Goal: Task Accomplishment & Management: Manage account settings

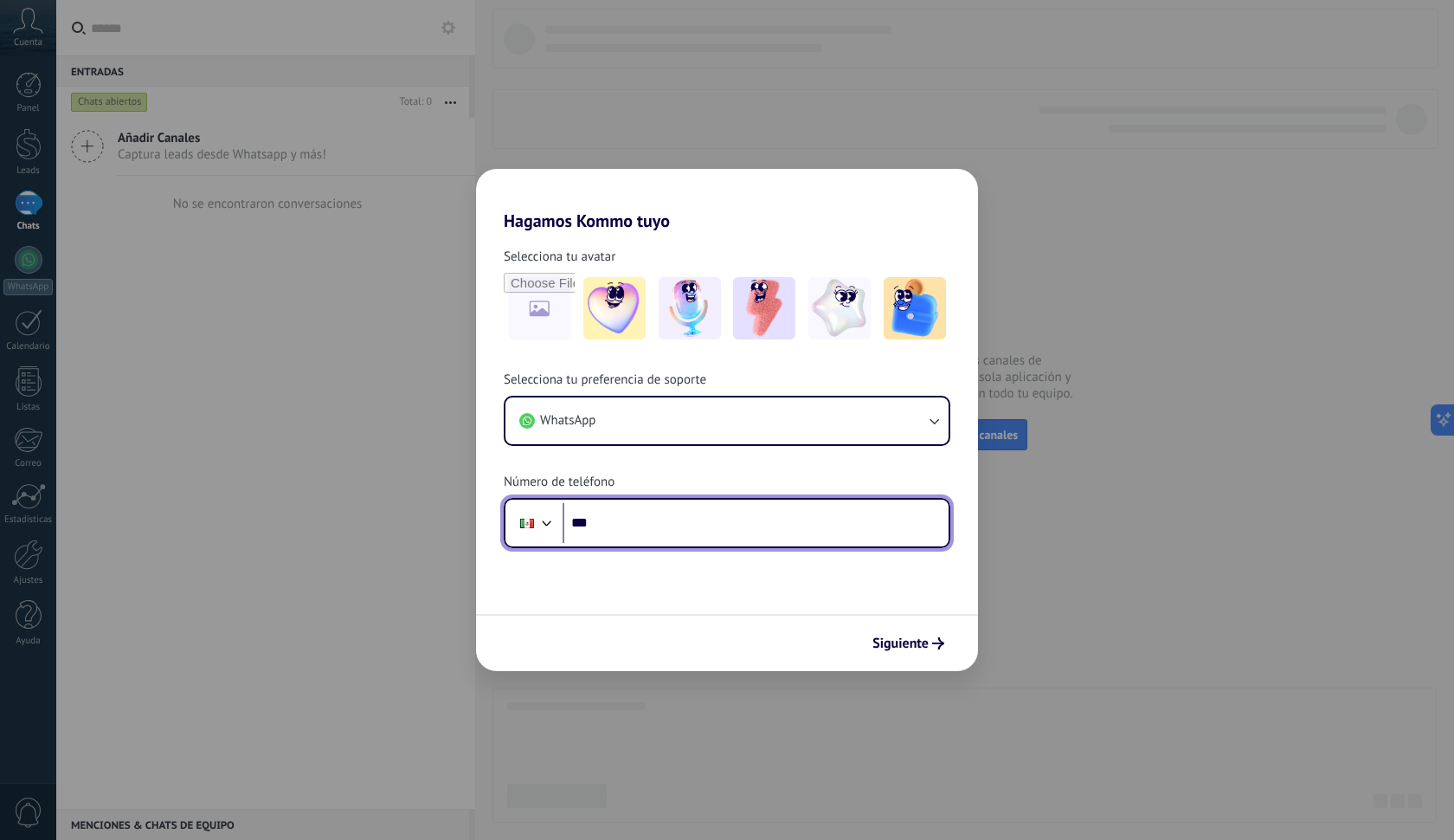
click at [679, 534] on input "***" at bounding box center [755, 523] width 386 height 40
type input "**********"
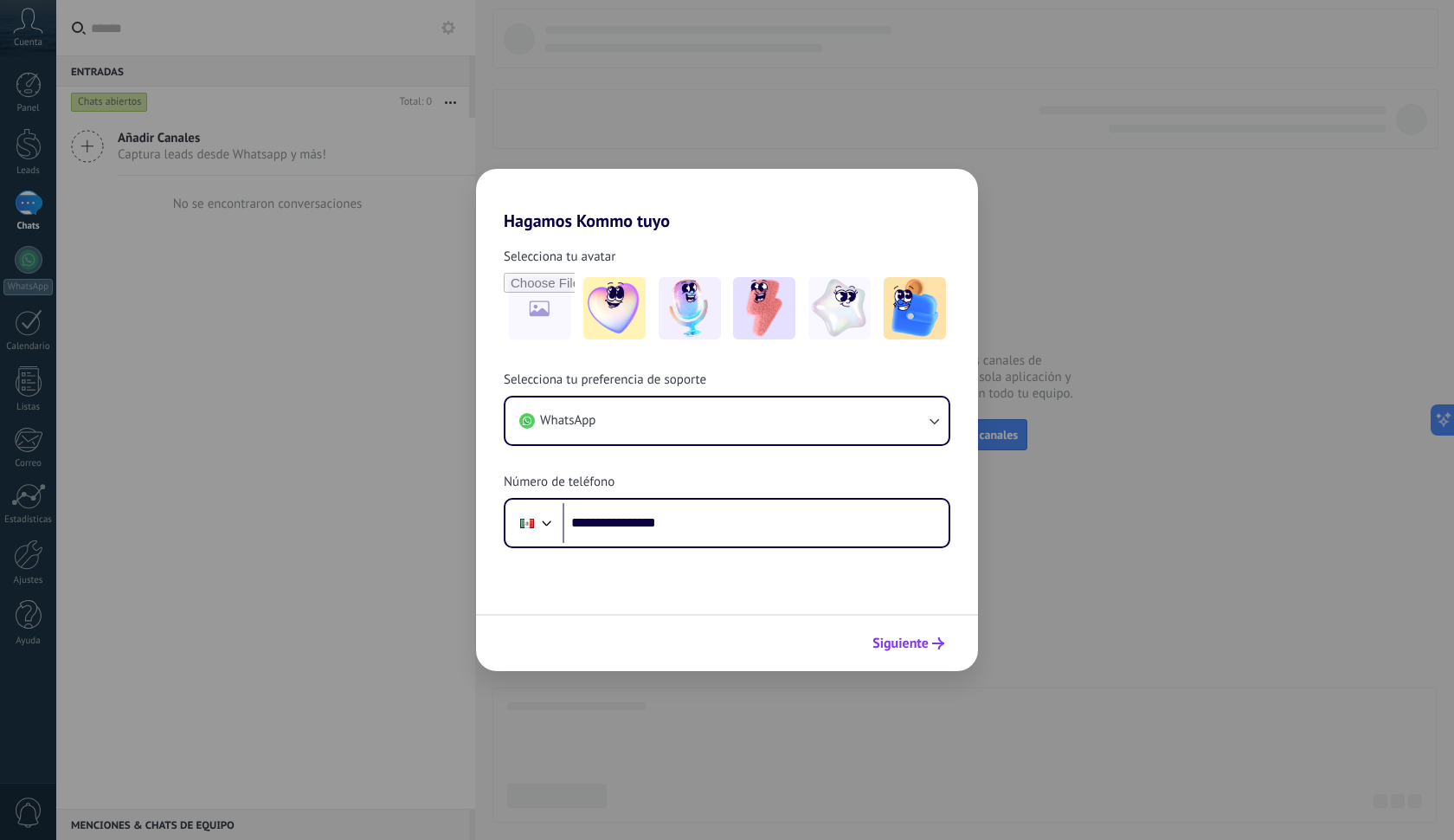
click at [902, 637] on span "Siguiente" at bounding box center [900, 643] width 57 height 12
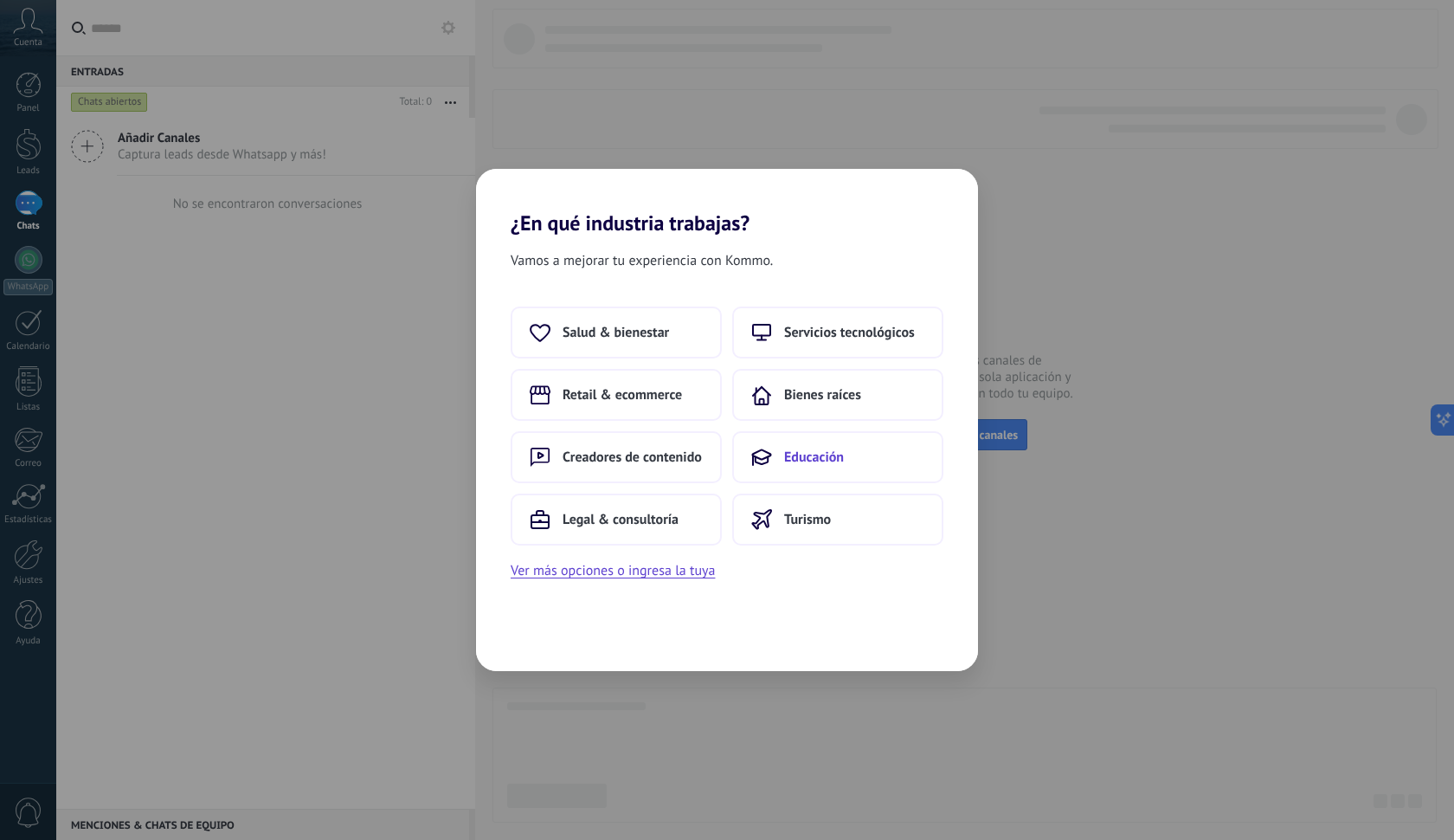
click at [772, 462] on button "Educación" at bounding box center [838, 457] width 212 height 52
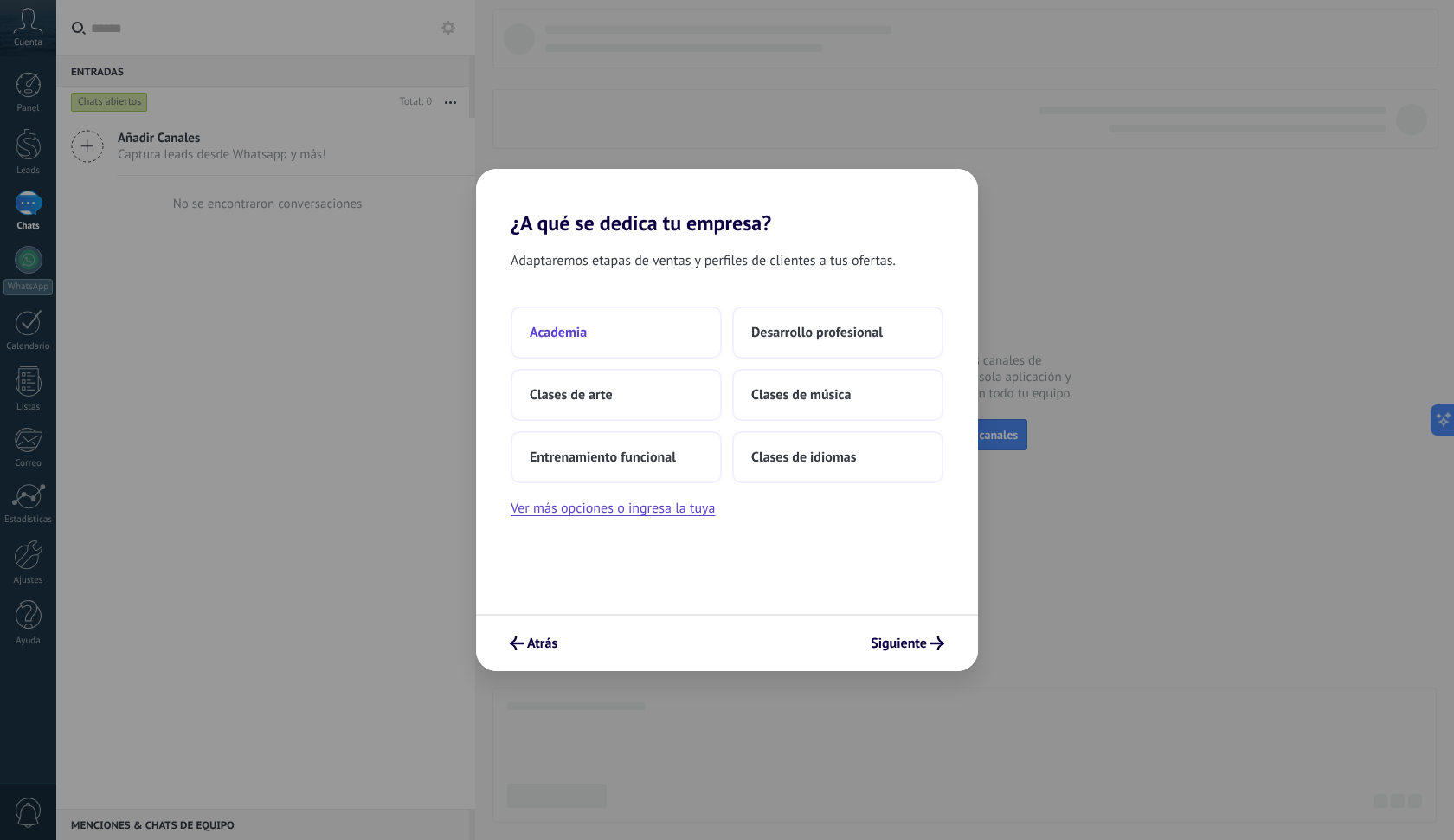
click at [650, 333] on button "Academia" at bounding box center [616, 332] width 212 height 52
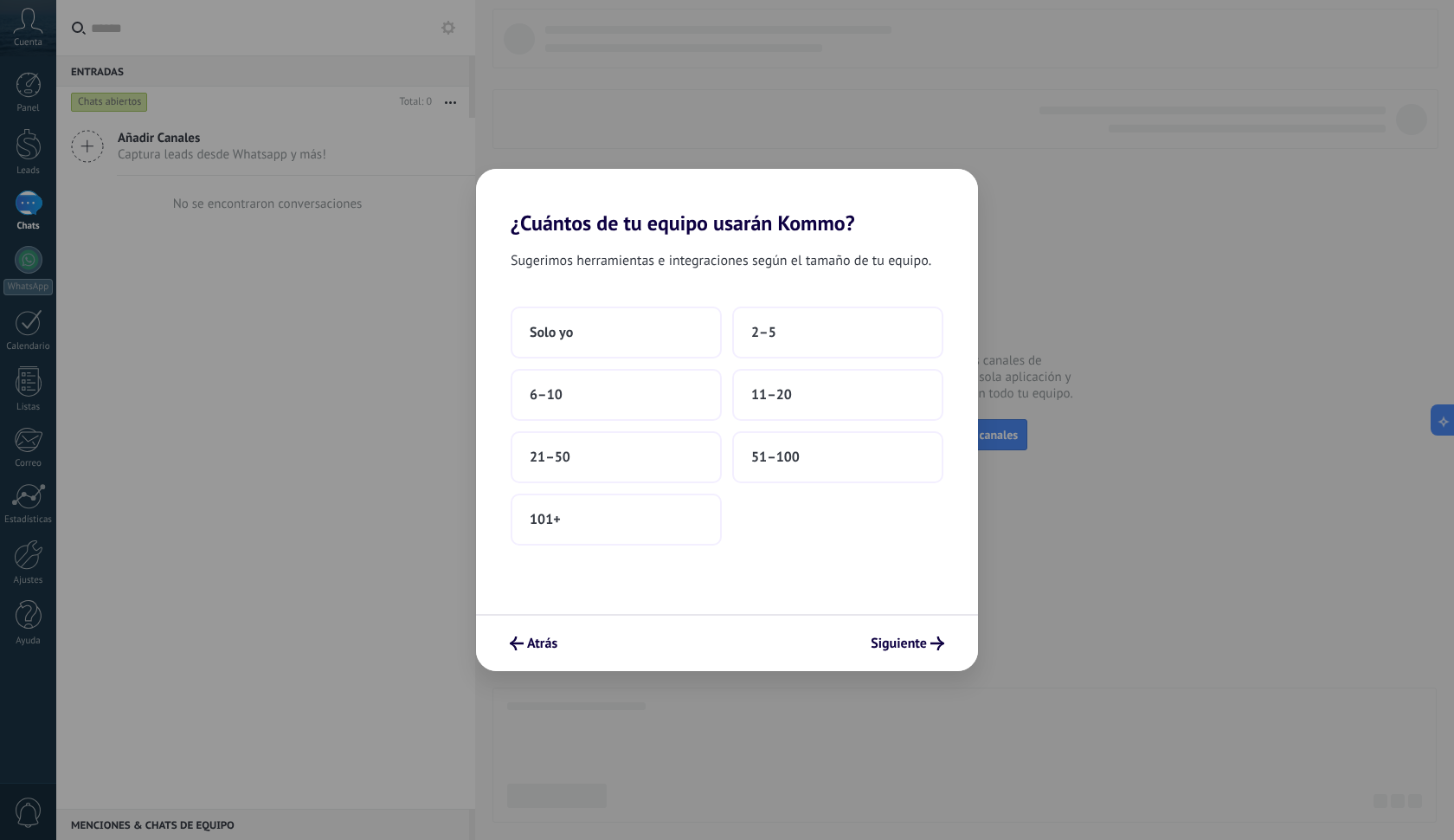
click at [760, 358] on div "Solo yo 2–5 6–10 11–20 21–50 51–100 101+" at bounding box center [727, 425] width 433 height 238
click at [760, 344] on button "2–5" at bounding box center [838, 332] width 212 height 52
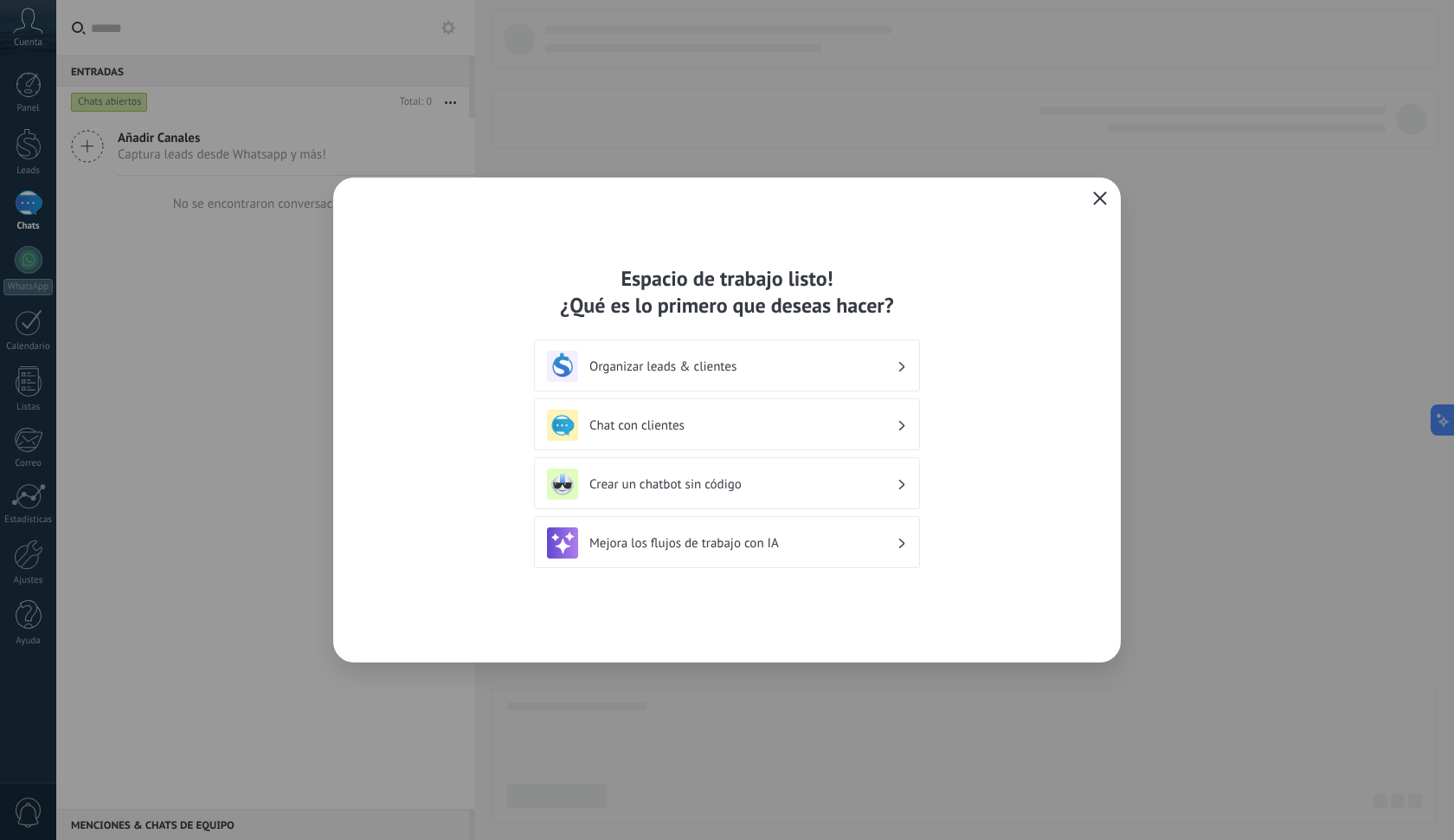
click at [745, 420] on h3 "Chat con clientes" at bounding box center [742, 425] width 307 height 16
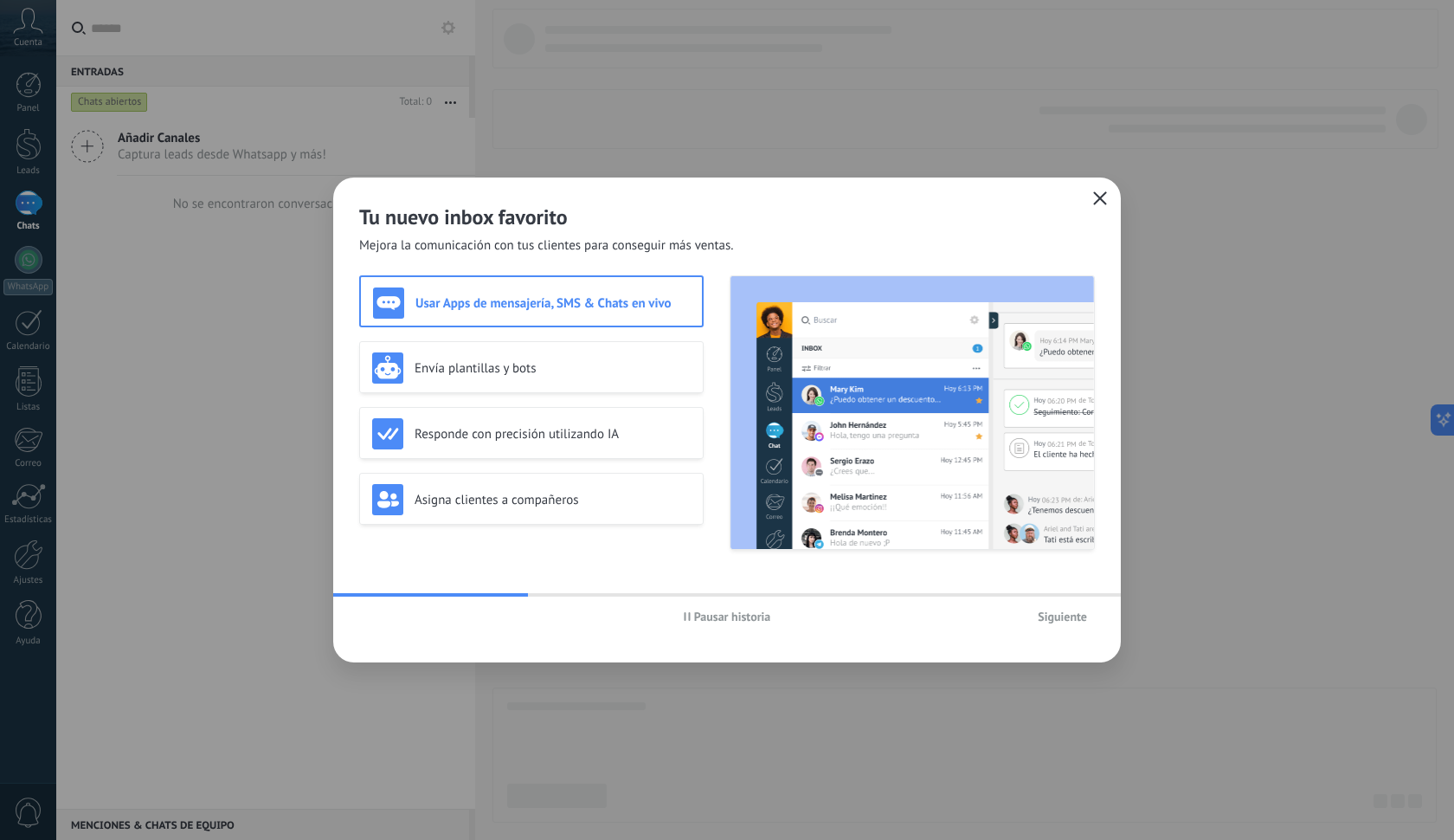
click at [1048, 616] on span "Siguiente" at bounding box center [1063, 616] width 50 height 12
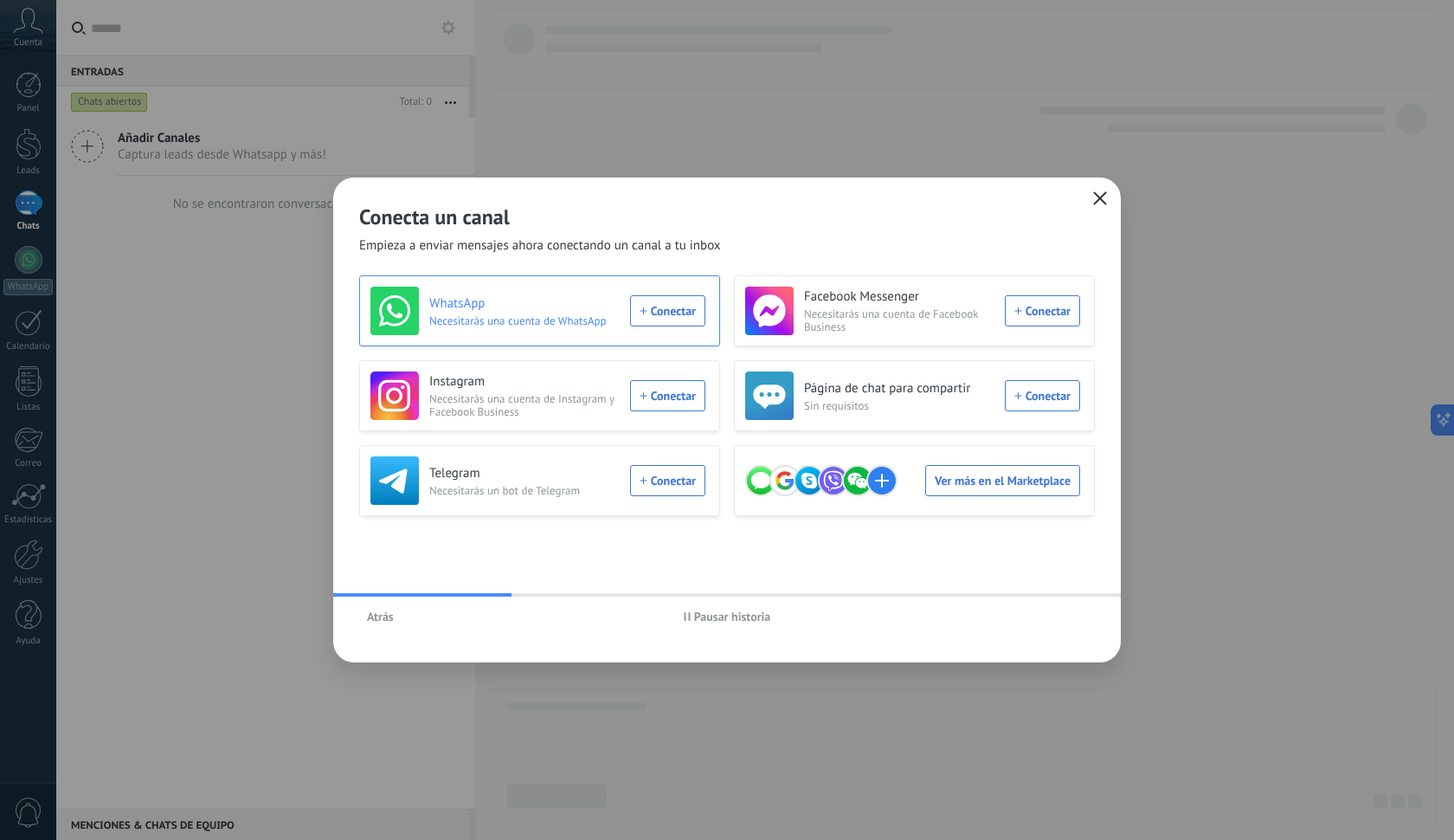
click at [669, 313] on div "WhatsApp Necesitarás una cuenta de WhatsApp Conectar" at bounding box center [538, 310] width 335 height 49
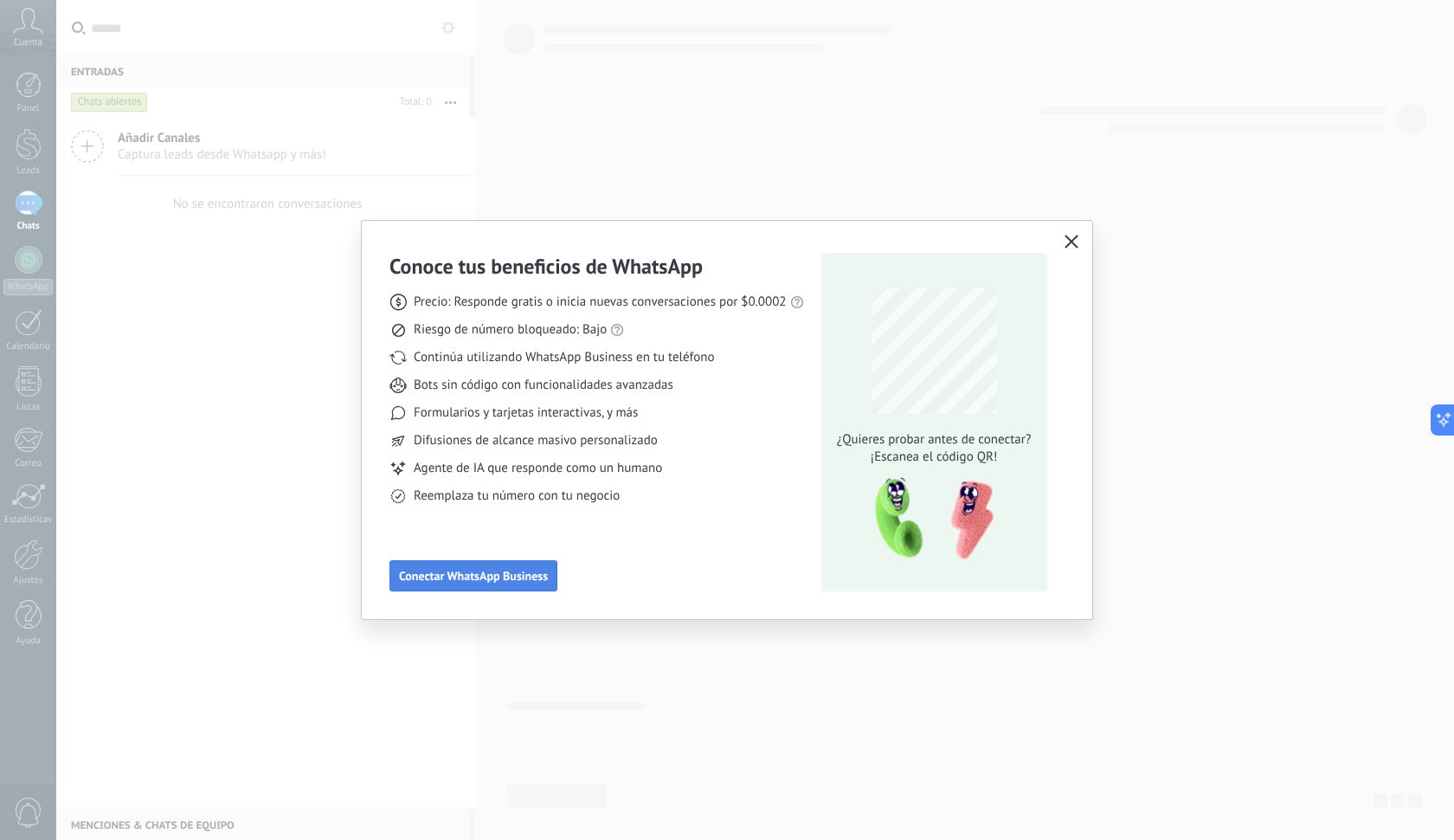
click at [490, 579] on span "Conectar WhatsApp Business" at bounding box center [473, 576] width 148 height 12
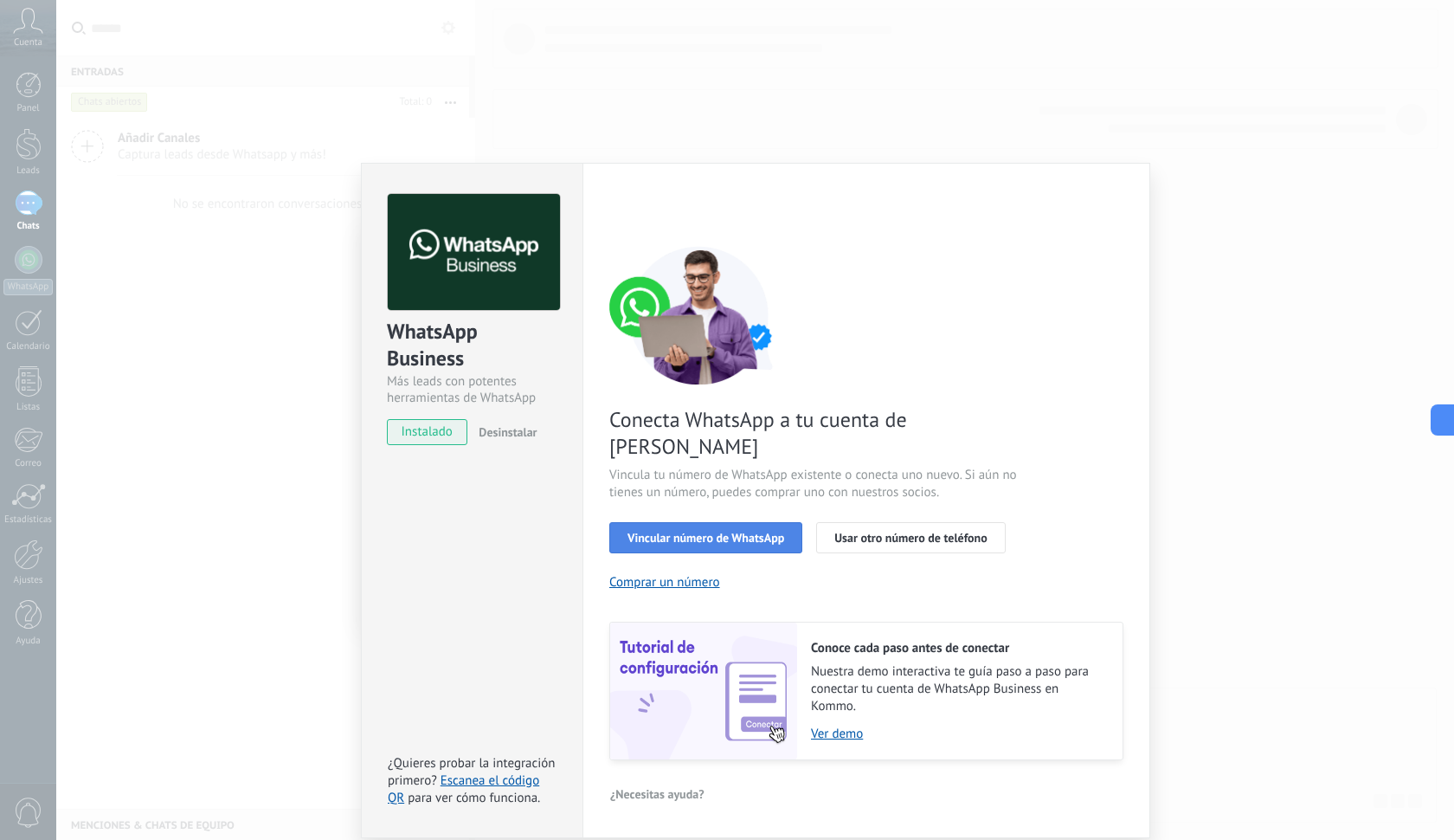
click at [667, 532] on span "Vincular número de WhatsApp" at bounding box center [706, 537] width 157 height 12
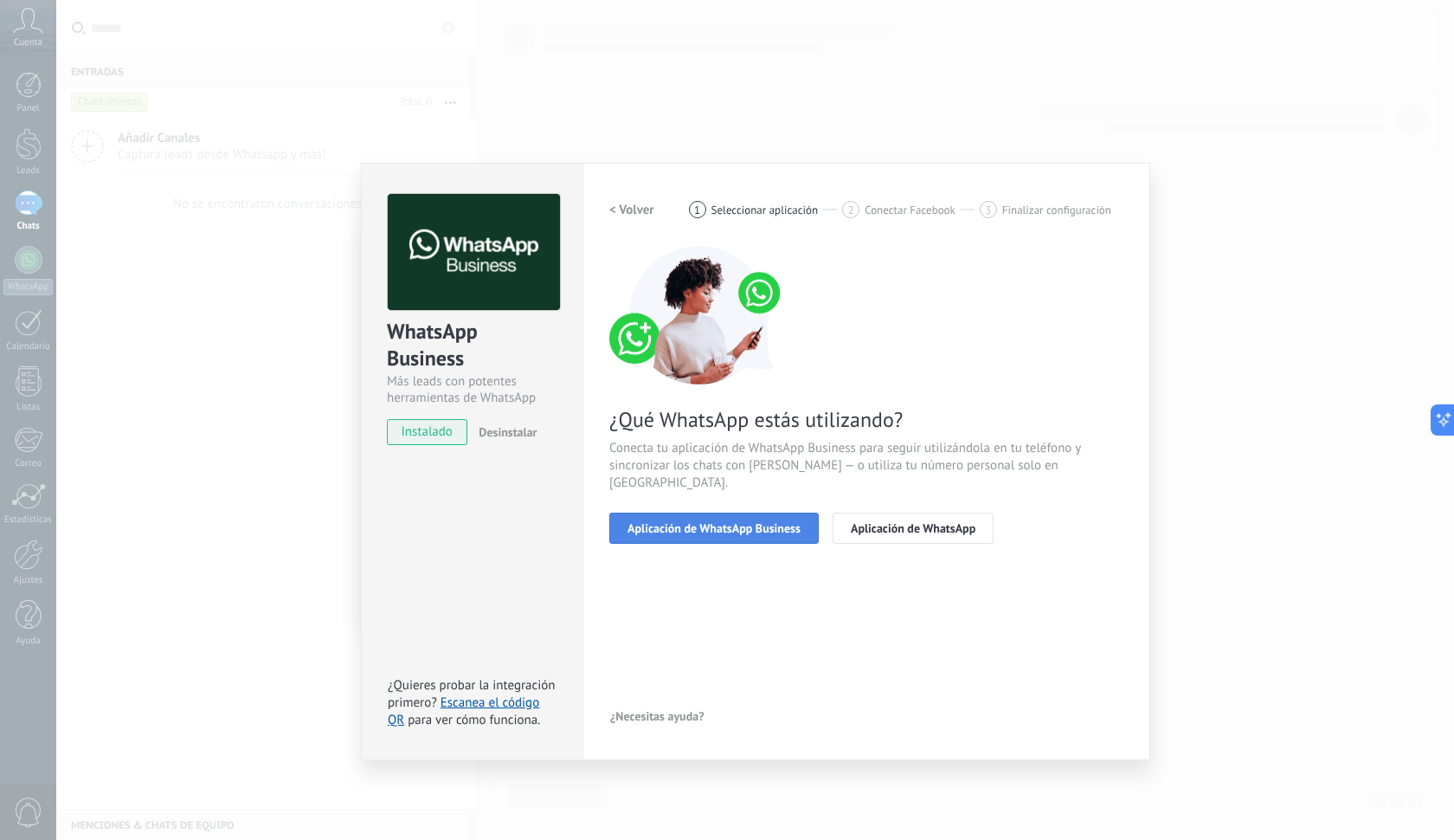
click at [681, 522] on span "Aplicación de WhatsApp Business" at bounding box center [714, 528] width 173 height 12
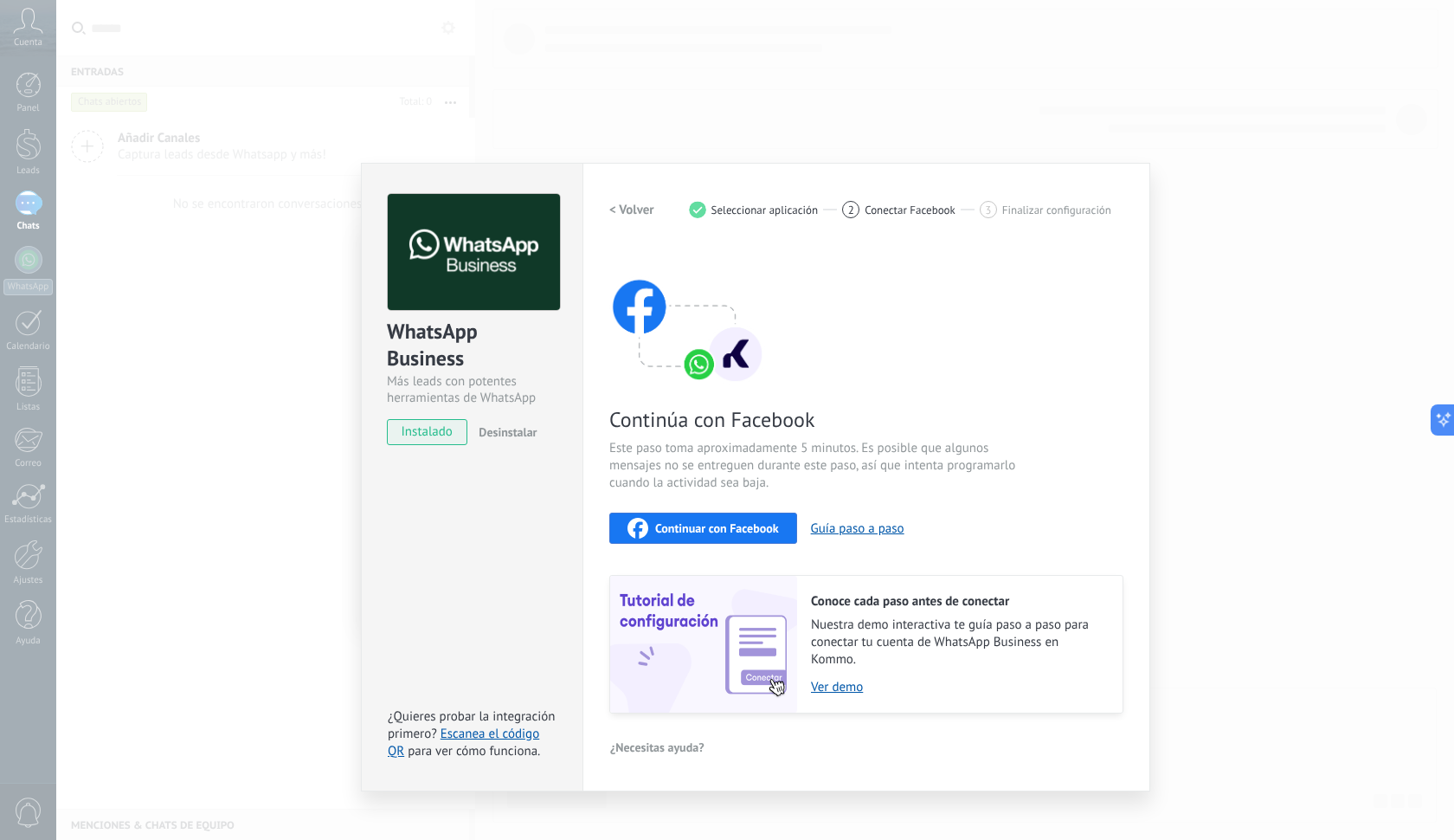
click at [713, 526] on span "Continuar con Facebook" at bounding box center [716, 528] width 124 height 12
click at [660, 526] on span "Continuar con Facebook" at bounding box center [716, 528] width 124 height 12
click at [676, 529] on span "Continuar con Facebook" at bounding box center [716, 528] width 124 height 12
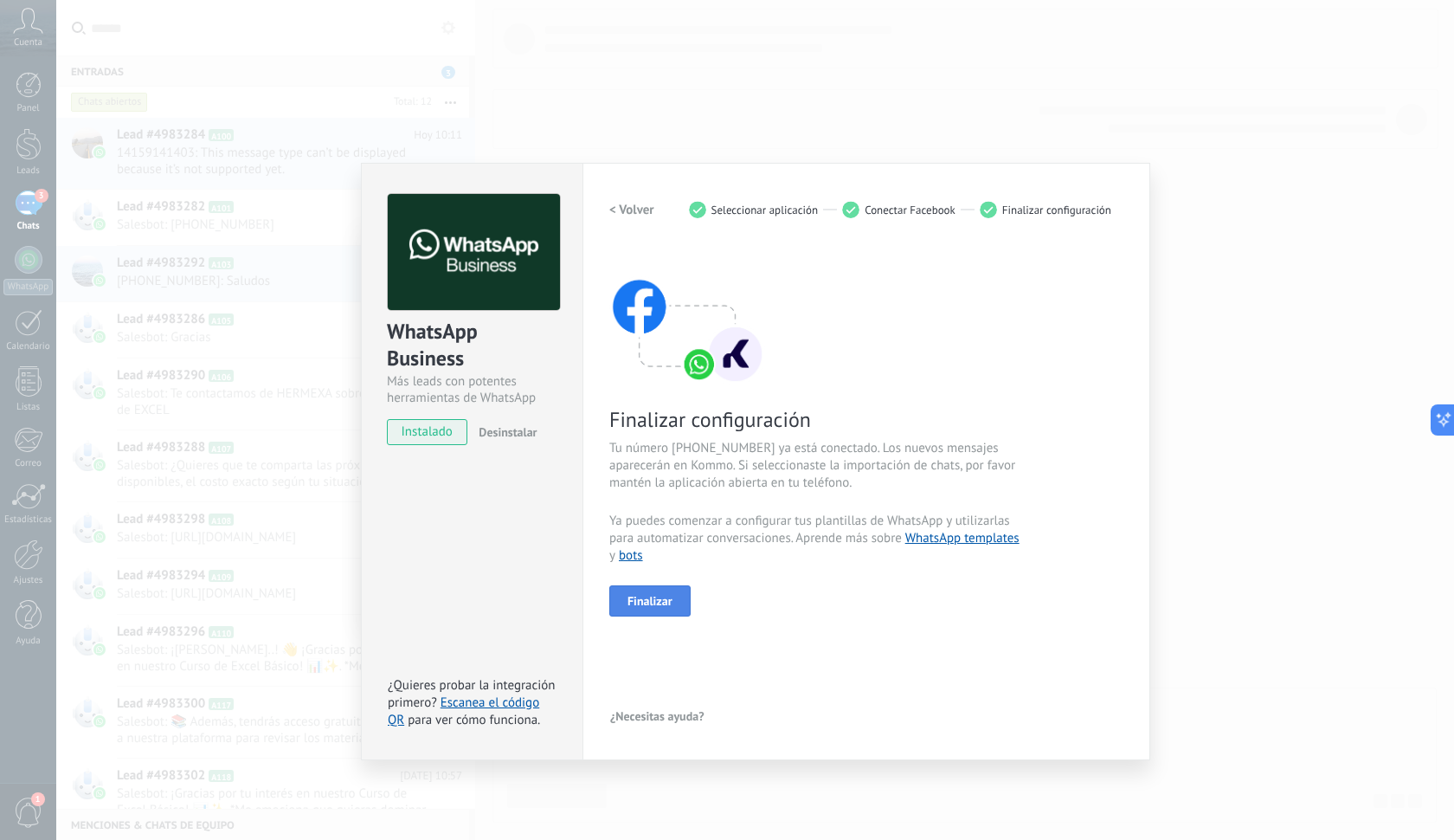
click at [655, 602] on span "Finalizar" at bounding box center [649, 601] width 45 height 12
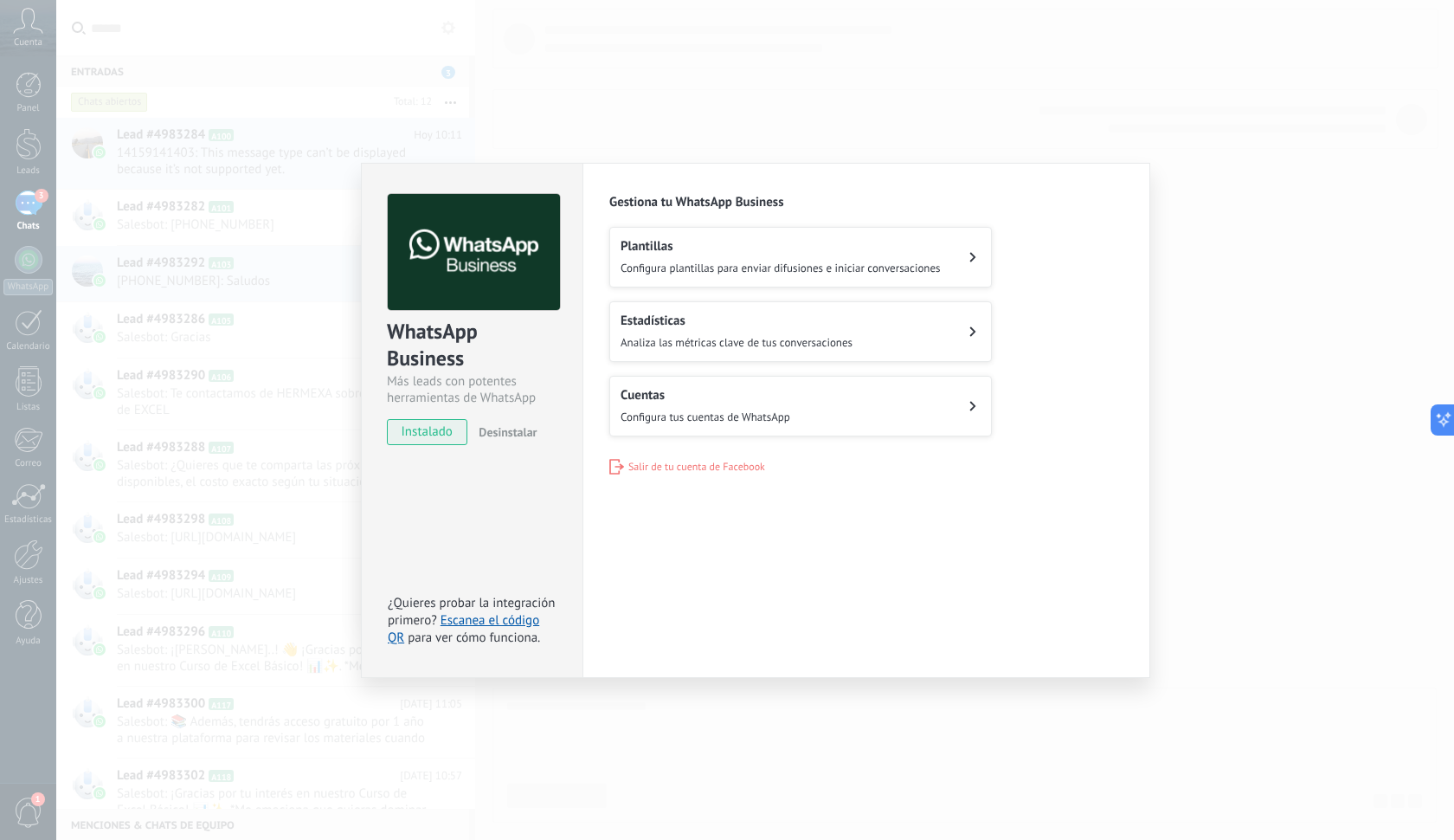
click at [712, 265] on span "Configura plantillas para enviar difusiones e iniciar conversaciones" at bounding box center [781, 267] width 320 height 14
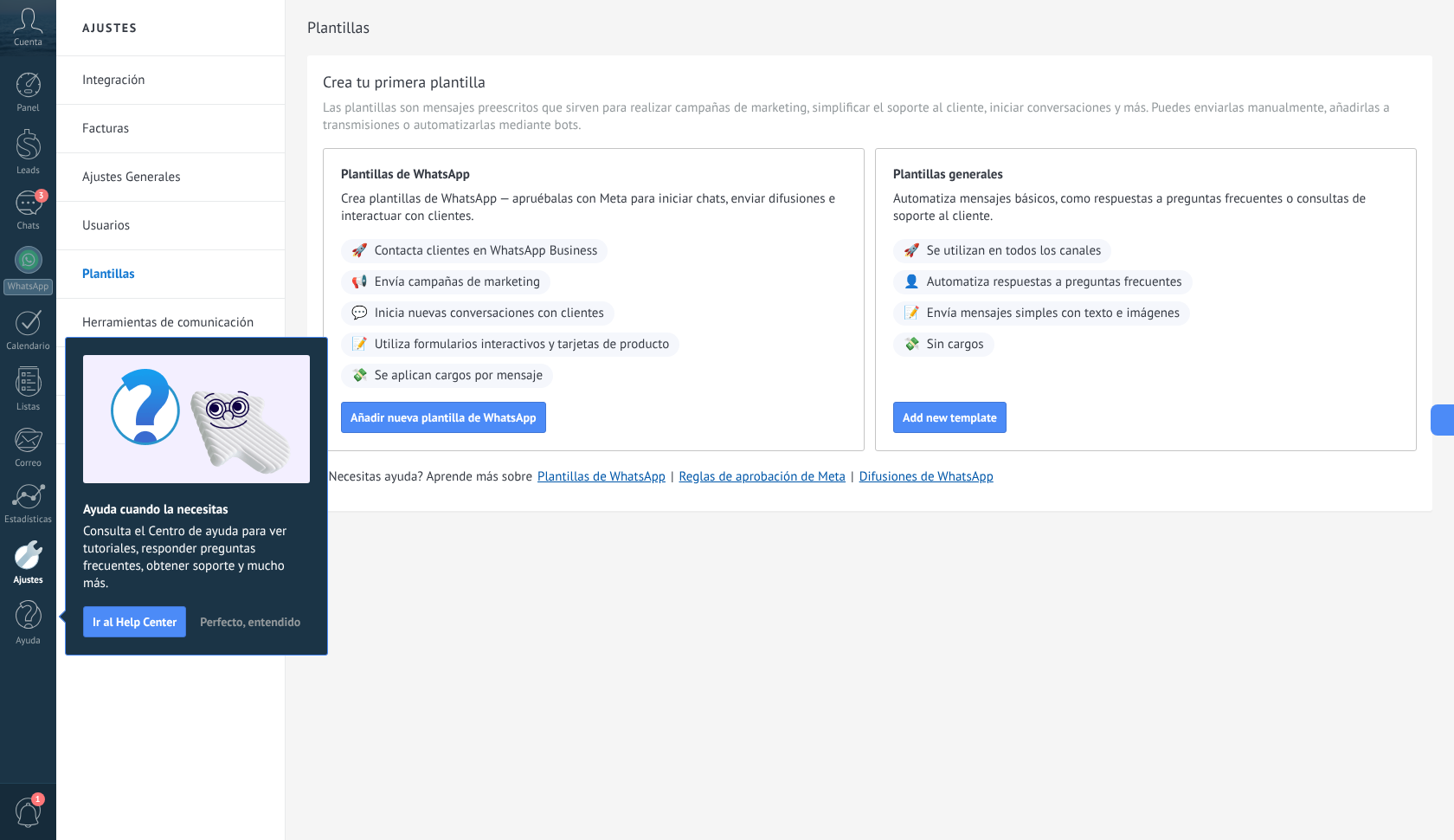
click at [602, 689] on div "Ajustes Integración Facturas Ajustes Generales Usuarios Plantillas Herramientas…" at bounding box center [756, 420] width 1398 height 840
click at [11, 217] on link "3 Chats" at bounding box center [28, 211] width 57 height 41
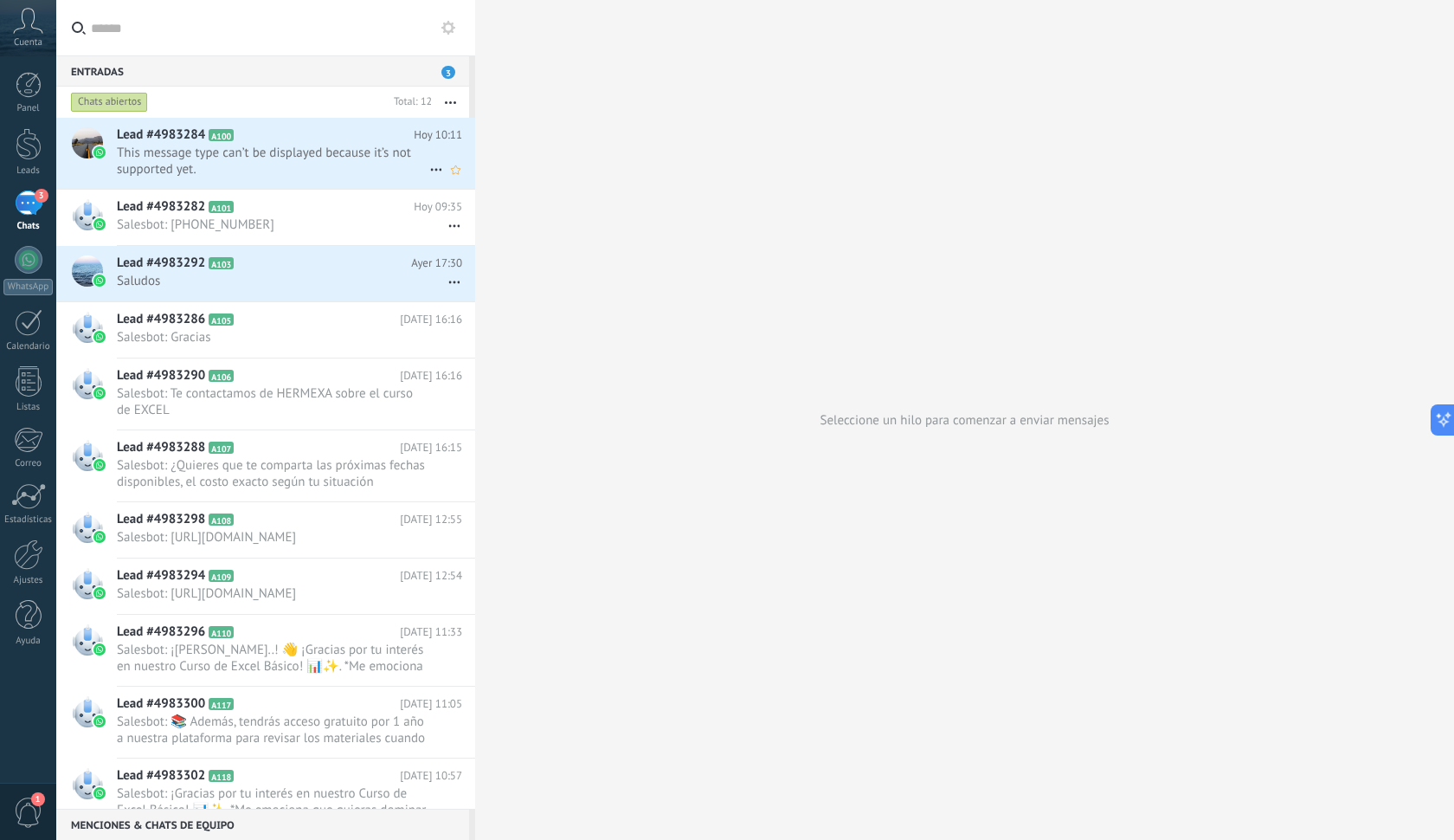
click at [187, 169] on span "This message type can’t be displayed because it’s not supported yet." at bounding box center [273, 161] width 312 height 33
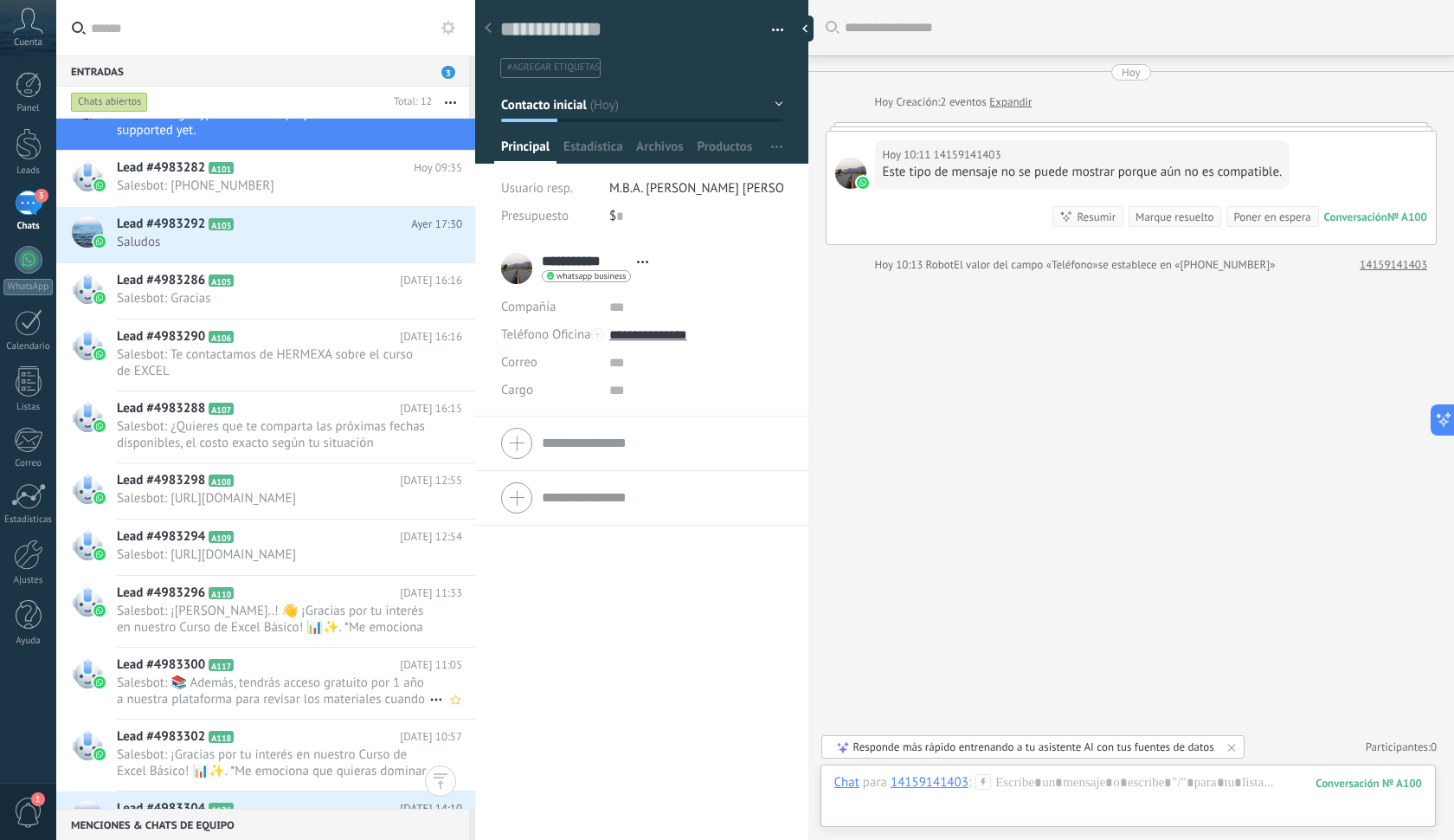
scroll to position [34, 0]
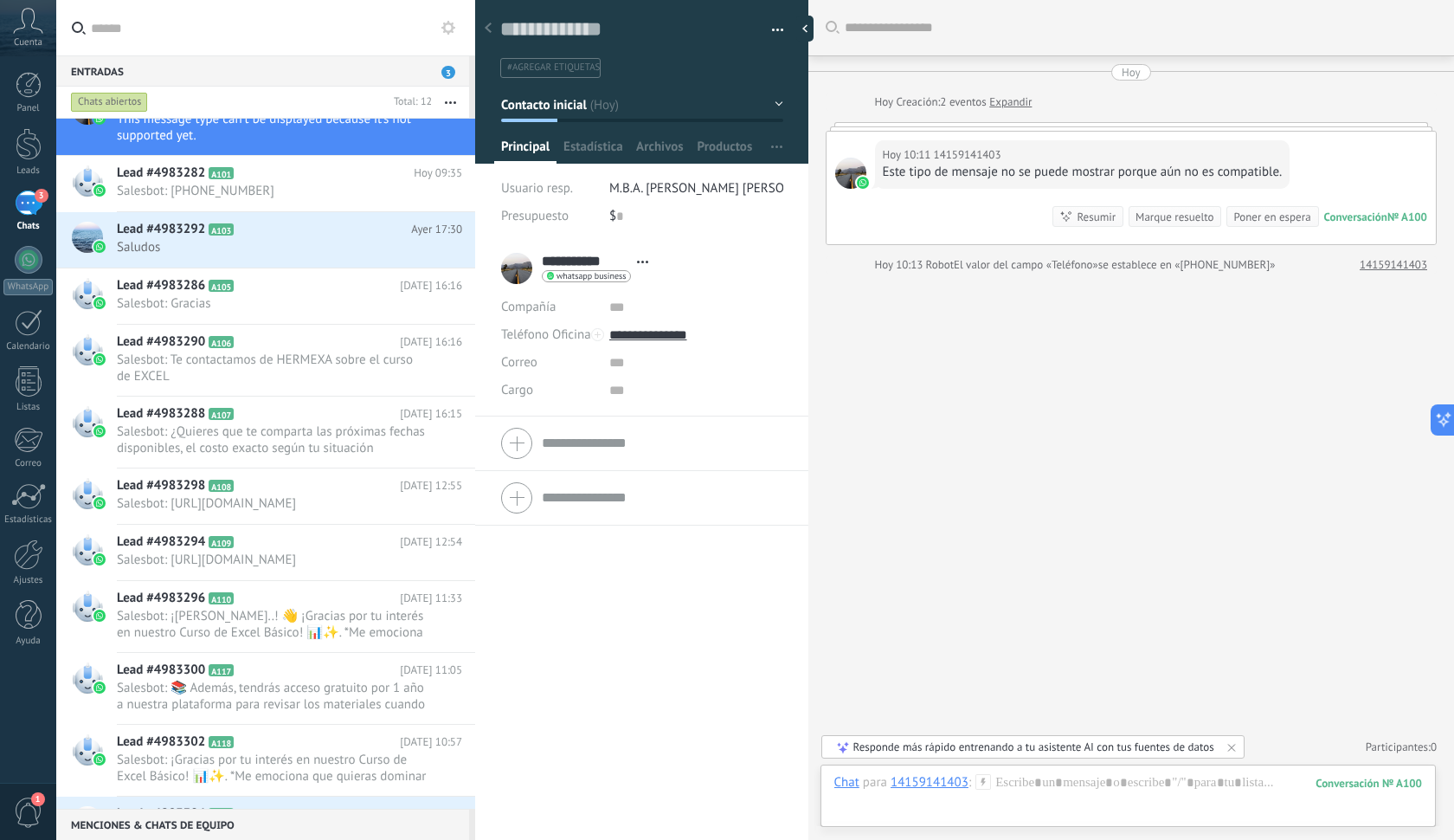
click at [23, 216] on div "3" at bounding box center [28, 203] width 28 height 25
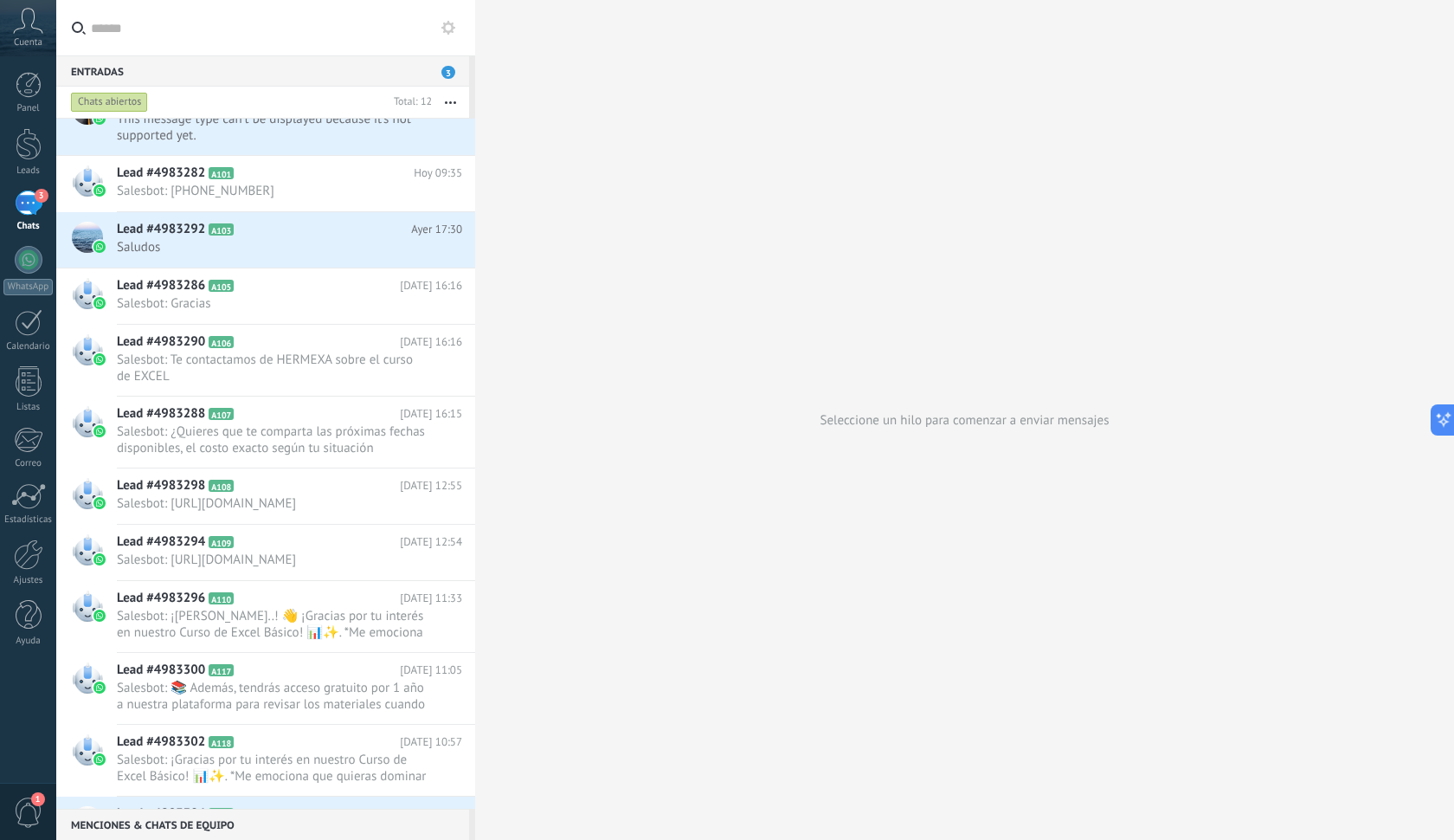
click at [26, 208] on div "3" at bounding box center [28, 203] width 28 height 25
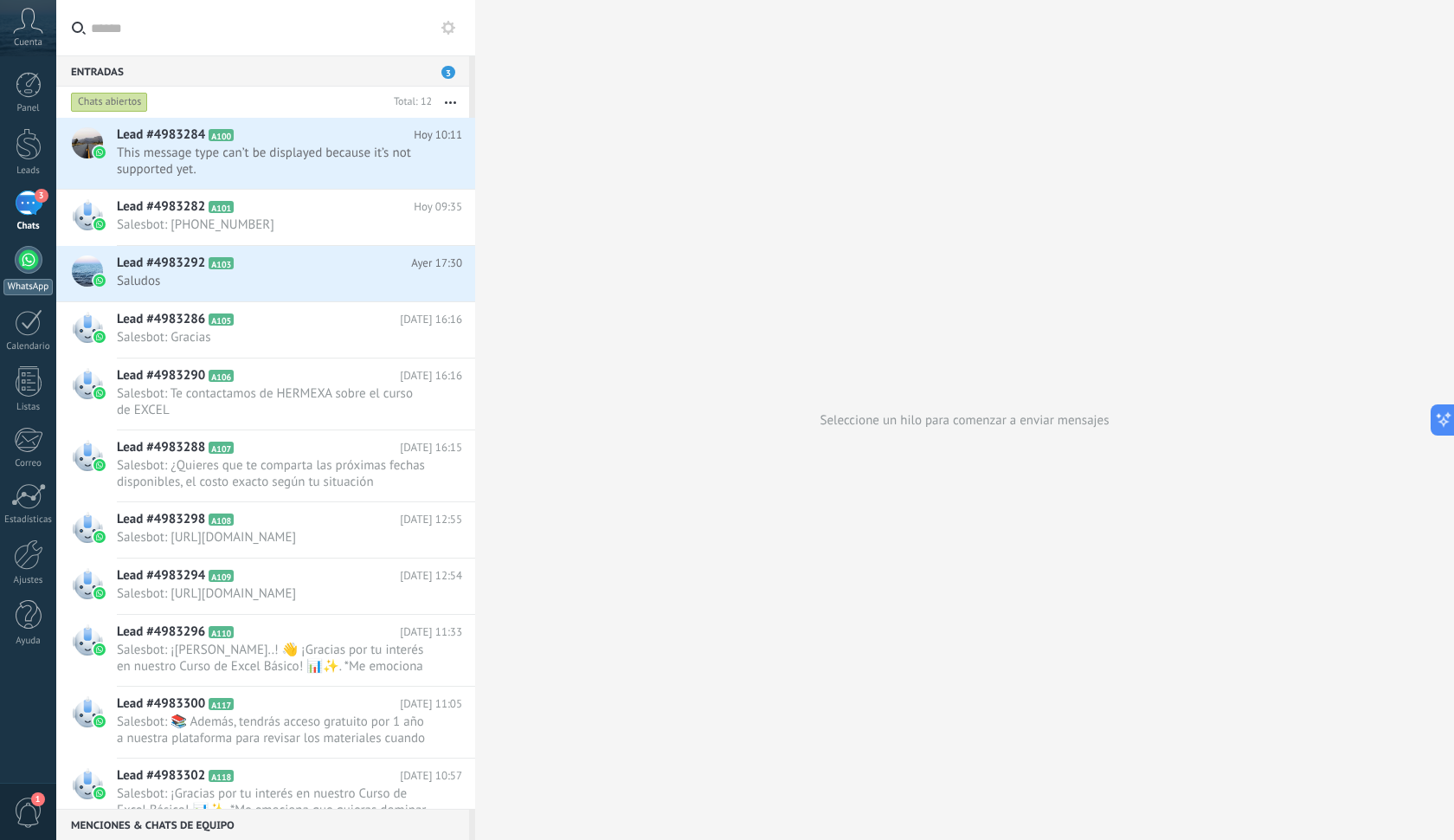
click at [27, 265] on div at bounding box center [28, 260] width 28 height 28
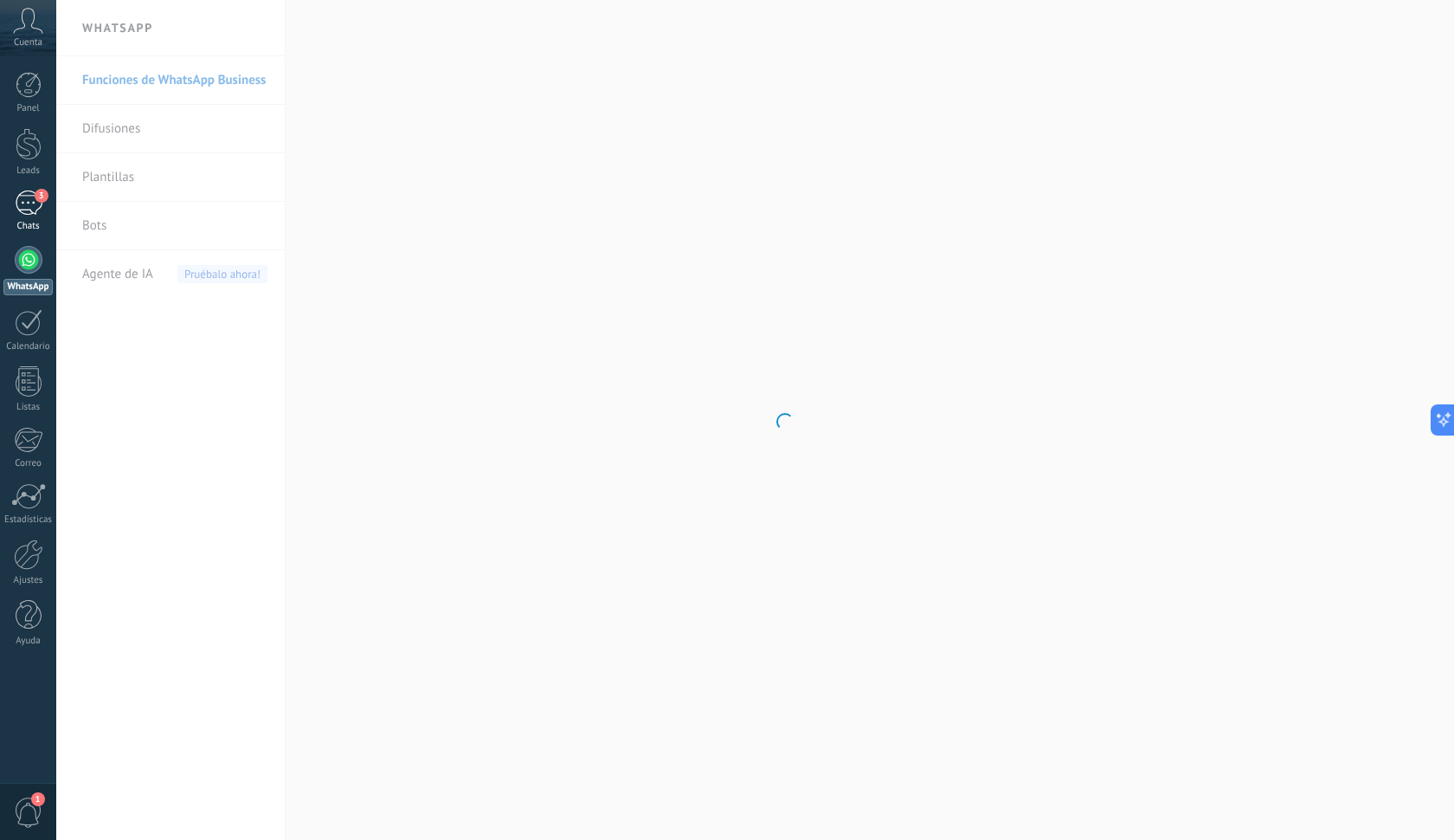
click at [32, 206] on div "3" at bounding box center [28, 203] width 28 height 25
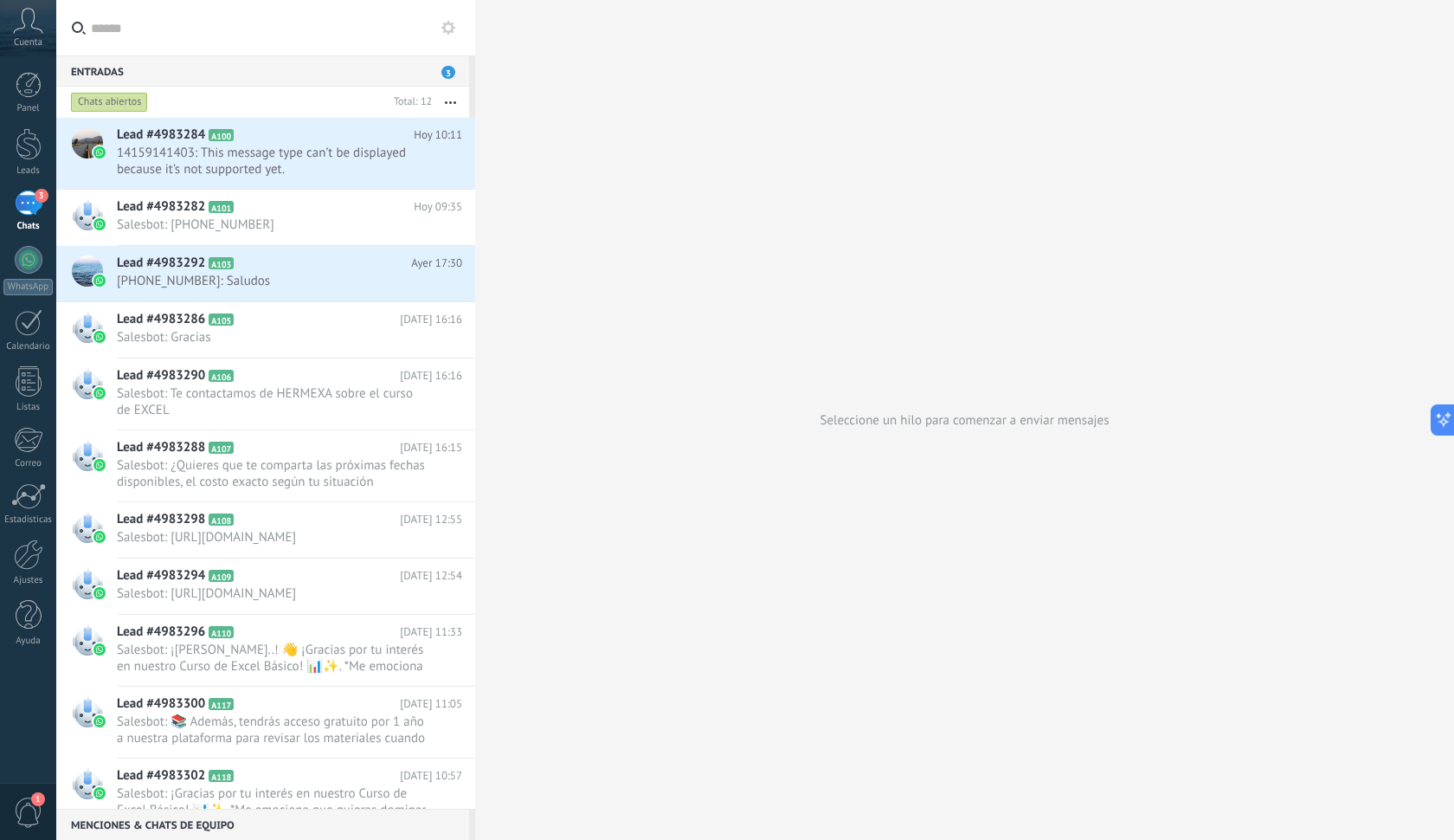
click at [454, 105] on button "button" at bounding box center [450, 102] width 37 height 32
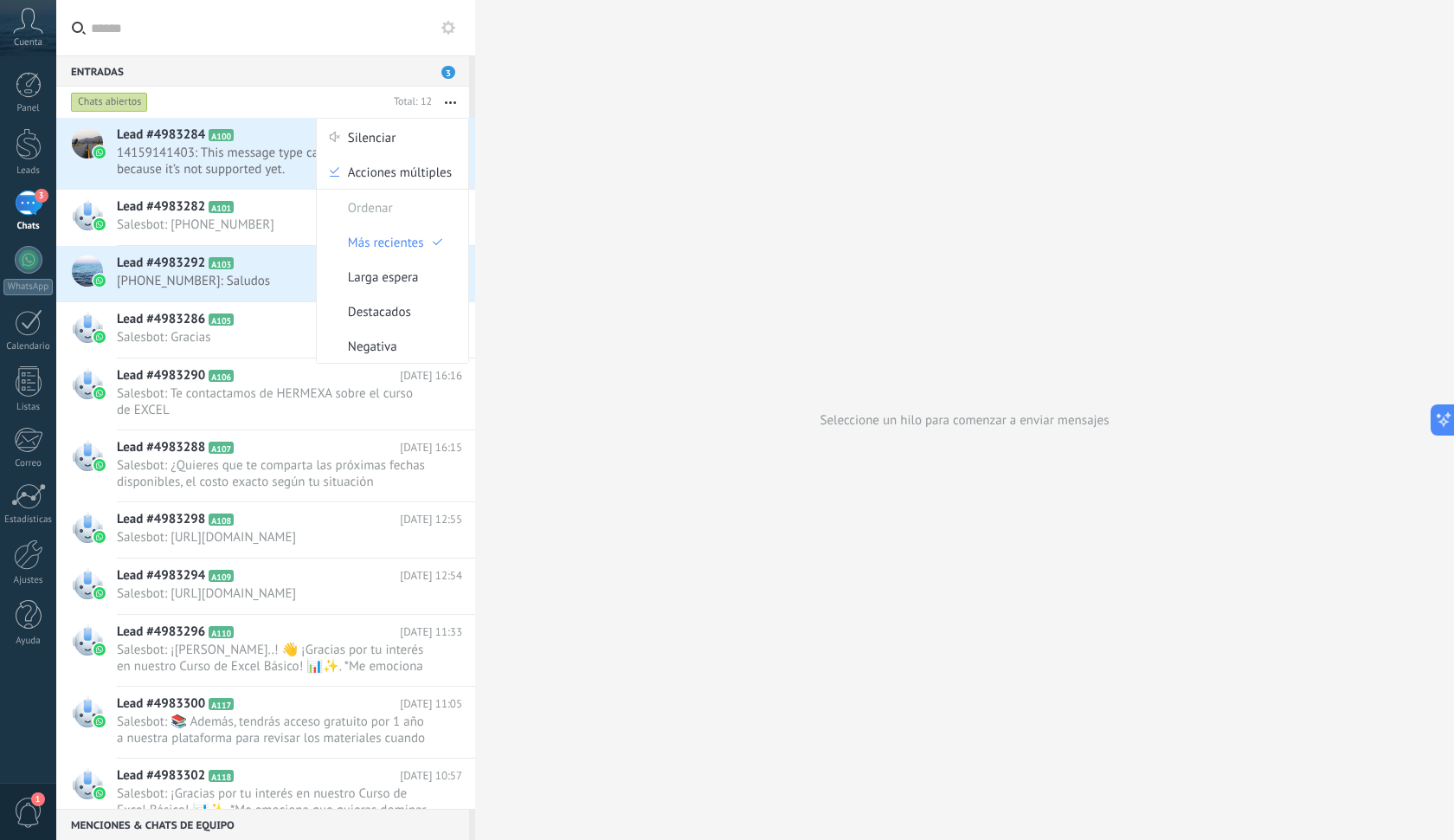
click at [442, 71] on span "3" at bounding box center [448, 73] width 13 height 13
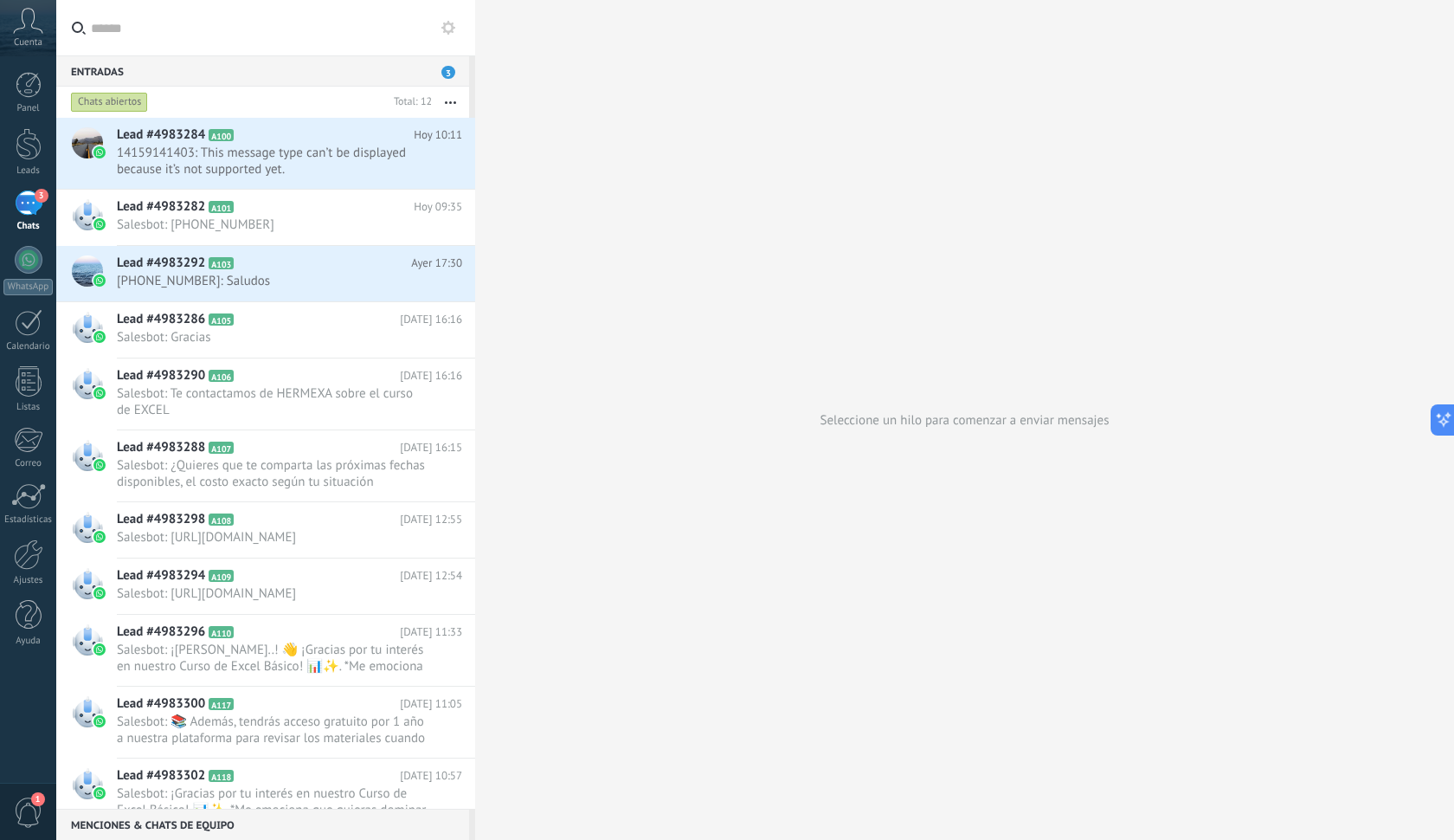
click at [443, 108] on button "button" at bounding box center [450, 102] width 37 height 32
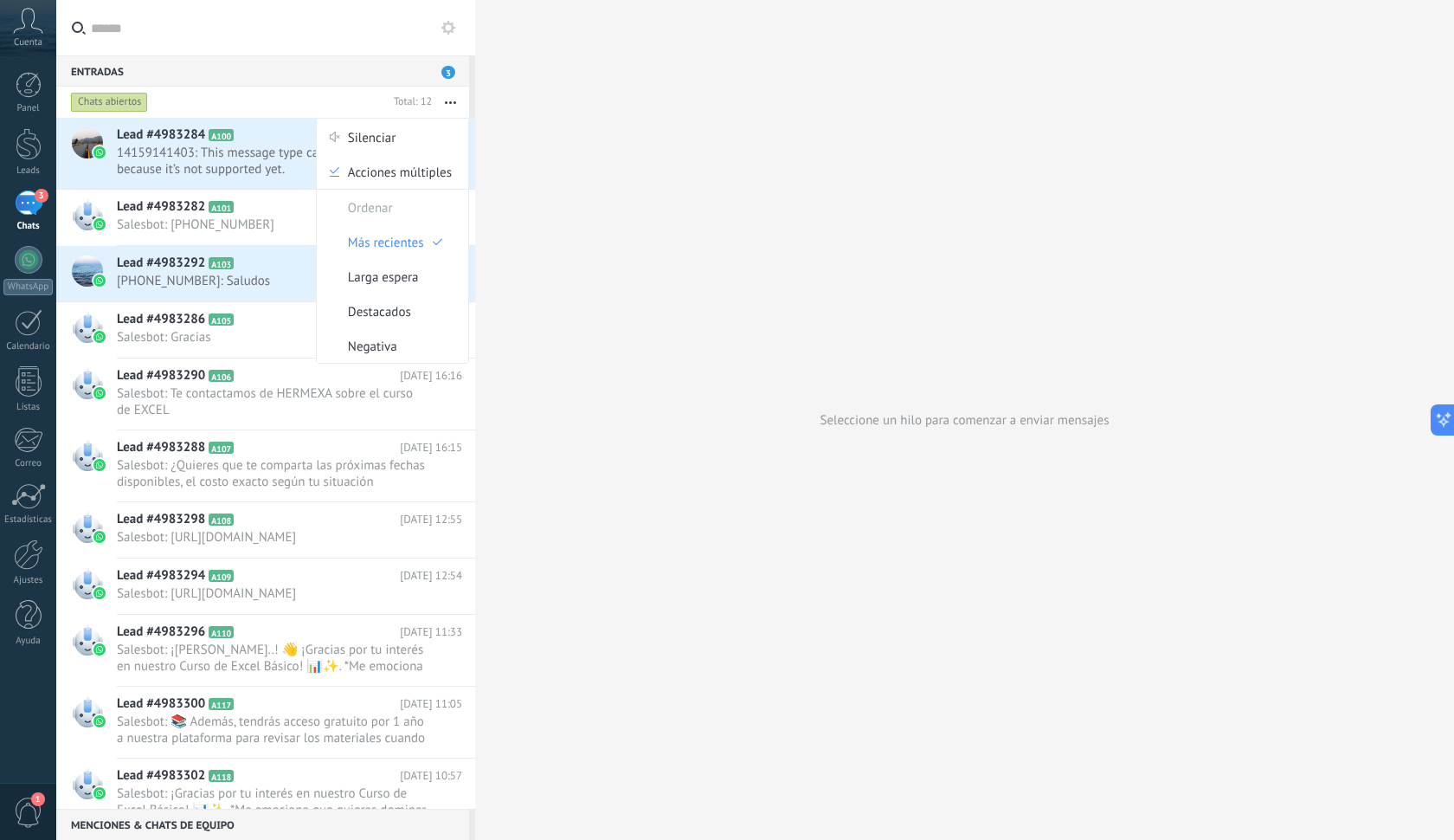
click at [35, 40] on span "Cuenta" at bounding box center [28, 43] width 29 height 11
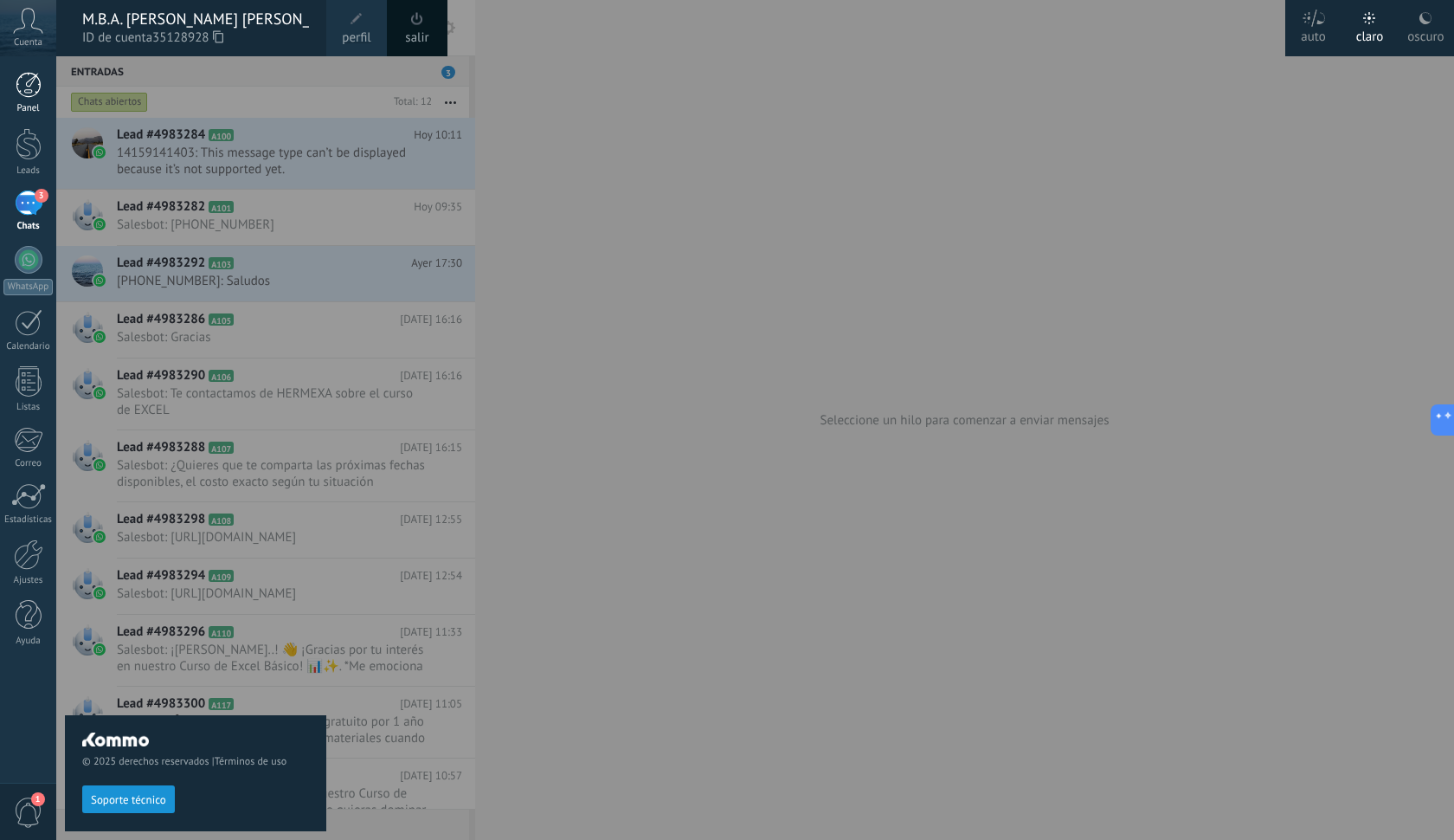
click at [31, 83] on div at bounding box center [28, 84] width 26 height 26
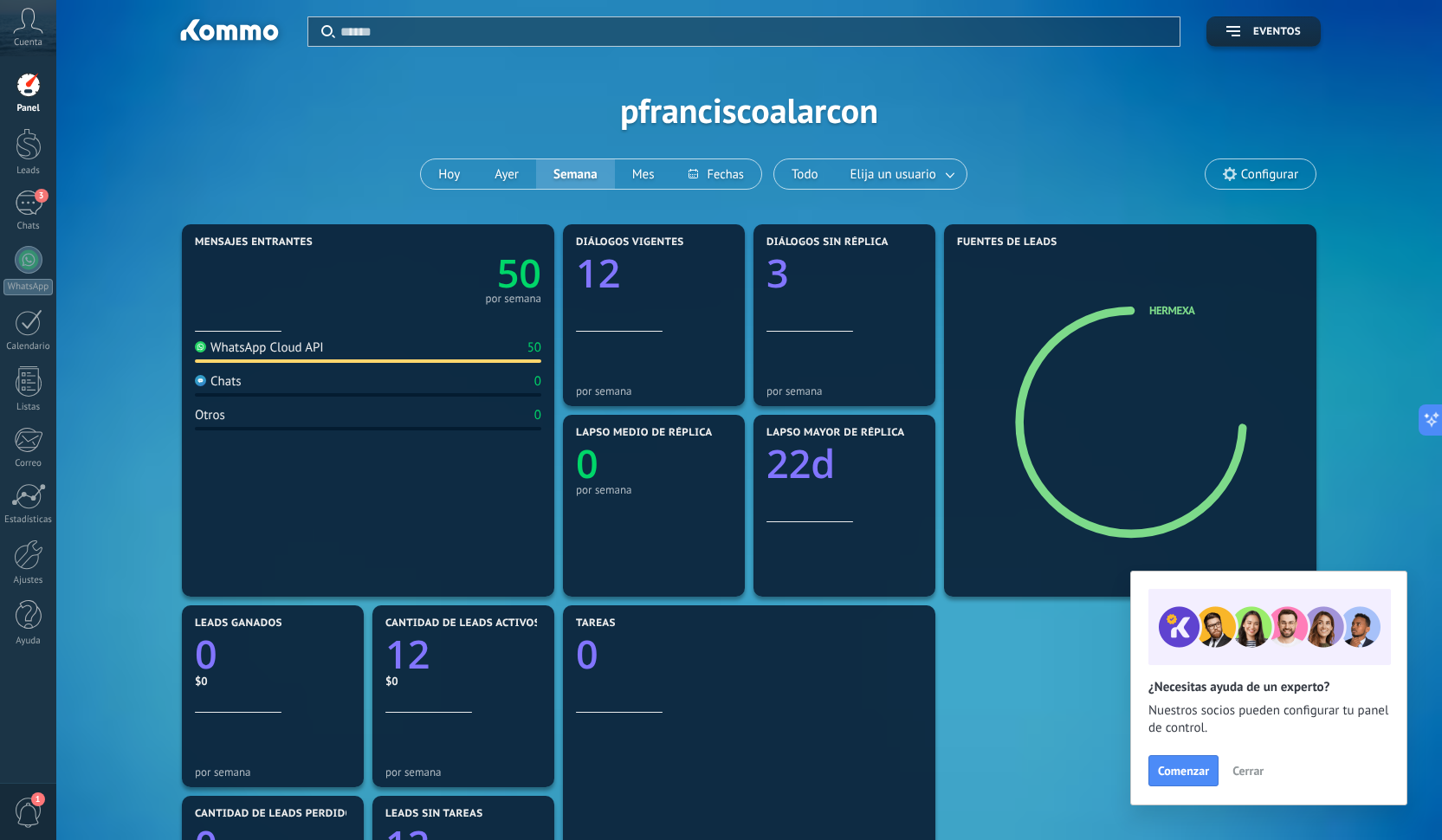
click at [316, 349] on div "WhatsApp Cloud API" at bounding box center [259, 347] width 129 height 16
click at [278, 294] on div "50 por semana" at bounding box center [368, 275] width 347 height 55
click at [248, 356] on div "WhatsApp Cloud API 50" at bounding box center [368, 351] width 347 height 23
click at [18, 208] on div "3" at bounding box center [28, 203] width 28 height 25
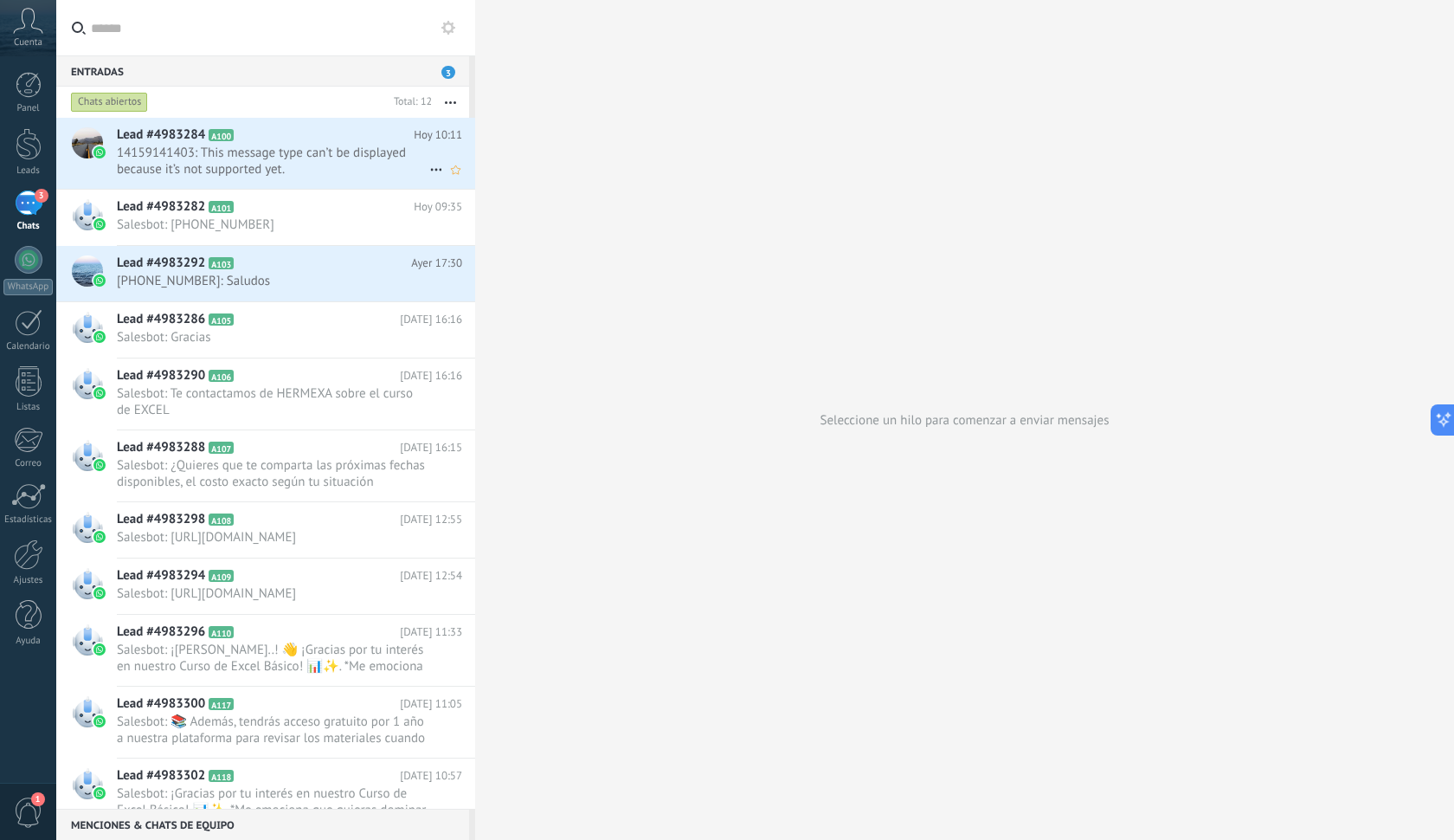
click at [220, 161] on span "14159141403: This message type can’t be displayed because it’s not supported ye…" at bounding box center [273, 161] width 312 height 33
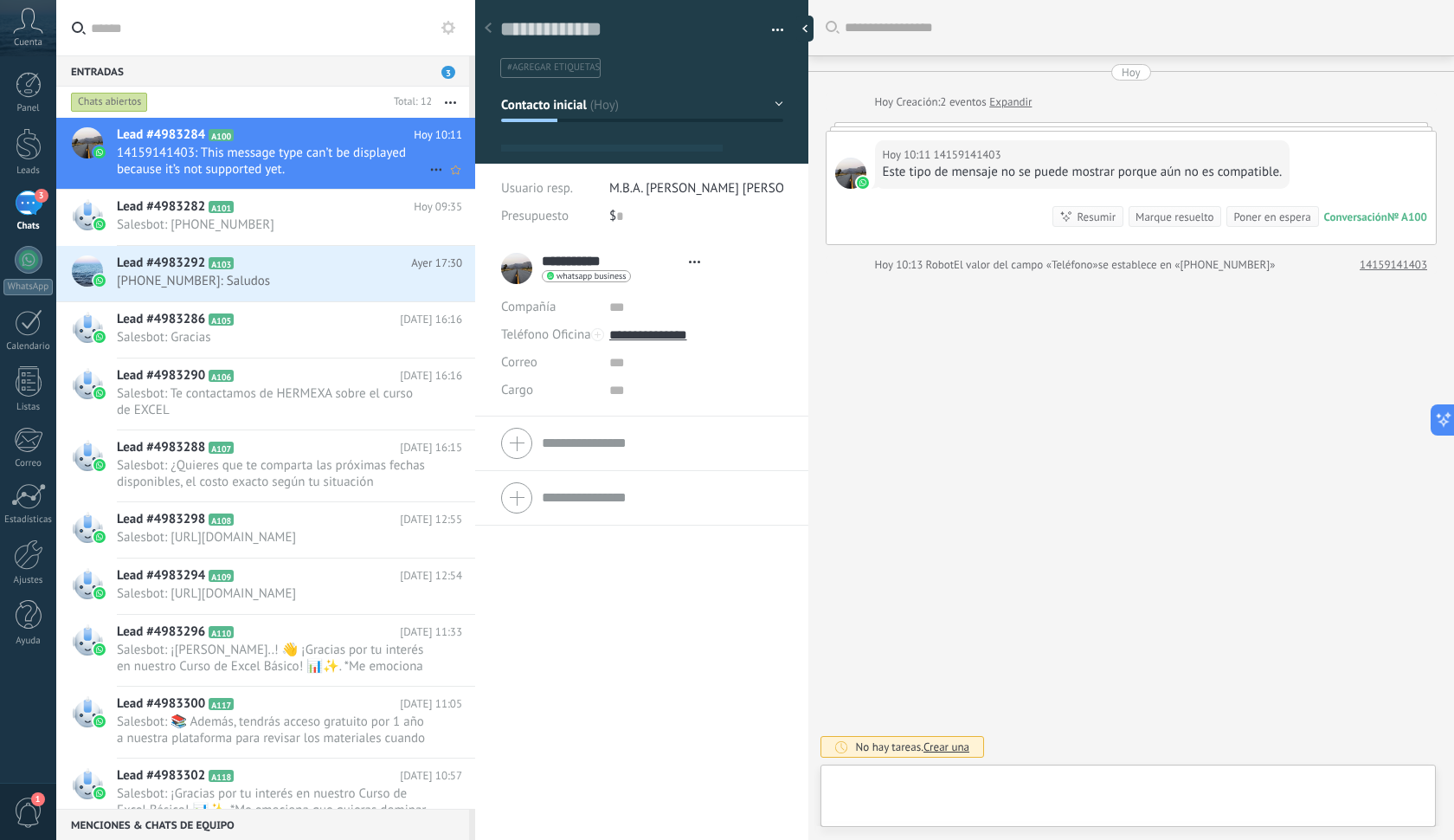
type textarea "**********"
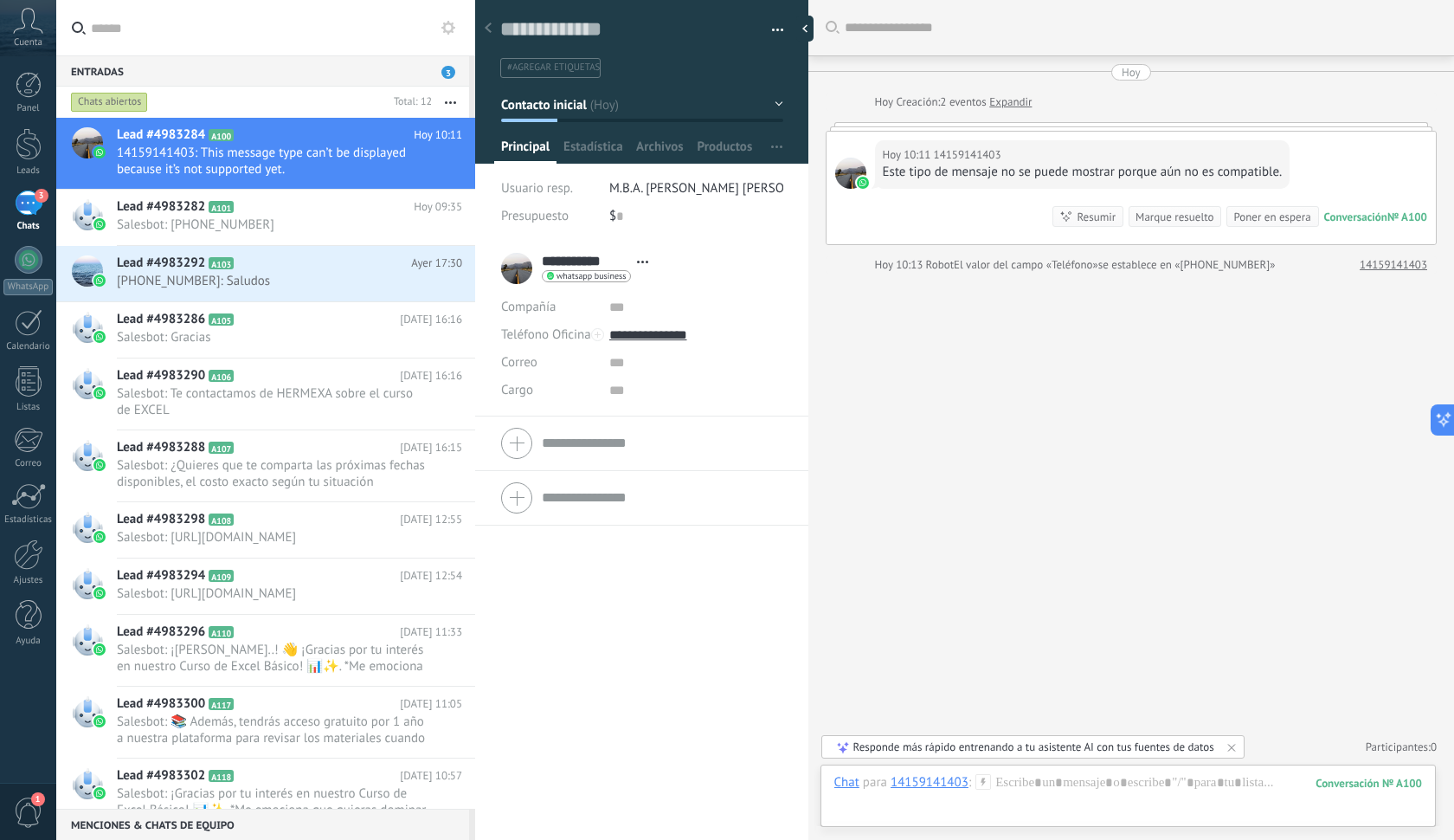
click at [484, 29] on div at bounding box center [488, 29] width 24 height 34
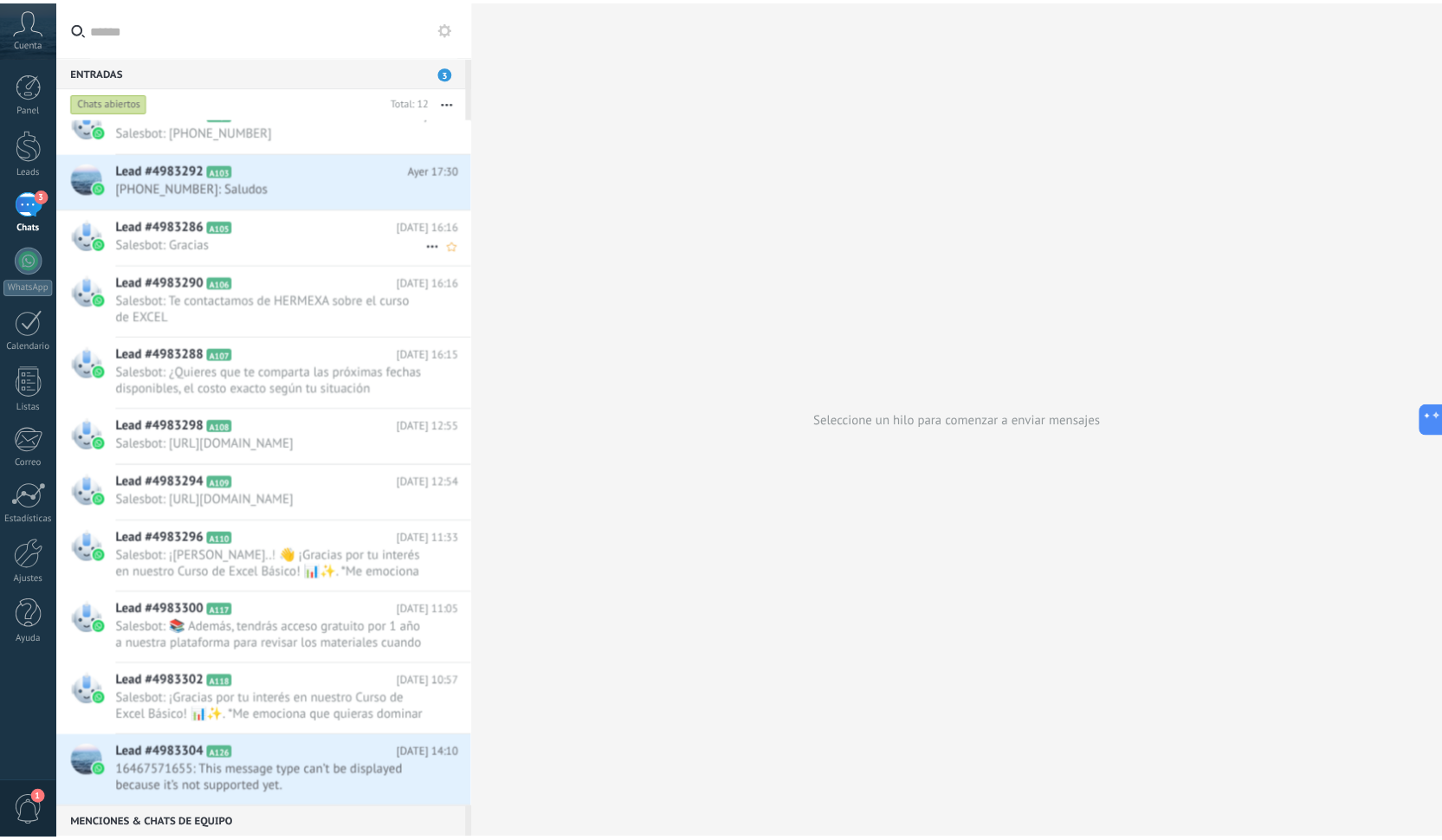
scroll to position [95, 0]
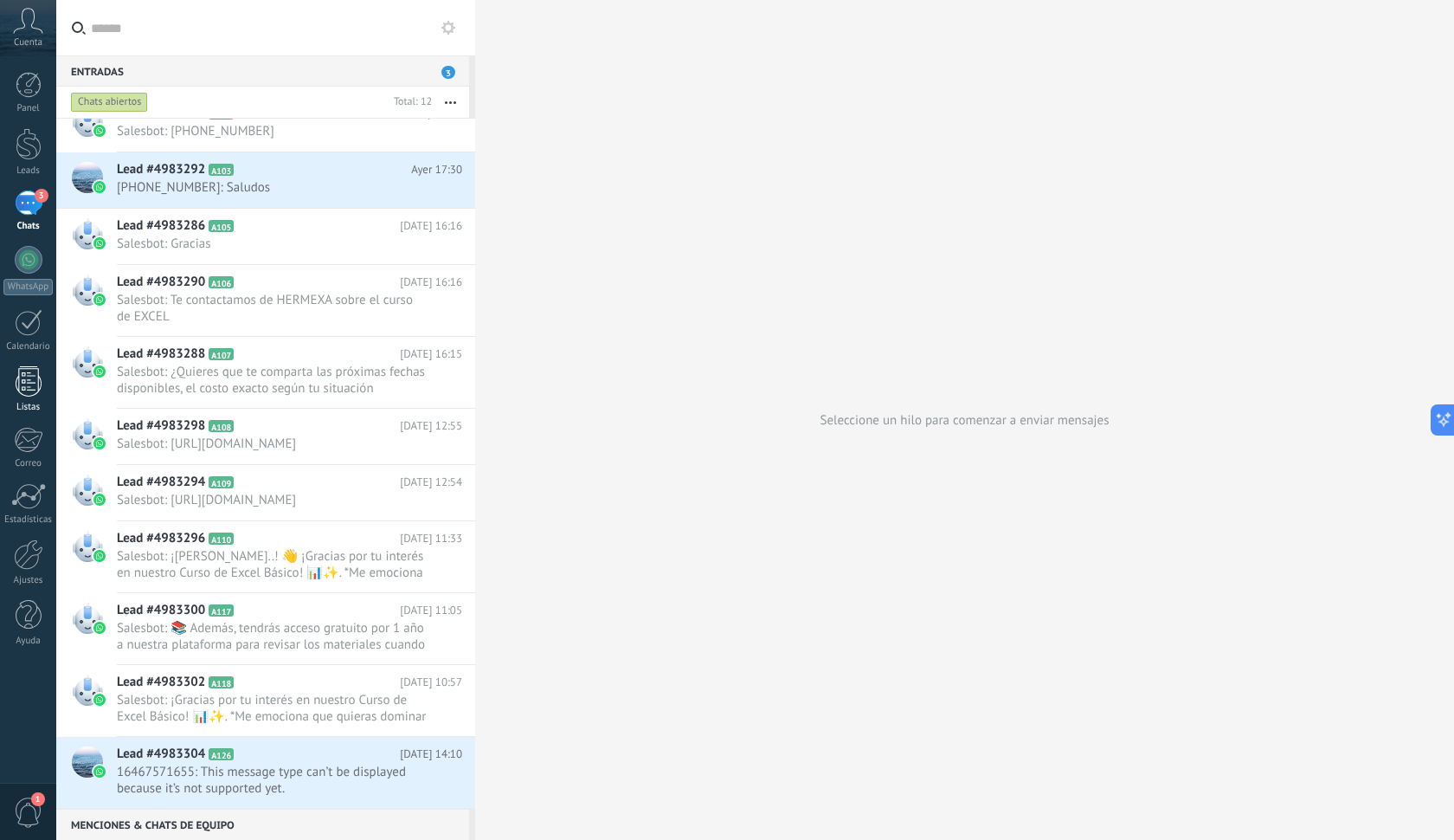
click at [32, 383] on div at bounding box center [28, 381] width 26 height 31
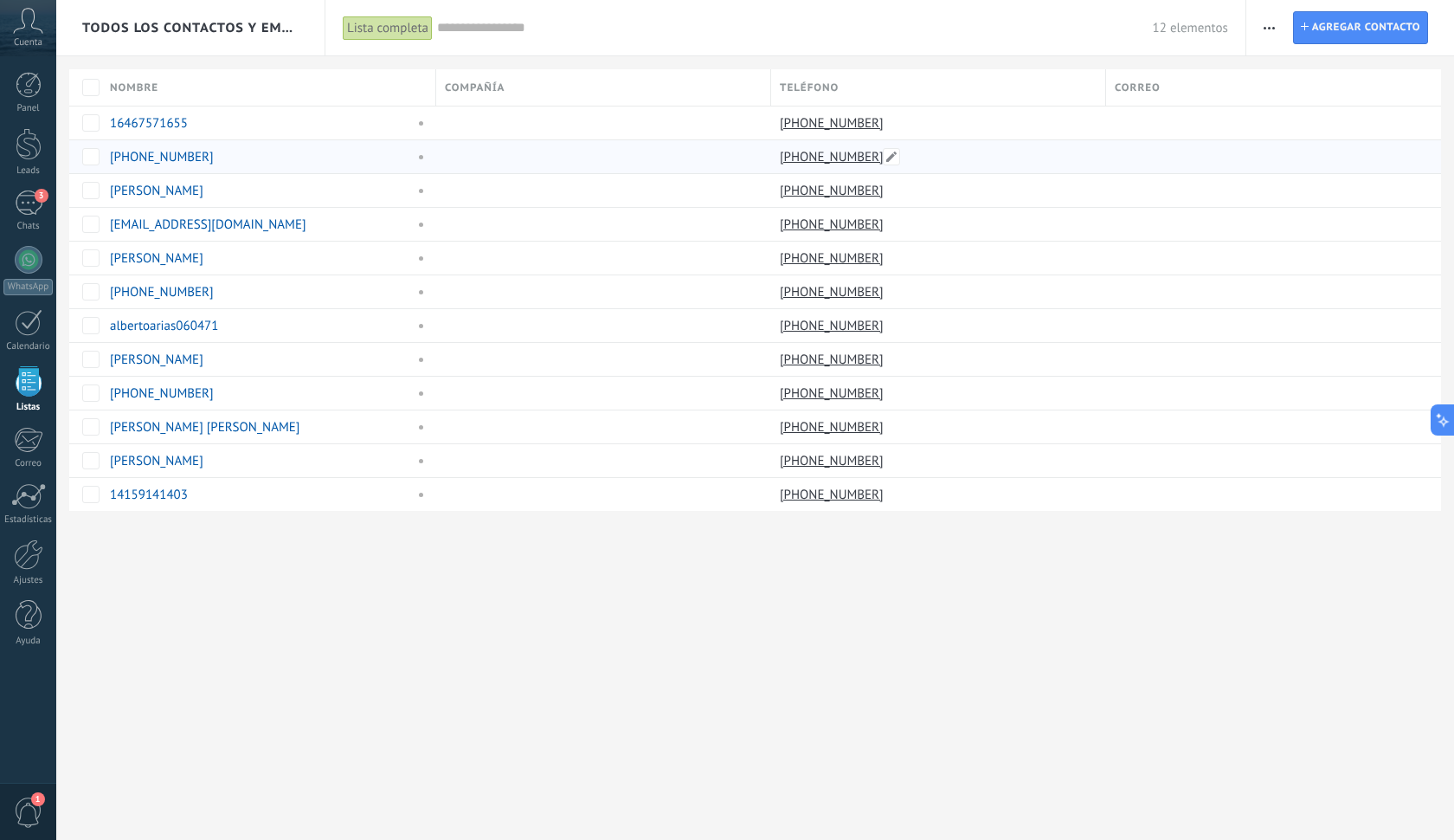
click at [833, 156] on link "[PHONE_NUMBER]" at bounding box center [833, 156] width 107 height 15
click at [36, 204] on div "3" at bounding box center [28, 203] width 28 height 25
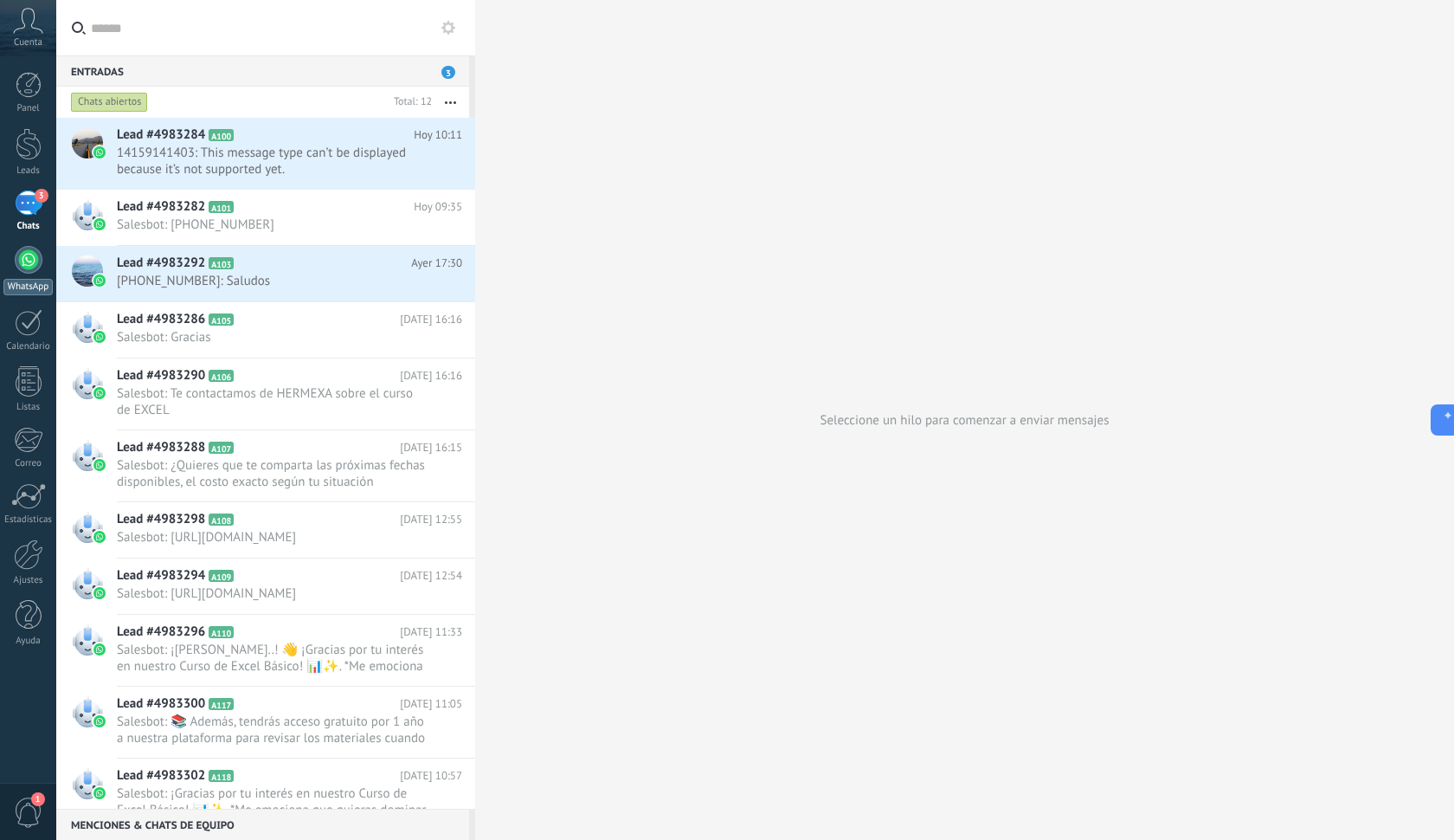
click at [25, 283] on div "WhatsApp" at bounding box center [29, 286] width 50 height 16
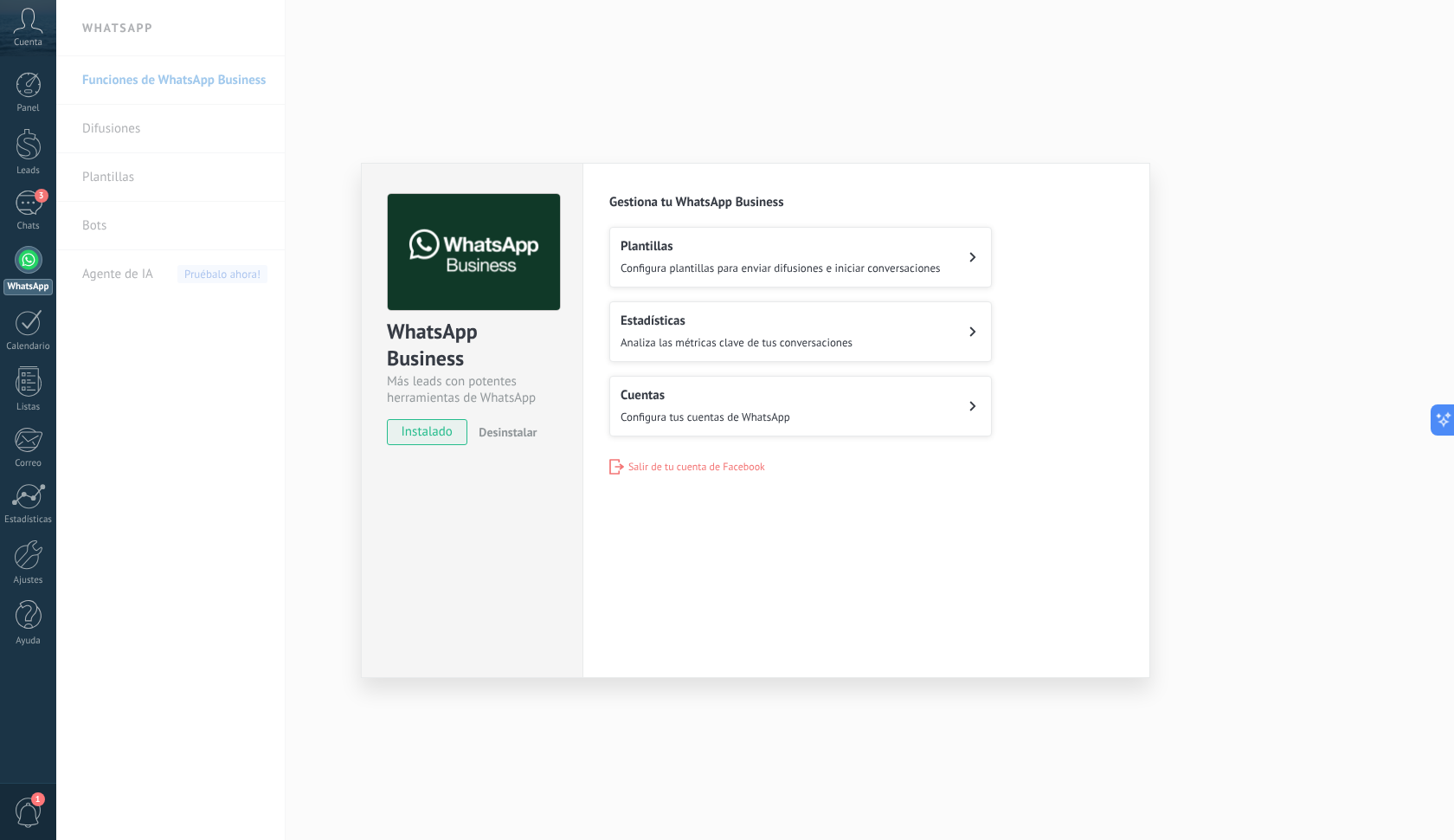
click at [687, 236] on button "Plantillas Configura plantillas para enviar difusiones e iniciar conversaciones" at bounding box center [800, 257] width 382 height 60
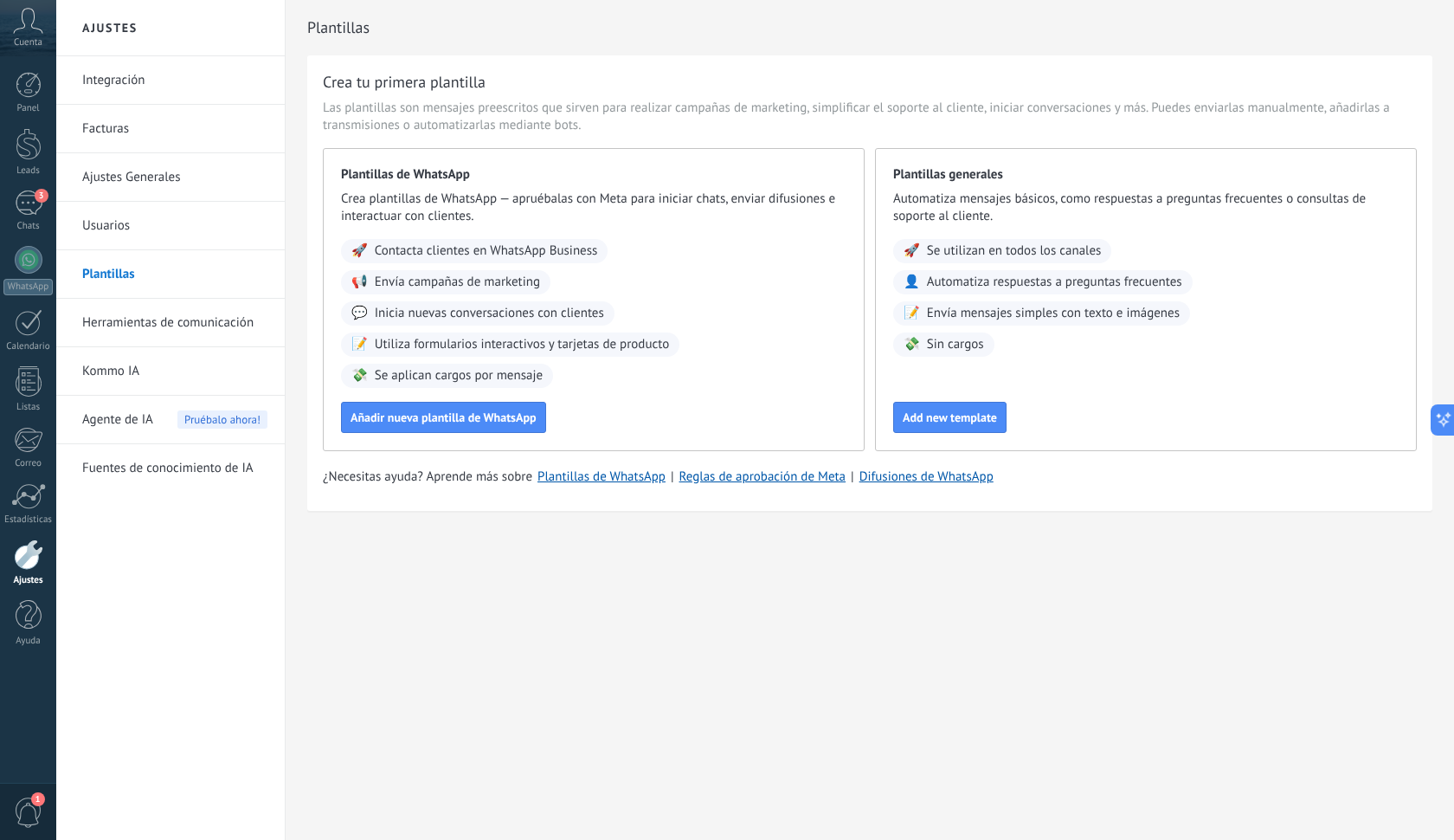
click at [125, 218] on link "Usuarios" at bounding box center [174, 226] width 185 height 49
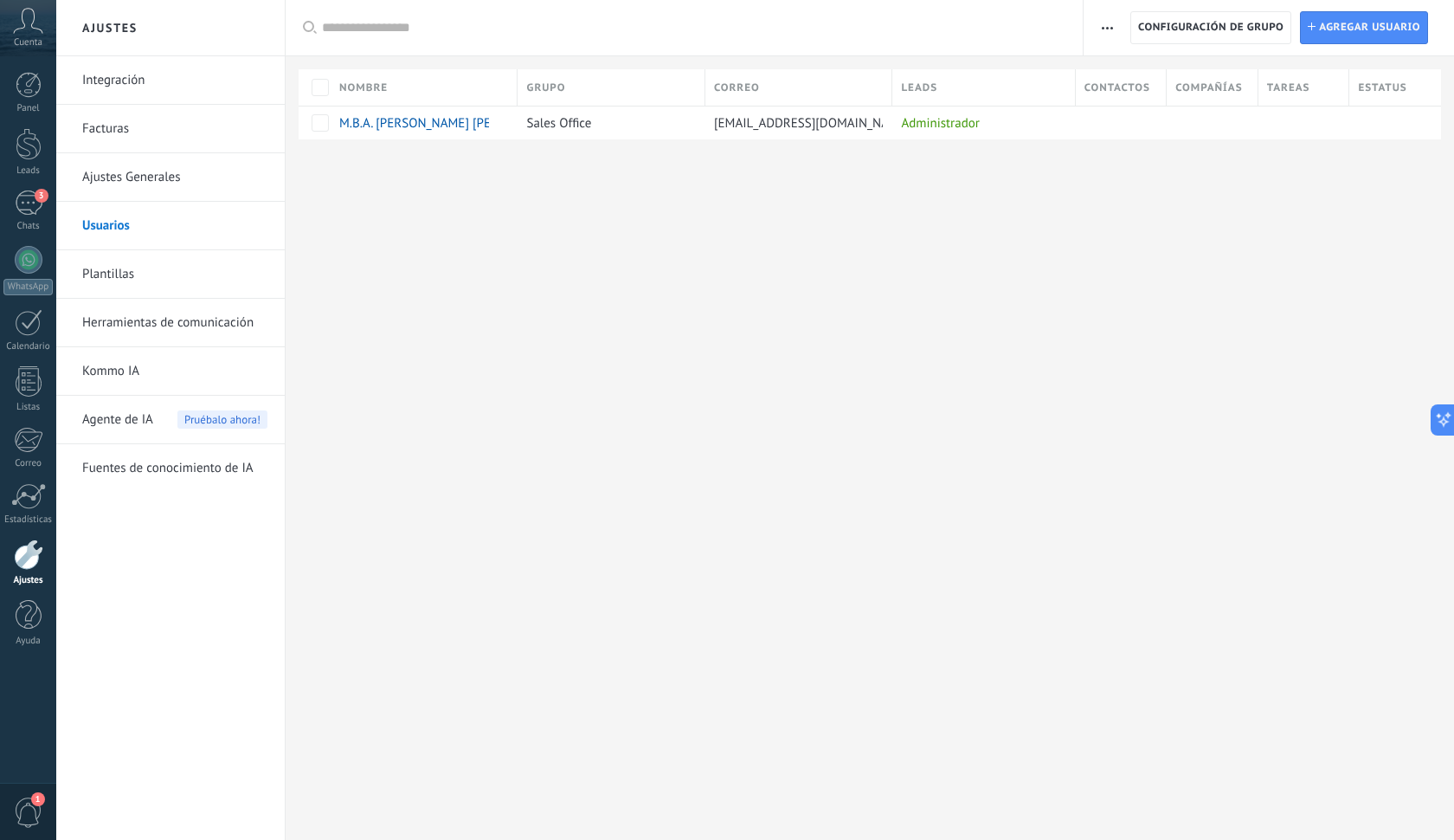
click at [180, 154] on link "Ajustes Generales" at bounding box center [174, 177] width 185 height 49
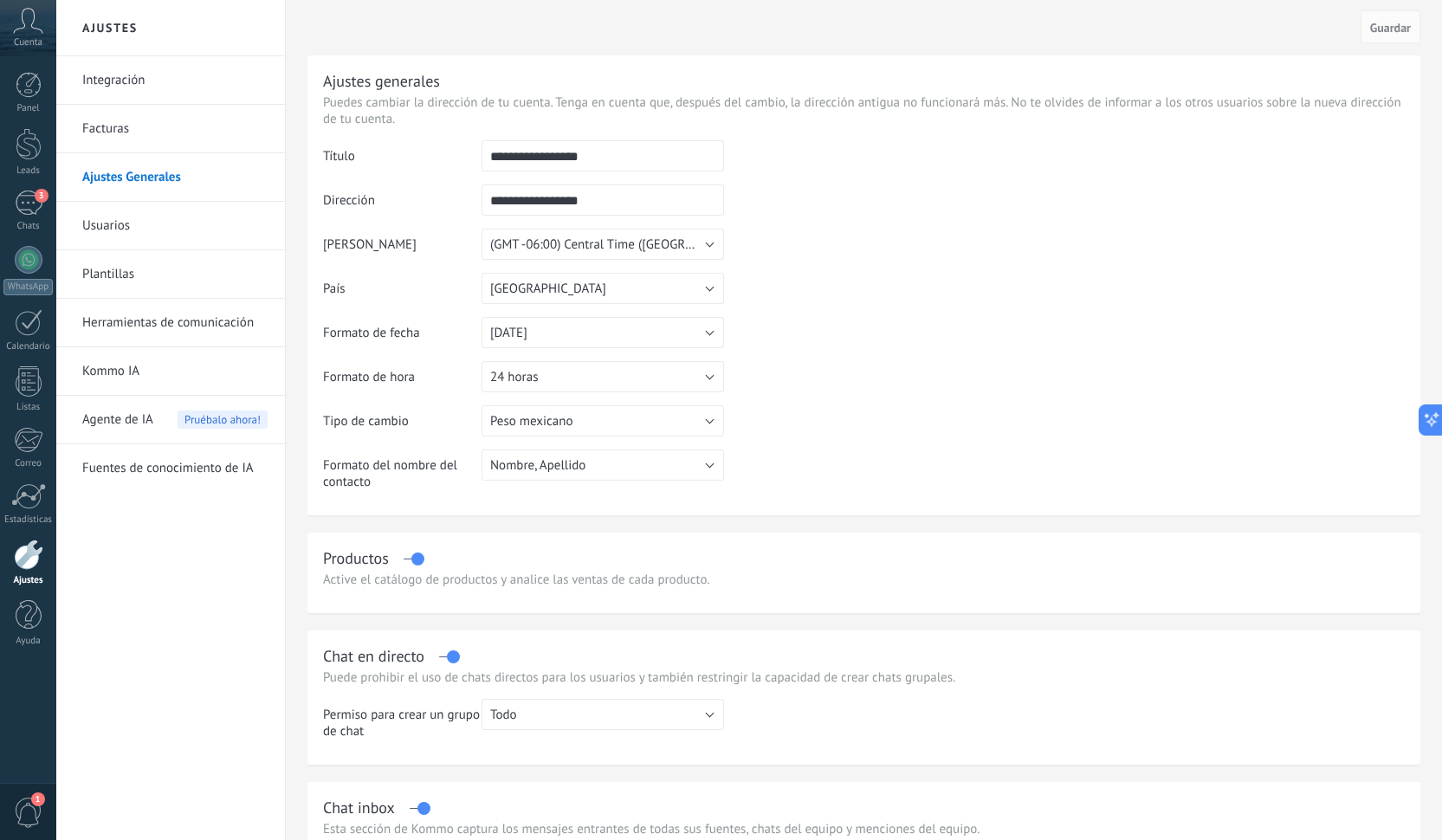
click at [157, 140] on link "Facturas" at bounding box center [174, 128] width 185 height 49
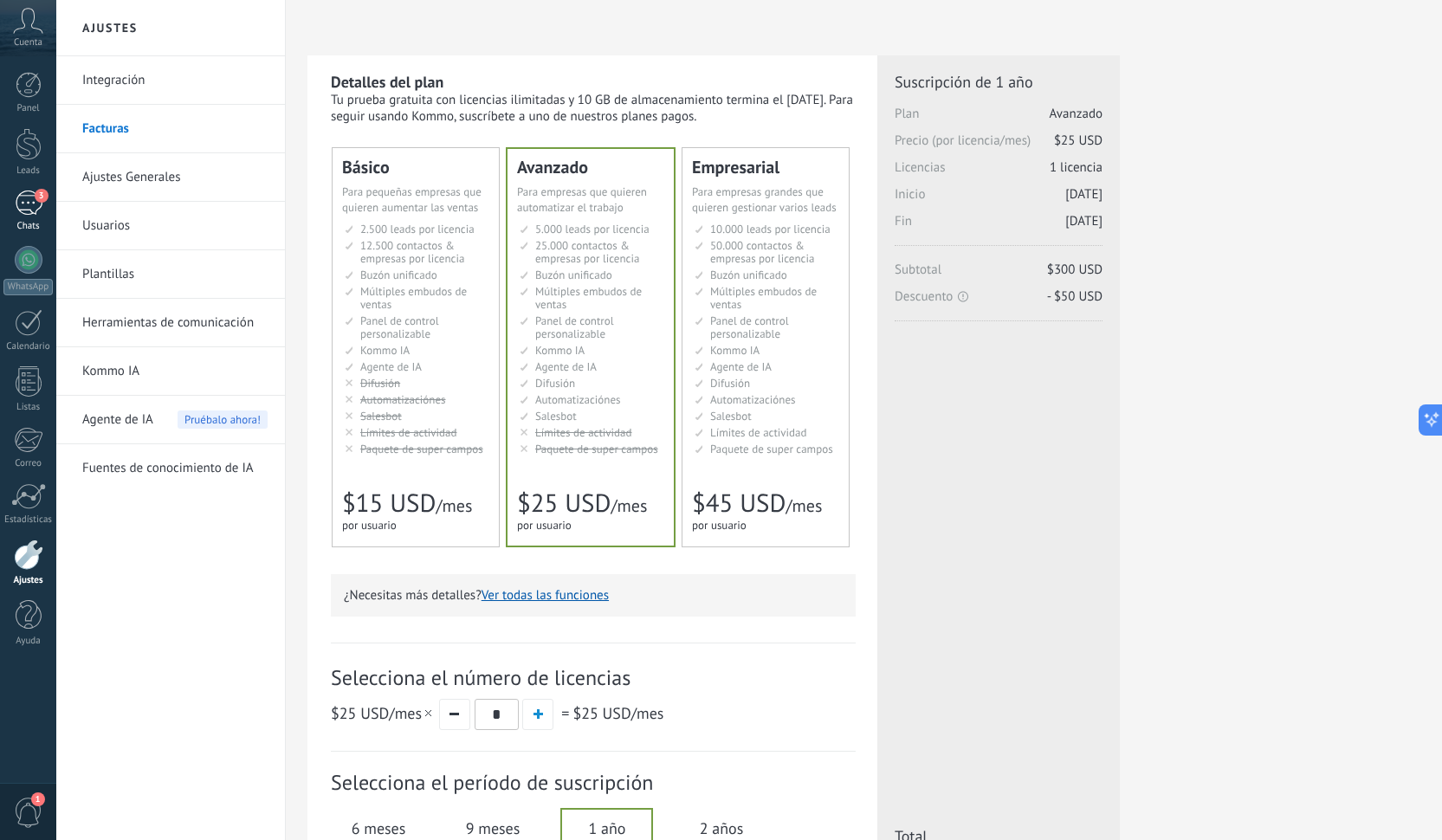
click at [22, 199] on div "3" at bounding box center [28, 203] width 28 height 25
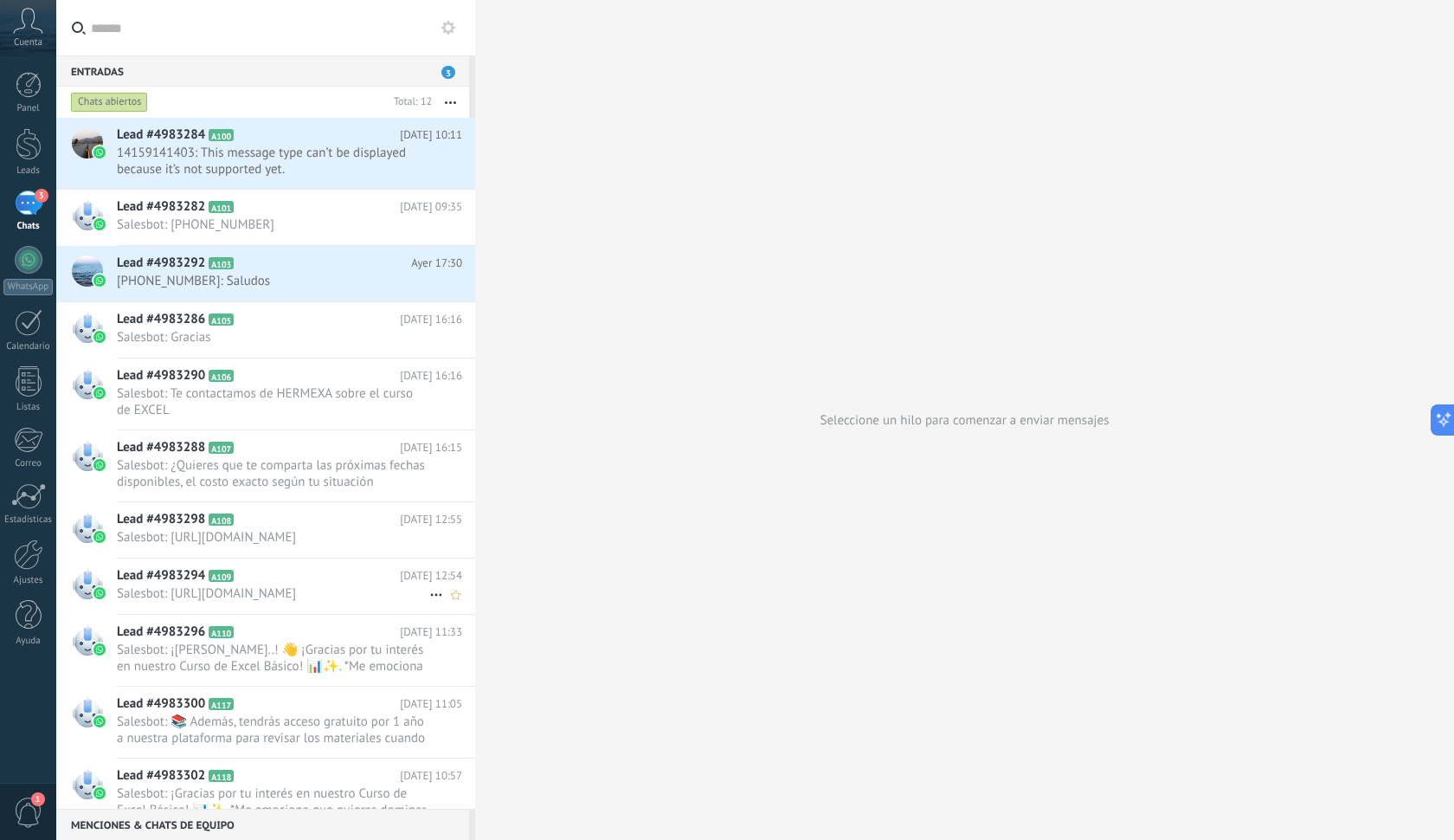
click at [247, 598] on span "Salesbot: [URL][DOMAIN_NAME]" at bounding box center [273, 593] width 312 height 16
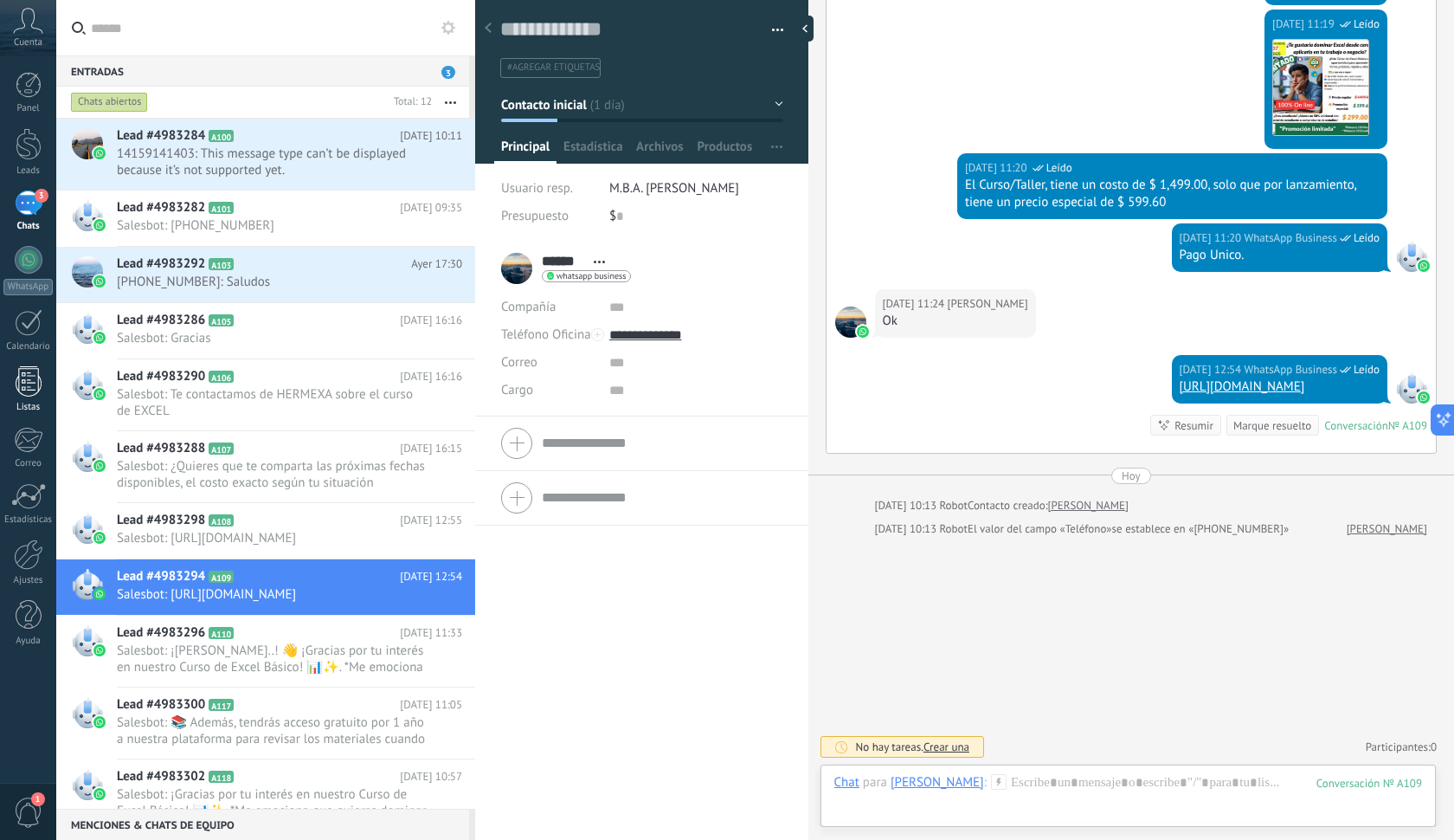
click at [22, 376] on div at bounding box center [28, 381] width 26 height 31
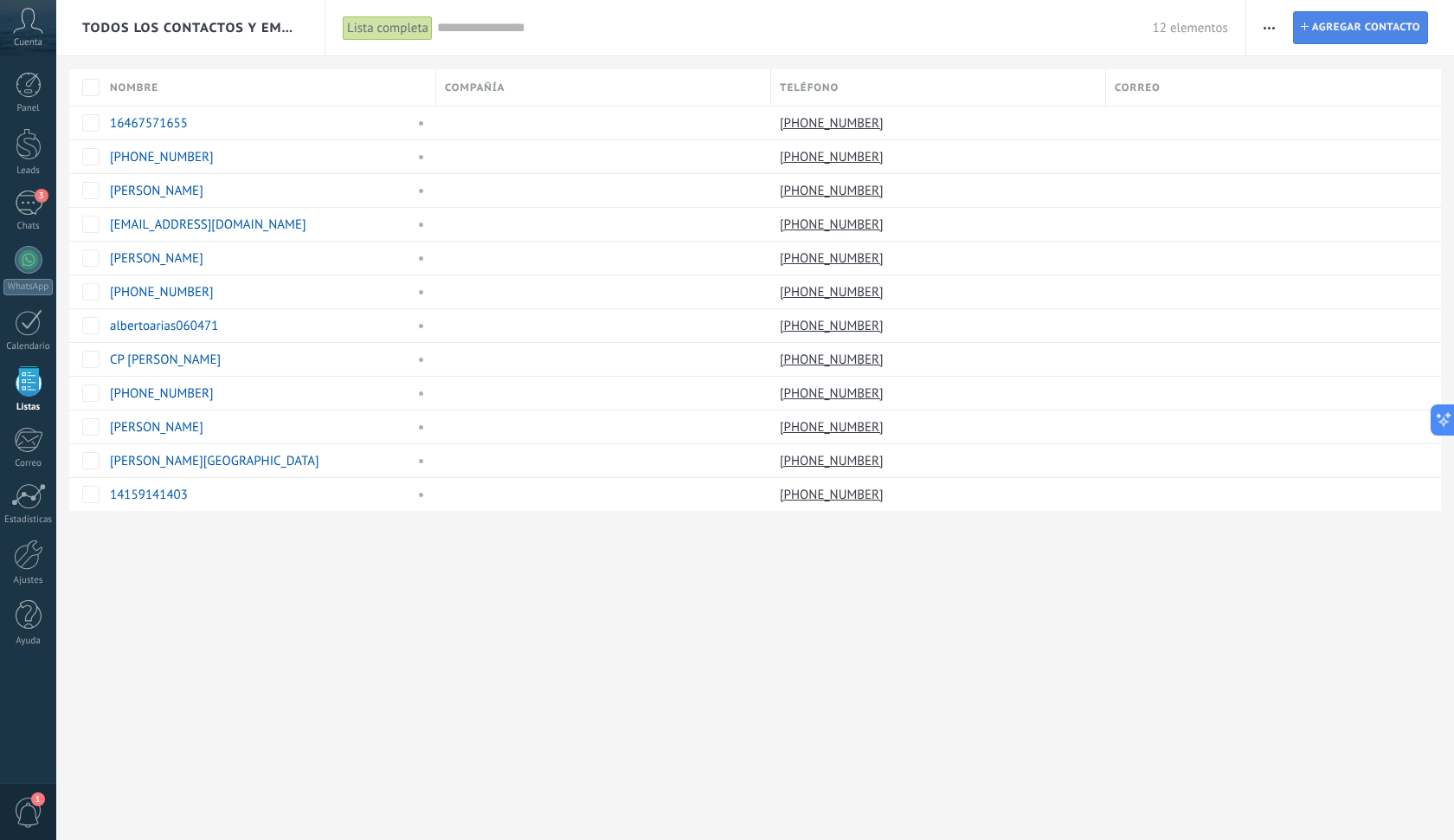
click at [1387, 33] on span "Agregar contacto" at bounding box center [1366, 28] width 108 height 32
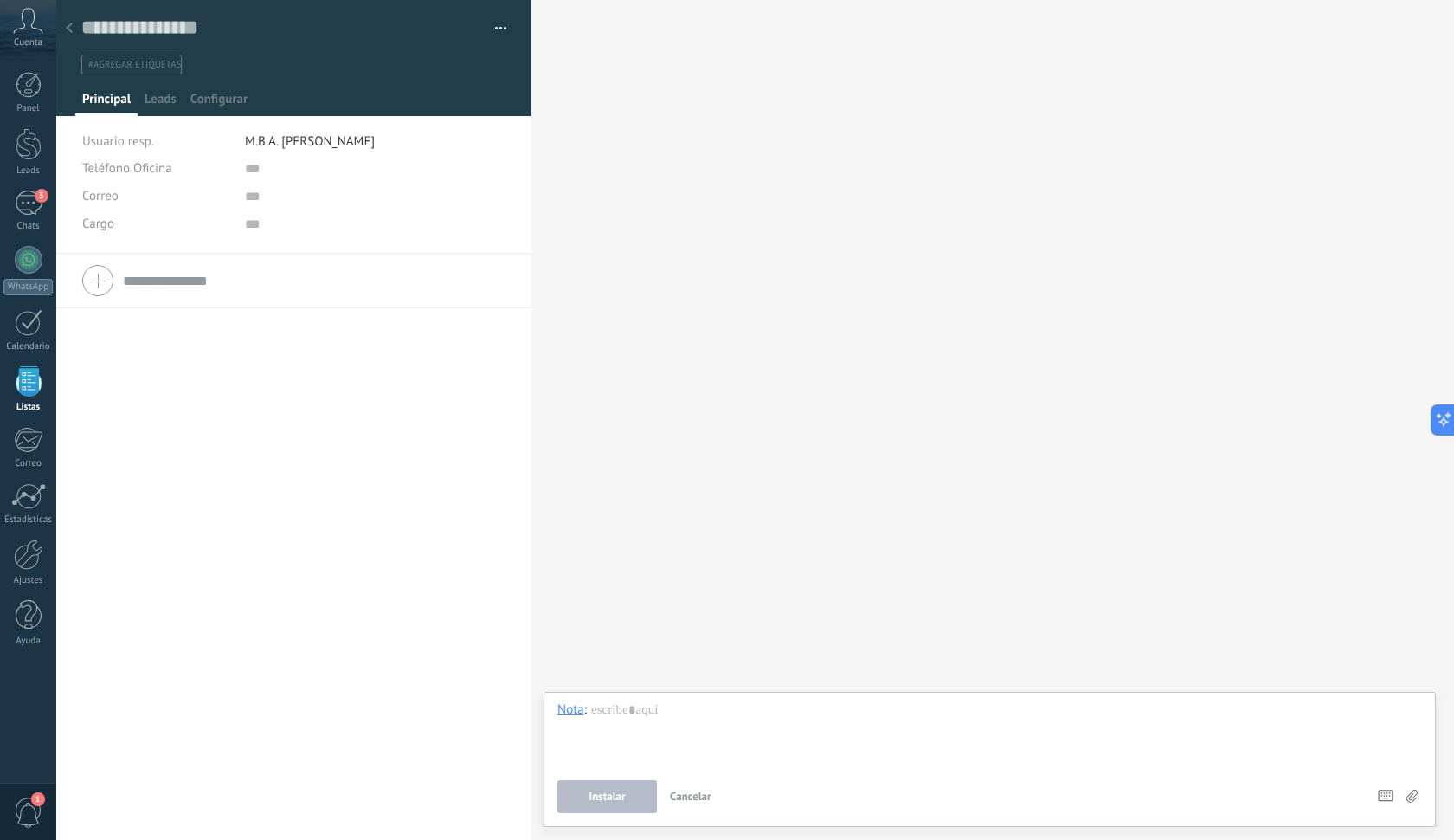
click at [79, 30] on div at bounding box center [69, 29] width 24 height 34
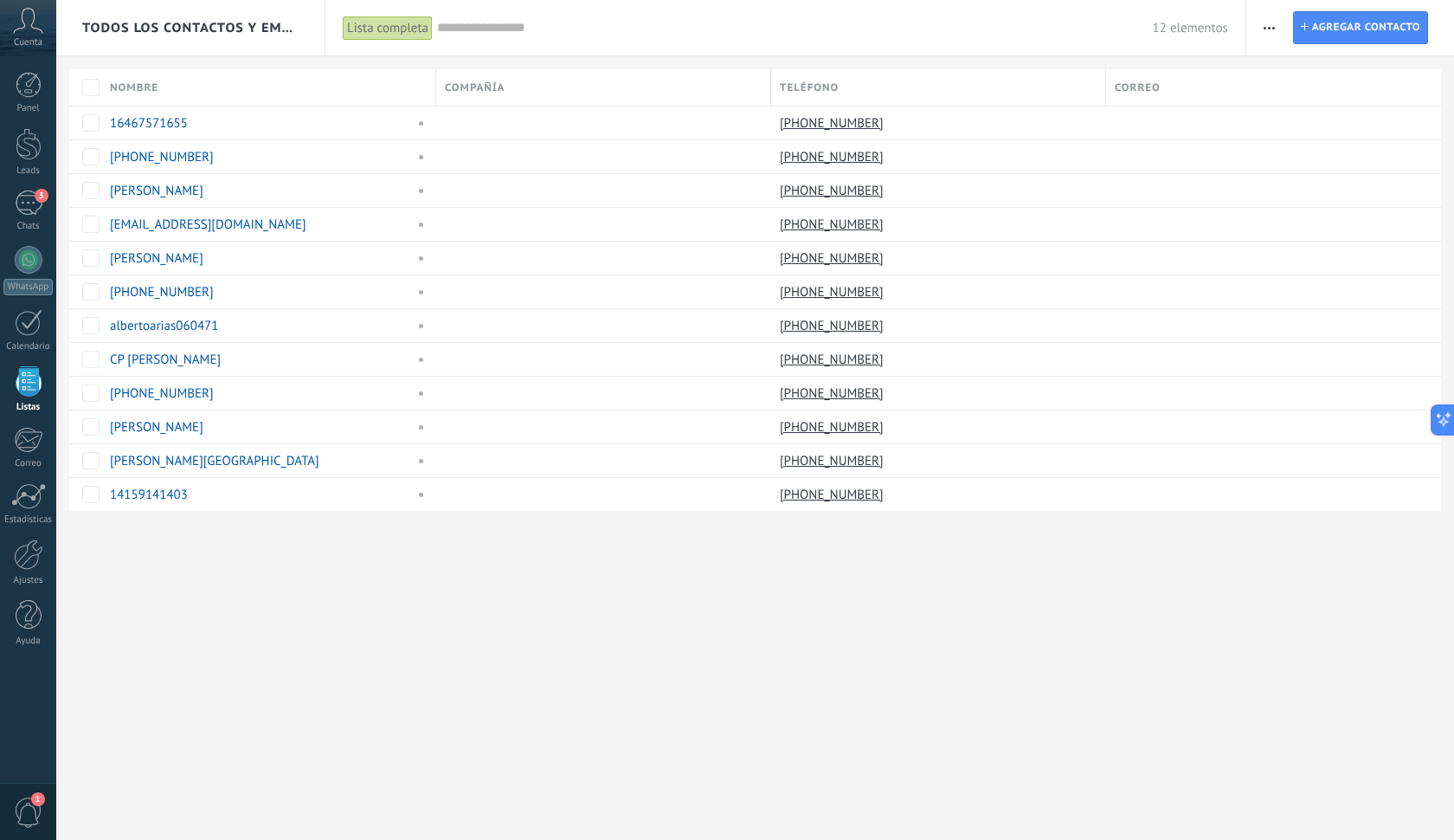
click at [1267, 36] on span "button" at bounding box center [1269, 28] width 11 height 33
click at [1277, 181] on div "Importar" at bounding box center [1333, 177] width 175 height 34
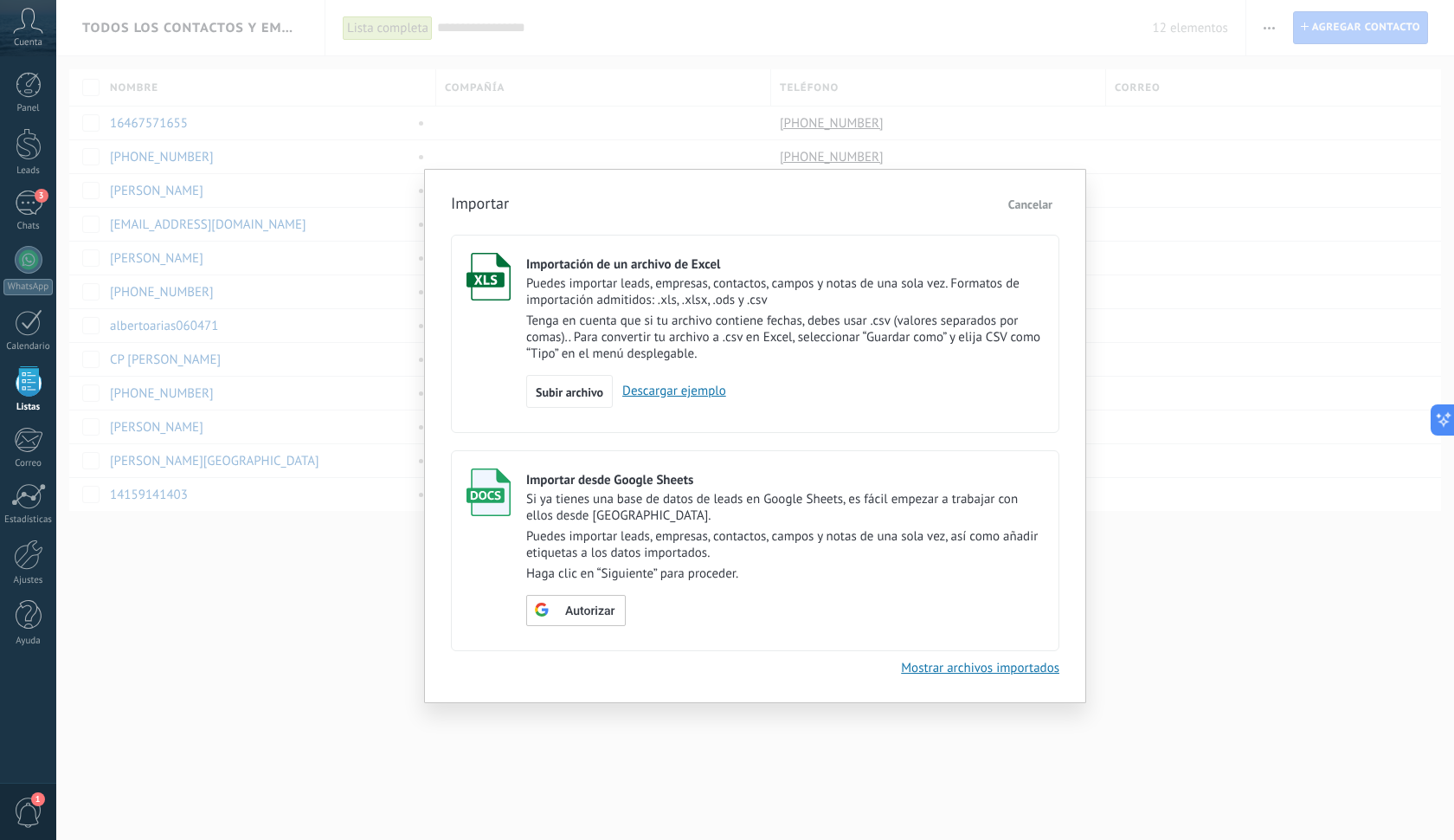
click at [684, 317] on p "Tenga en cuenta que si tu archivo contiene fechas, debes usar .csv (valores sep…" at bounding box center [784, 337] width 517 height 50
click at [584, 393] on span "Subir archivo" at bounding box center [569, 392] width 67 height 12
click at [0, 0] on input "Importación de un archivo de Excel Puedes importar leads, empresas, contactos, …" at bounding box center [0, 0] width 0 height 0
click at [571, 388] on span "Subir archivo" at bounding box center [569, 392] width 67 height 12
click at [0, 0] on input "Importación de un archivo de Excel Puedes importar leads, empresas, contactos, …" at bounding box center [0, 0] width 0 height 0
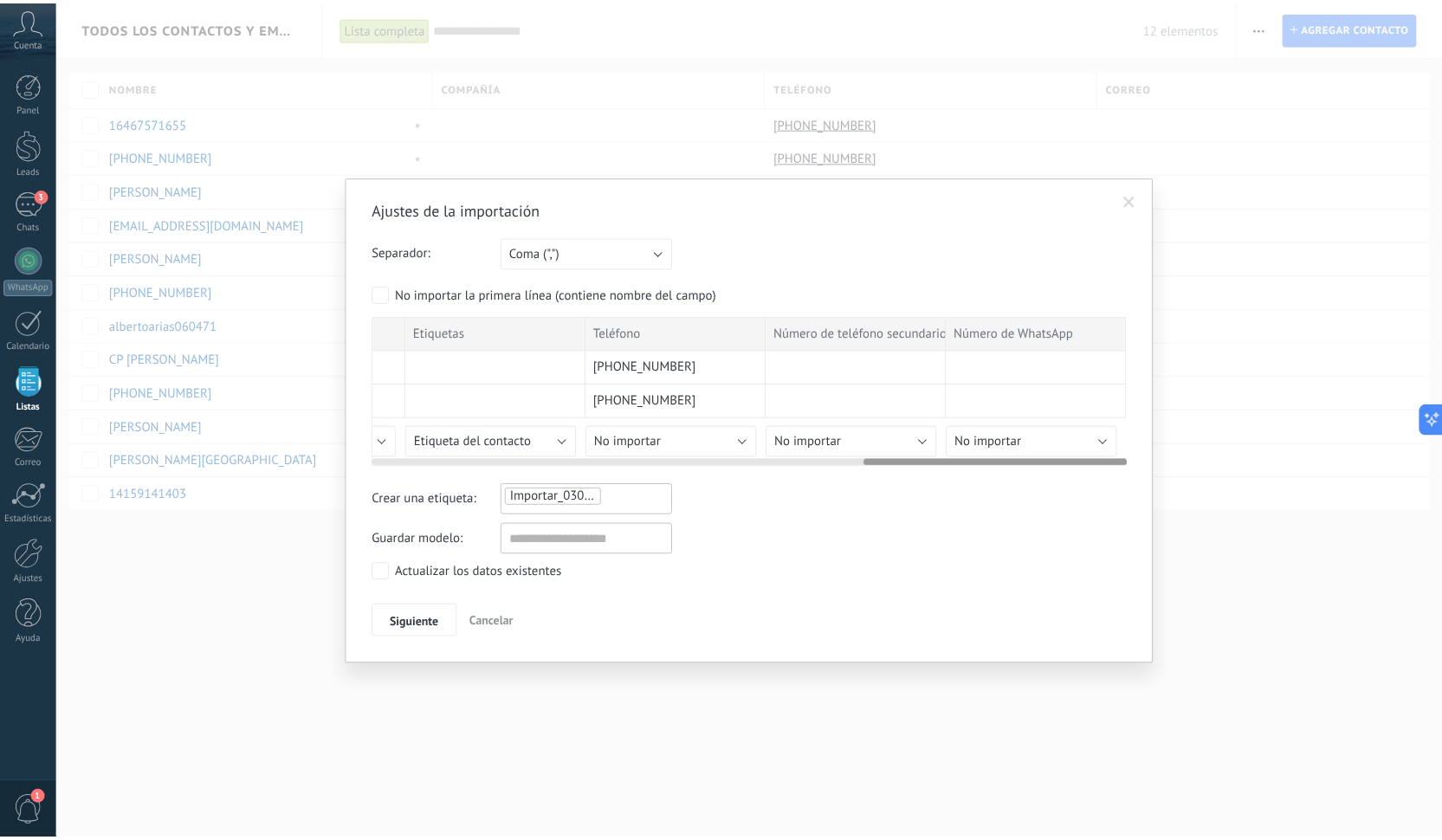
scroll to position [0, 1421]
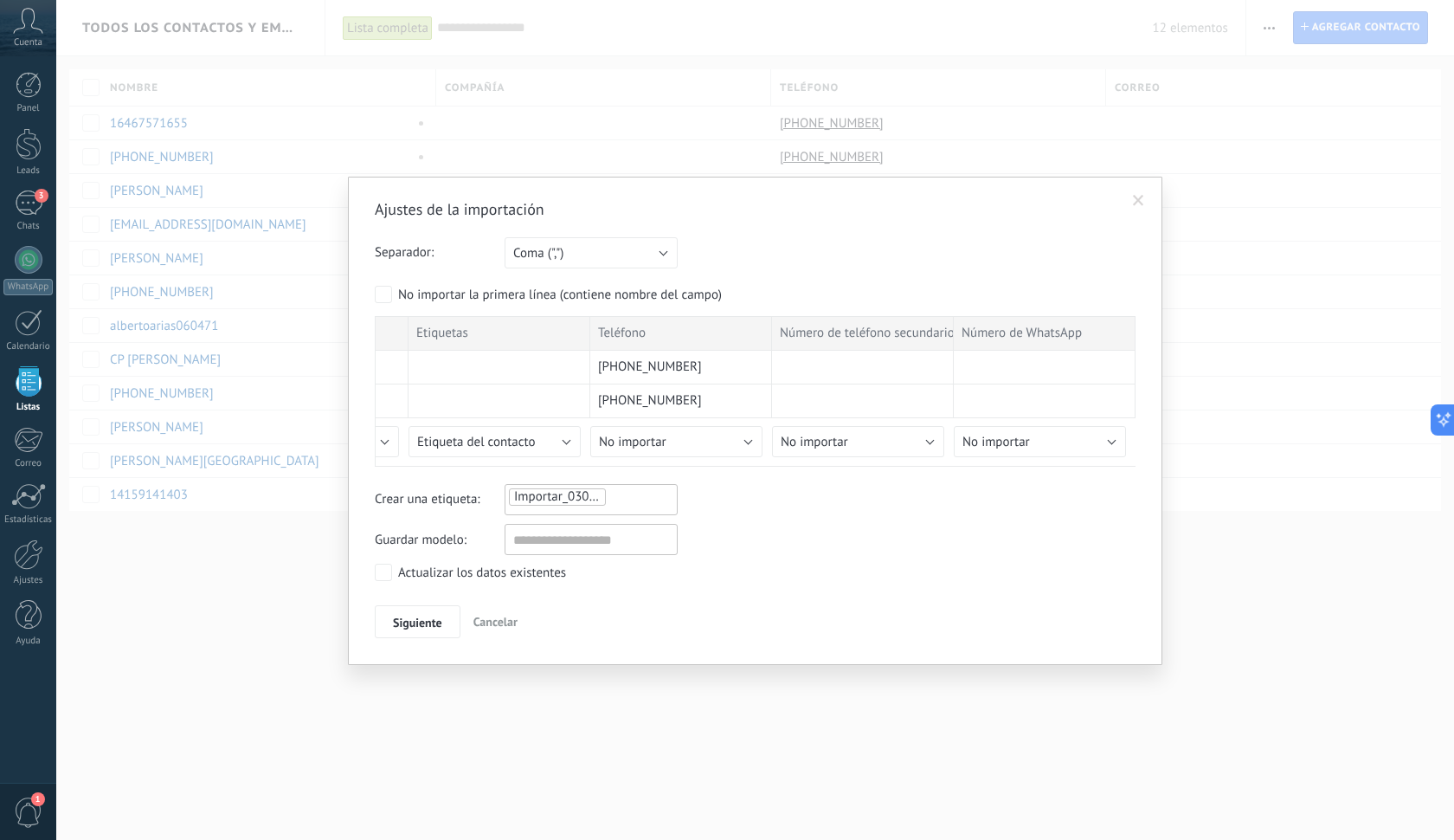
click at [424, 579] on div "Actualizar los datos existentes" at bounding box center [482, 573] width 168 height 17
click at [418, 616] on span "Siguiente" at bounding box center [418, 622] width 50 height 12
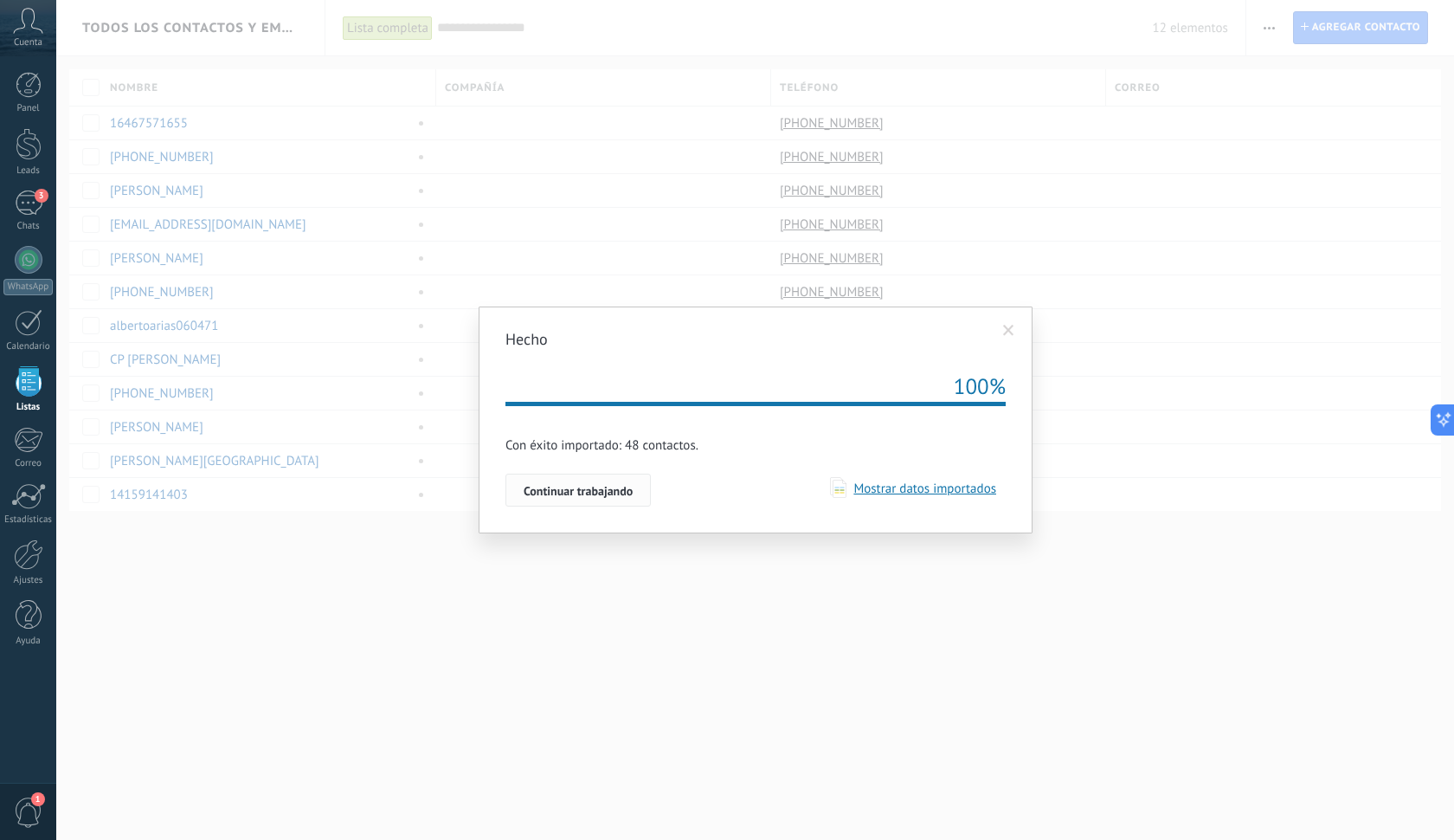
click at [601, 489] on span "Continuar trabajando" at bounding box center [579, 490] width 109 height 12
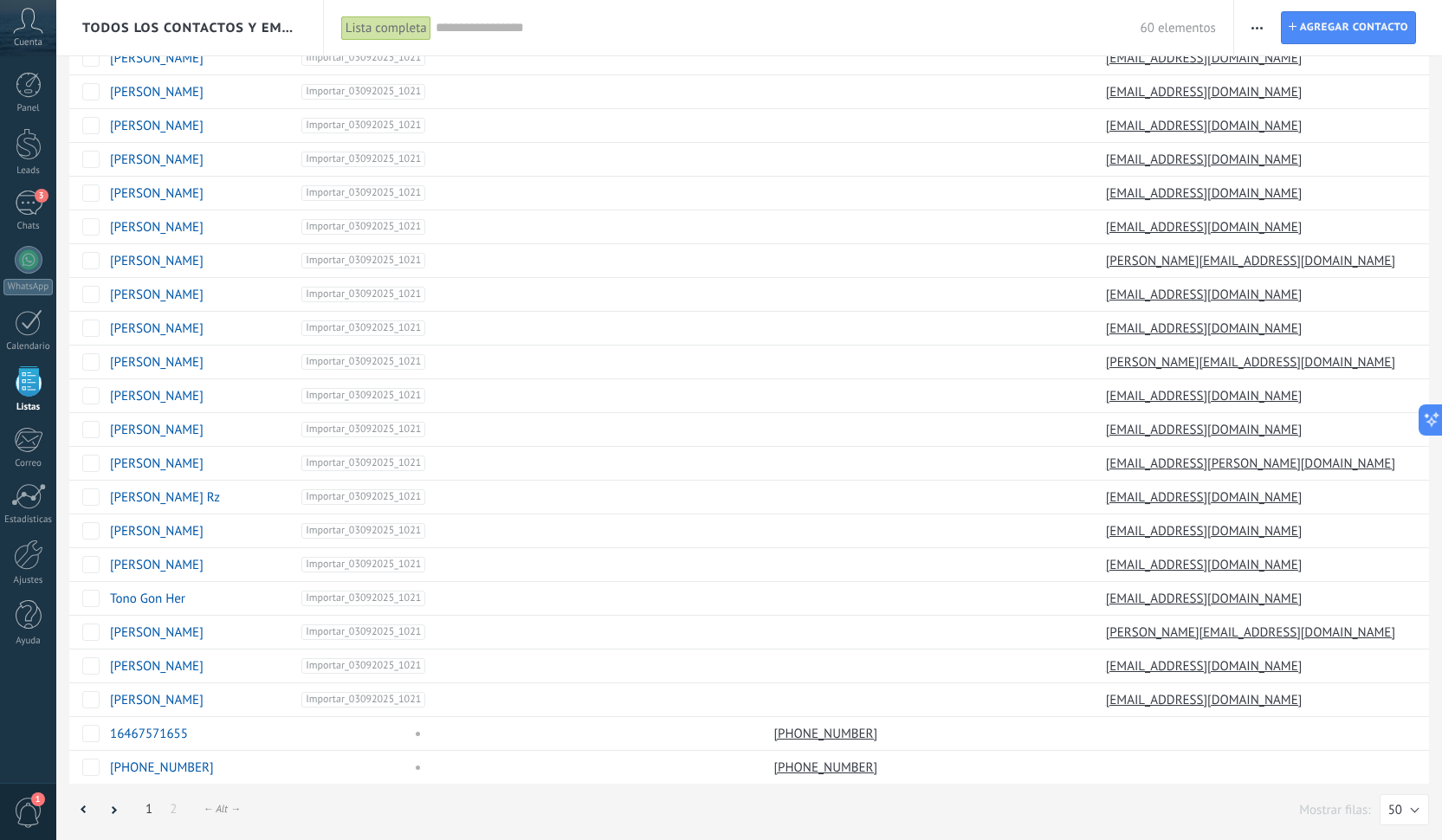
scroll to position [1010, 0]
click at [172, 810] on link "2" at bounding box center [172, 808] width 24 height 34
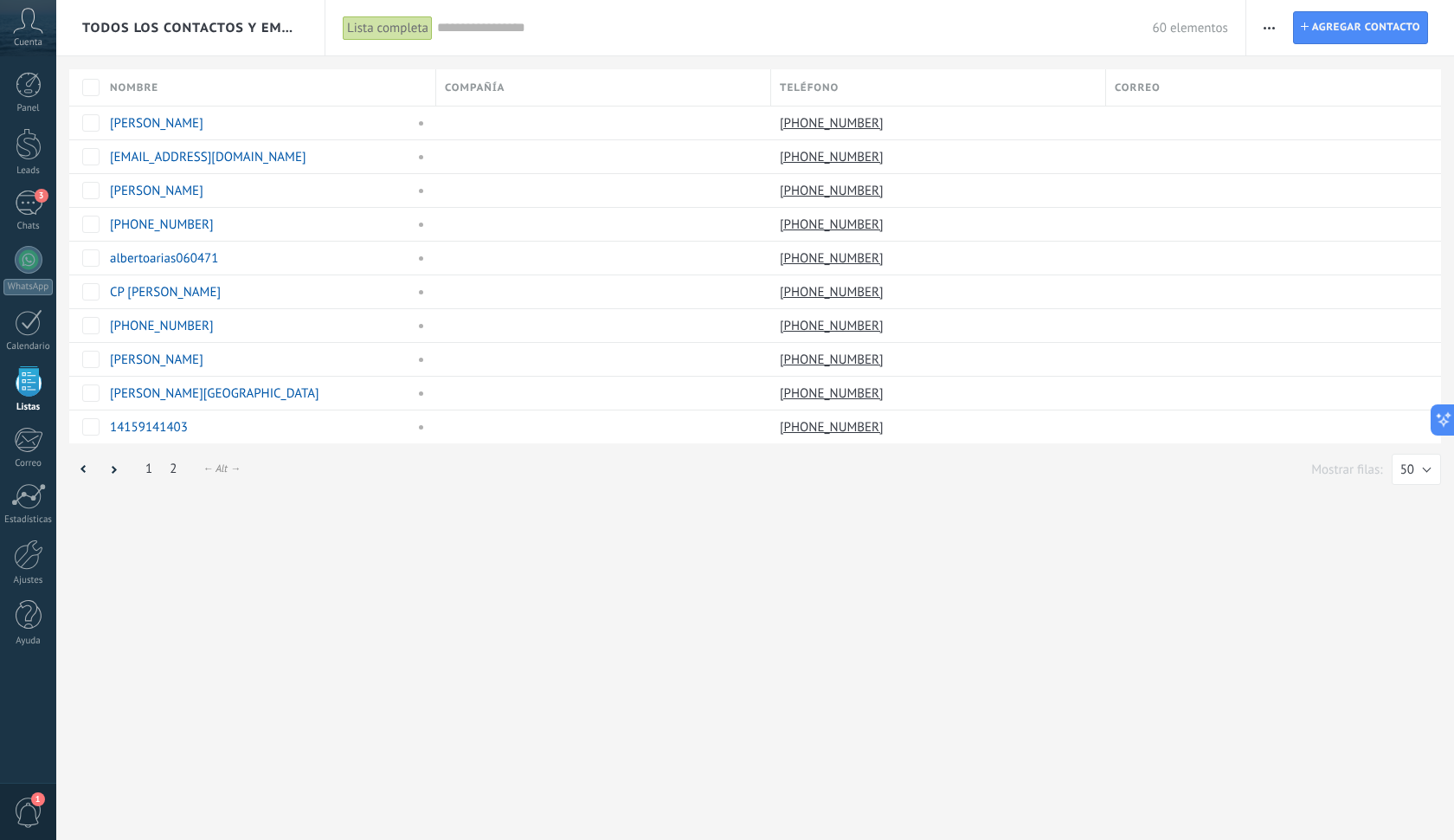
click at [146, 472] on link "1" at bounding box center [148, 468] width 24 height 34
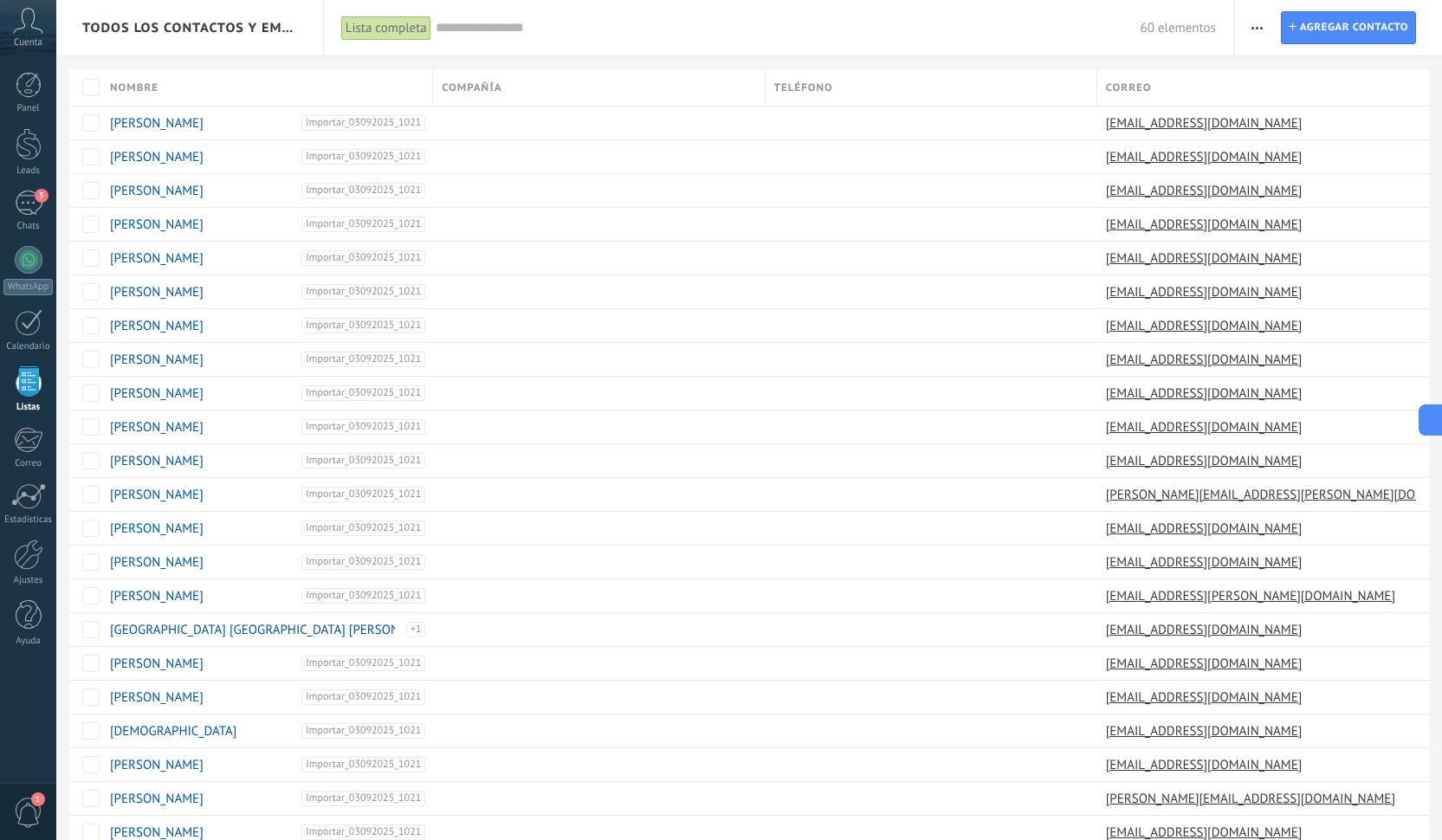
click at [1262, 27] on icon "button" at bounding box center [1257, 28] width 11 height 3
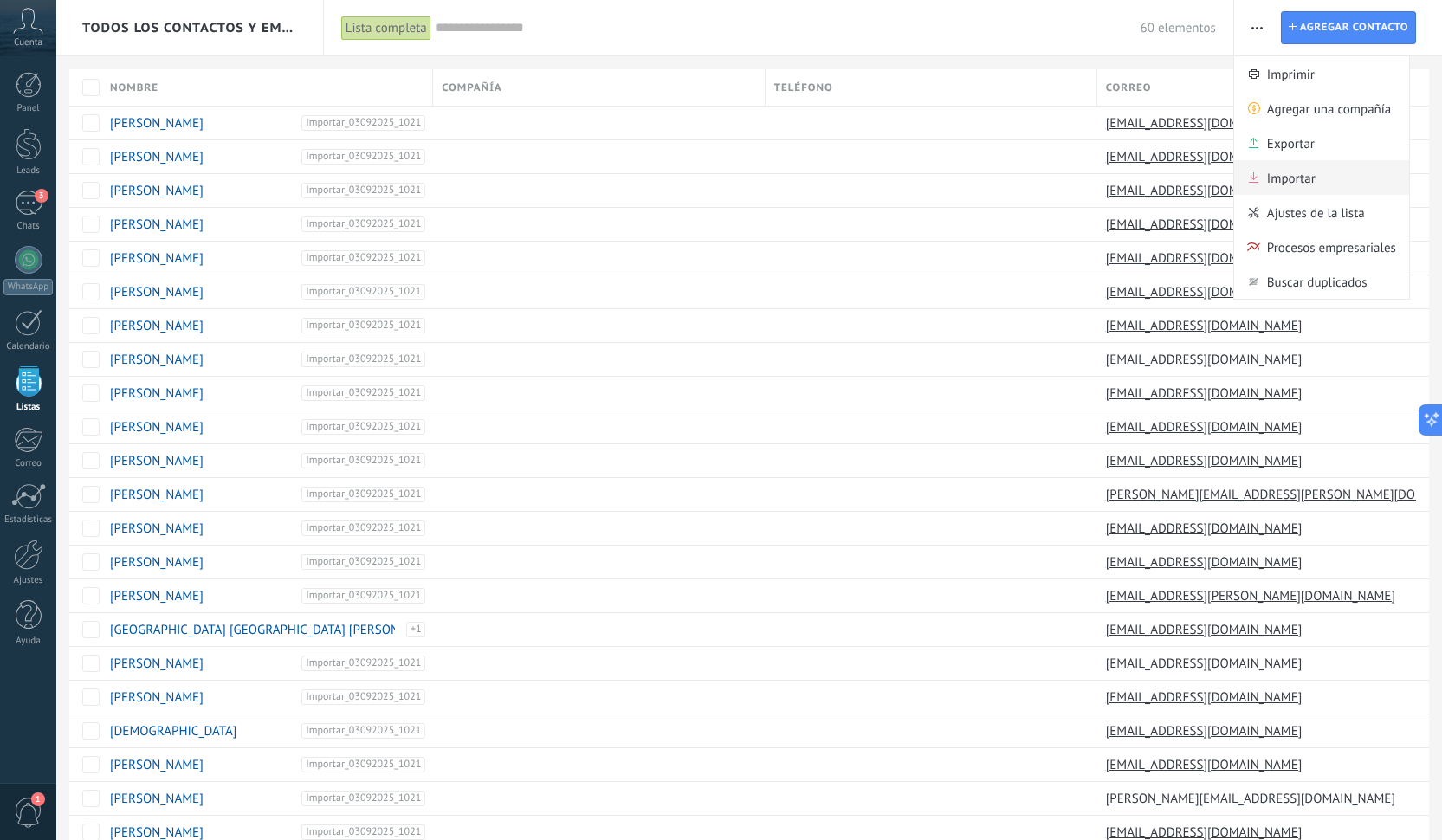
drag, startPoint x: 1266, startPoint y: 137, endPoint x: 1261, endPoint y: 183, distance: 46.3
click at [1261, 183] on ul "[PERSON_NAME] una compañía Exportar Importar Ajustes de la lista Procesos empre…" at bounding box center [1321, 177] width 176 height 244
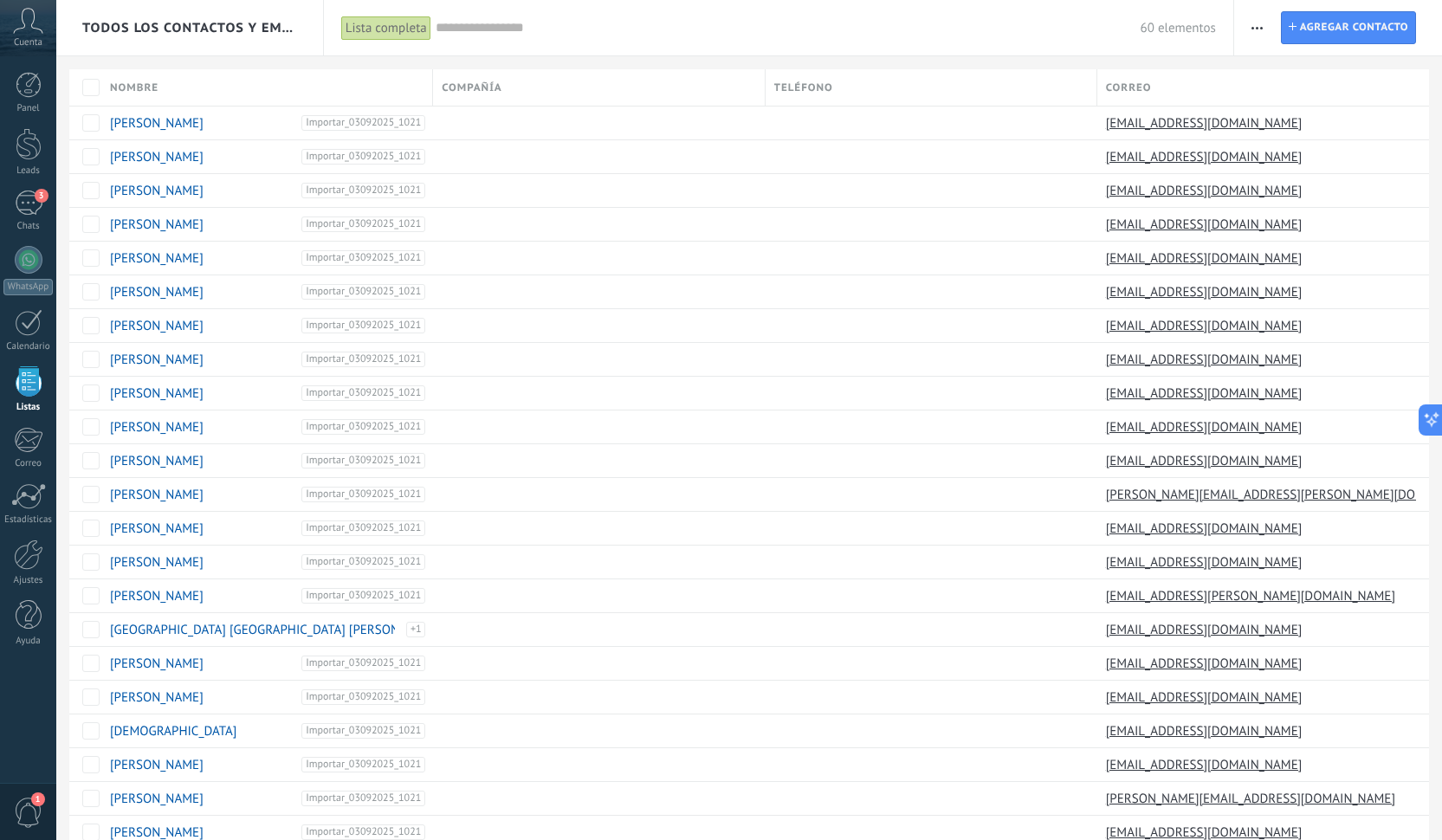
click at [1262, 42] on span "button" at bounding box center [1257, 28] width 11 height 33
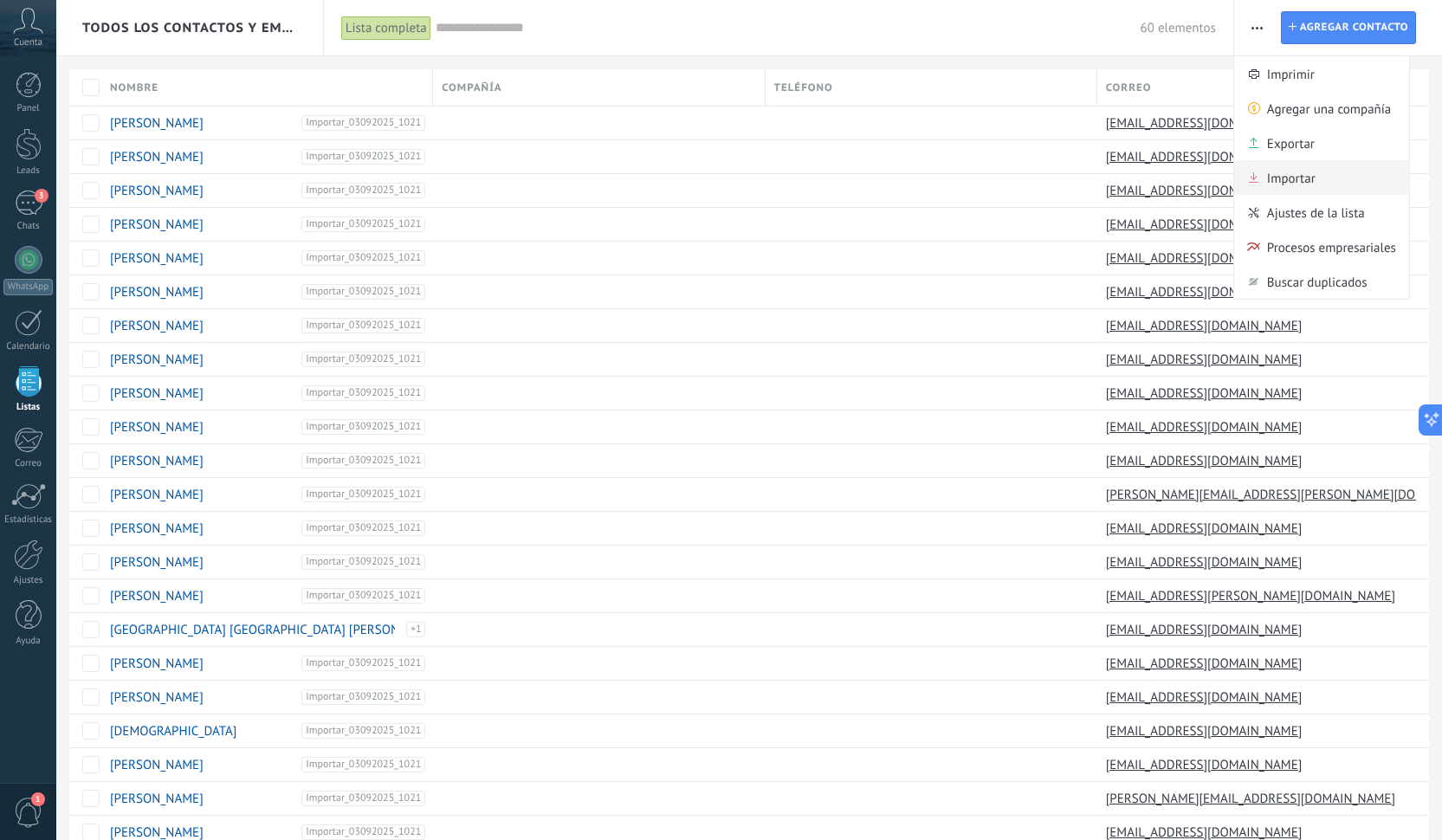
click at [1292, 189] on span "Importar" at bounding box center [1291, 177] width 49 height 34
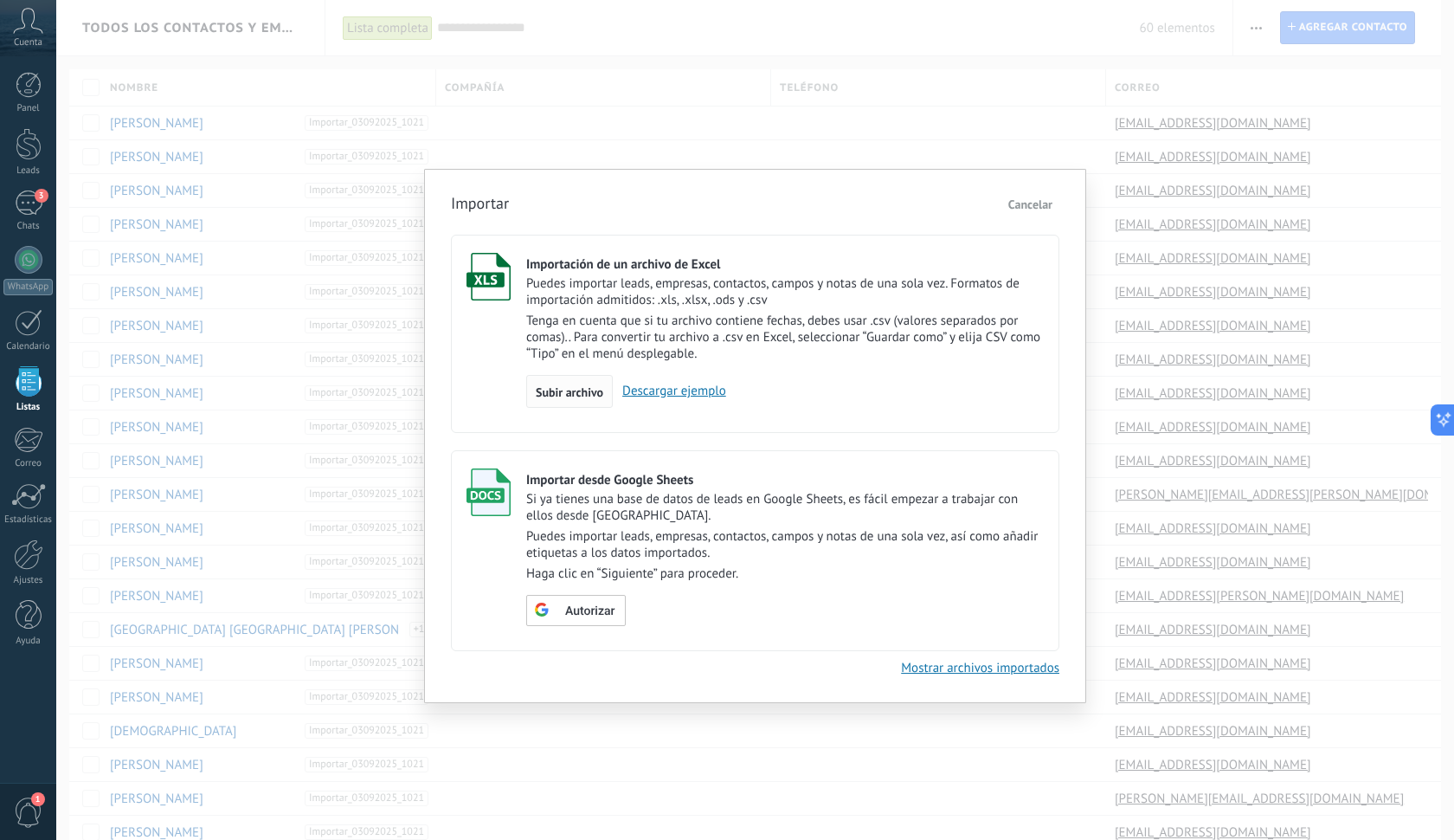
click at [587, 390] on span "Subir archivo" at bounding box center [569, 392] width 67 height 12
click at [0, 0] on input "Importación de un archivo de Excel Puedes importar leads, empresas, contactos, …" at bounding box center [0, 0] width 0 height 0
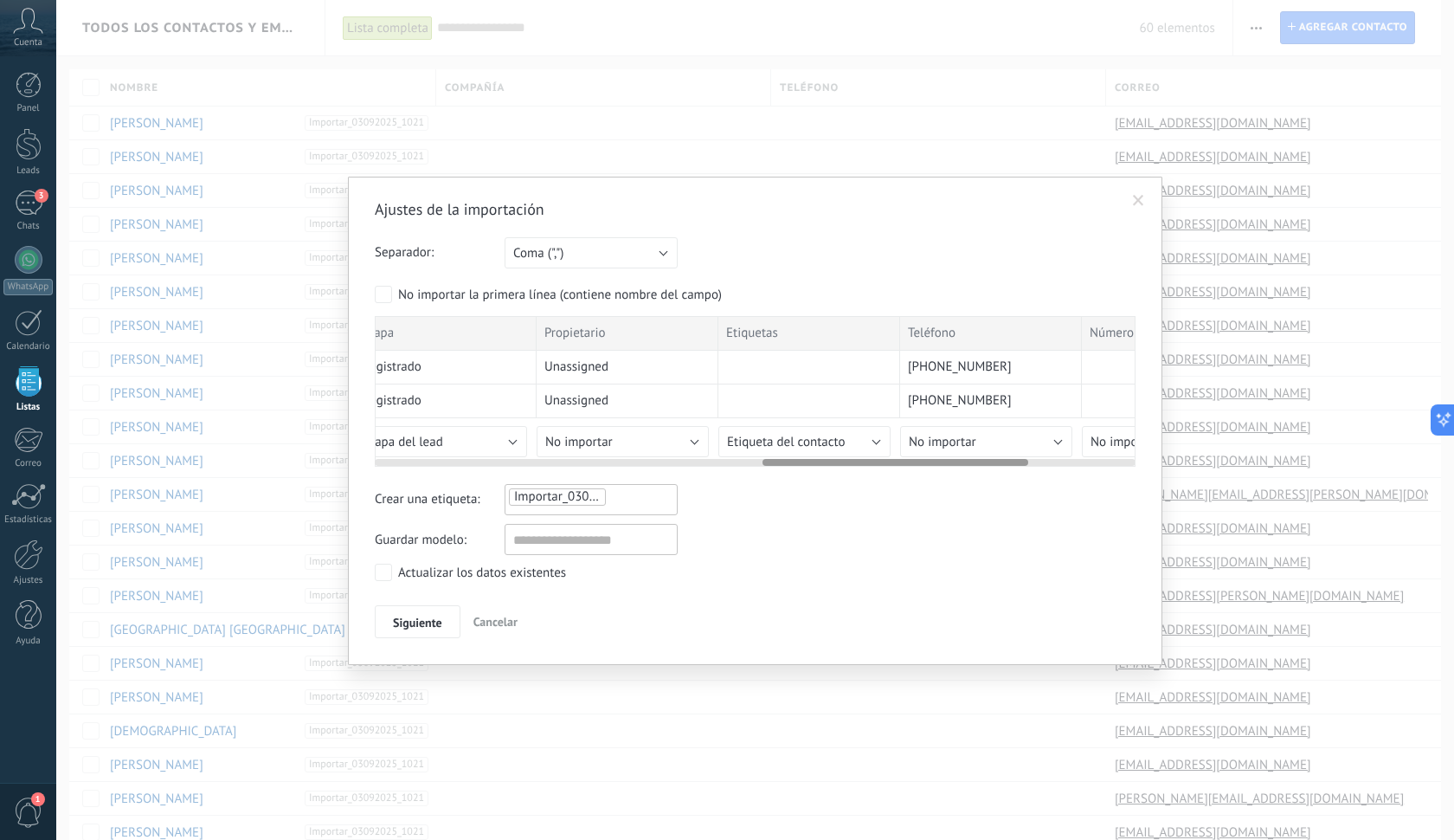
scroll to position [0, 1112]
click at [922, 367] on span "[PHONE_NUMBER]" at bounding box center [958, 367] width 103 height 17
click at [982, 445] on button "No importar" at bounding box center [985, 442] width 172 height 32
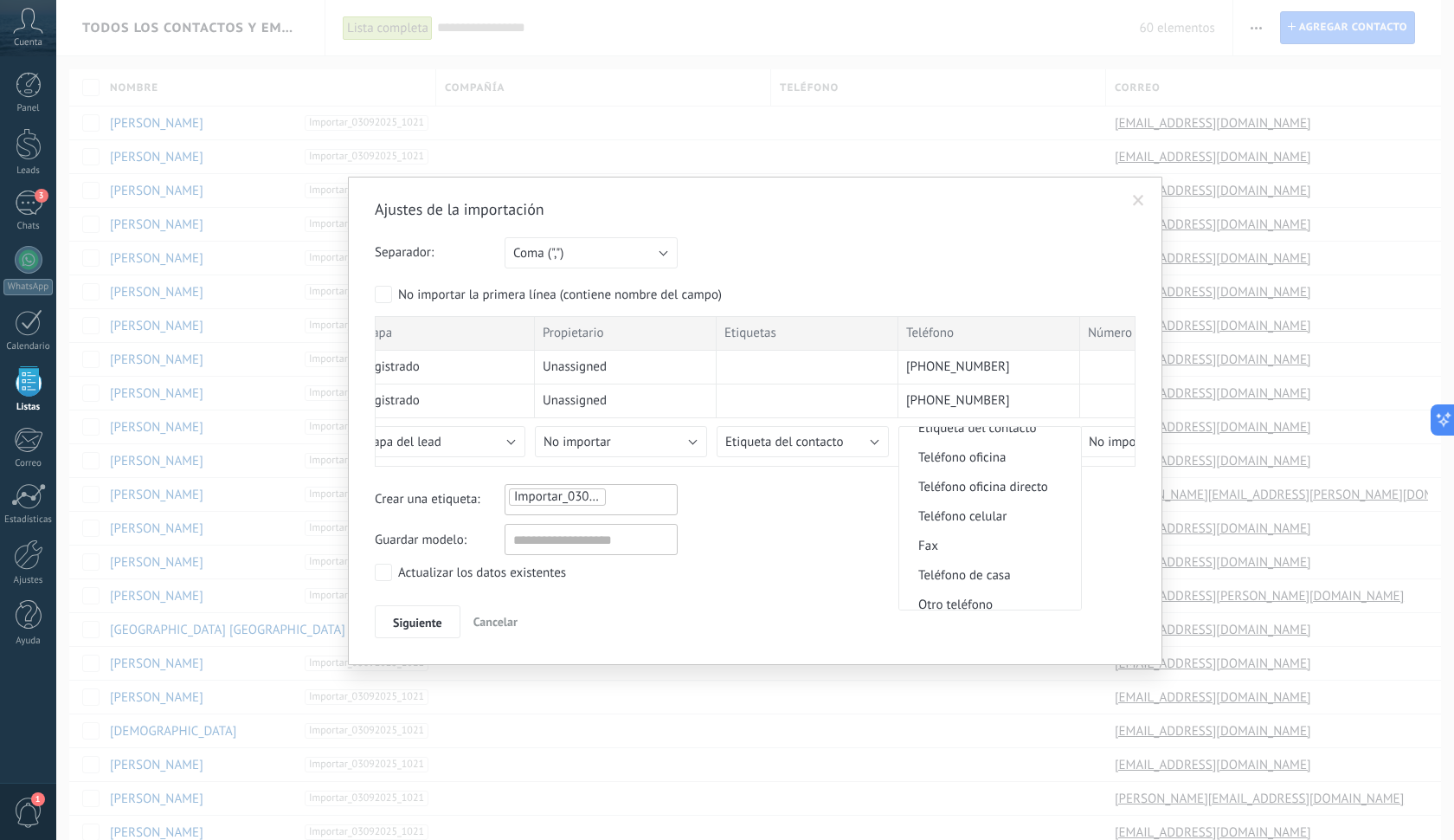
scroll to position [381, 0]
click at [951, 500] on span "Teléfono celular" at bounding box center [988, 498] width 176 height 16
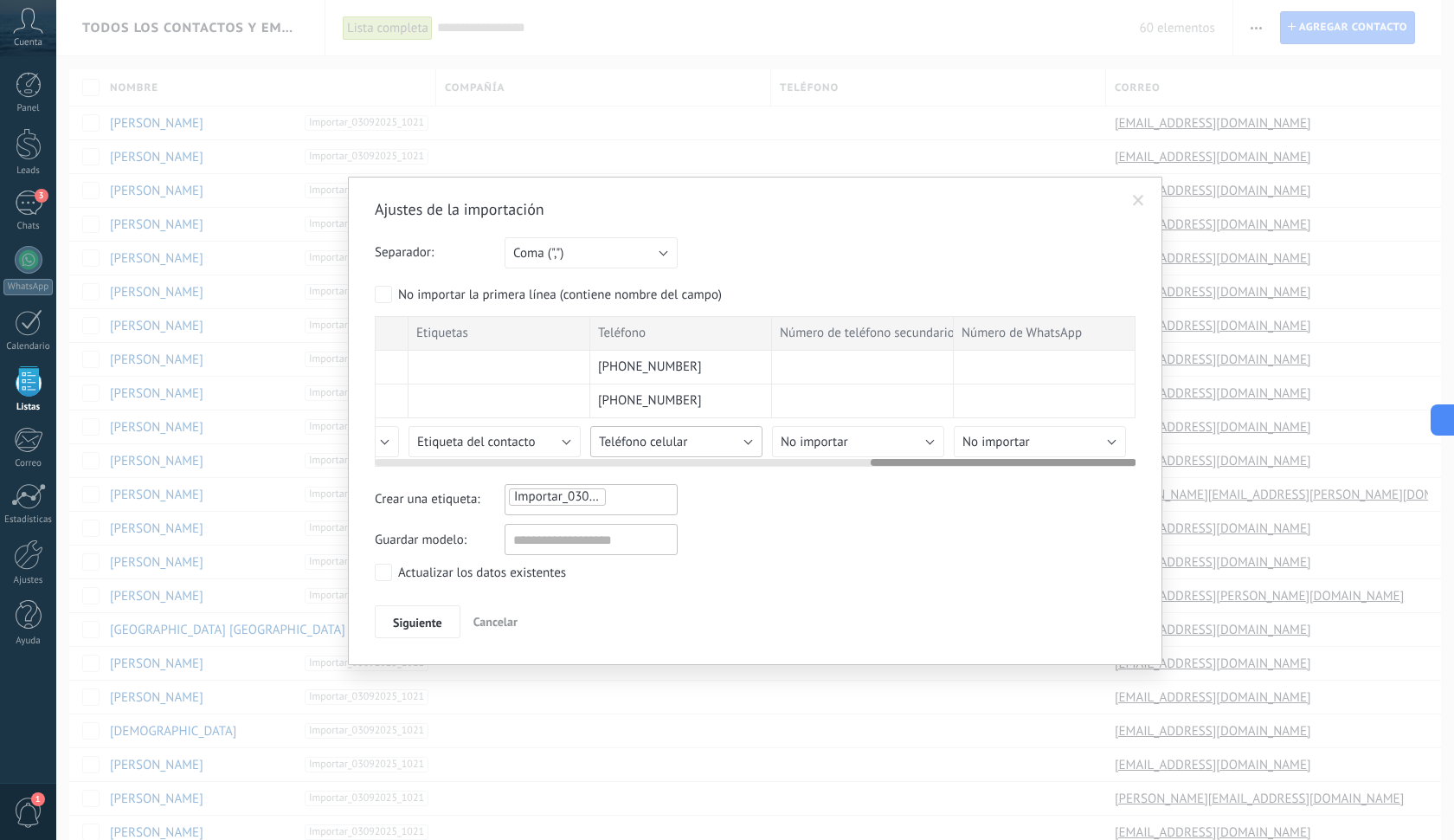
scroll to position [0, 1420]
click at [746, 443] on button "Teléfono celular" at bounding box center [676, 442] width 172 height 32
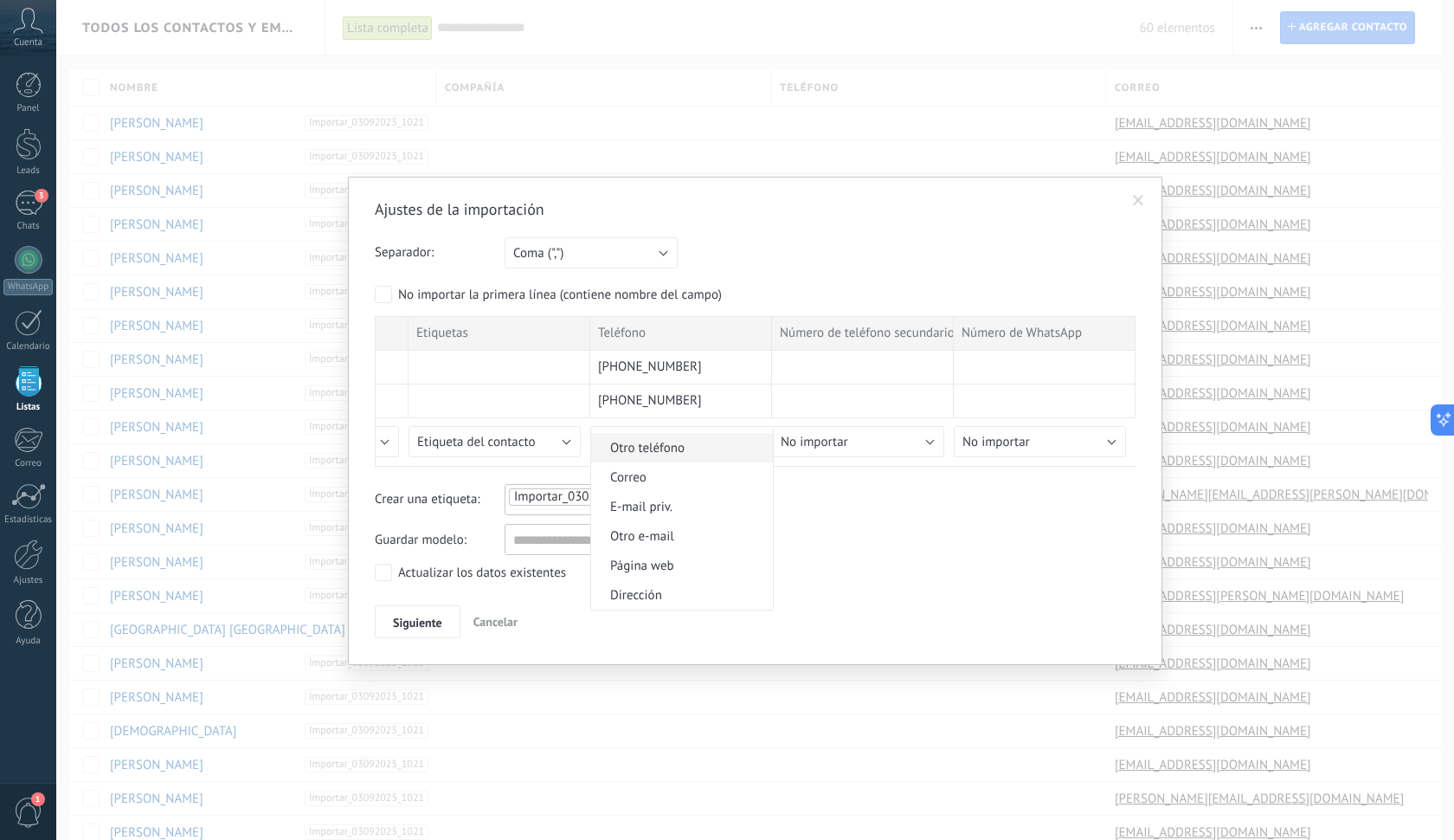
scroll to position [1688, 0]
click at [844, 572] on div at bounding box center [727, 420] width 1454 height 840
click at [411, 637] on div "Ajustes de la importación Separador: Punto y coma (";") Coma (",") Tabulación (…" at bounding box center [755, 420] width 814 height 488
click at [417, 625] on span "Siguiente" at bounding box center [418, 622] width 50 height 12
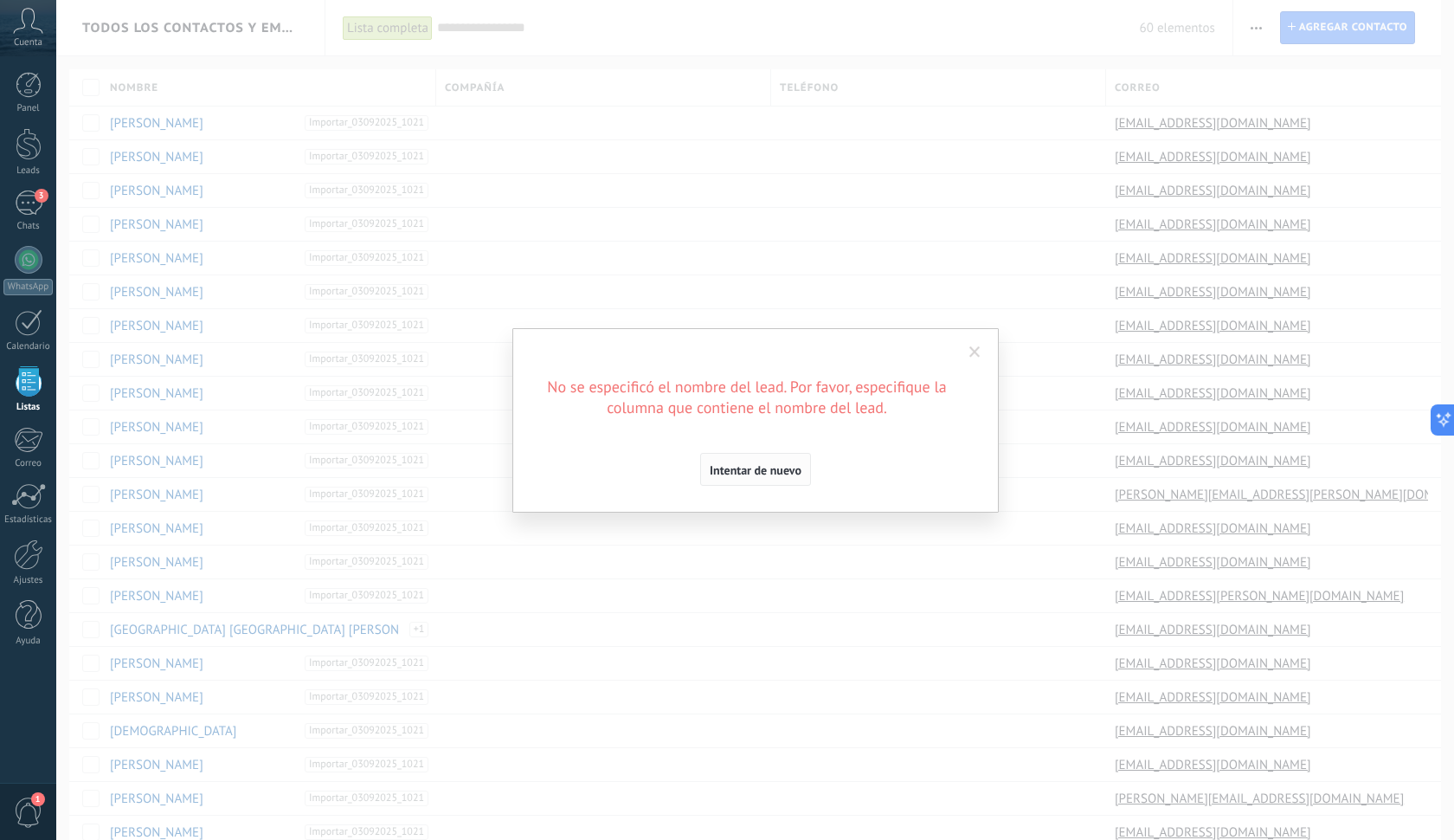
click at [742, 467] on span "Intentar de nuevo" at bounding box center [756, 469] width 92 height 12
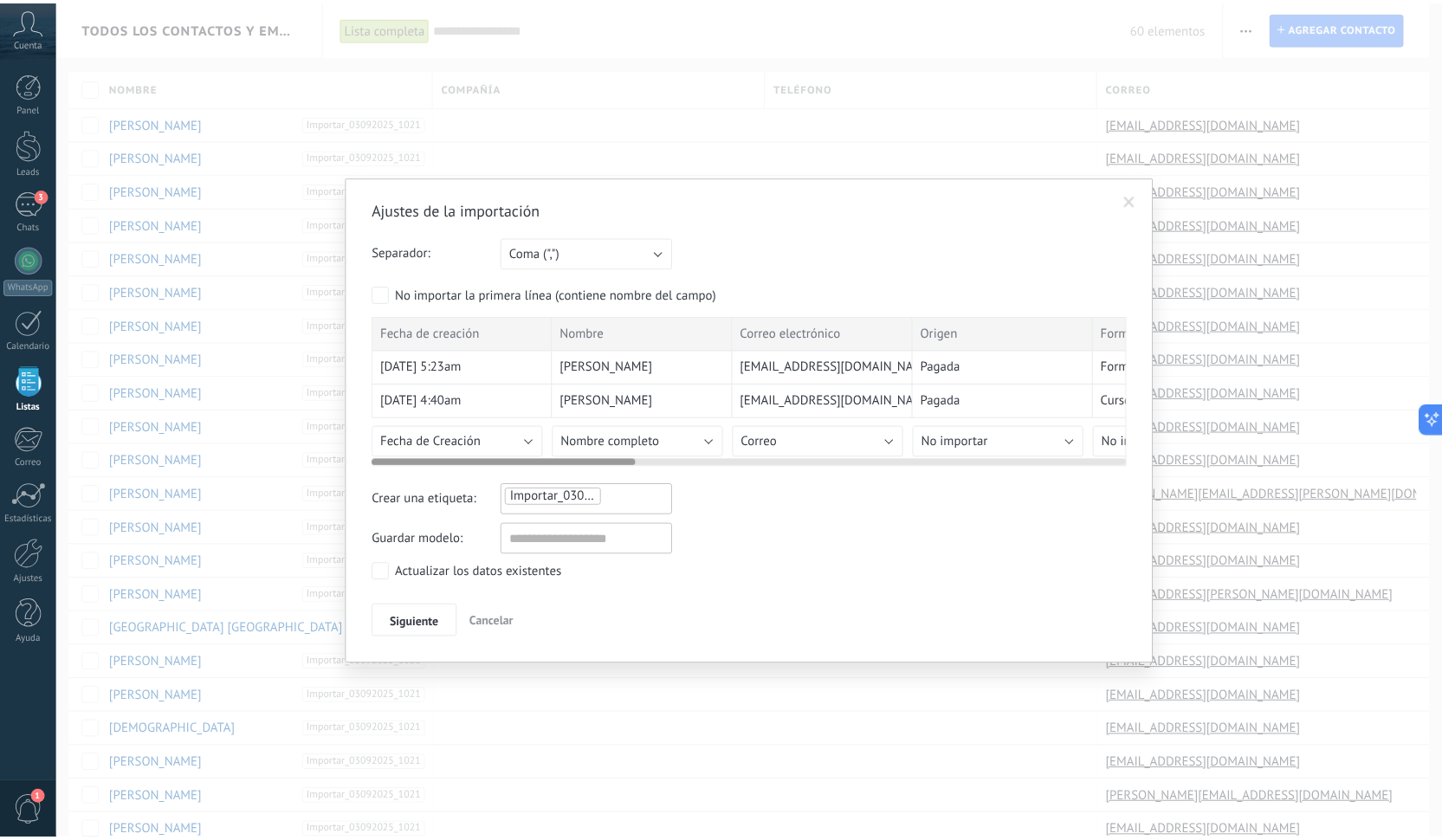
scroll to position [0, 0]
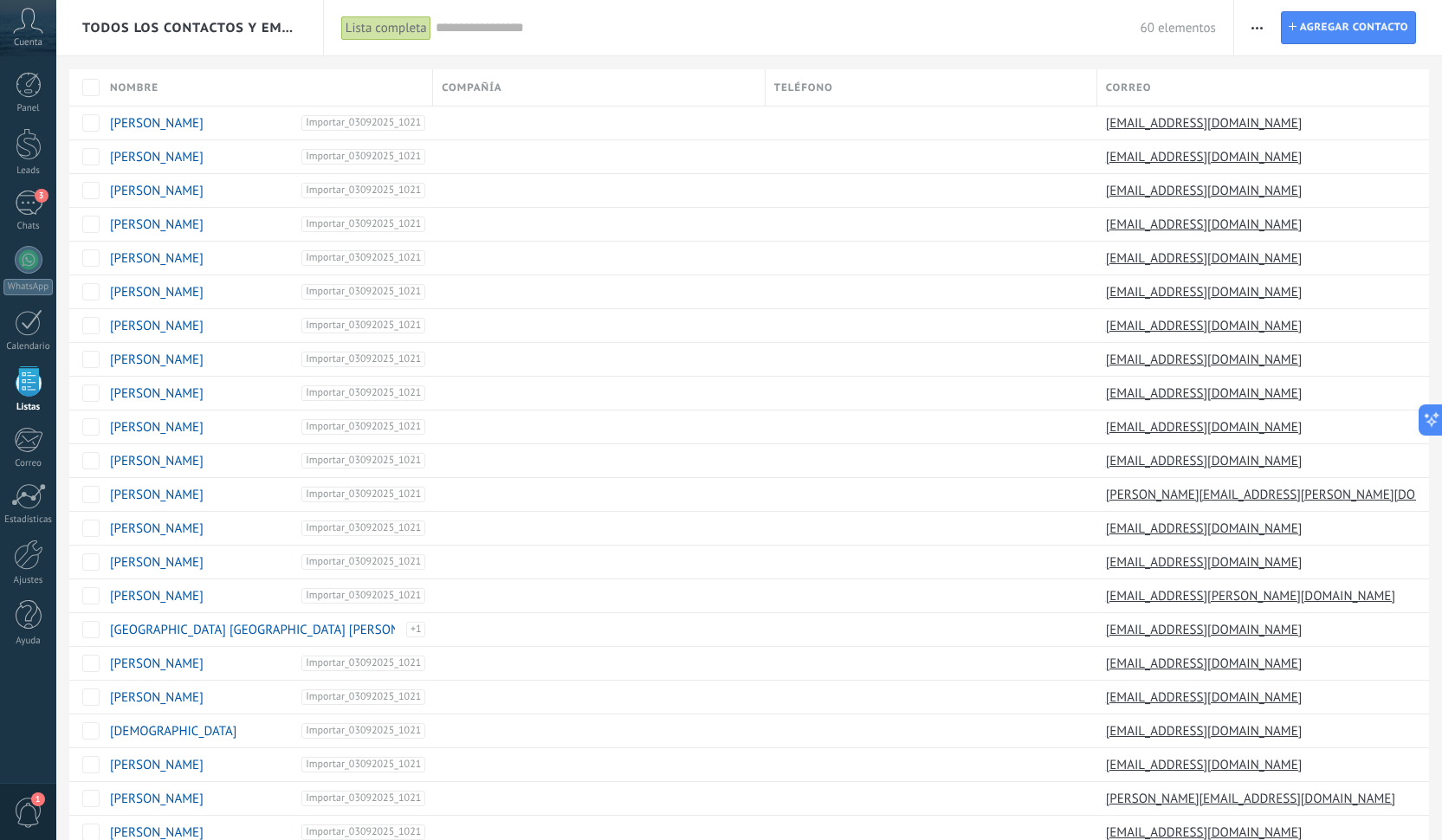
click at [1256, 25] on span "button" at bounding box center [1257, 28] width 11 height 33
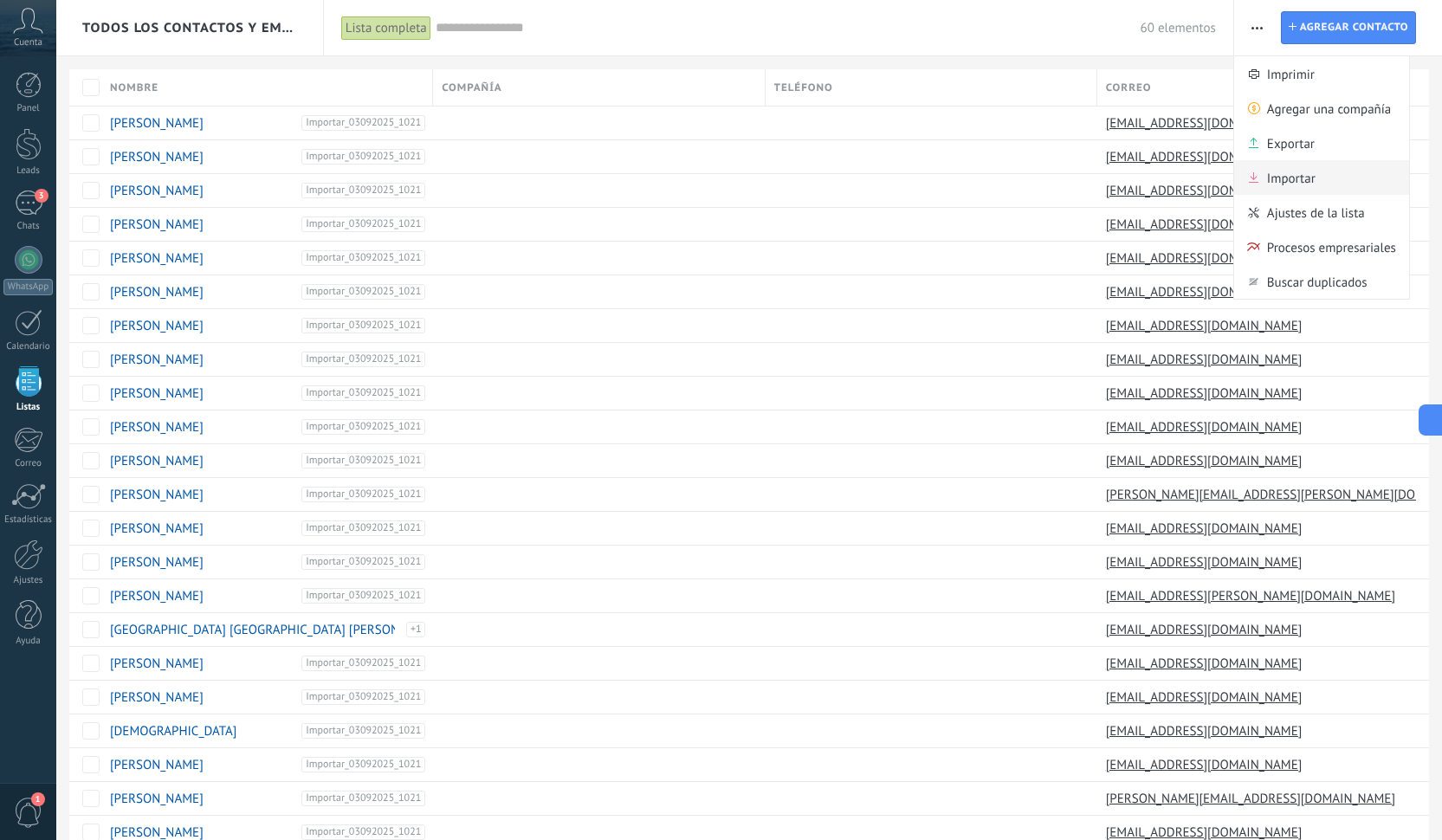
click at [1257, 175] on icon at bounding box center [1253, 177] width 10 height 11
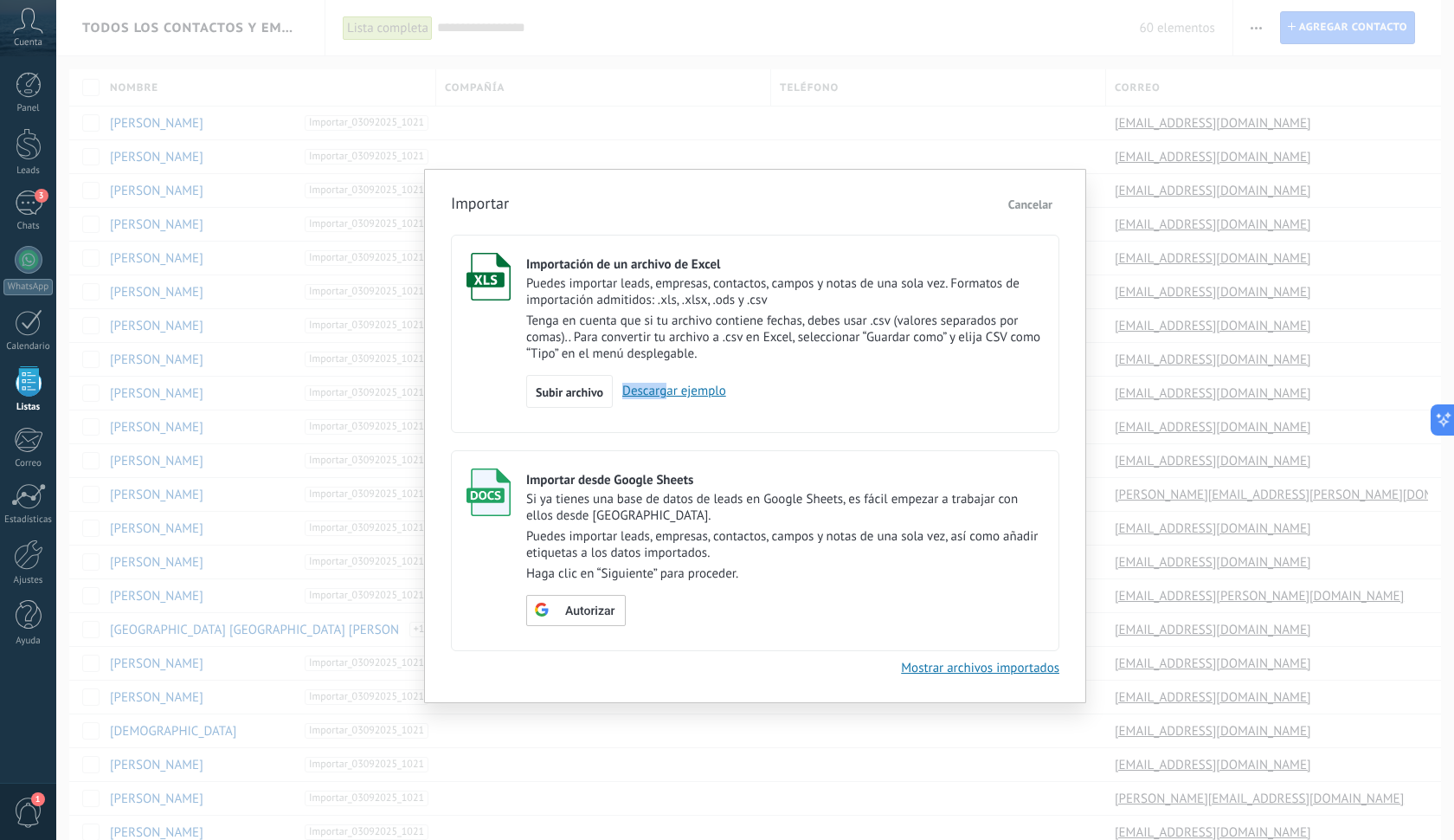
drag, startPoint x: 595, startPoint y: 398, endPoint x: 670, endPoint y: 397, distance: 75.0
click at [670, 397] on div "Subir archivo Descargar ejemplo" at bounding box center [784, 391] width 517 height 33
click at [679, 394] on link "Descargar ejemplo" at bounding box center [670, 390] width 113 height 16
click at [467, 388] on label "Importación de un archivo de Excel Puedes importar leads, empresas, contactos, …" at bounding box center [755, 333] width 608 height 198
click at [546, 398] on span "Subir archivo" at bounding box center [569, 392] width 67 height 12
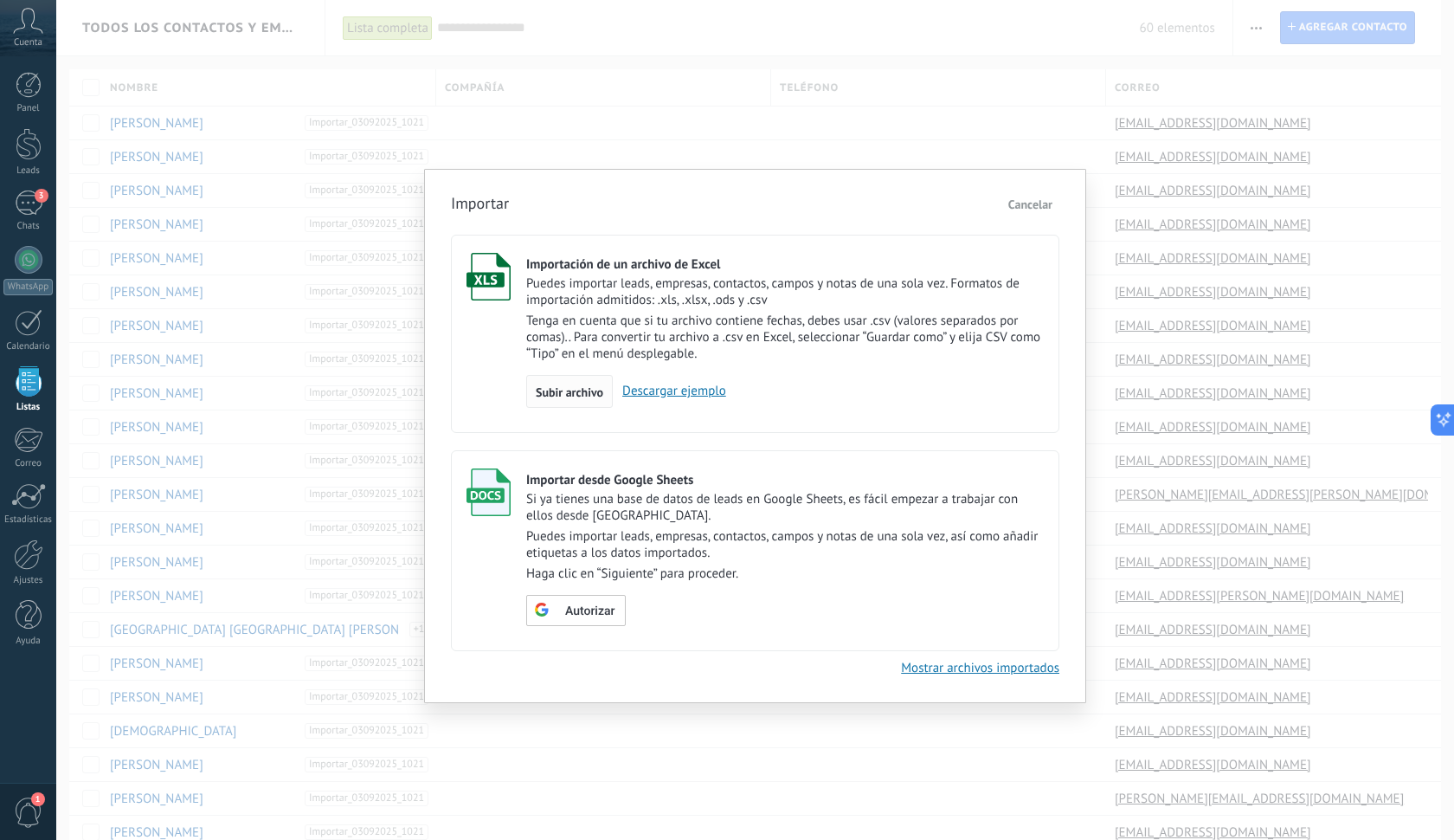
click at [0, 0] on input "Importación de un archivo de Excel Puedes importar leads, empresas, contactos, …" at bounding box center [0, 0] width 0 height 0
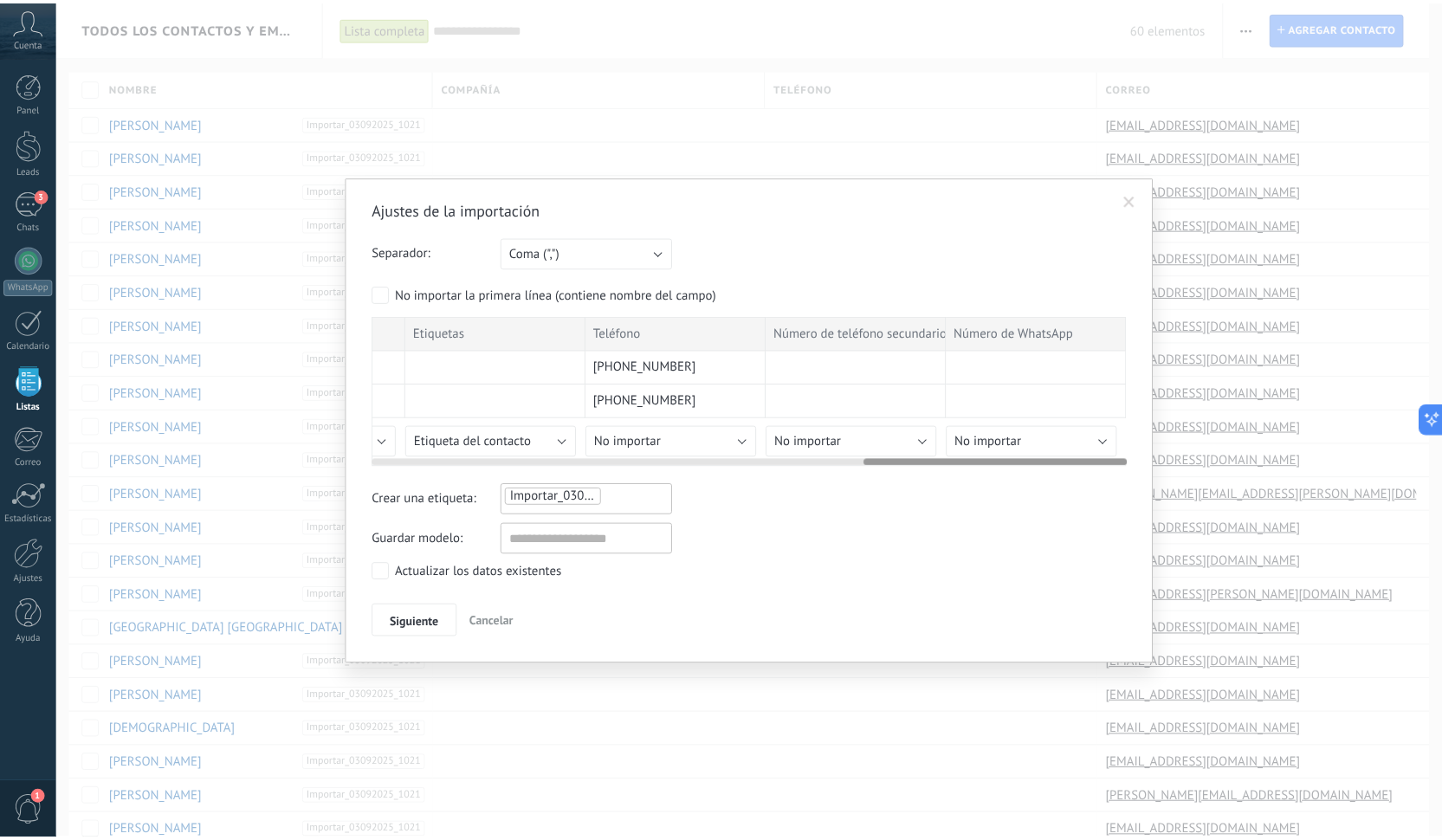
scroll to position [0, 1421]
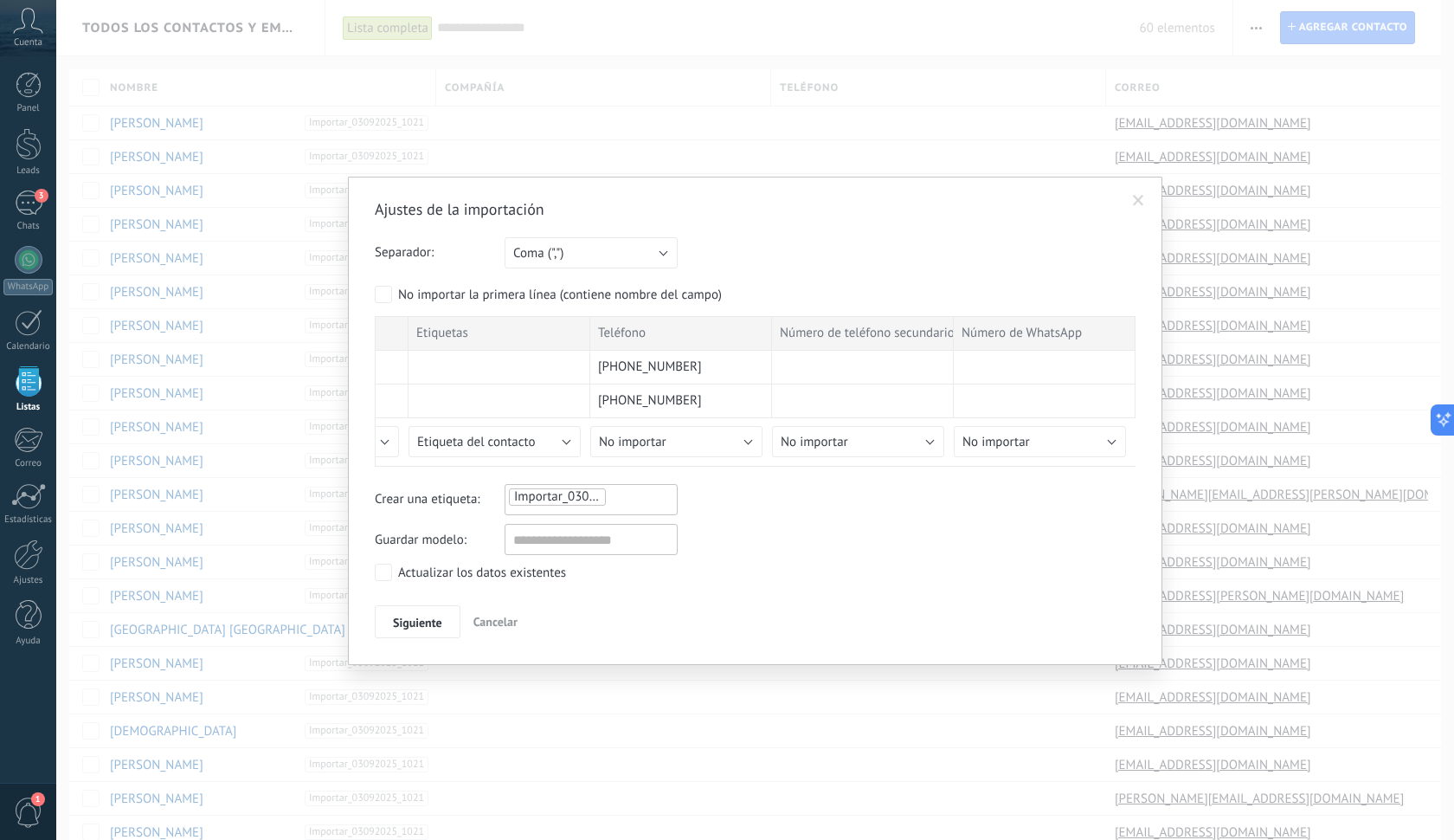
click at [571, 502] on span "Importar_03092025_1024" at bounding box center [586, 496] width 144 height 16
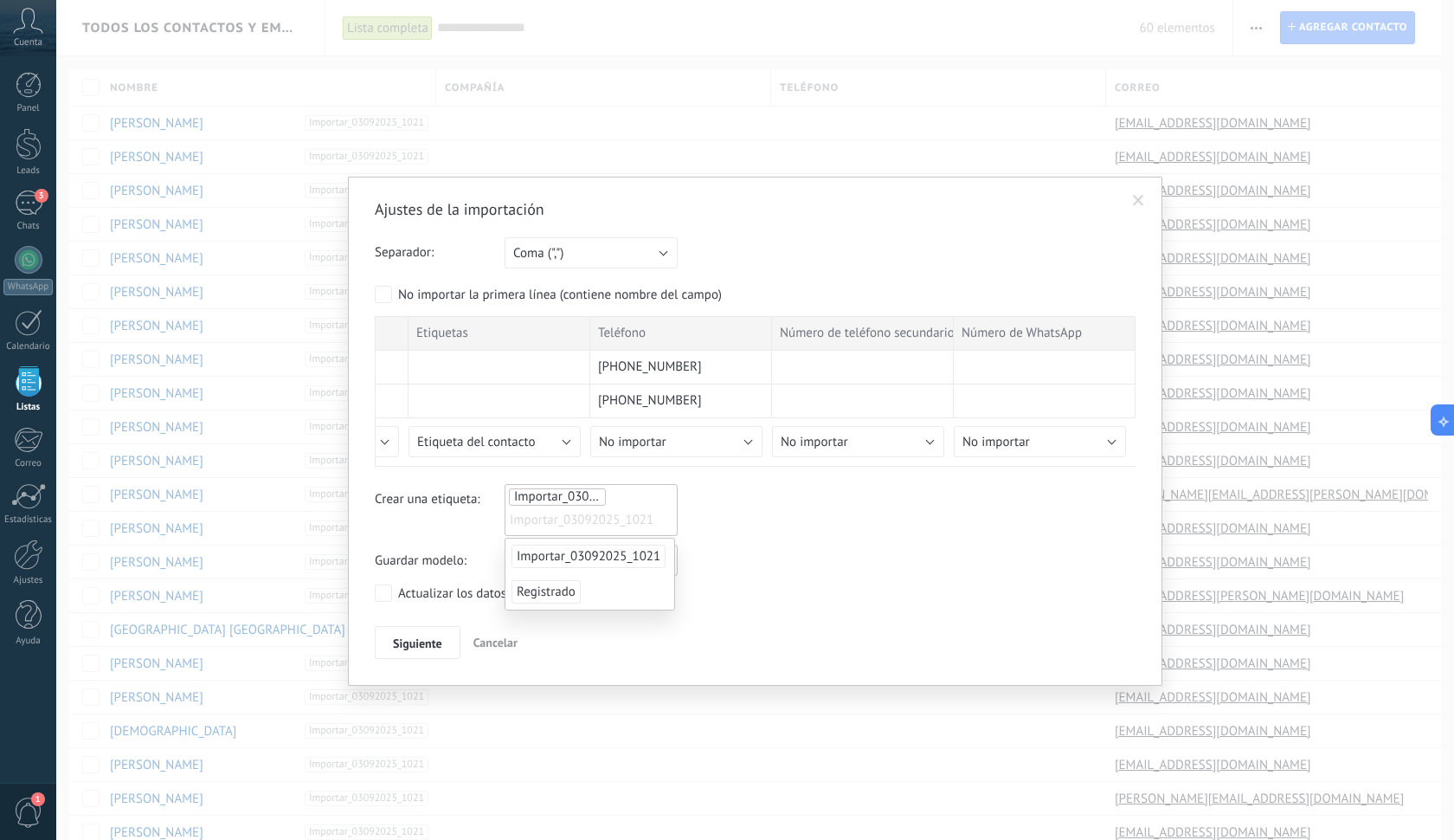
click at [623, 513] on span "Importar_03092025_1021" at bounding box center [580, 520] width 143 height 26
click at [469, 536] on div "Ajustes de la importación Separador: Punto y coma (";") Coma (",") Tabulación (…" at bounding box center [755, 429] width 761 height 460
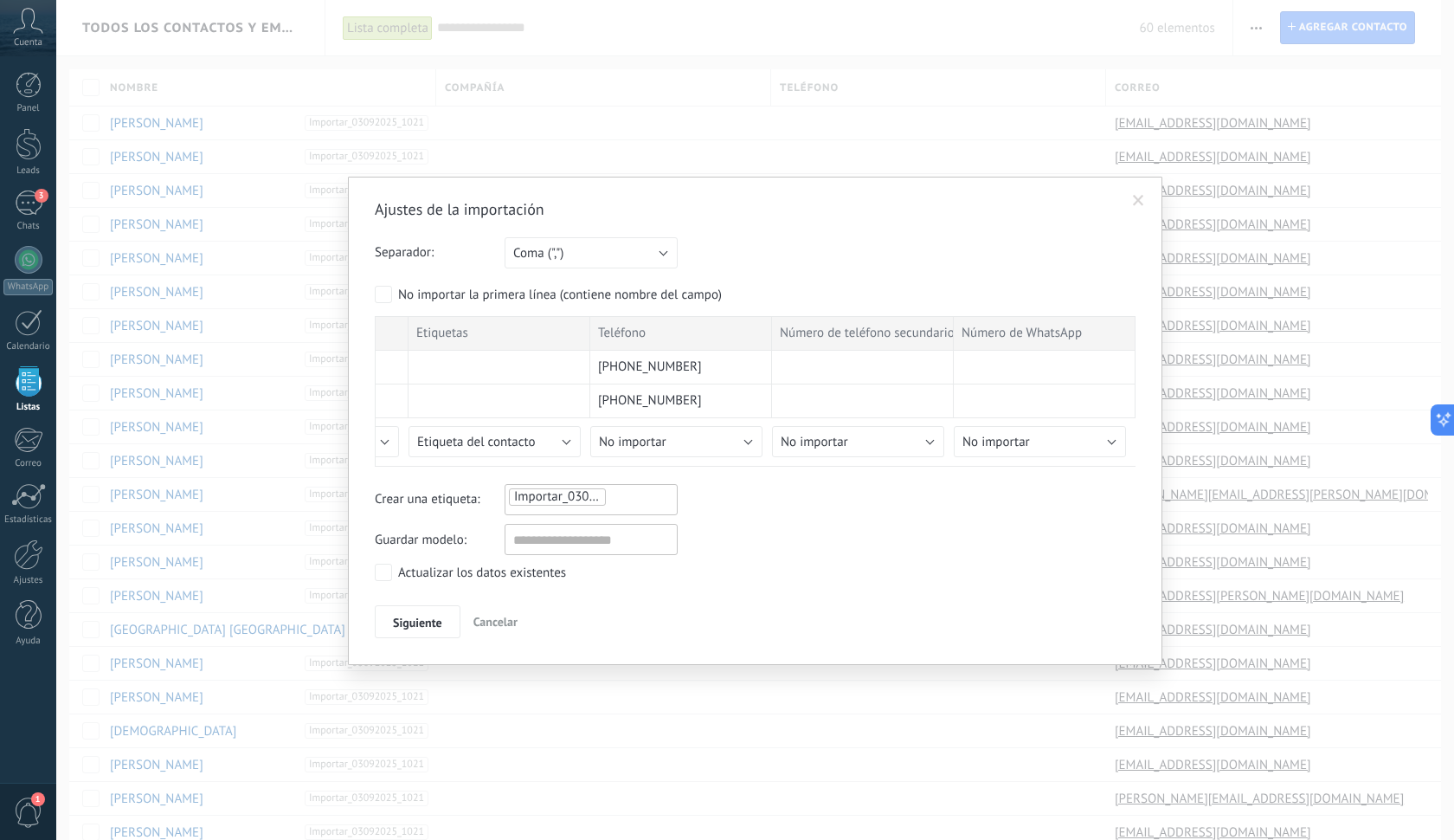
click at [498, 629] on button "Cancelar" at bounding box center [495, 622] width 58 height 33
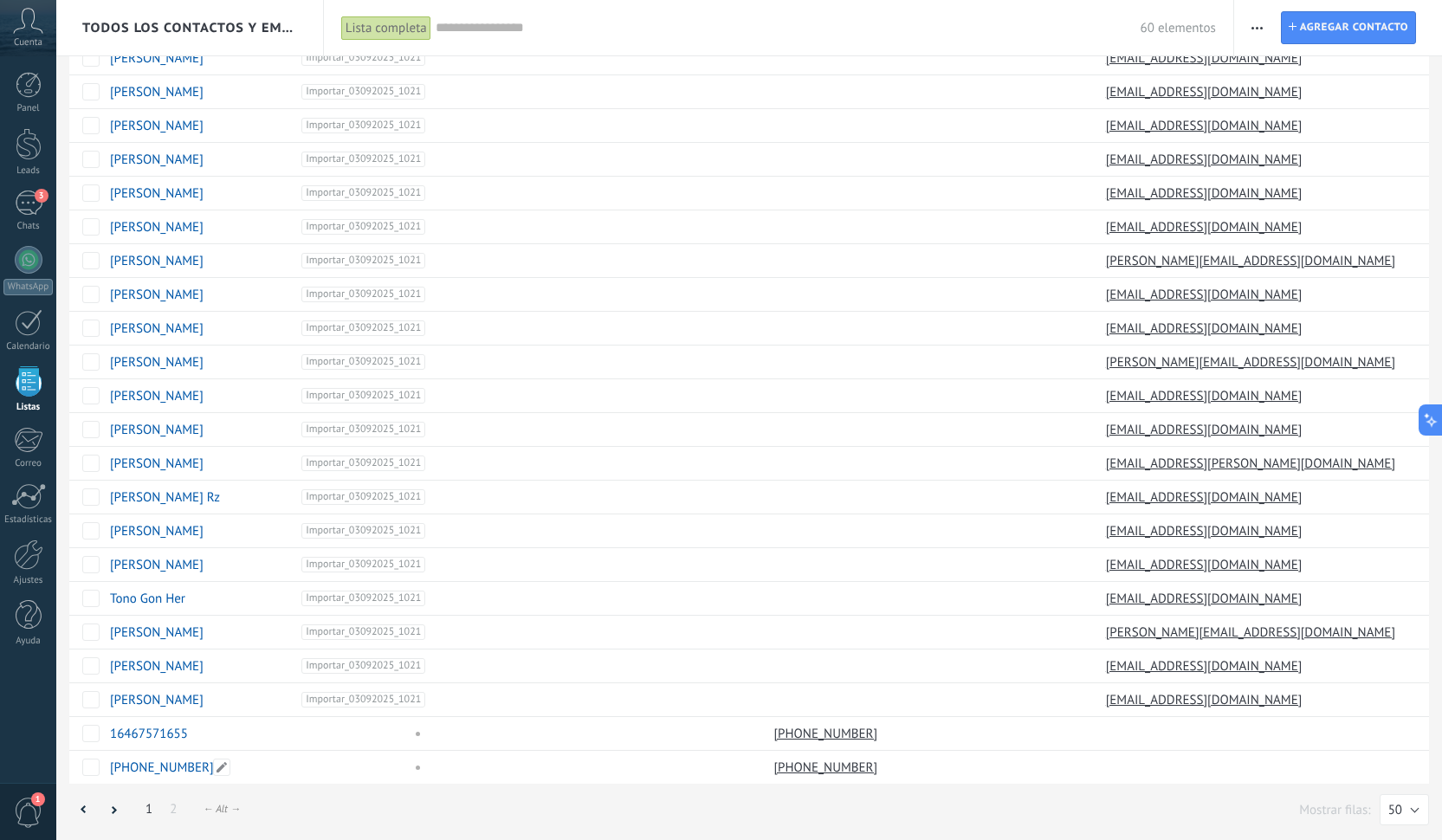
scroll to position [1010, 0]
click at [153, 808] on link "1" at bounding box center [149, 808] width 24 height 34
click at [172, 814] on link "2" at bounding box center [172, 808] width 24 height 34
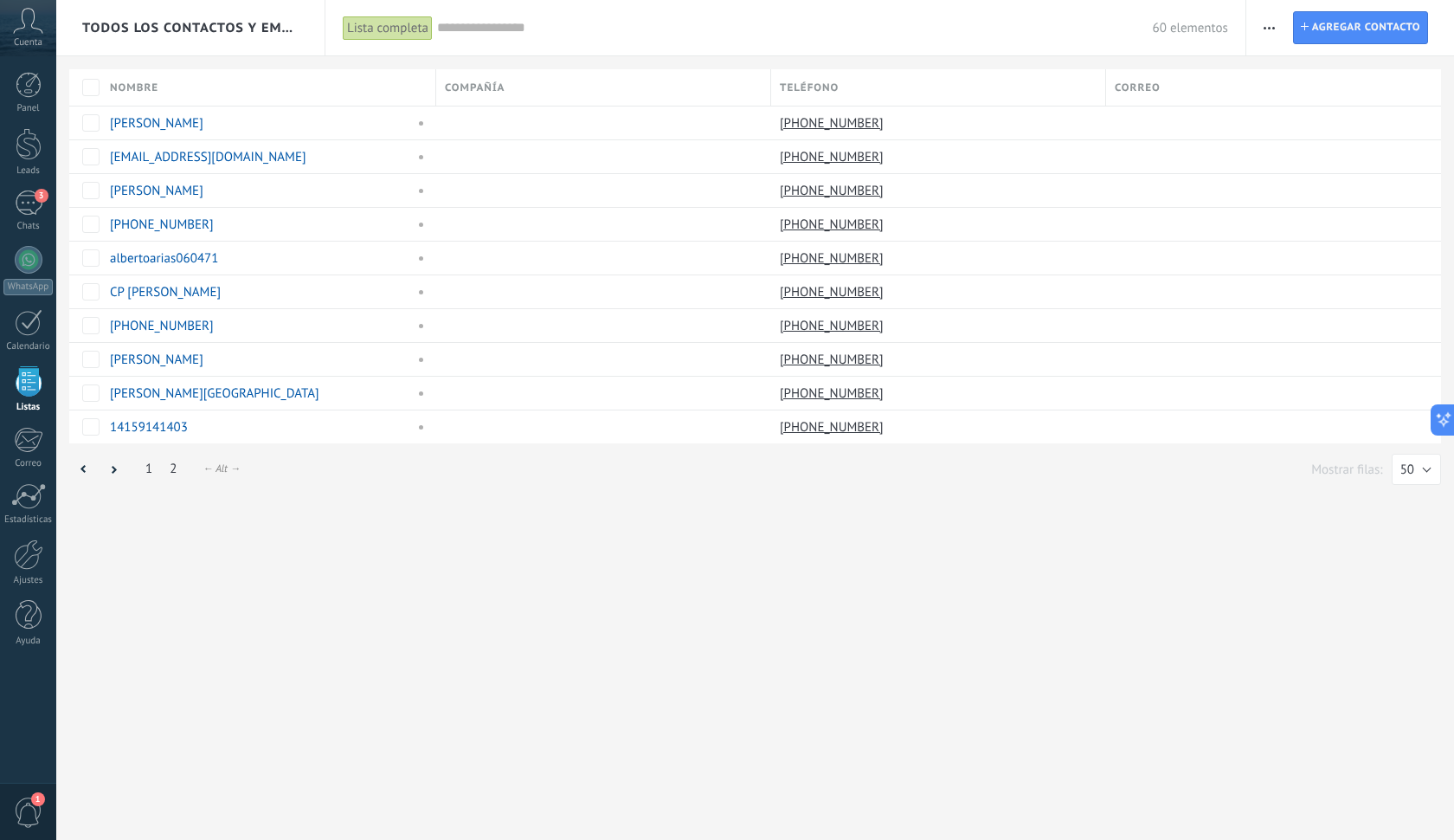
click at [146, 471] on link "1" at bounding box center [148, 468] width 24 height 34
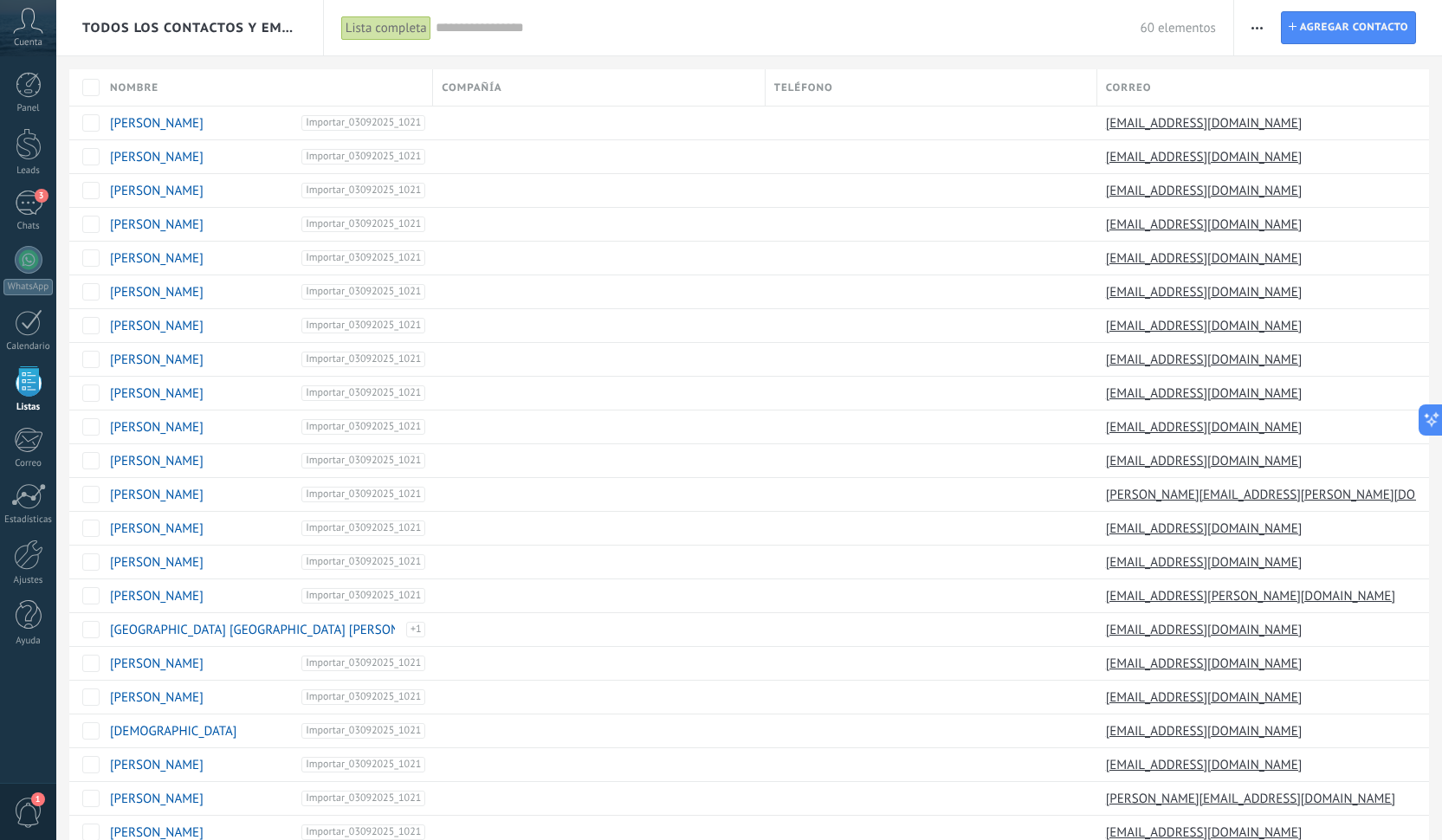
click at [1255, 30] on span "button" at bounding box center [1257, 28] width 11 height 33
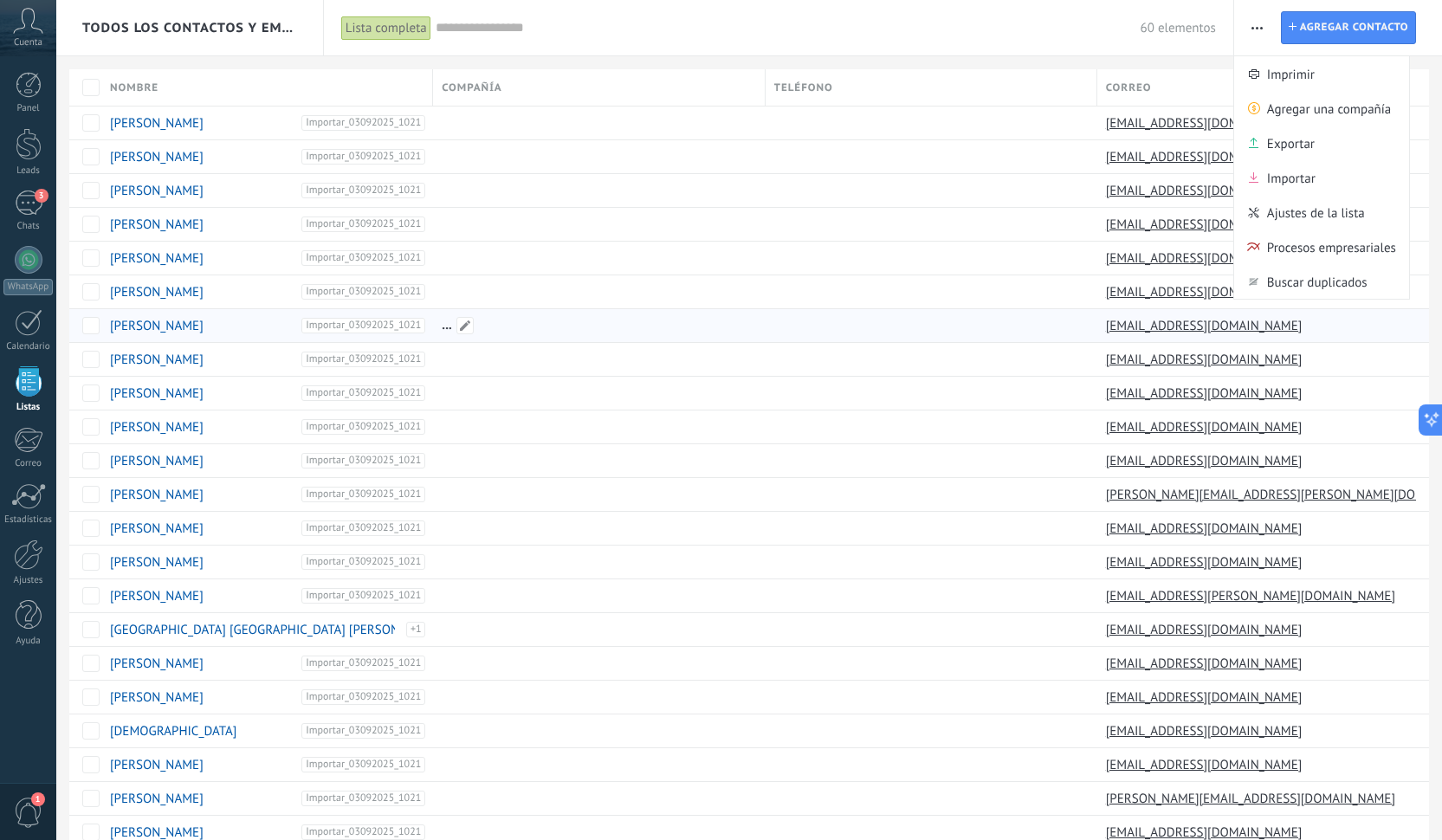
click at [738, 313] on div at bounding box center [594, 326] width 323 height 33
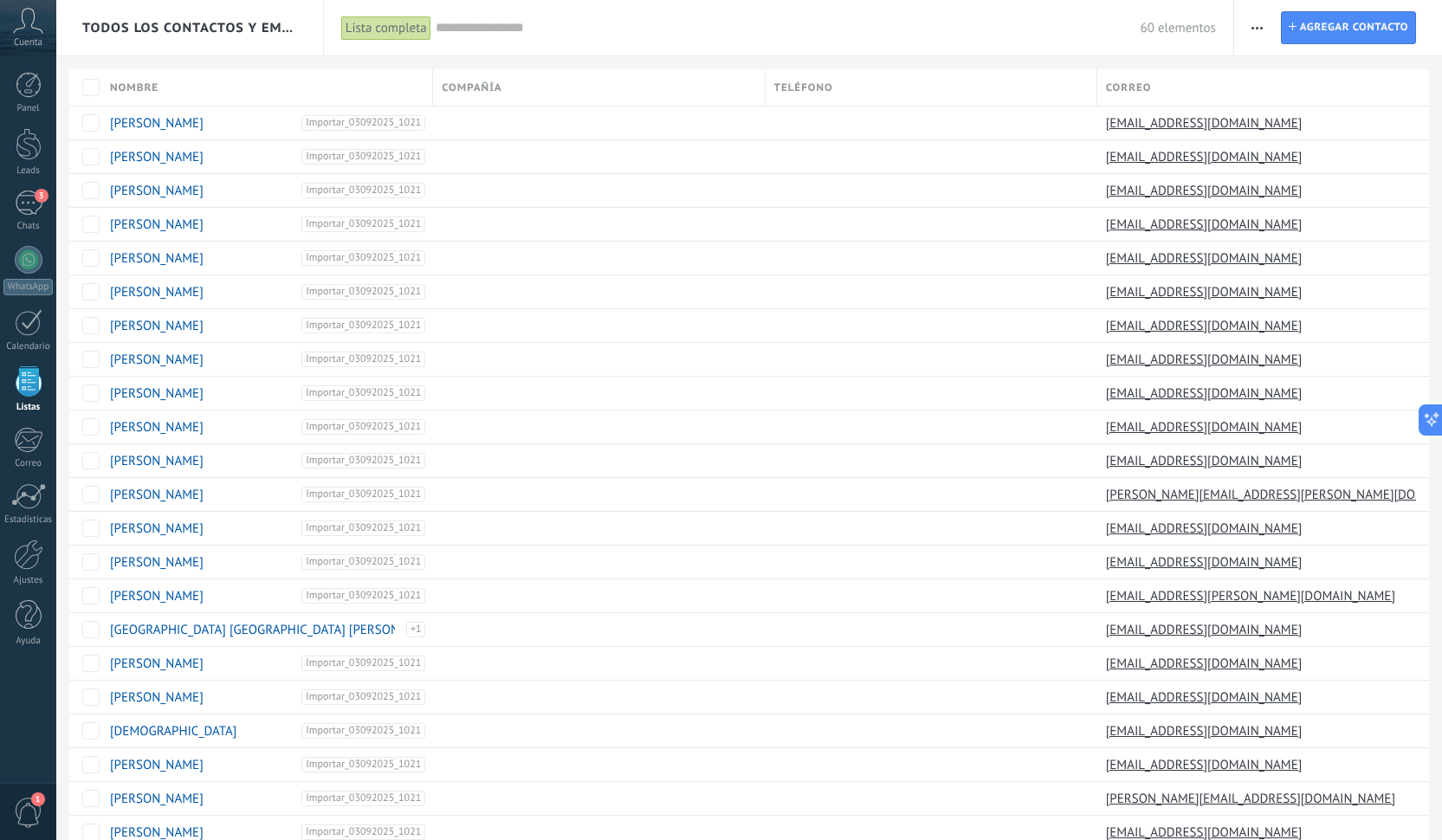
click at [1253, 16] on span "button" at bounding box center [1257, 28] width 11 height 33
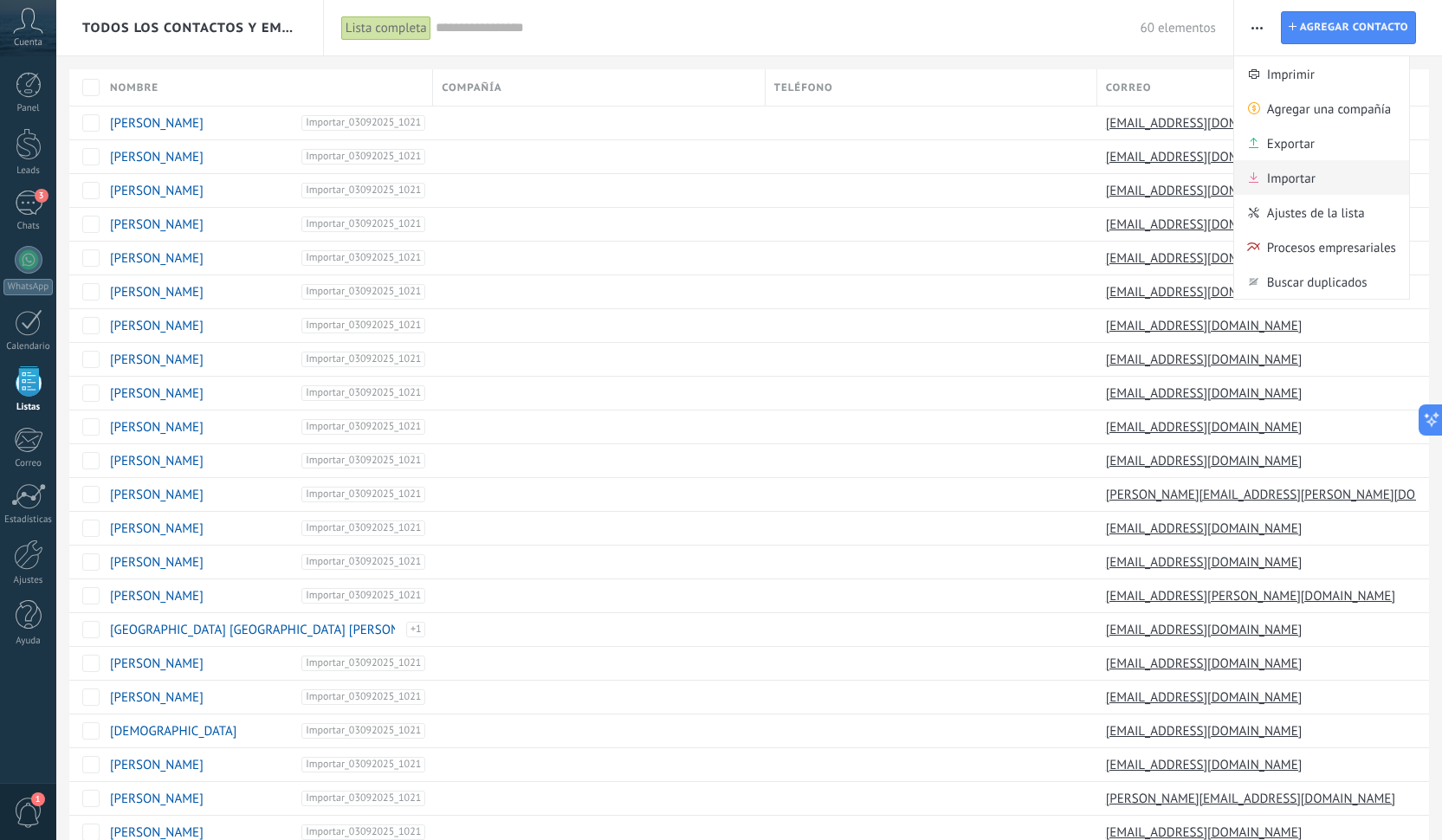
click at [1272, 179] on span "Importar" at bounding box center [1291, 177] width 49 height 34
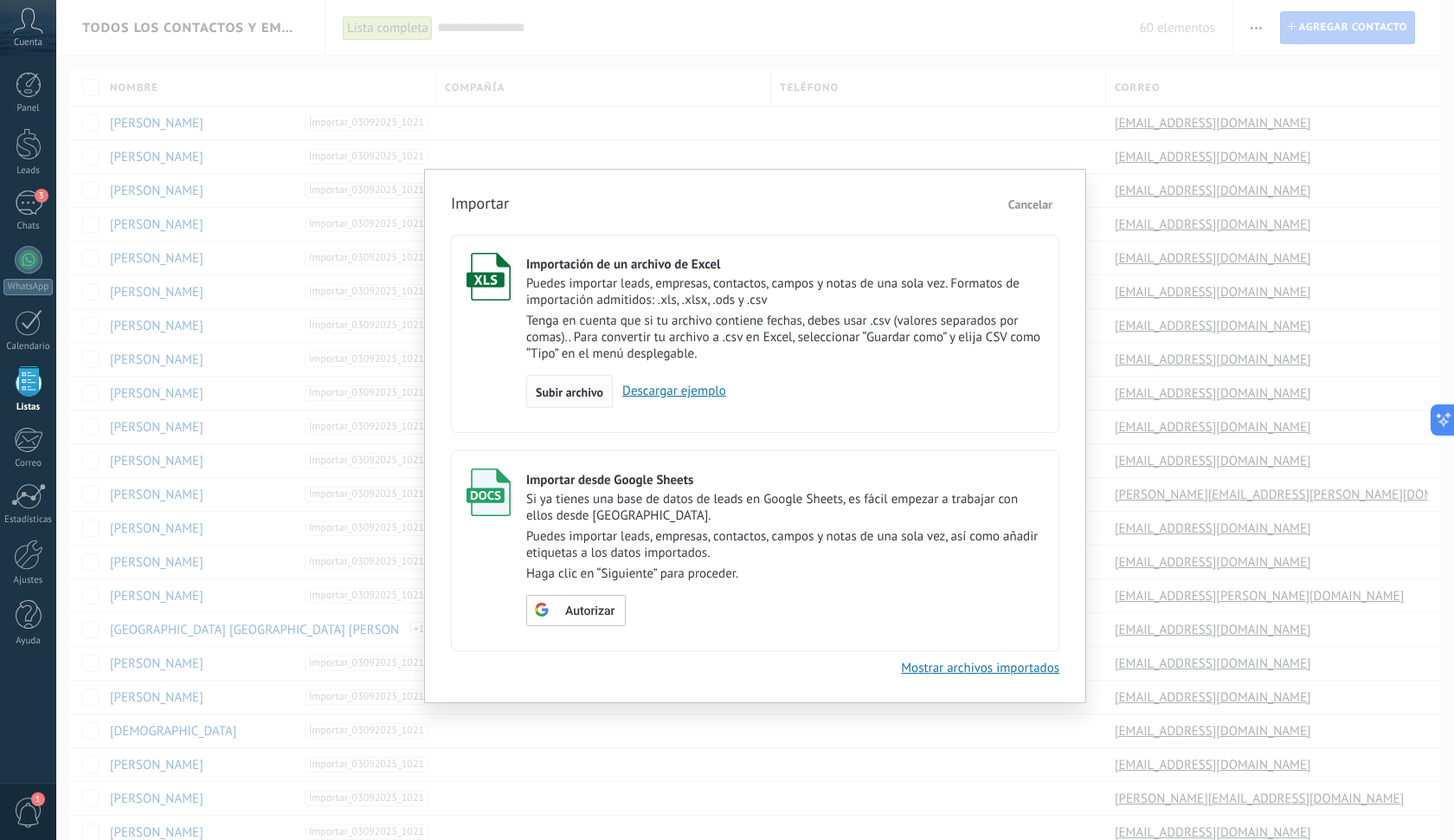
click at [580, 401] on div "Subir archivo" at bounding box center [569, 391] width 86 height 33
click at [0, 0] on input "Importación de un archivo de Excel Puedes importar leads, empresas, contactos, …" at bounding box center [0, 0] width 0 height 0
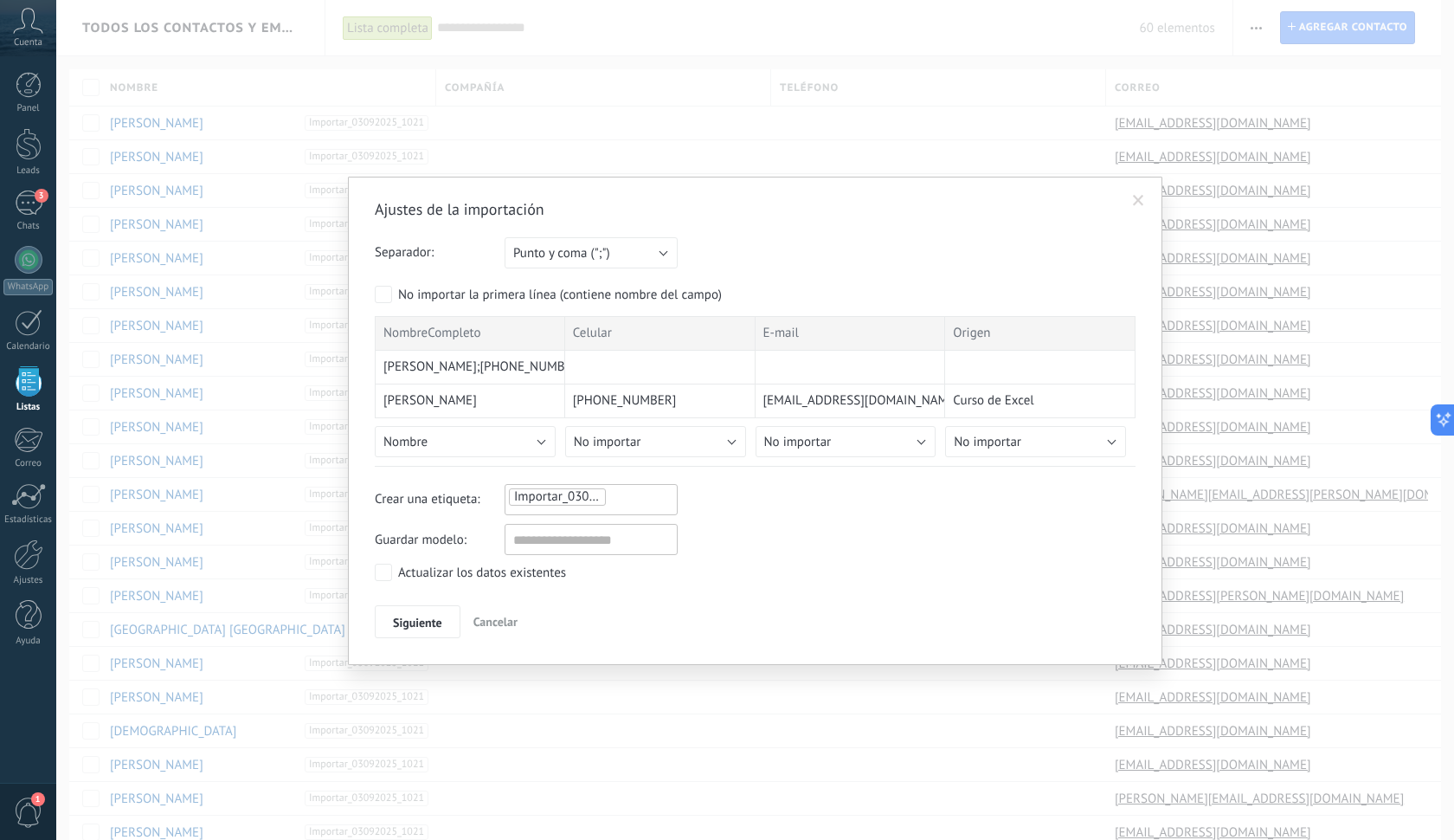
click at [374, 367] on div "Ajustes de la importación Separador: Punto y coma (";") Coma (",") Tabulación (…" at bounding box center [755, 420] width 814 height 488
click at [391, 372] on span "[PERSON_NAME];[PHONE_NUMBER];[EMAIL_ADDRESS][DOMAIN_NAME];Formulario de Hermexa…" at bounding box center [812, 367] width 859 height 17
click at [415, 627] on span "Siguiente" at bounding box center [418, 622] width 50 height 12
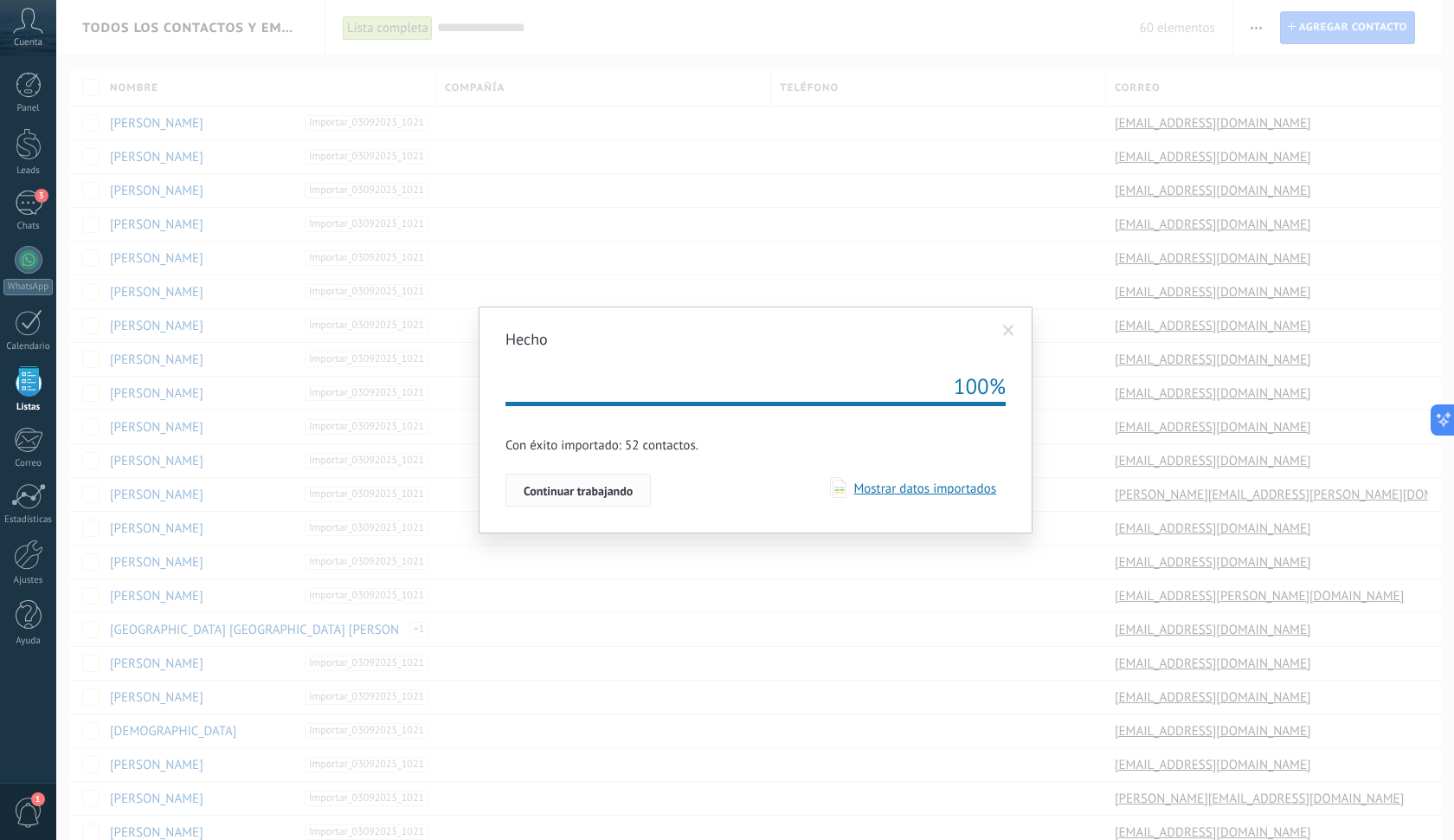
click at [606, 487] on span "Continuar trabajando" at bounding box center [579, 490] width 109 height 12
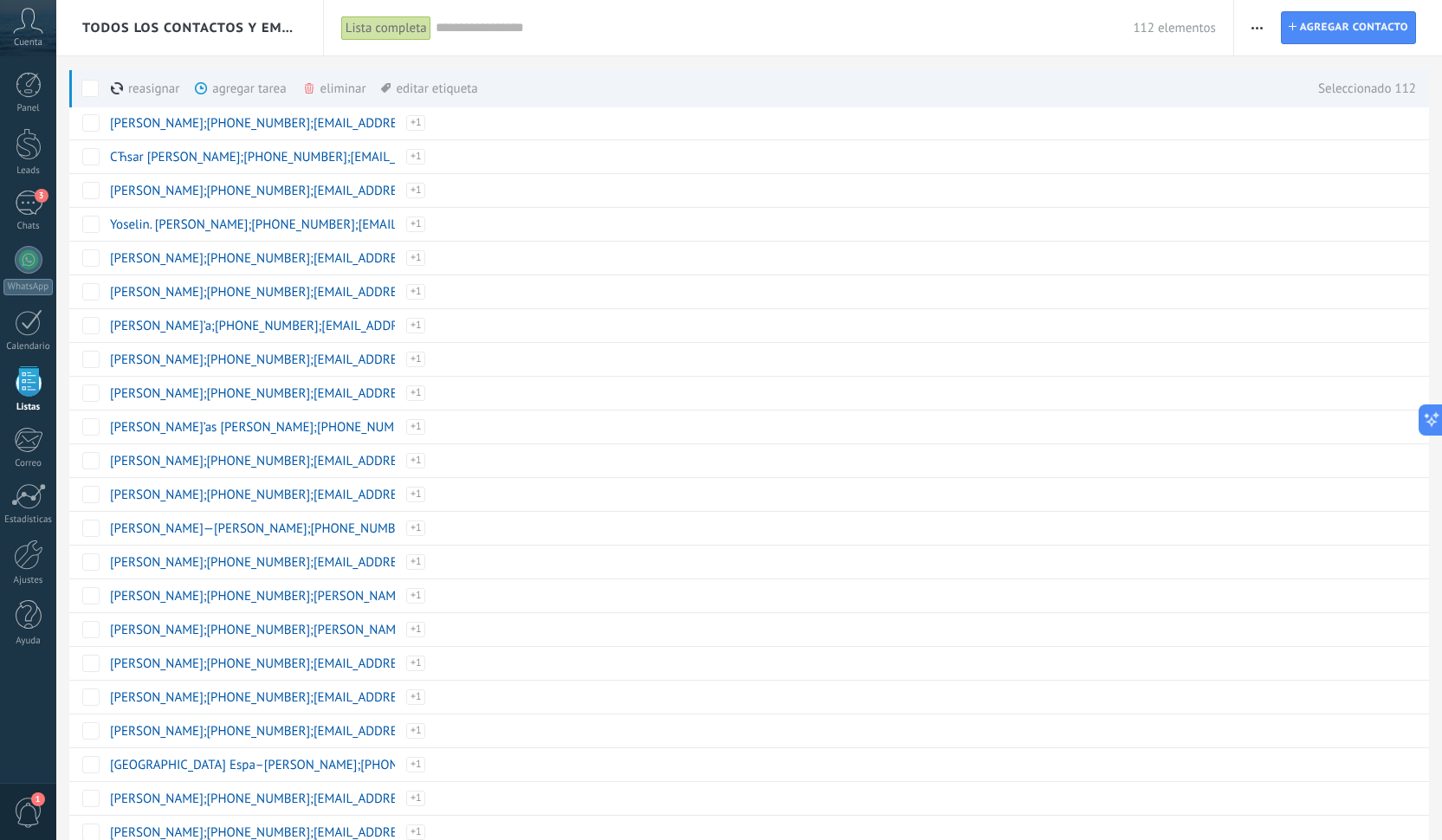
click at [334, 94] on div "eliminar màs" at bounding box center [363, 88] width 123 height 38
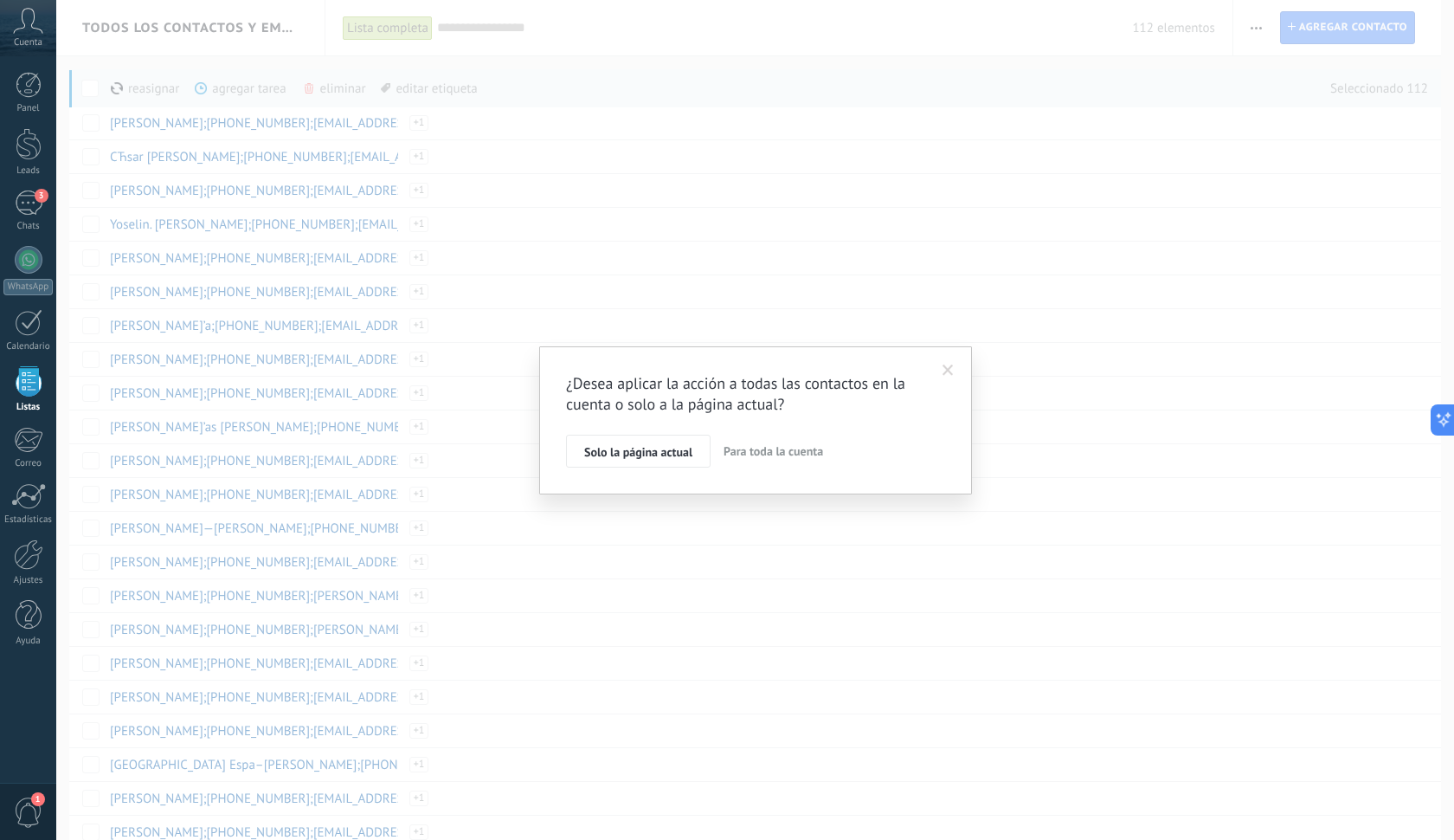
click at [739, 451] on span "Para toda la cuenta" at bounding box center [774, 451] width 100 height 15
click at [602, 455] on span "Aplicar" at bounding box center [602, 454] width 36 height 12
click at [598, 460] on span "Aplicar" at bounding box center [602, 454] width 36 height 12
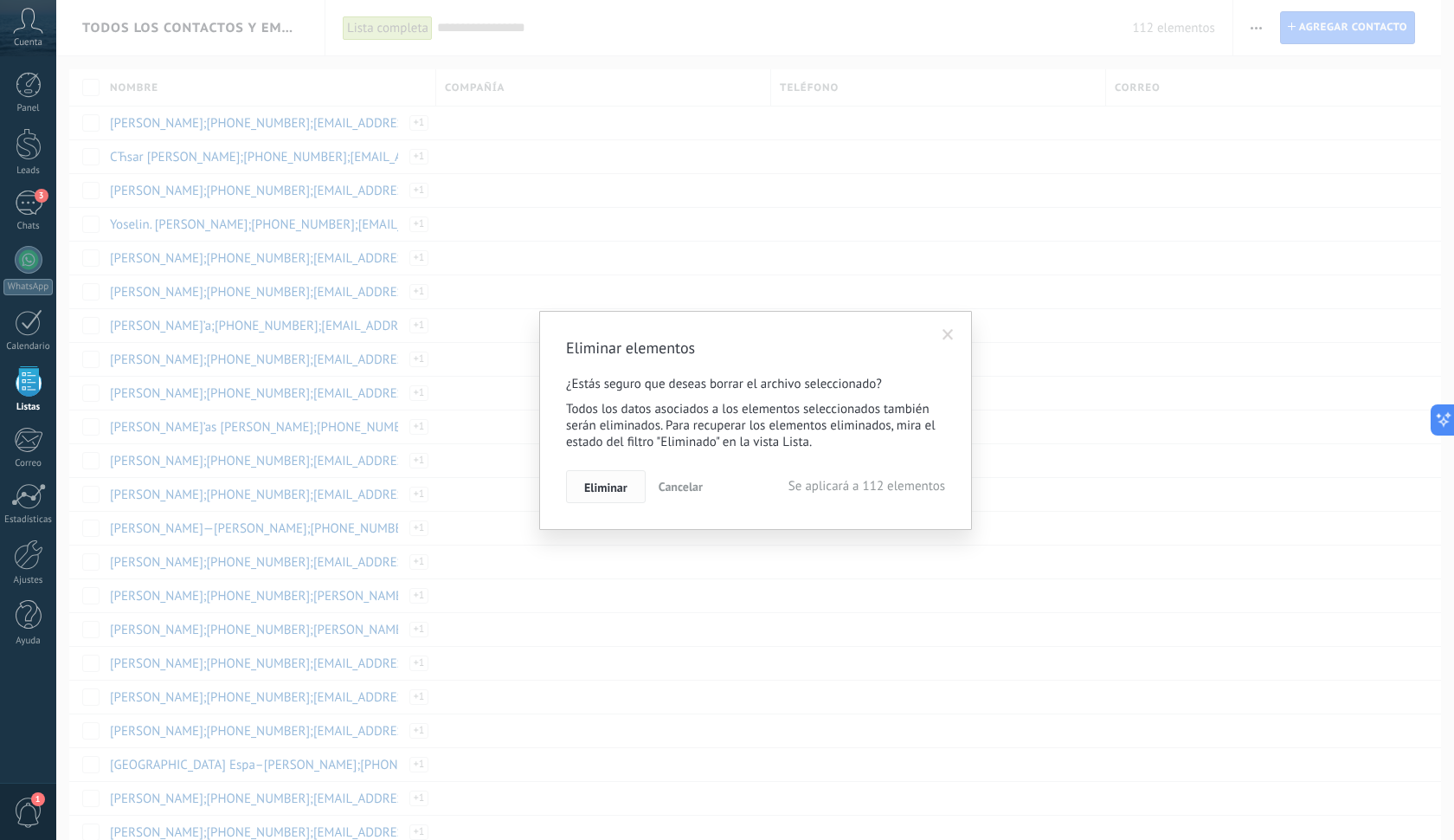
click at [599, 490] on span "Eliminar" at bounding box center [605, 487] width 43 height 12
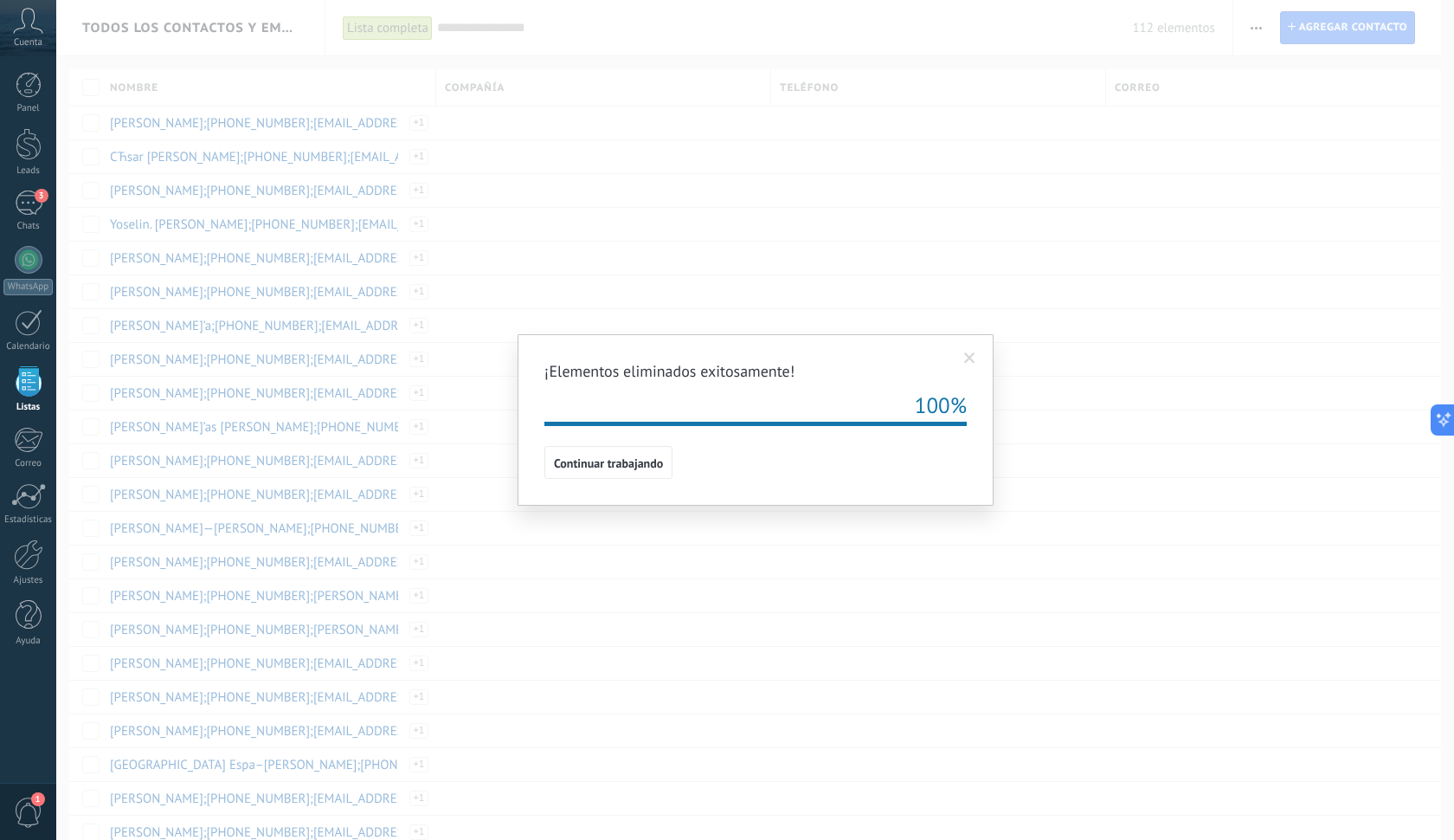
click at [574, 473] on button "Continuar trabajando" at bounding box center [608, 462] width 128 height 33
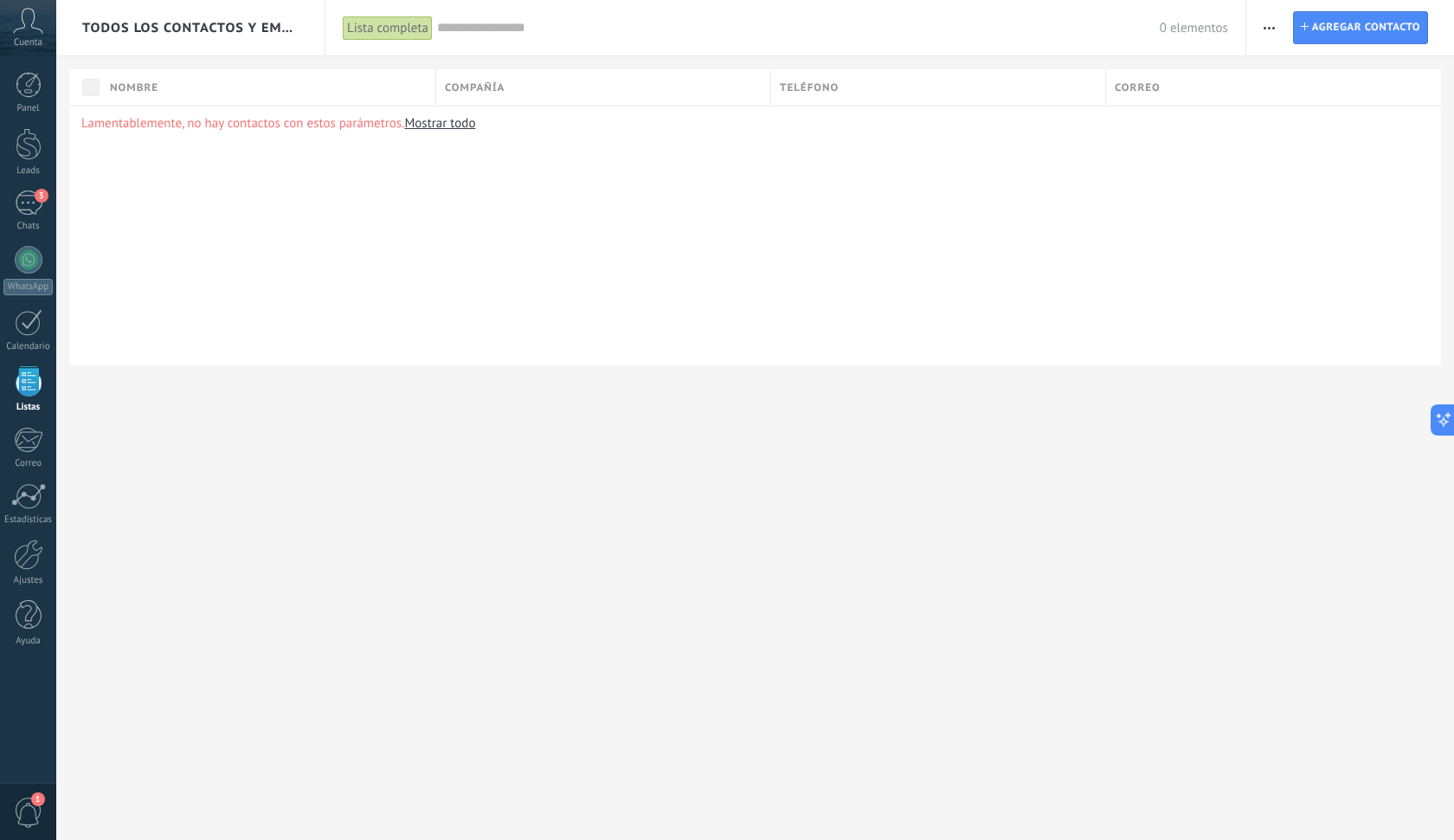
click at [439, 125] on link "Mostrar todo" at bounding box center [440, 123] width 71 height 16
click at [1279, 20] on button "button" at bounding box center [1269, 28] width 25 height 33
click at [1285, 181] on span "Importar" at bounding box center [1304, 177] width 49 height 34
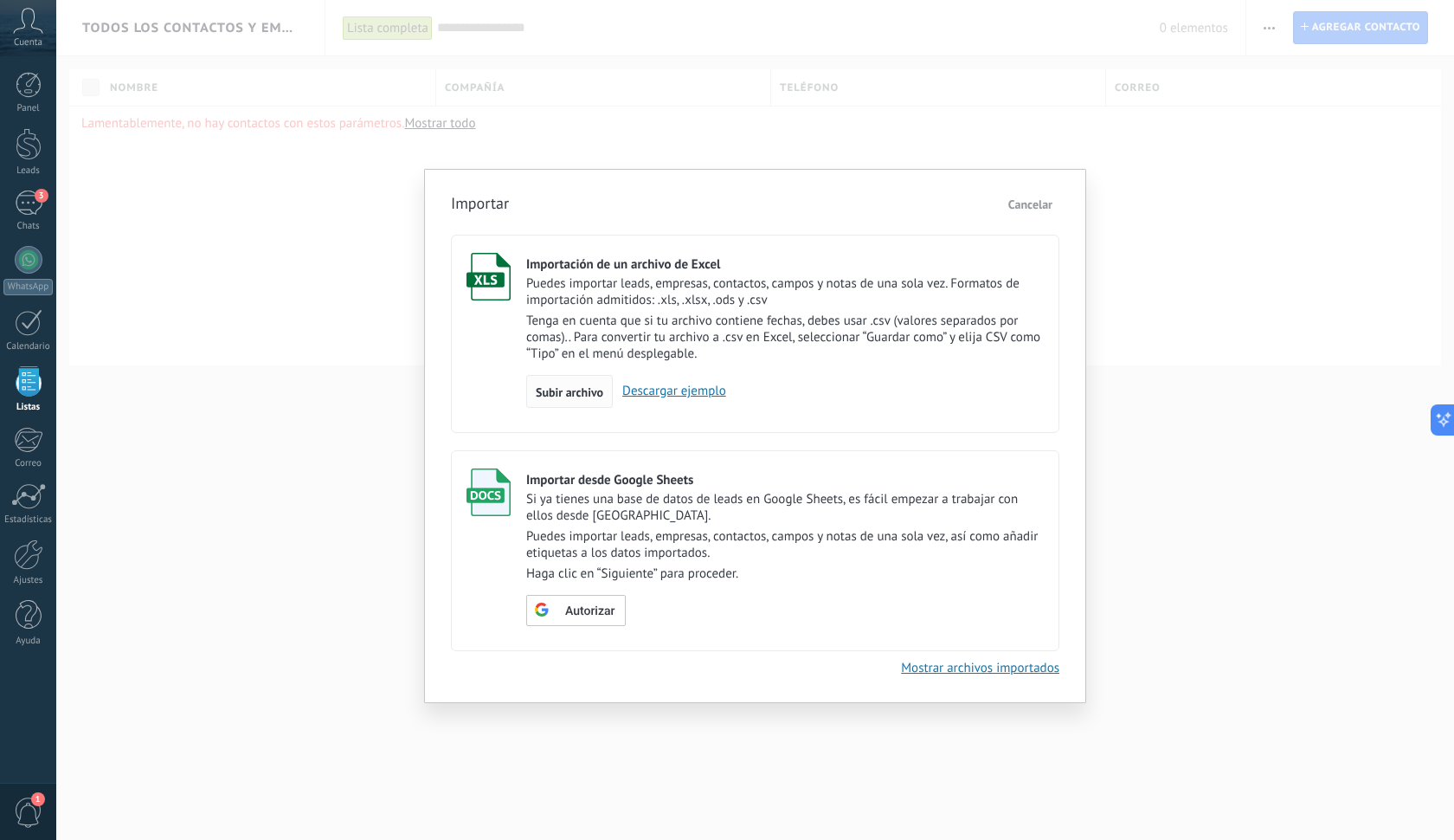
click at [564, 396] on span "Subir archivo" at bounding box center [569, 392] width 67 height 12
click at [0, 0] on input "Importación de un archivo de Excel Puedes importar leads, empresas, contactos, …" at bounding box center [0, 0] width 0 height 0
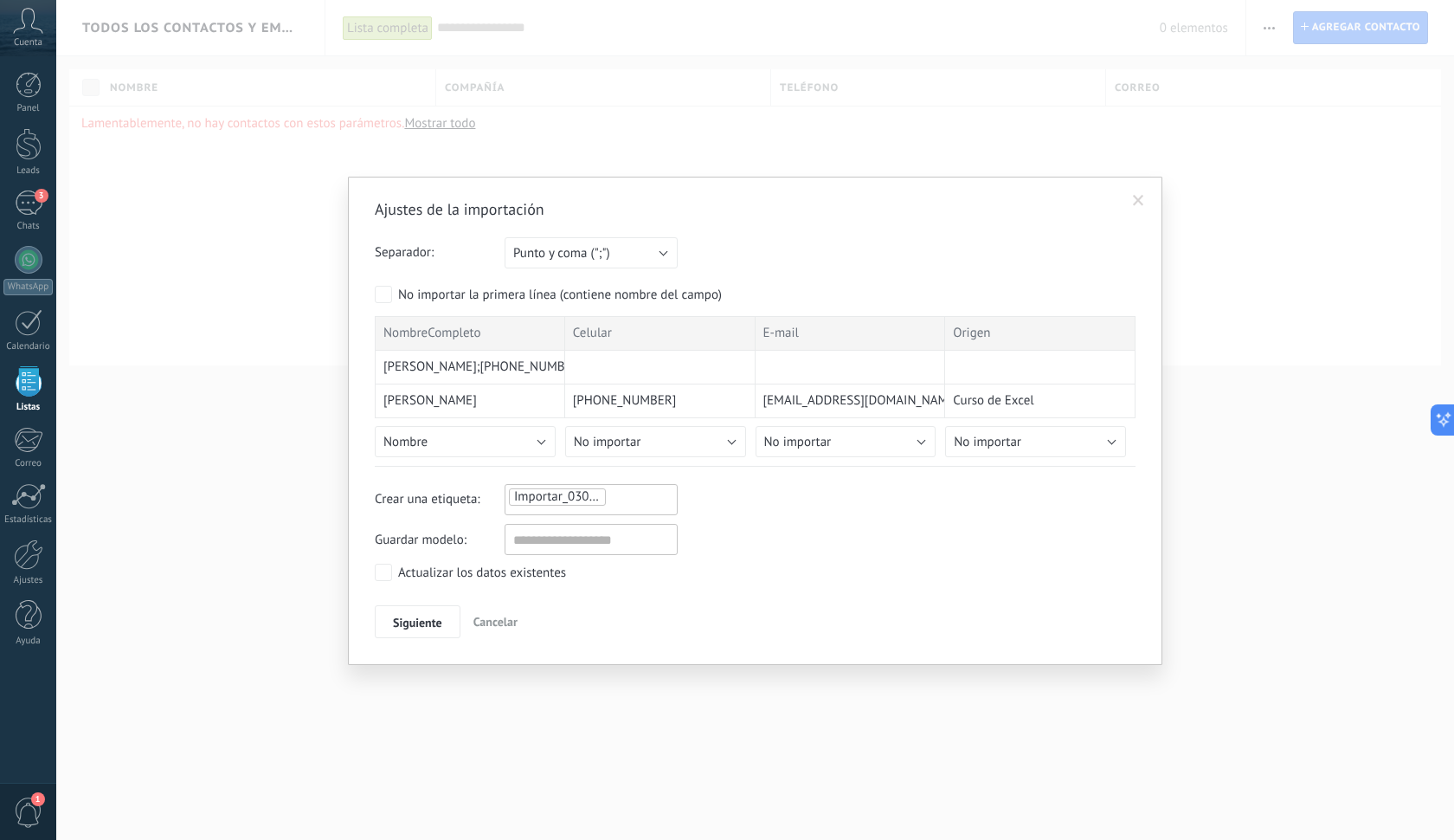
click at [727, 448] on button "No importar" at bounding box center [655, 442] width 181 height 32
click at [648, 507] on span "Teléfono celular" at bounding box center [658, 505] width 185 height 16
click at [784, 443] on span "No importar" at bounding box center [798, 442] width 67 height 16
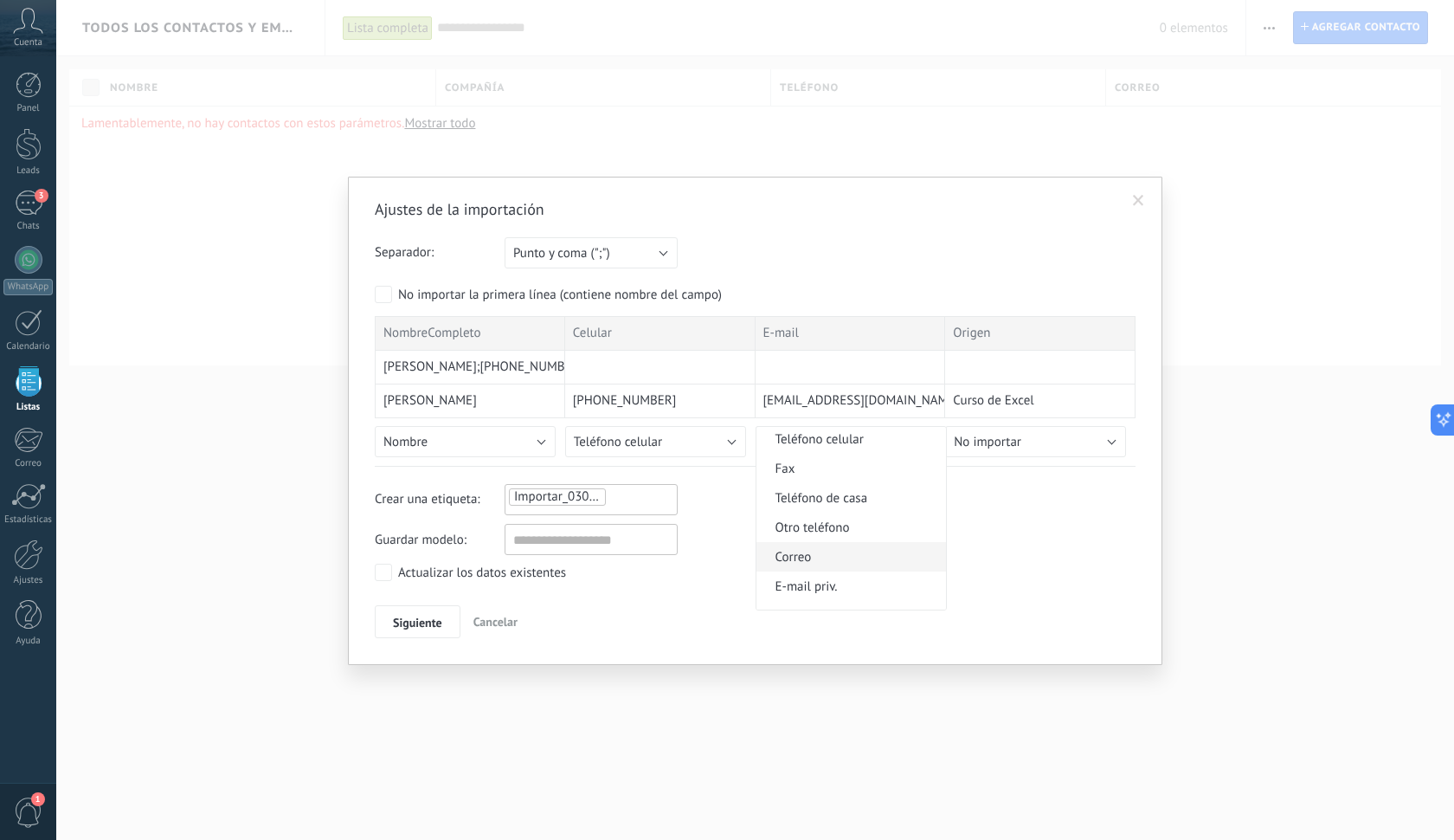
click at [817, 568] on li "Correo" at bounding box center [852, 556] width 191 height 30
click at [988, 440] on span "No importar" at bounding box center [988, 442] width 67 height 16
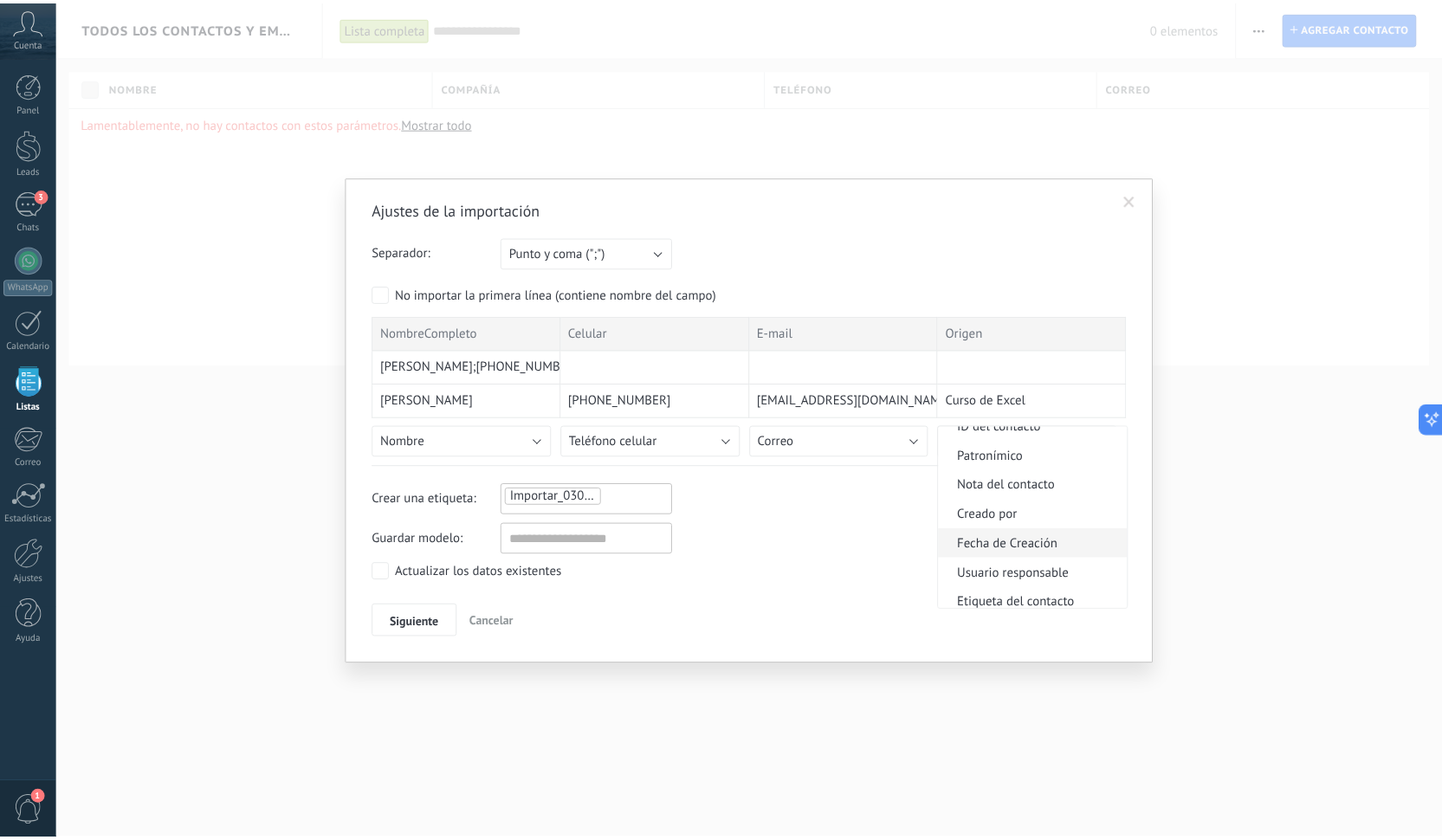
scroll to position [229, 0]
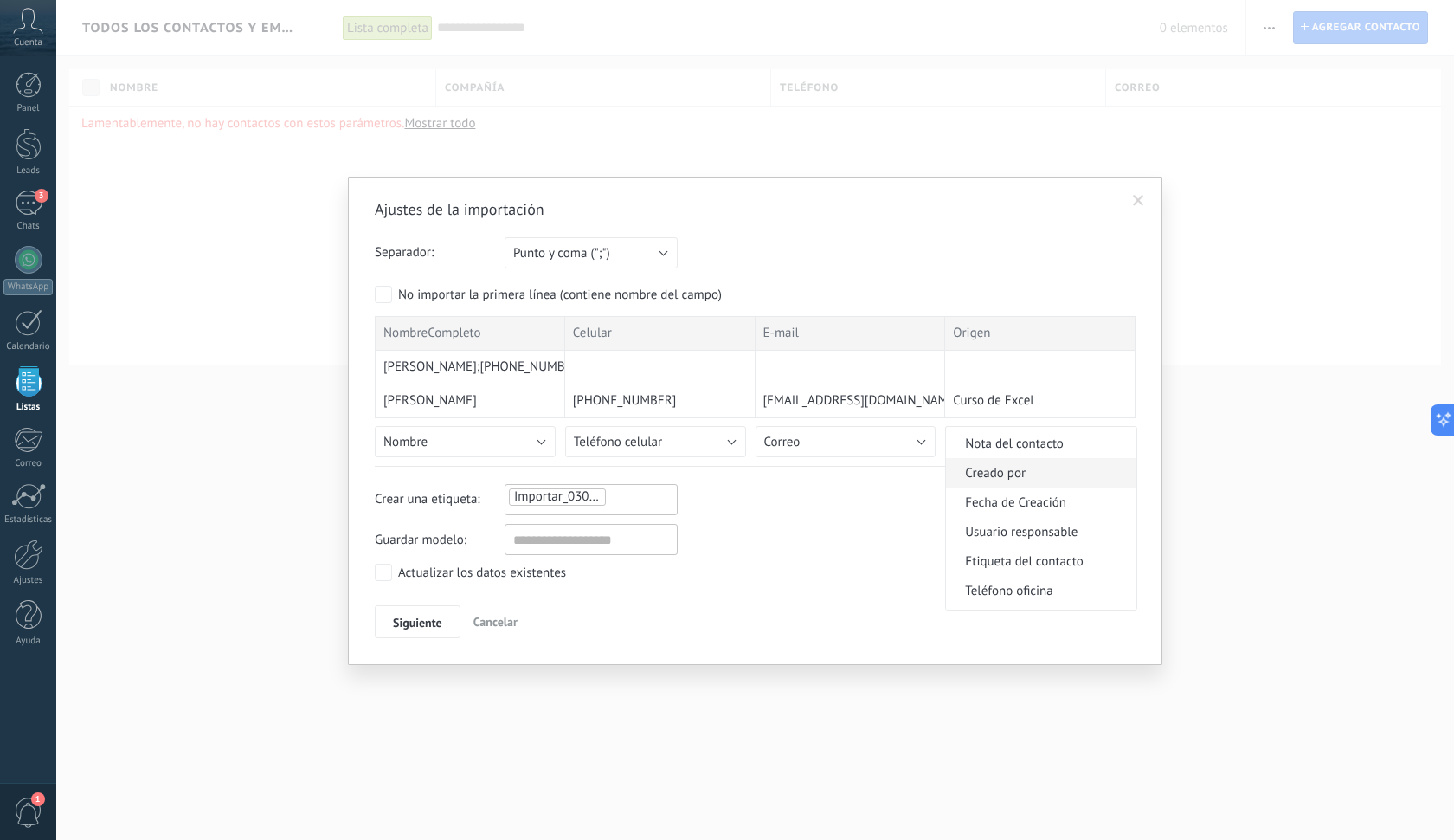
click at [1009, 468] on span "Creado por" at bounding box center [1038, 472] width 185 height 16
click at [392, 580] on label "Actualizar los datos existentes" at bounding box center [470, 572] width 192 height 17
click at [415, 621] on span "Siguiente" at bounding box center [418, 622] width 50 height 12
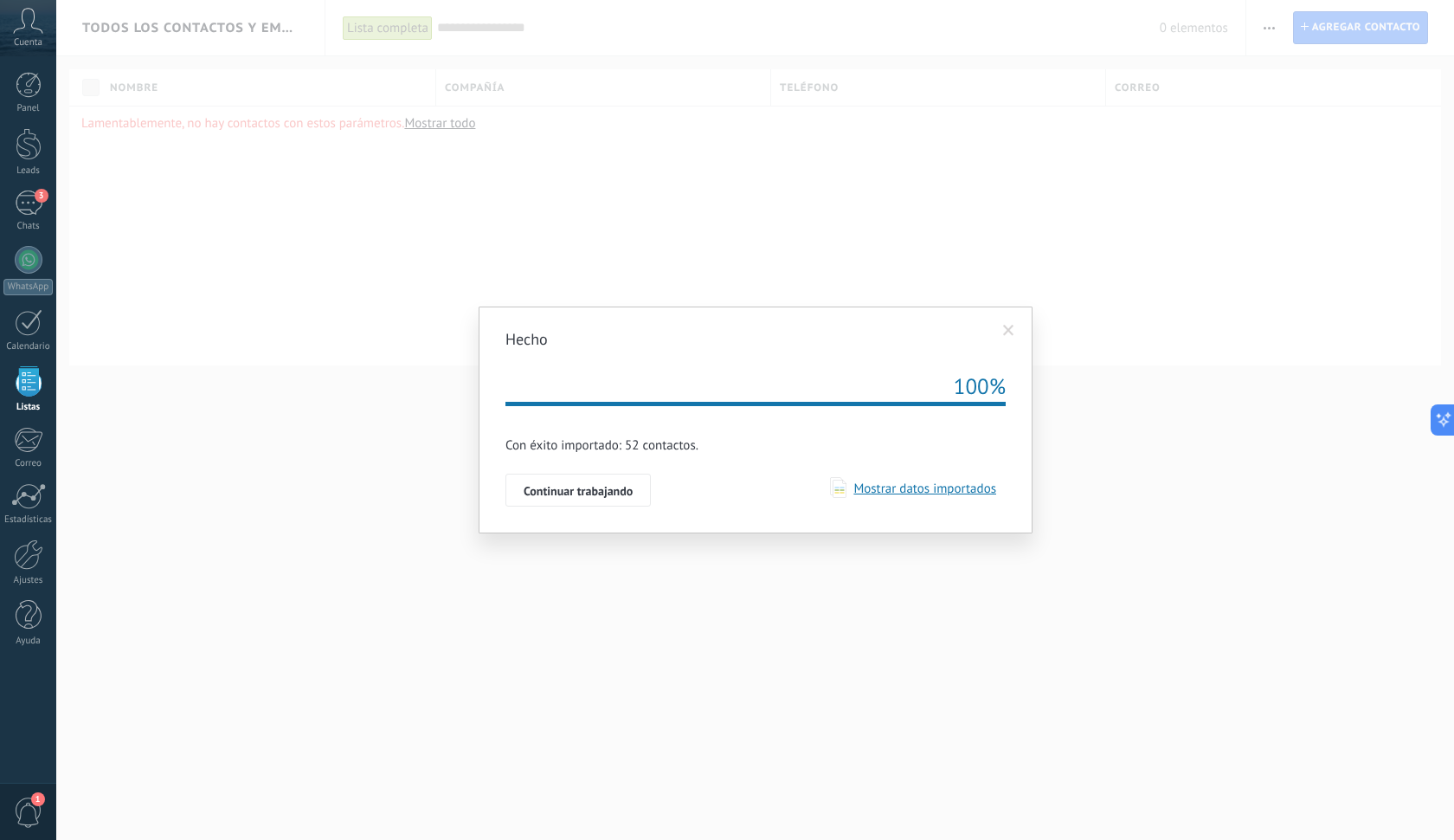
click at [913, 488] on span "Mostrar datos importados" at bounding box center [921, 488] width 149 height 16
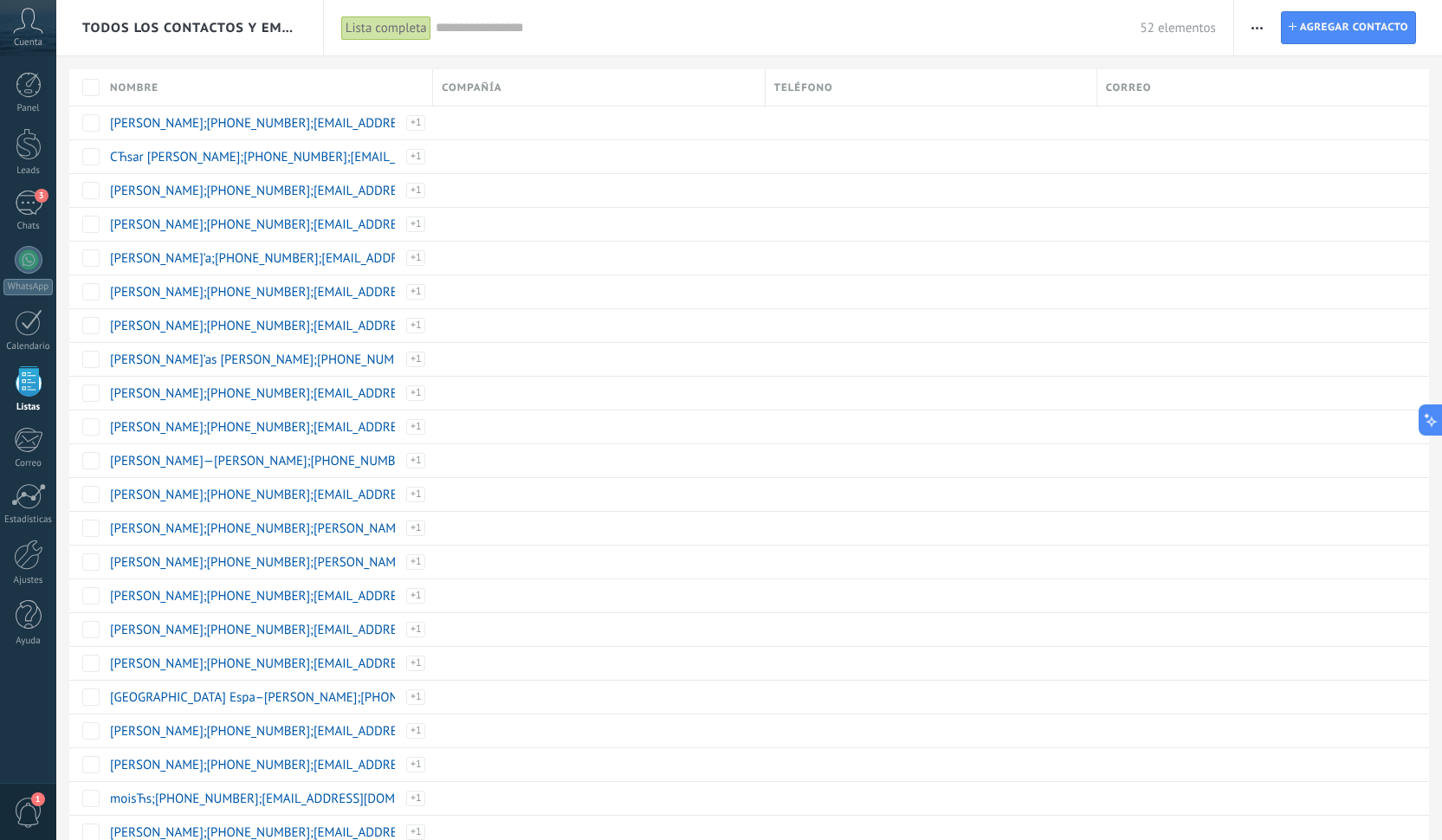
click at [432, 87] on div at bounding box center [433, 89] width 19 height 33
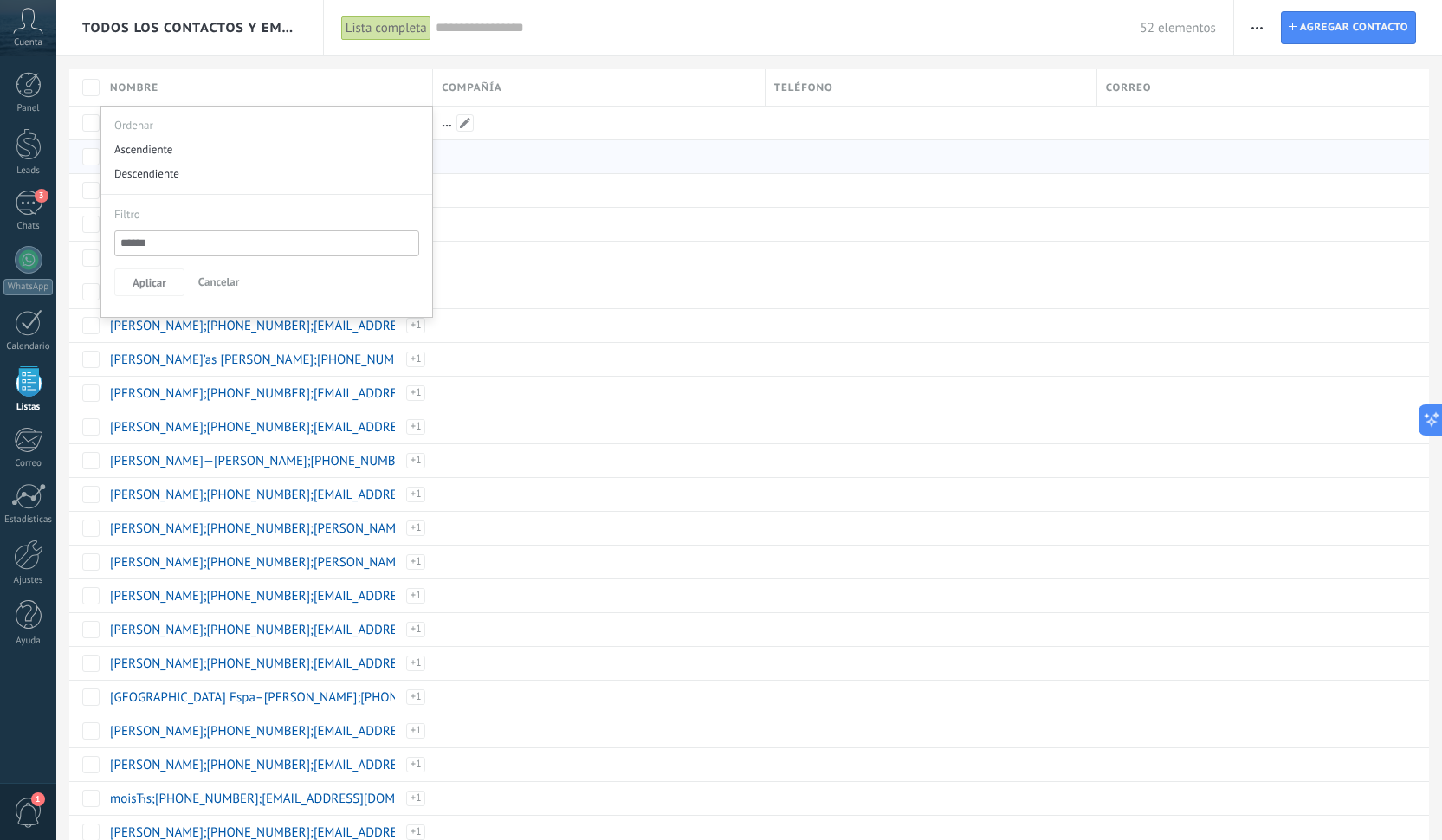
click at [479, 154] on div at bounding box center [594, 156] width 323 height 33
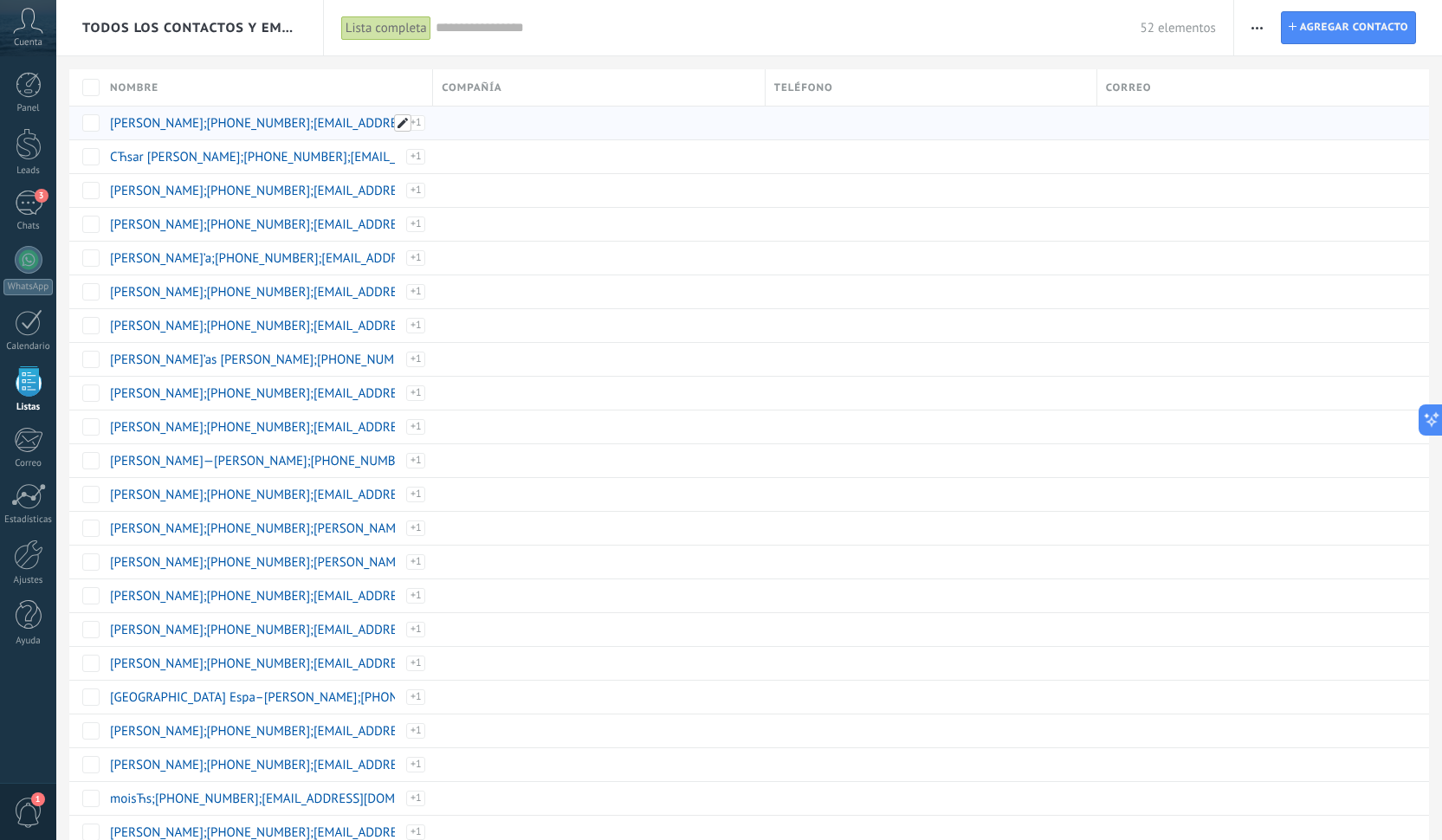
click at [408, 126] on span at bounding box center [402, 123] width 17 height 17
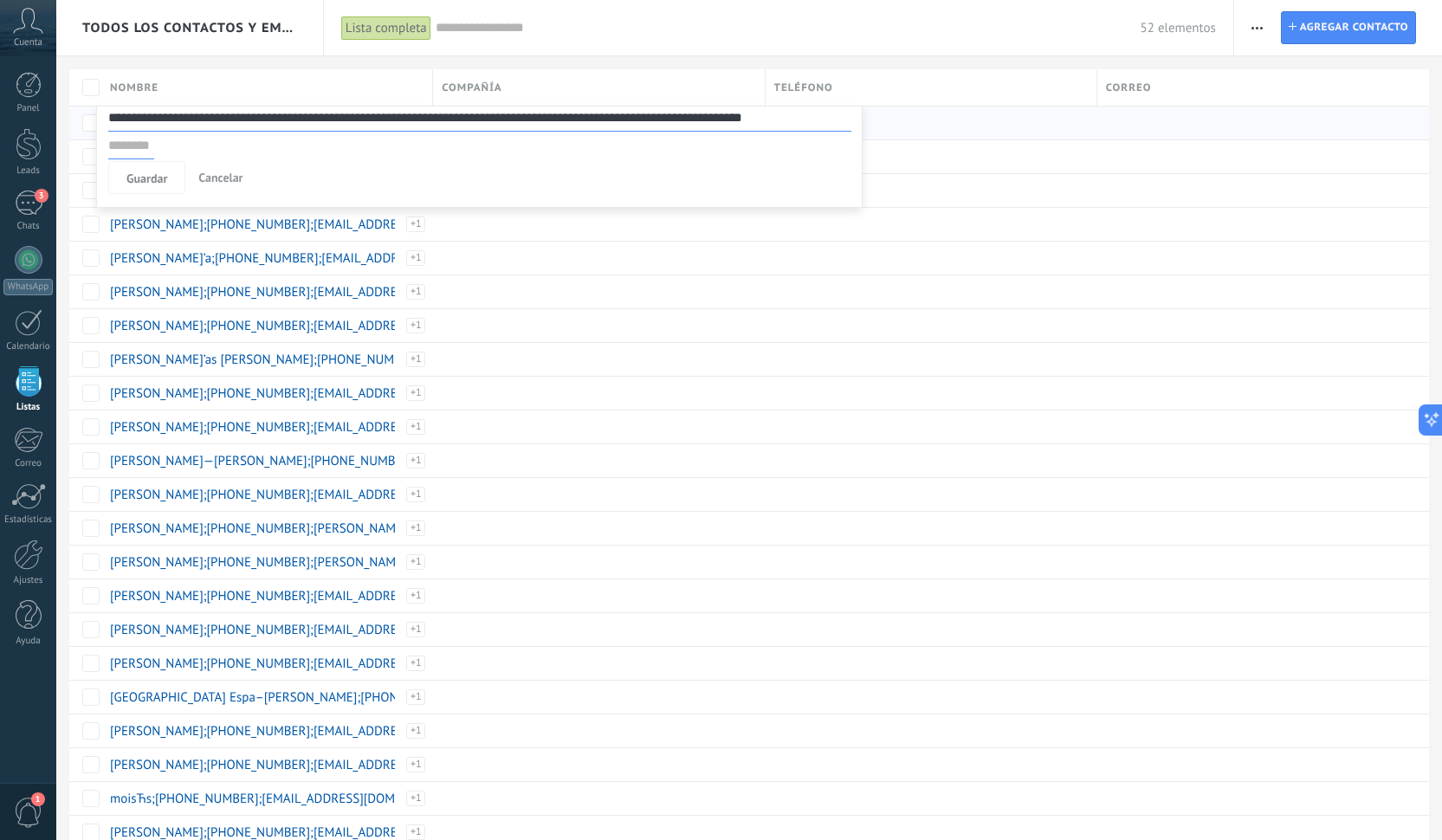
scroll to position [0, 1]
drag, startPoint x: 382, startPoint y: 119, endPoint x: 468, endPoint y: 117, distance: 86.0
click at [468, 117] on input "**********" at bounding box center [479, 117] width 743 height 28
drag, startPoint x: 187, startPoint y: 123, endPoint x: 775, endPoint y: 133, distance: 588.1
click at [775, 133] on div "**********" at bounding box center [481, 131] width 746 height 56
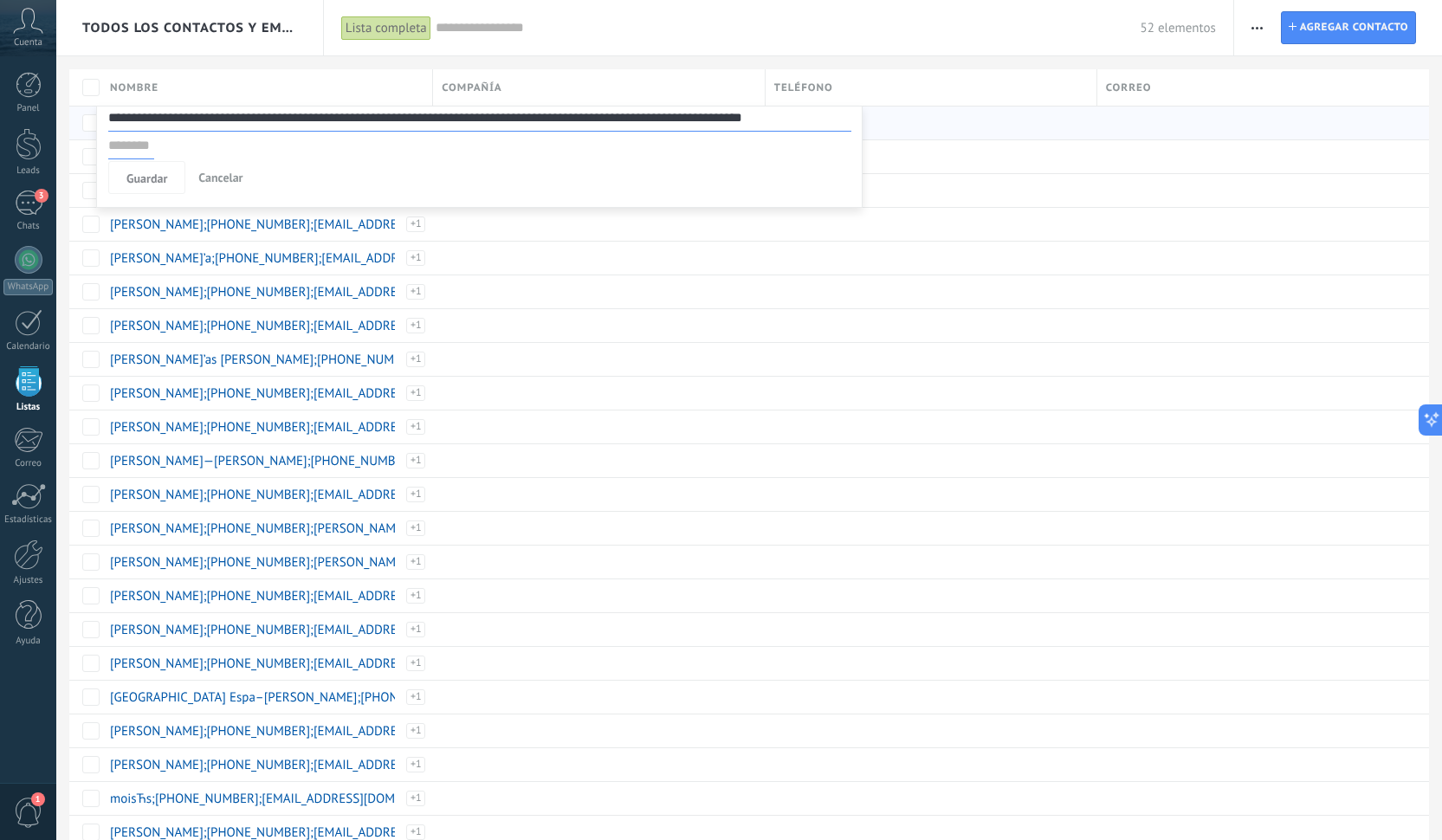
click at [149, 125] on input "**********" at bounding box center [479, 117] width 743 height 28
type input "**********"
click at [142, 157] on input "text" at bounding box center [131, 145] width 46 height 28
paste input "*******"
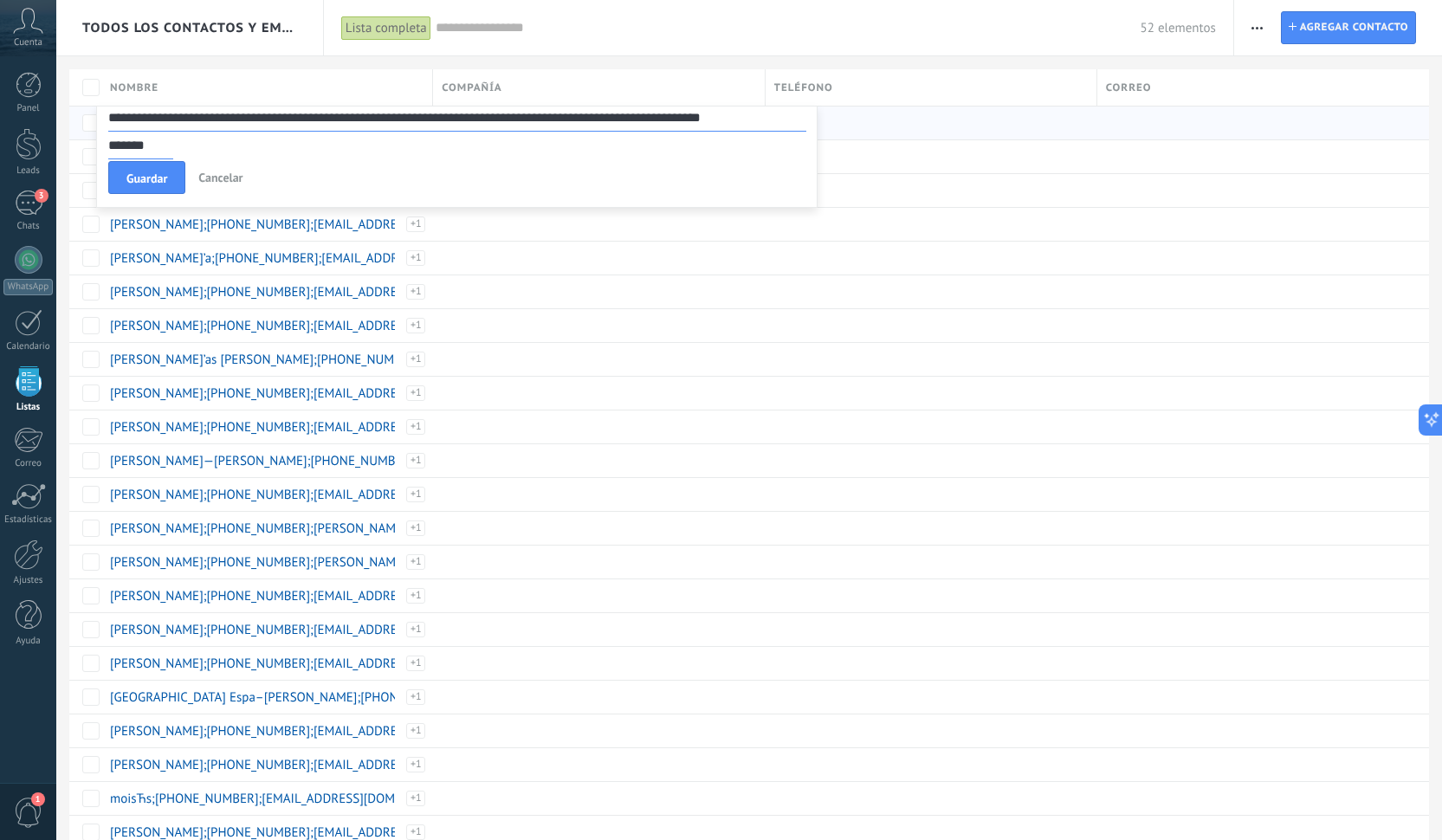
type input "*******"
drag, startPoint x: 140, startPoint y: 121, endPoint x: 361, endPoint y: 175, distance: 227.5
click at [361, 175] on div "**********" at bounding box center [456, 156] width 721 height 102
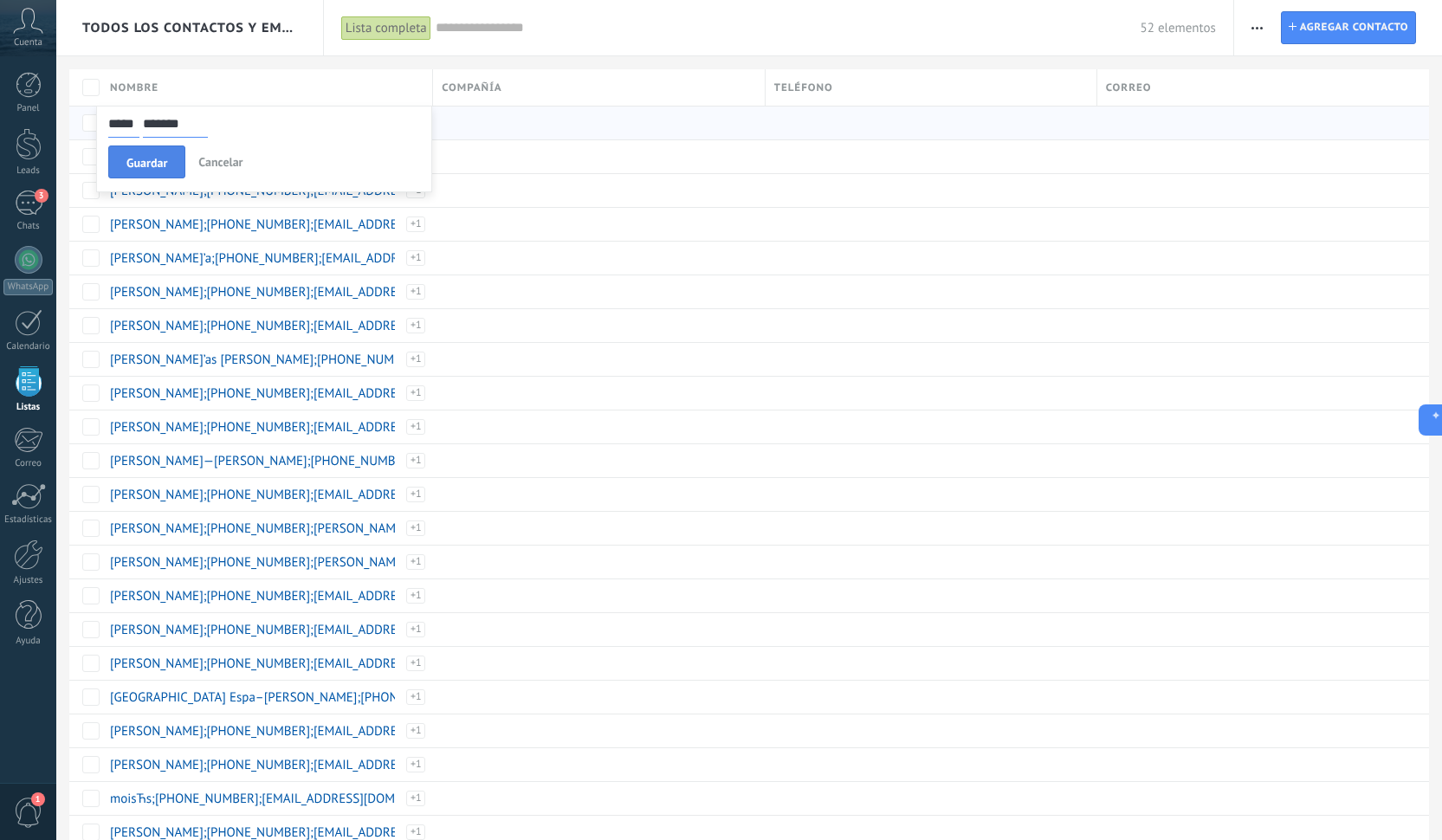
type input "*****"
click at [122, 155] on button "Guardar" at bounding box center [147, 162] width 77 height 33
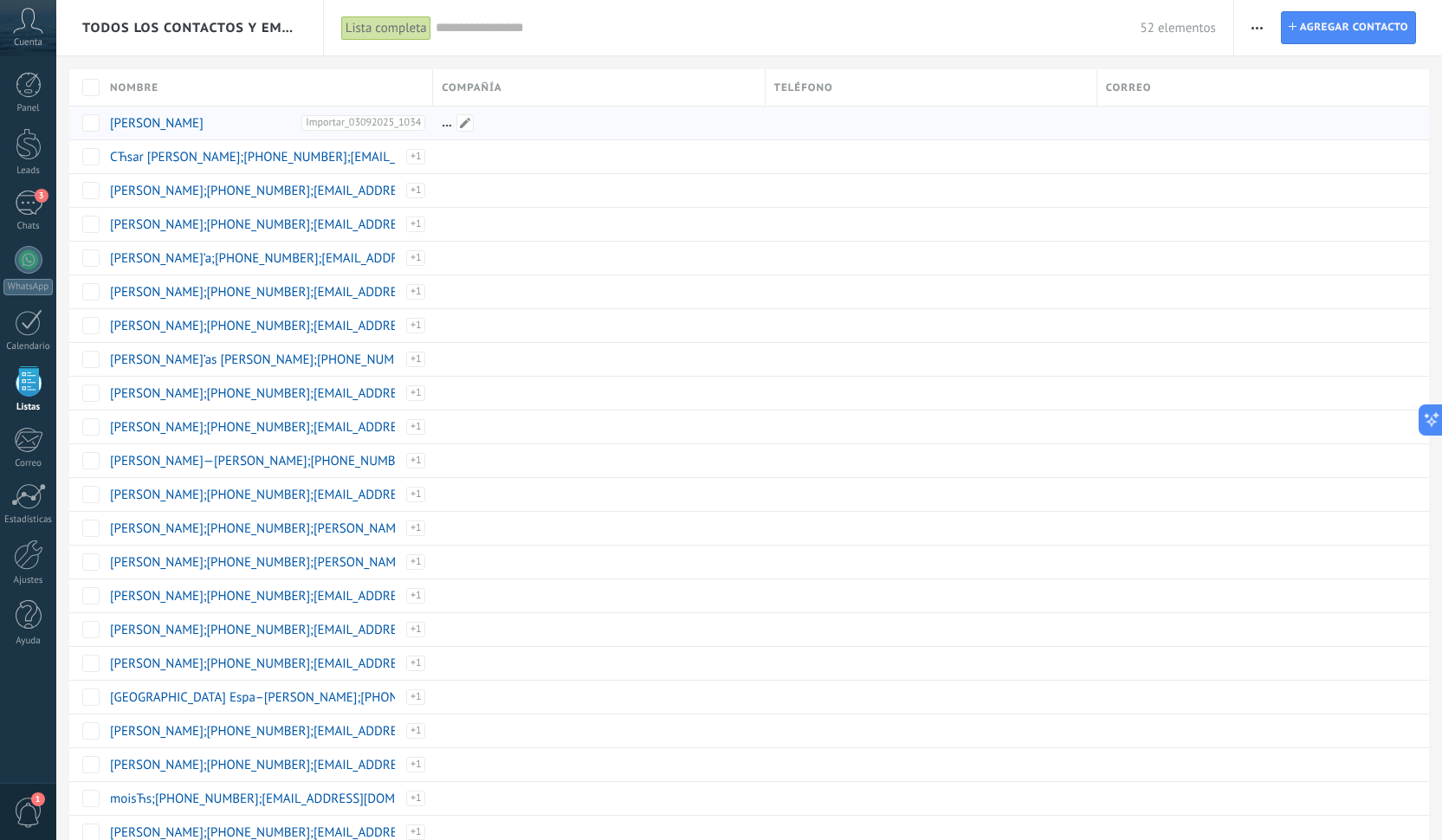
click at [487, 119] on div at bounding box center [594, 123] width 323 height 33
click at [541, 85] on div "Compañía" at bounding box center [598, 87] width 331 height 36
click at [640, 92] on div "Compañía" at bounding box center [598, 87] width 331 height 36
click at [676, 93] on div "Compañía" at bounding box center [598, 87] width 331 height 36
click at [705, 89] on div "Compañía" at bounding box center [598, 87] width 331 height 36
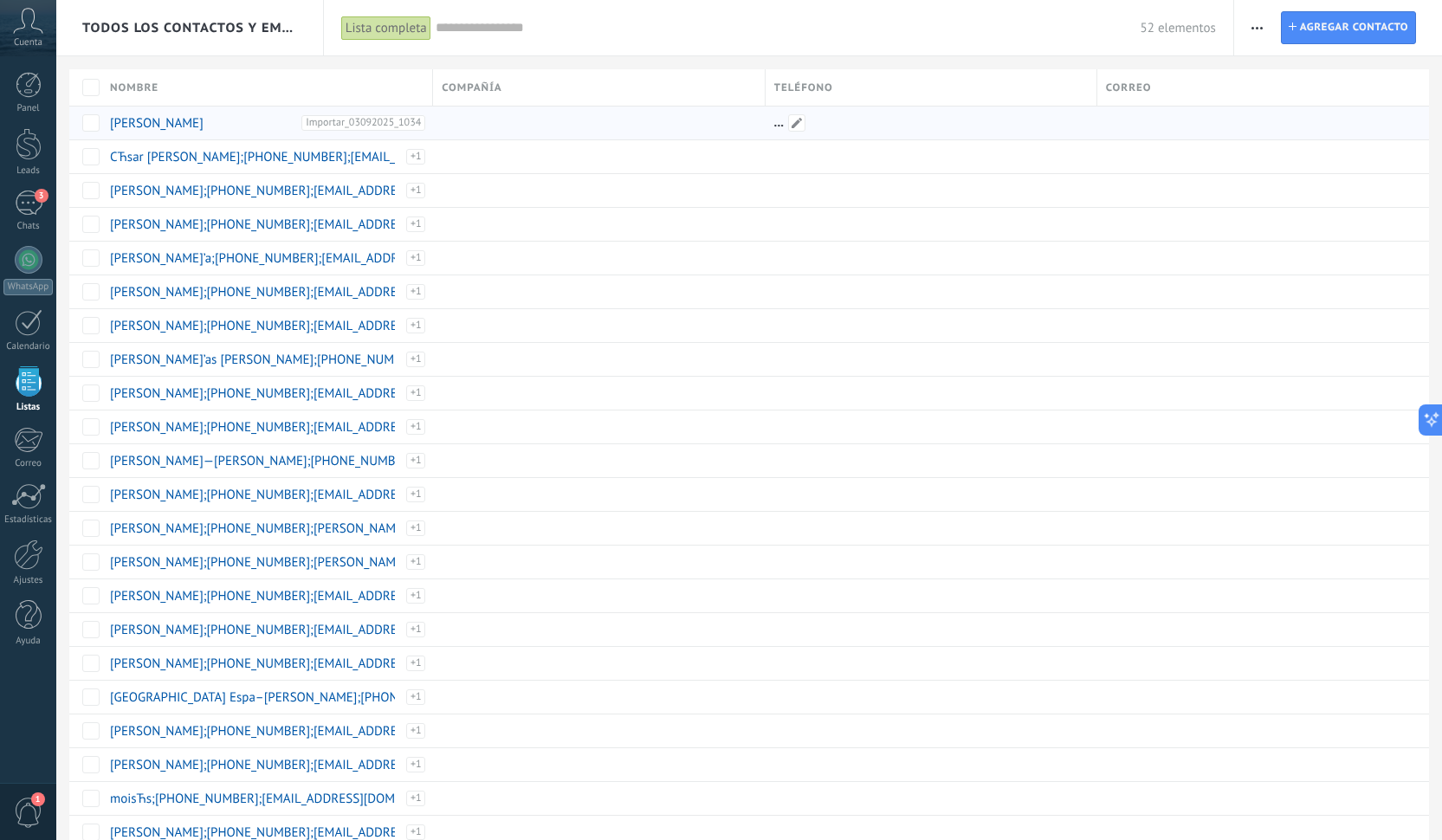
click at [791, 110] on div at bounding box center [927, 123] width 323 height 33
click at [782, 126] on div at bounding box center [927, 123] width 323 height 33
click at [795, 126] on span at bounding box center [796, 123] width 17 height 17
drag, startPoint x: 1062, startPoint y: 122, endPoint x: 871, endPoint y: 123, distance: 191.0
click at [871, 123] on input "**********" at bounding box center [920, 124] width 288 height 28
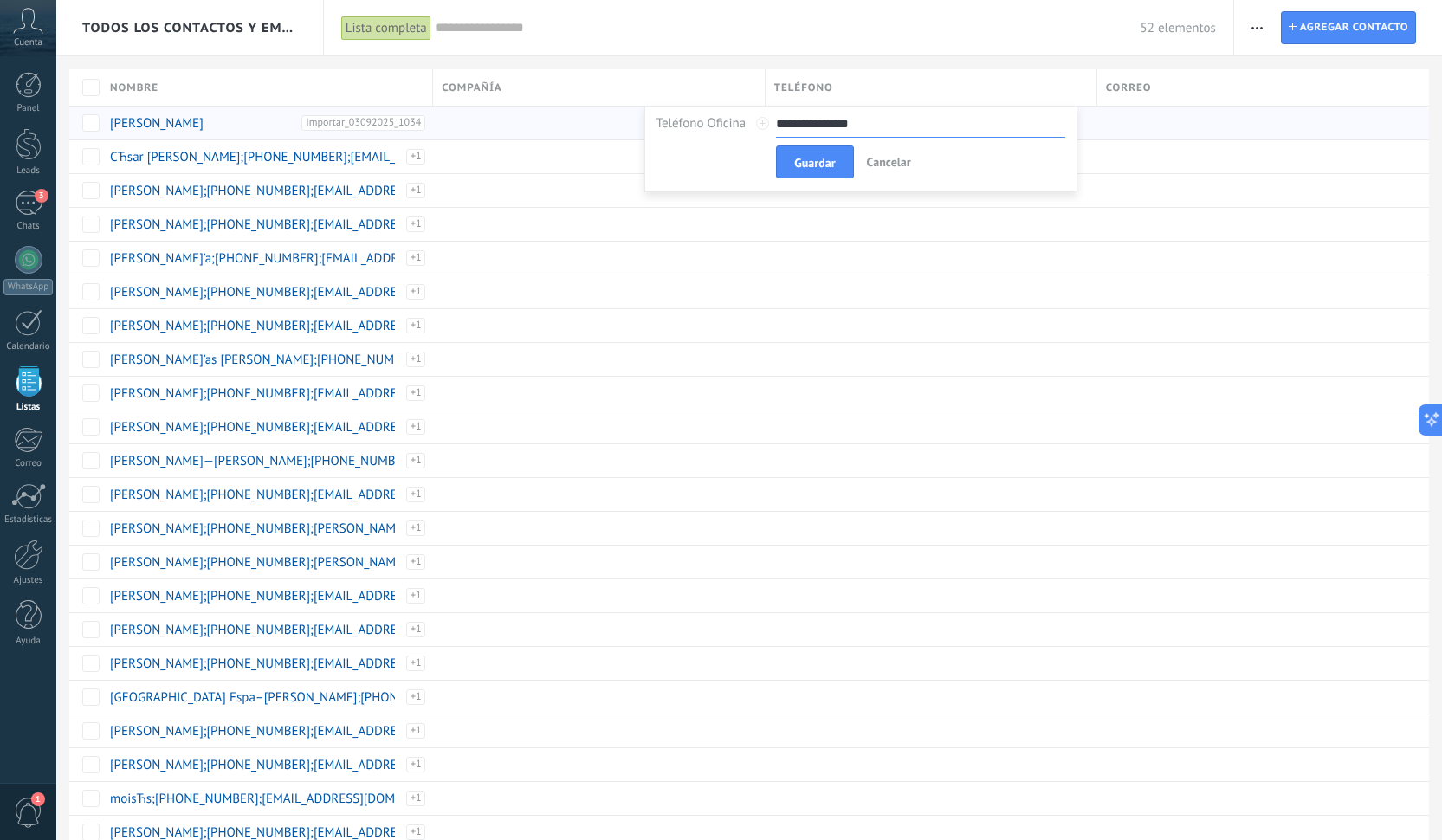
click at [778, 122] on input "**********" at bounding box center [920, 124] width 288 height 28
type input "**********"
click at [813, 168] on span "Guardar" at bounding box center [814, 163] width 40 height 12
click at [1127, 127] on span at bounding box center [1129, 123] width 17 height 17
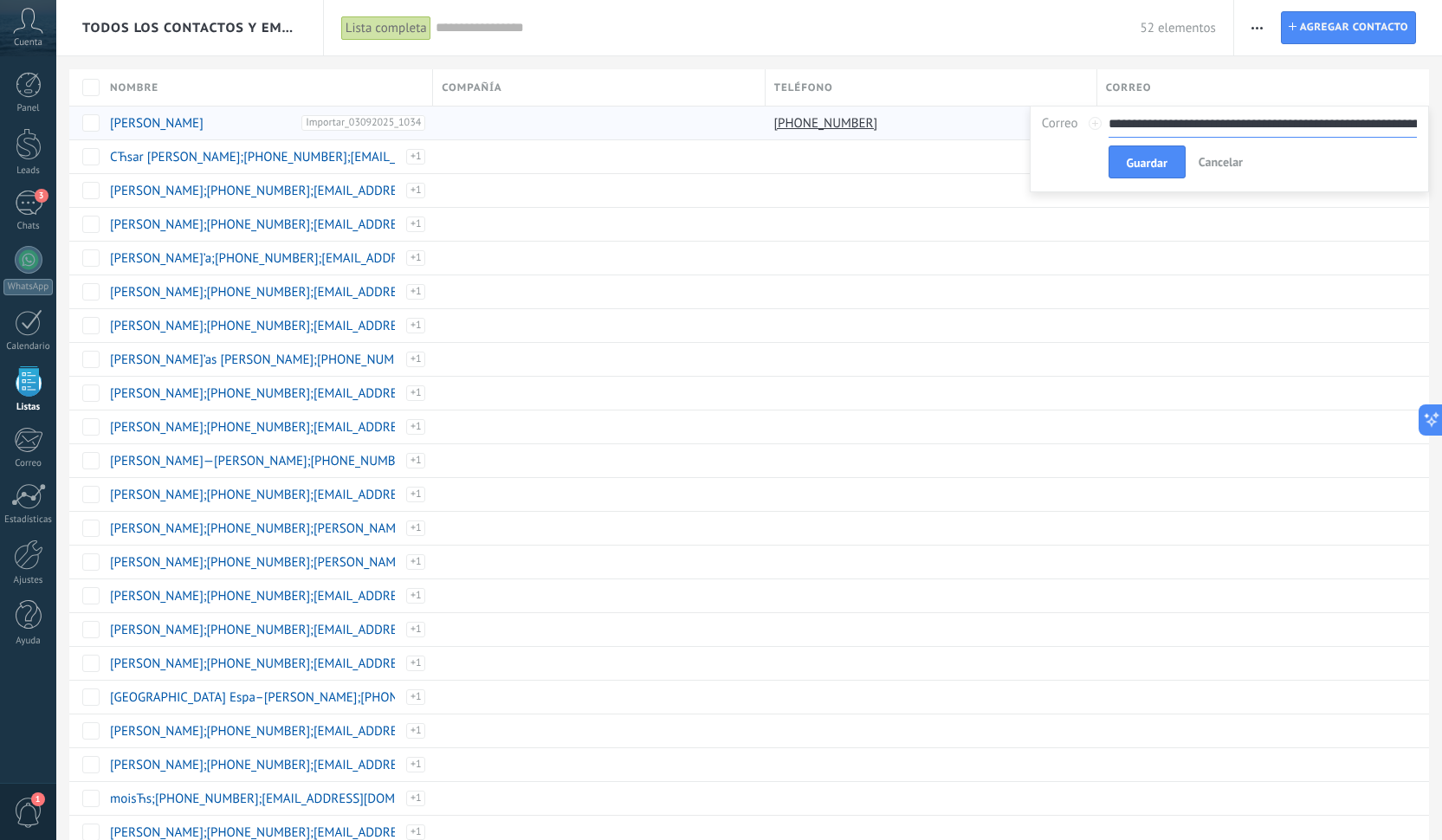
drag, startPoint x: 1151, startPoint y: 125, endPoint x: 1310, endPoint y: 127, distance: 159.0
click at [1310, 127] on input "**********" at bounding box center [1263, 124] width 309 height 28
drag, startPoint x: 1413, startPoint y: 125, endPoint x: 1298, endPoint y: 136, distance: 115.5
click at [1298, 135] on input "**********" at bounding box center [1263, 124] width 309 height 28
drag, startPoint x: 1303, startPoint y: 129, endPoint x: 1405, endPoint y: 126, distance: 102.0
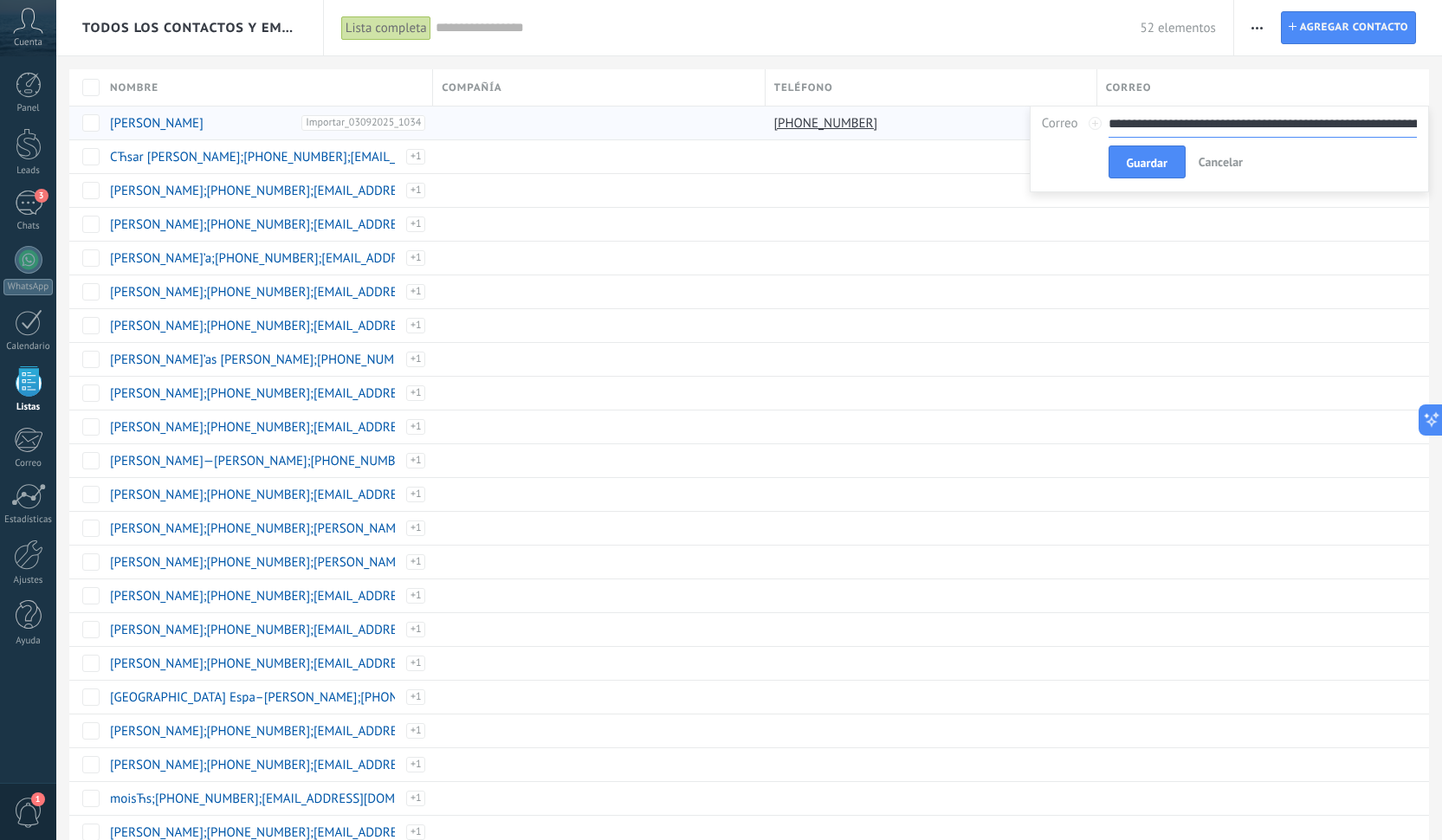
click at [1405, 126] on input "**********" at bounding box center [1263, 124] width 309 height 28
click at [1414, 128] on input "**********" at bounding box center [1263, 124] width 309 height 28
click at [1114, 123] on input "**********" at bounding box center [1263, 124] width 309 height 28
type input "**********"
click at [1128, 158] on span "Guardar" at bounding box center [1147, 163] width 40 height 12
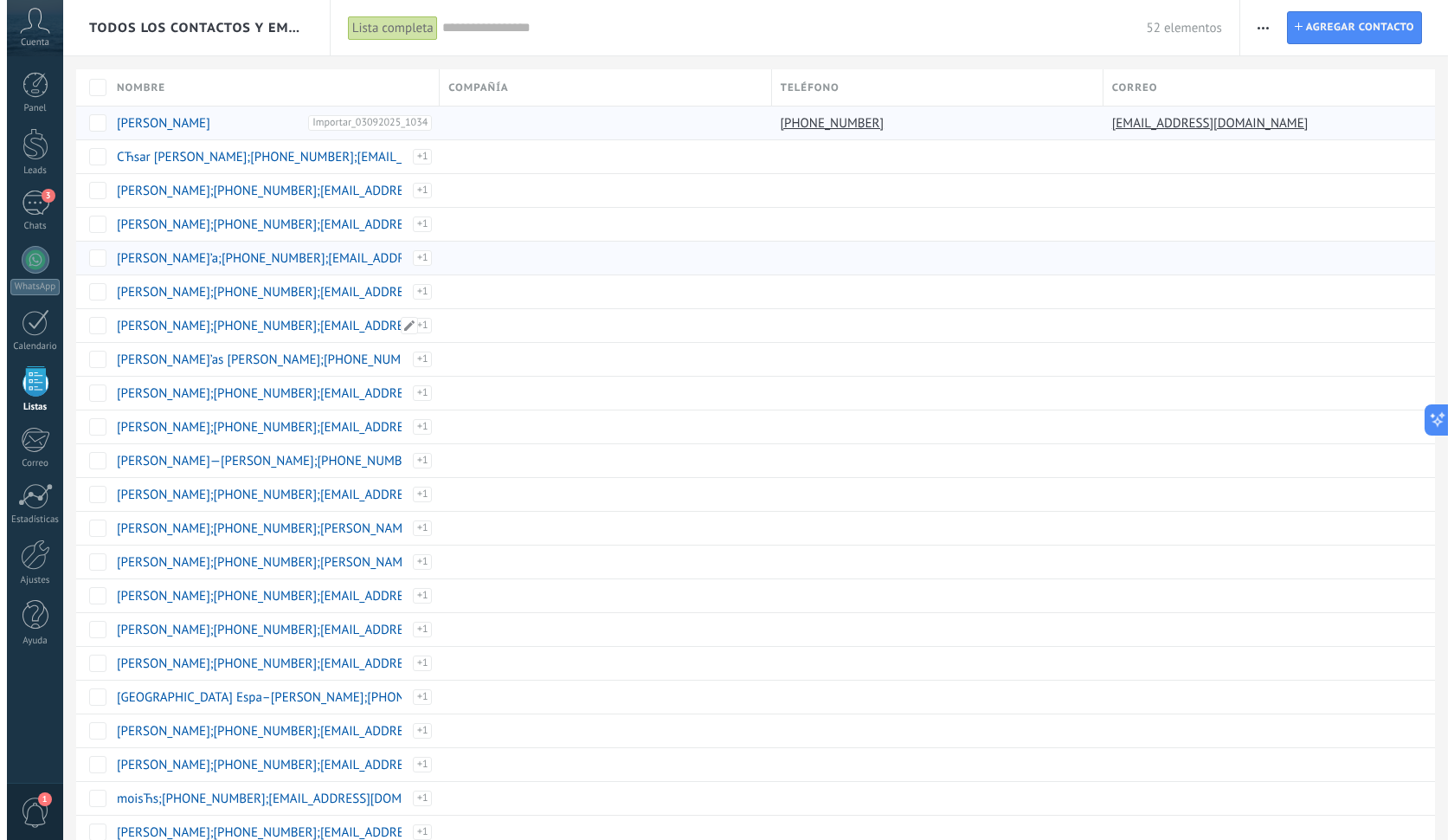
scroll to position [0, 0]
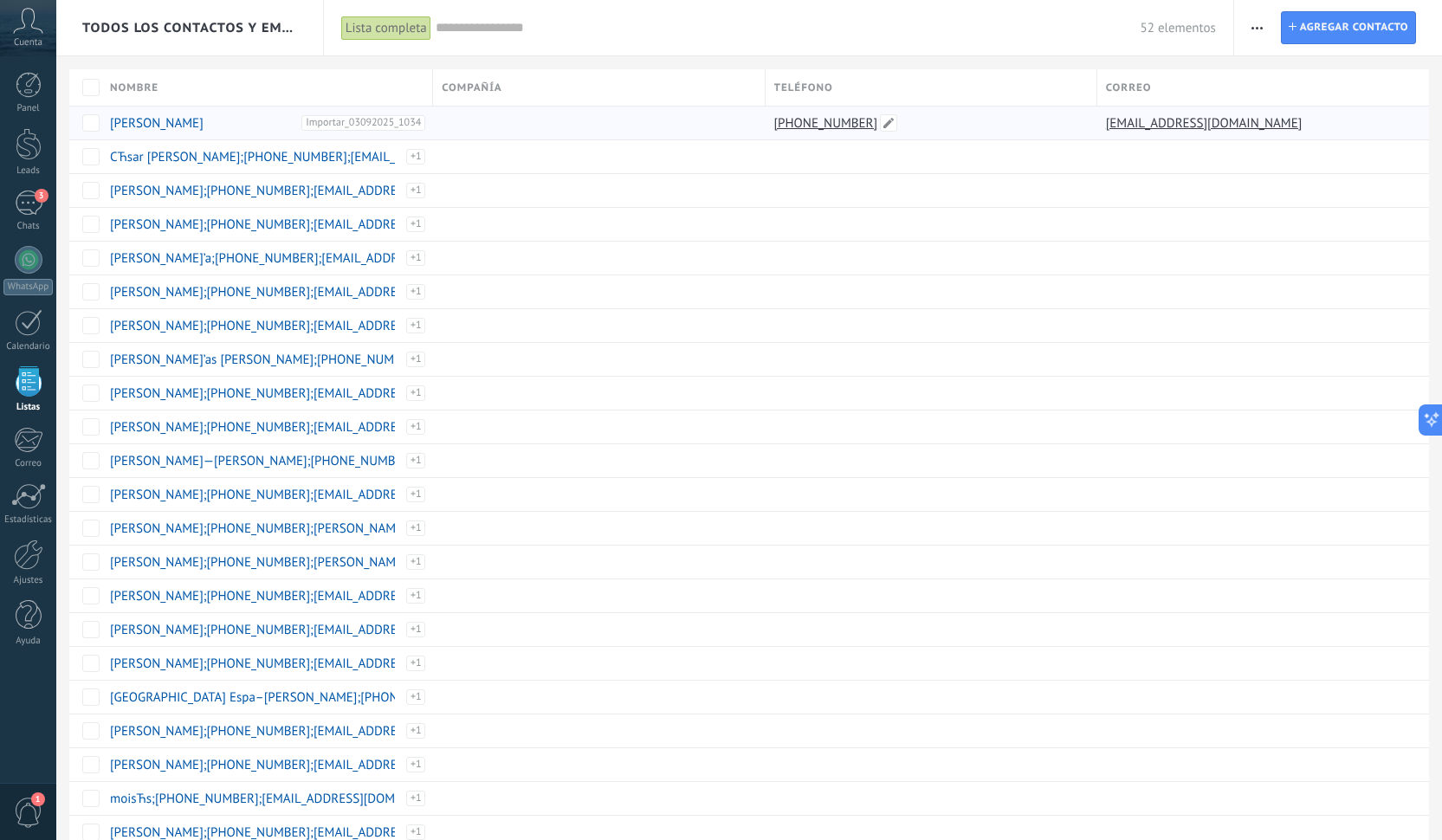
click at [815, 119] on link "[PHONE_NUMBER]" at bounding box center [828, 123] width 107 height 15
click at [860, 89] on div "Teléfono" at bounding box center [930, 87] width 331 height 36
click at [846, 92] on div "Teléfono" at bounding box center [930, 87] width 331 height 36
click at [1260, 29] on icon "button" at bounding box center [1257, 28] width 11 height 3
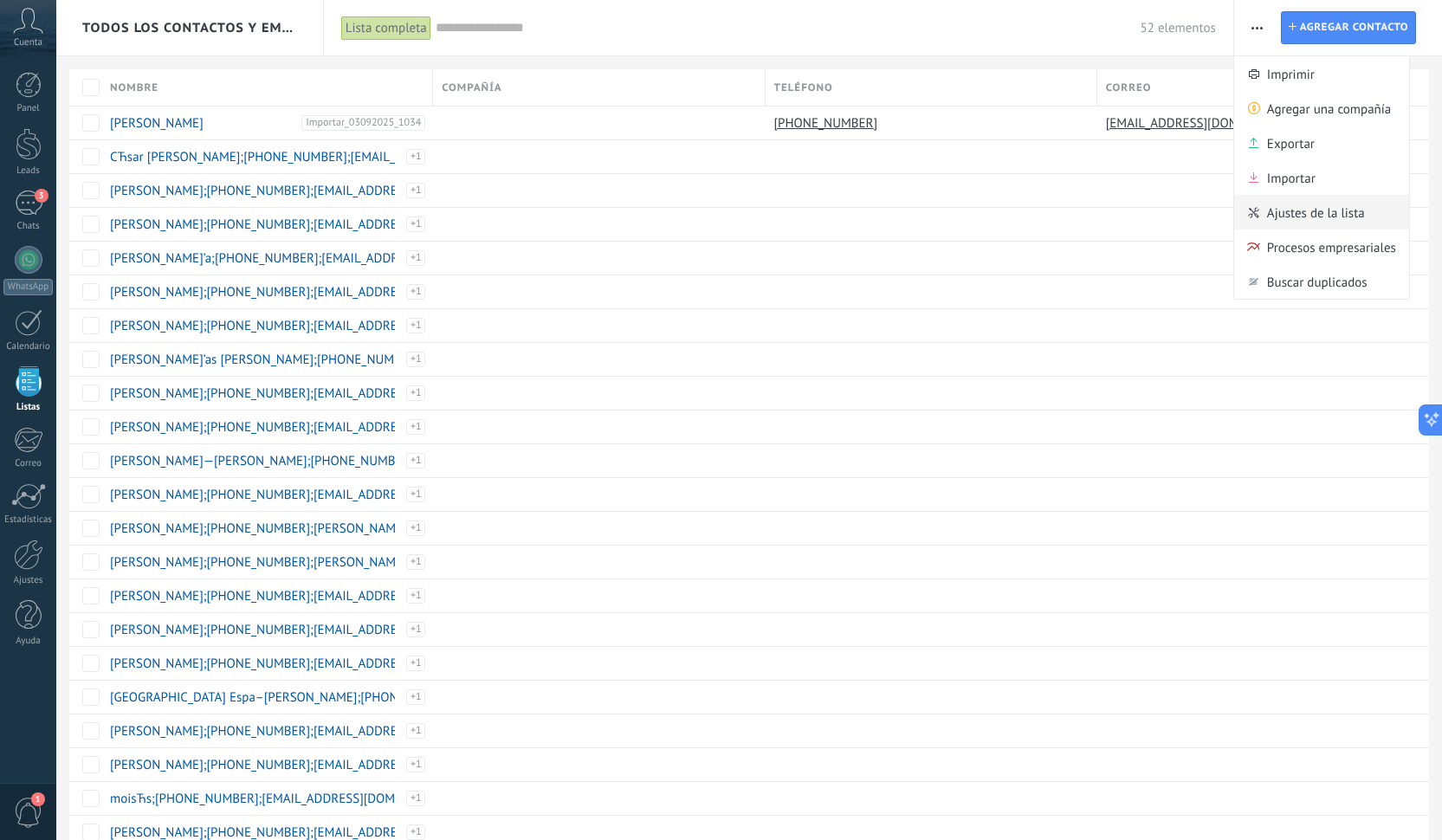
click at [1259, 218] on icon at bounding box center [1253, 213] width 11 height 13
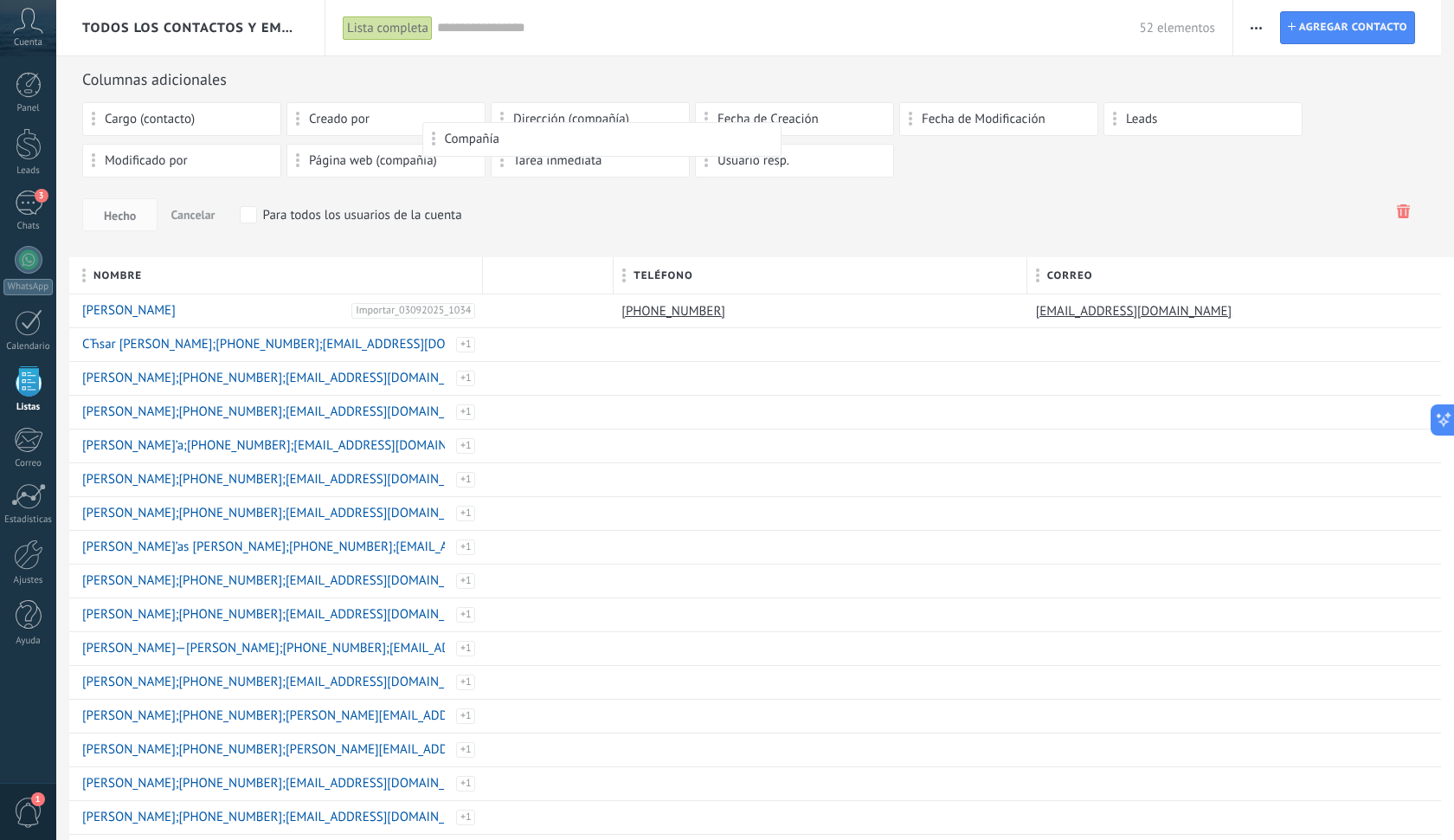
drag, startPoint x: 496, startPoint y: 276, endPoint x: 509, endPoint y: 146, distance: 130.6
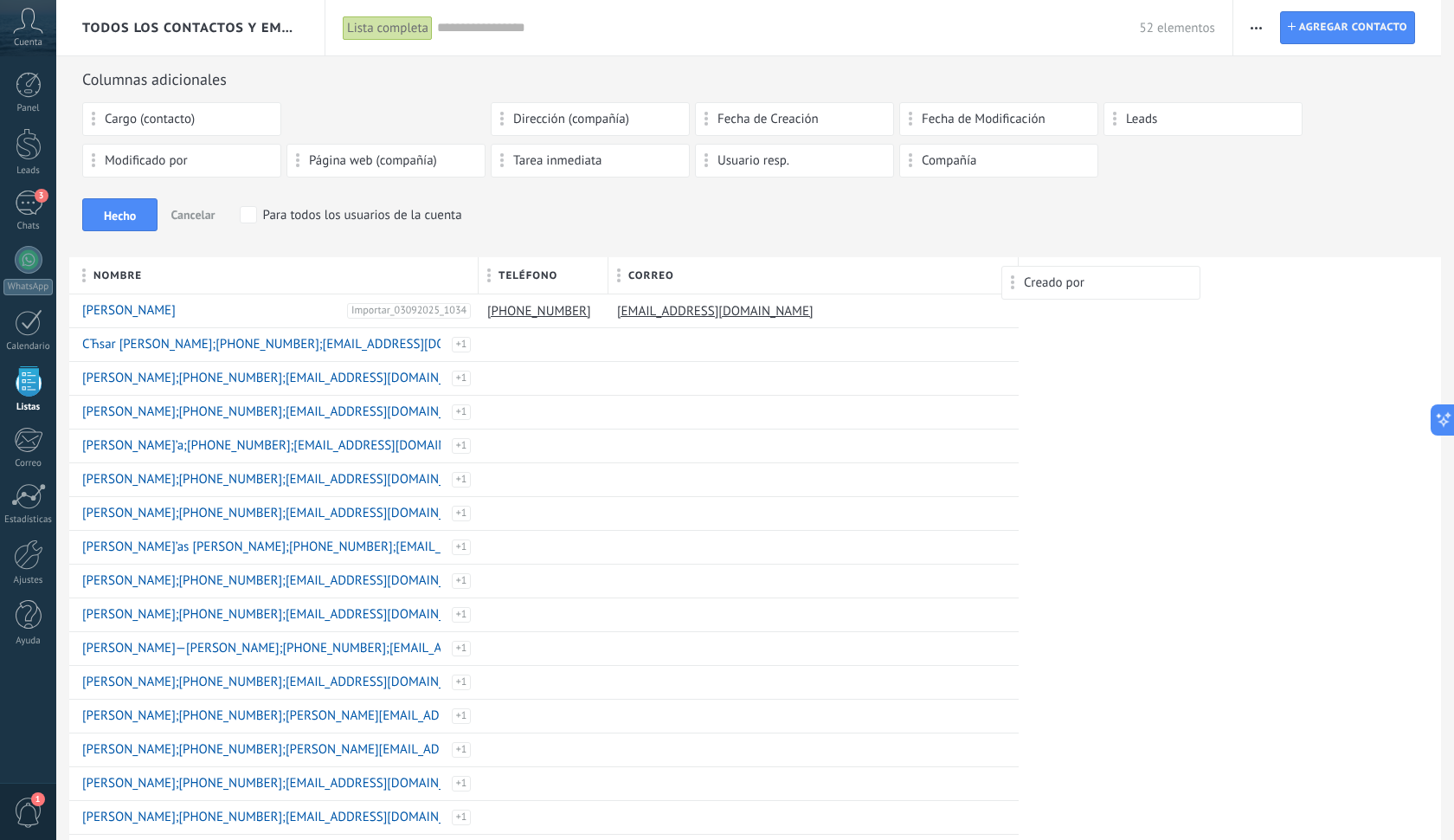
drag, startPoint x: 343, startPoint y: 117, endPoint x: 1057, endPoint y: 274, distance: 731.1
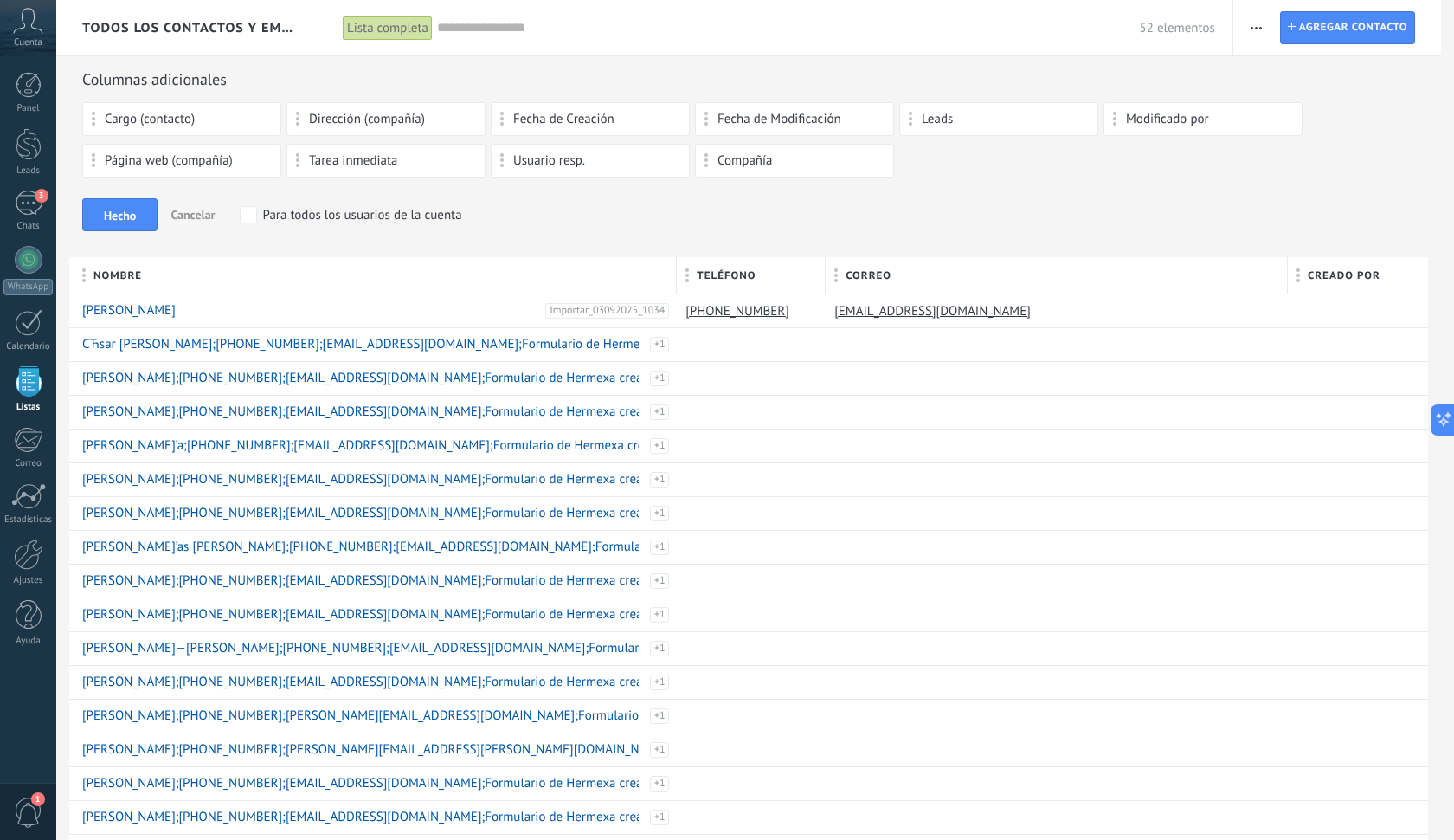
click at [939, 257] on div "Columnas adicionales Cargo (contacto) Dirección (compañía) Fecha de Creación Fe…" at bounding box center [755, 163] width 1346 height 188
click at [514, 238] on div "Columnas adicionales Cargo (contacto) Dirección (compañía) Fecha de Creación Fe…" at bounding box center [755, 163] width 1346 height 188
click at [111, 218] on span "Hecho" at bounding box center [119, 216] width 32 height 12
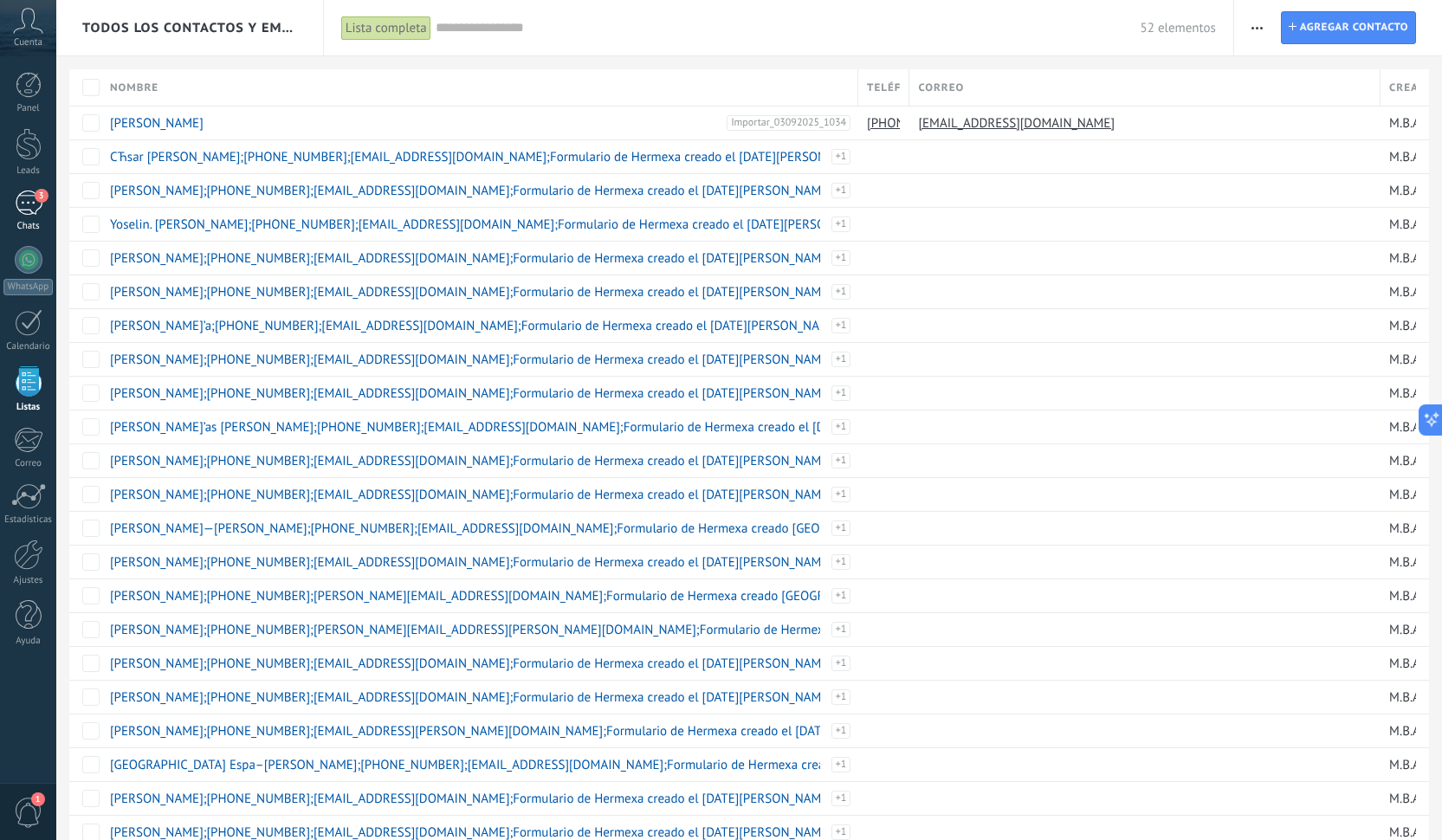
click at [21, 202] on div "3" at bounding box center [28, 203] width 28 height 25
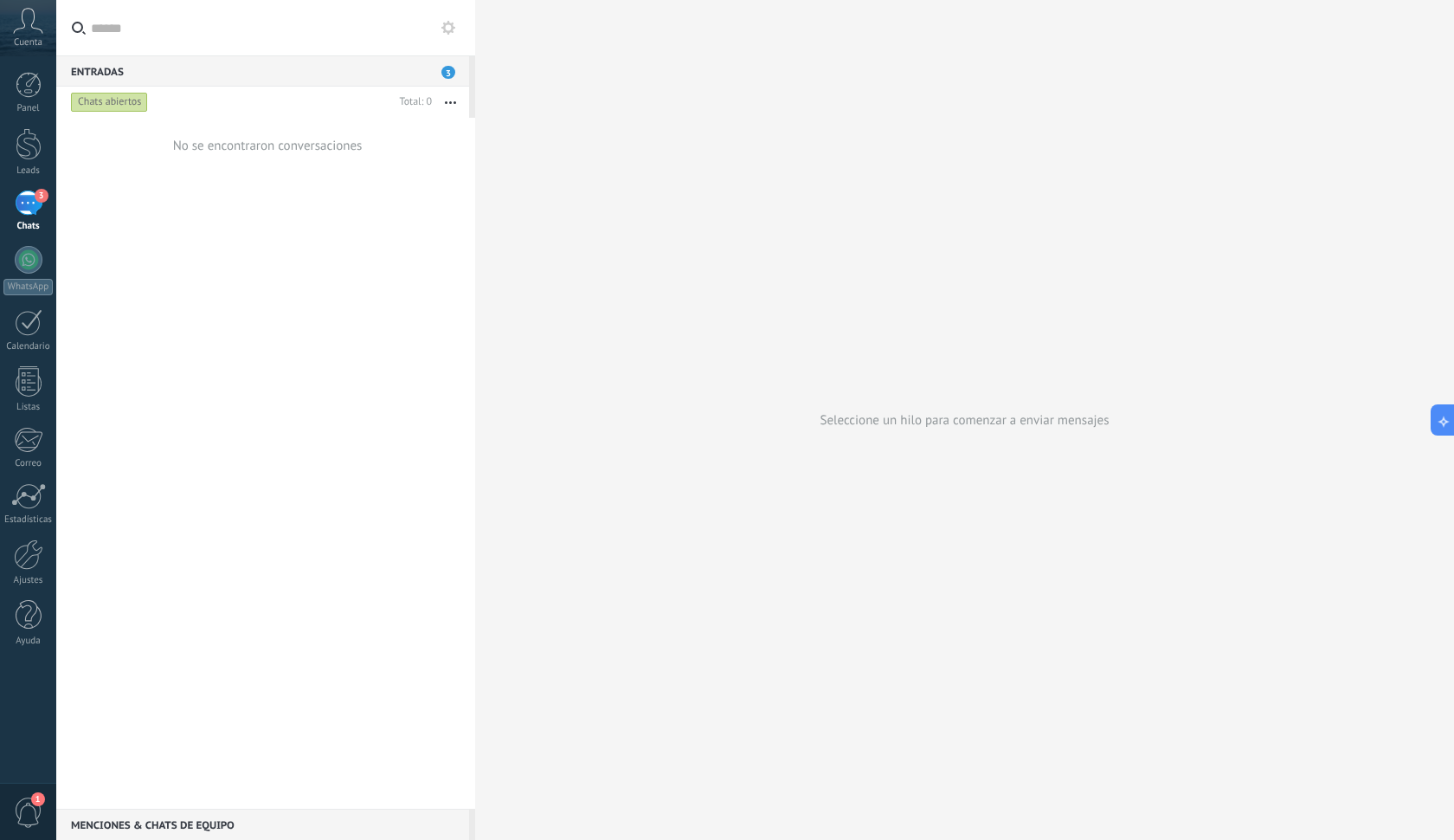
click at [160, 211] on div "No se encontraron conversaciones" at bounding box center [265, 463] width 419 height 691
click at [448, 72] on span "3" at bounding box center [448, 73] width 13 height 13
click at [446, 104] on button "button" at bounding box center [450, 102] width 37 height 32
click at [258, 227] on div "No se encontraron conversaciones" at bounding box center [265, 463] width 419 height 691
click at [418, 132] on div "No se encontraron conversaciones" at bounding box center [265, 146] width 419 height 56
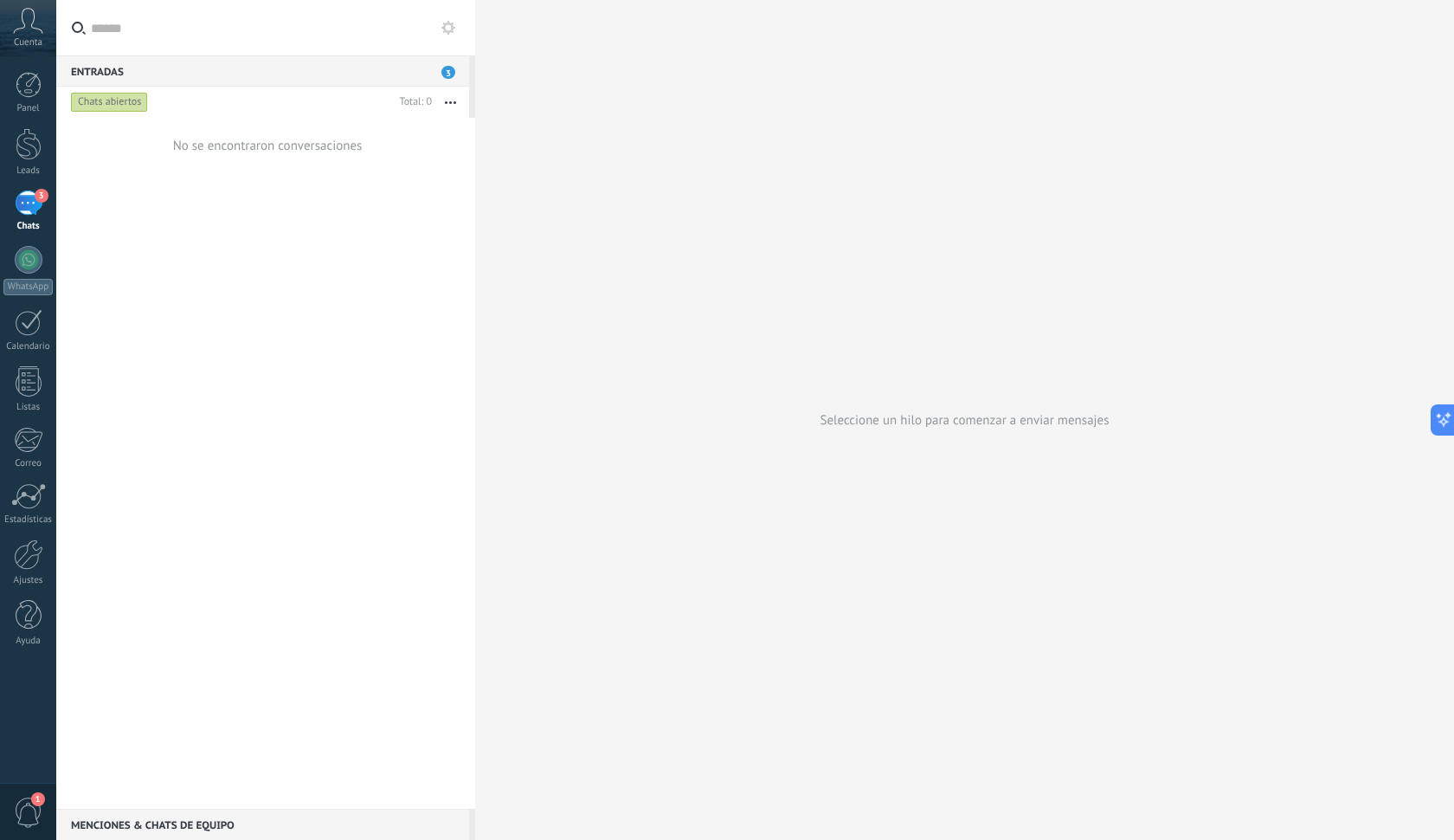
click at [184, 570] on div "No se encontraron conversaciones" at bounding box center [265, 463] width 419 height 691
click at [97, 88] on div "Chats abiertos" at bounding box center [230, 102] width 326 height 32
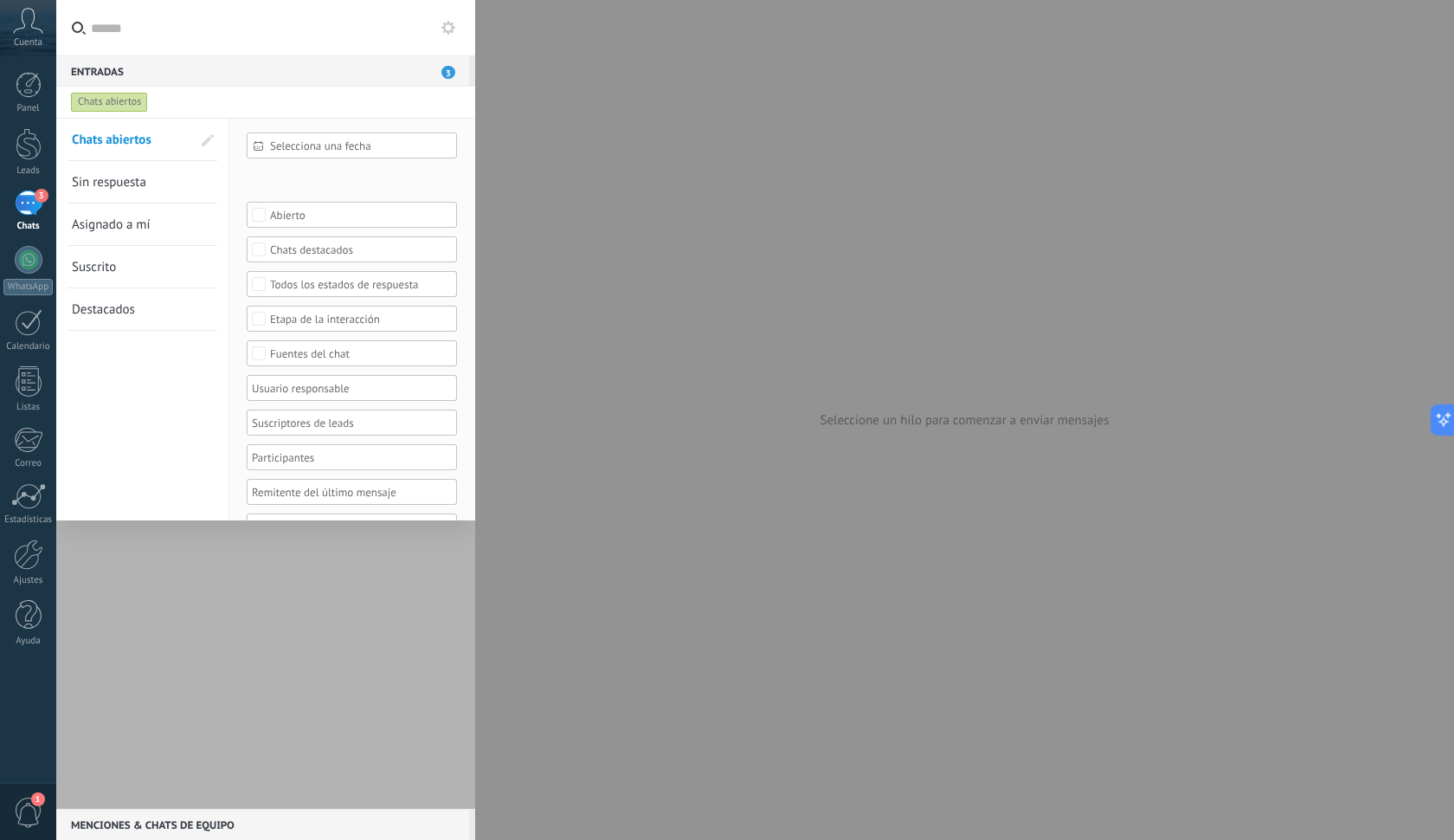
click at [167, 52] on input "text" at bounding box center [276, 28] width 371 height 56
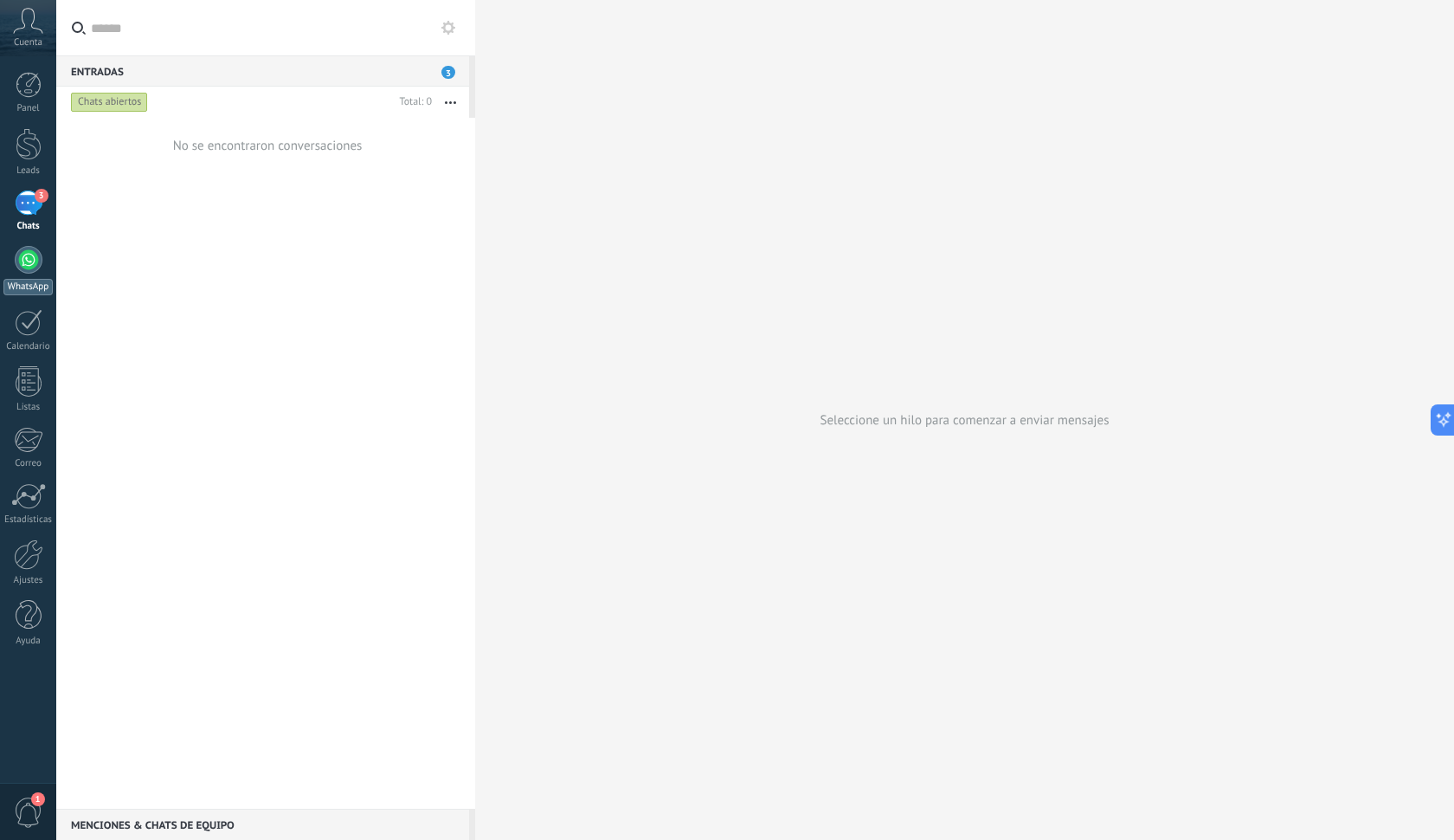
click at [24, 271] on div at bounding box center [28, 260] width 28 height 28
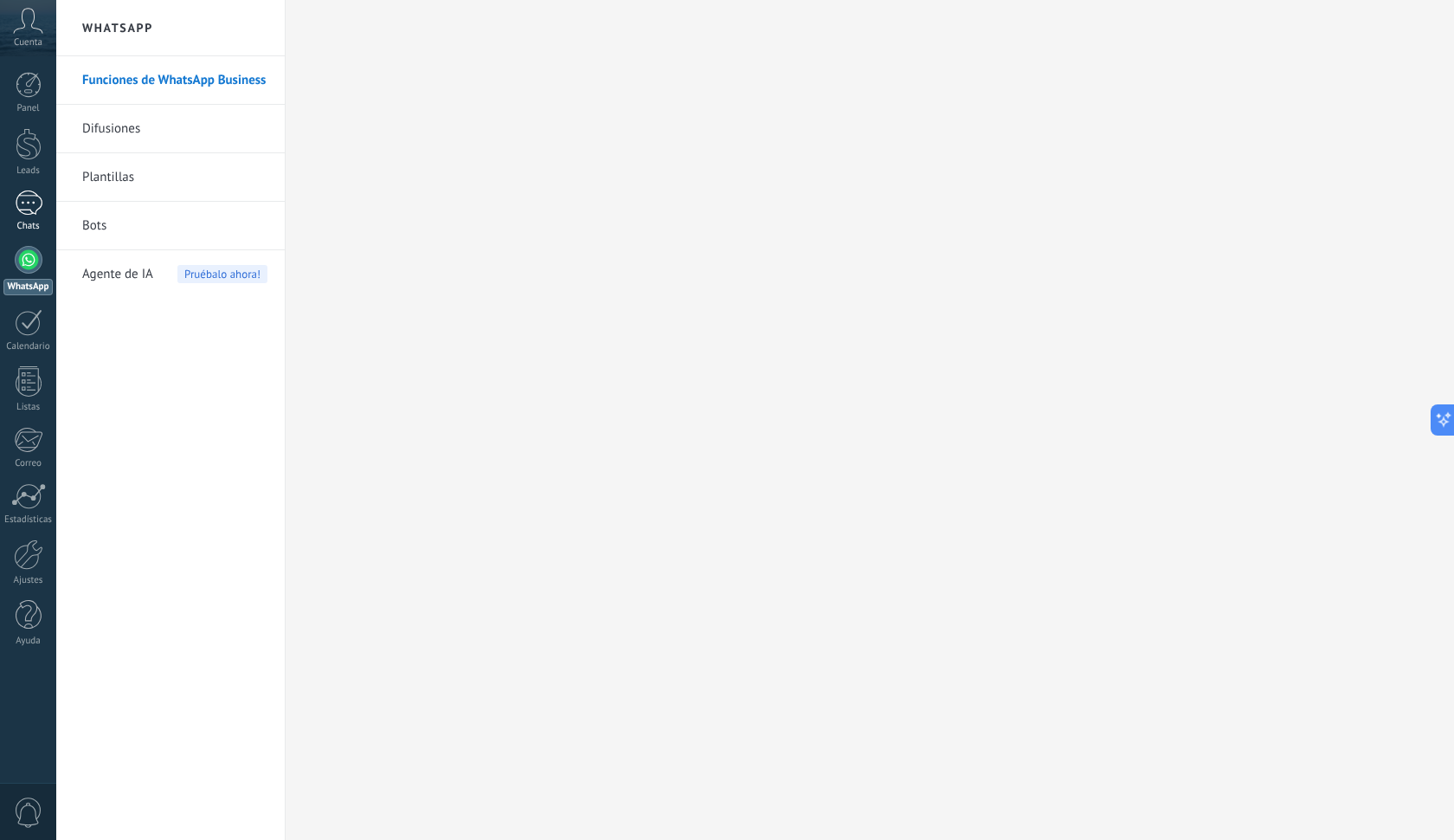
click at [26, 212] on div at bounding box center [28, 203] width 28 height 25
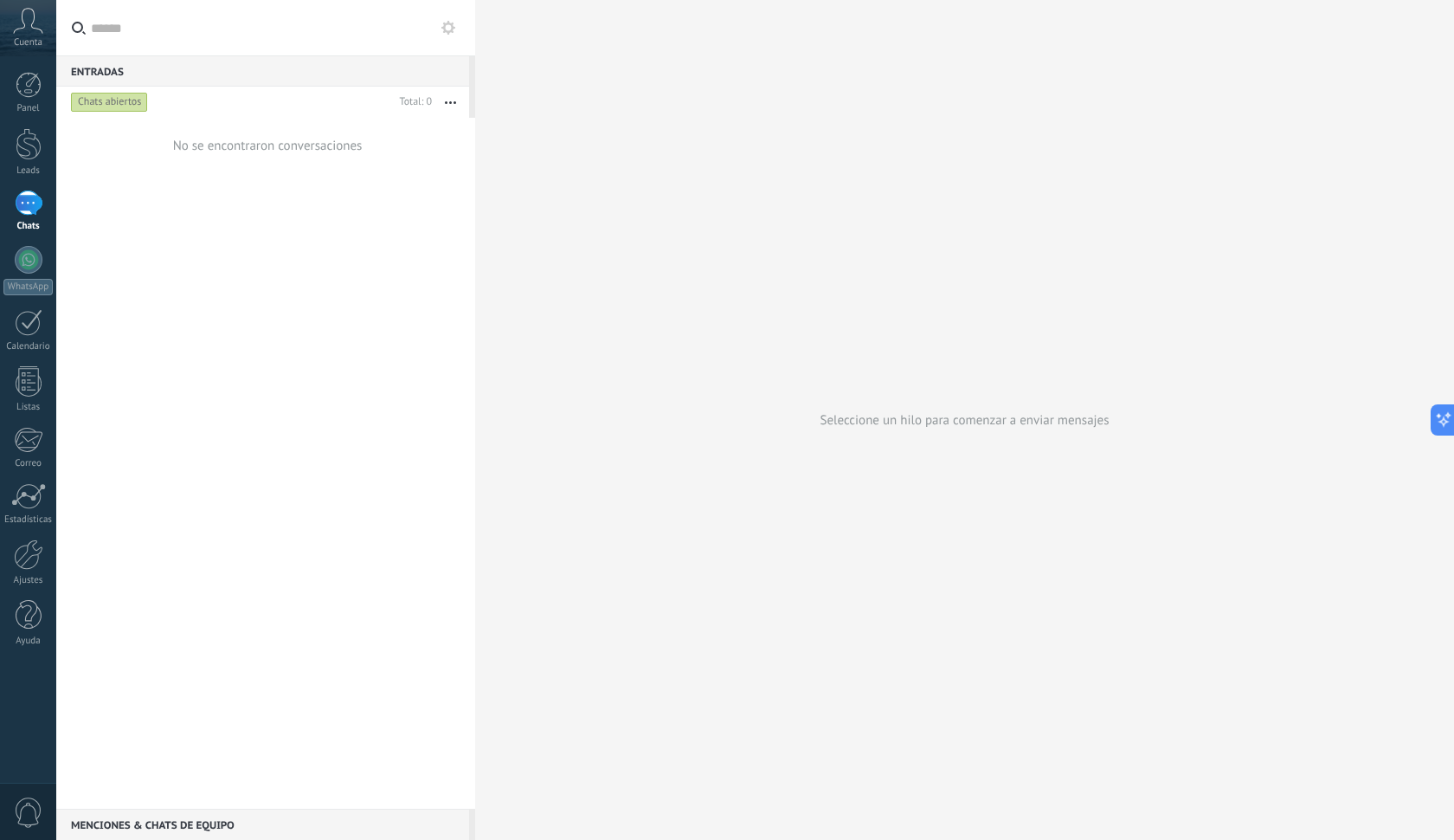
click at [462, 110] on button "button" at bounding box center [450, 102] width 37 height 32
click at [253, 255] on div "No se encontraron conversaciones" at bounding box center [265, 463] width 419 height 691
click at [22, 222] on div "Chats" at bounding box center [29, 226] width 50 height 11
click at [26, 203] on div at bounding box center [28, 203] width 28 height 25
click at [32, 151] on div at bounding box center [28, 144] width 26 height 32
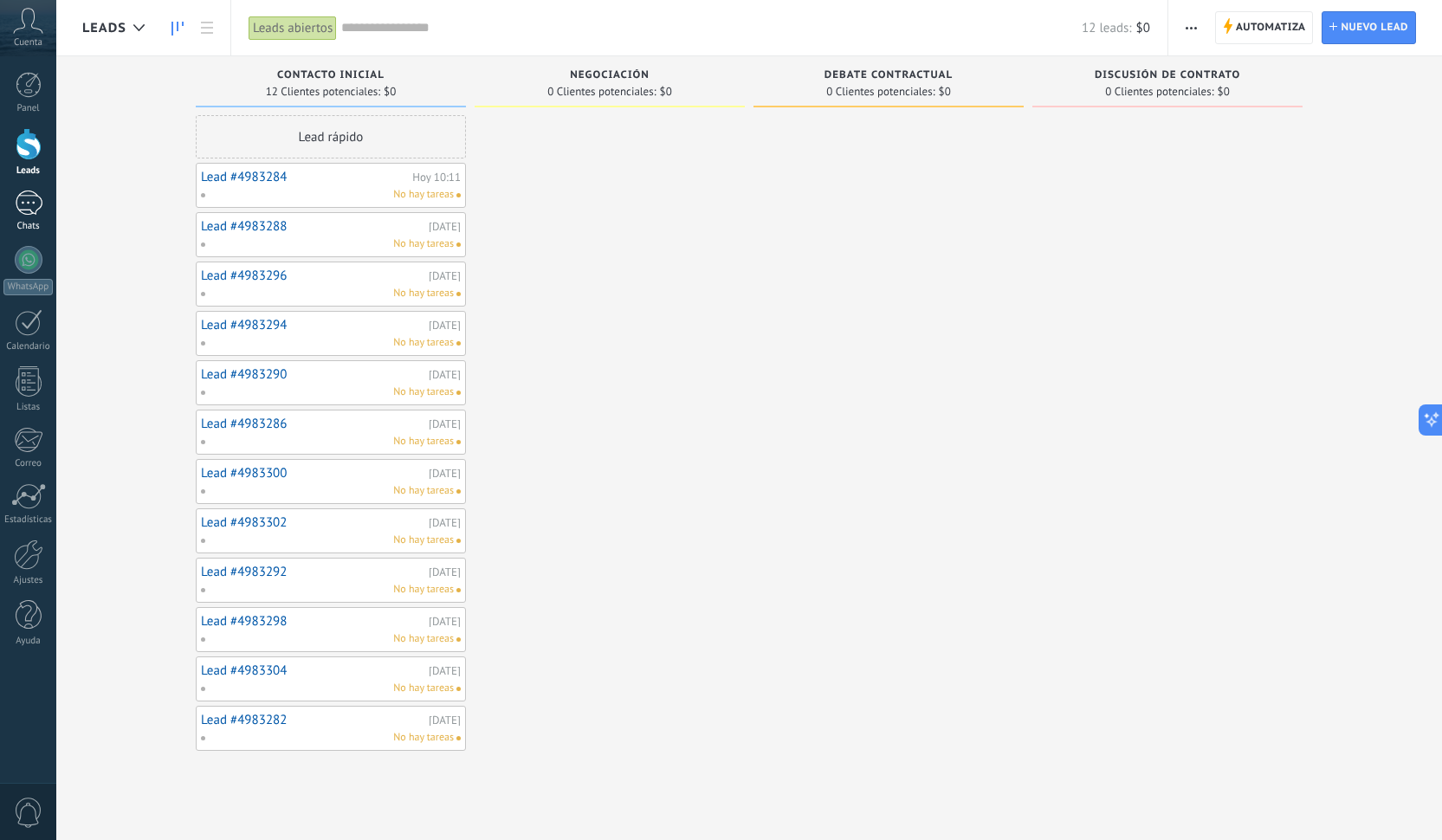
click at [24, 207] on div at bounding box center [28, 203] width 28 height 25
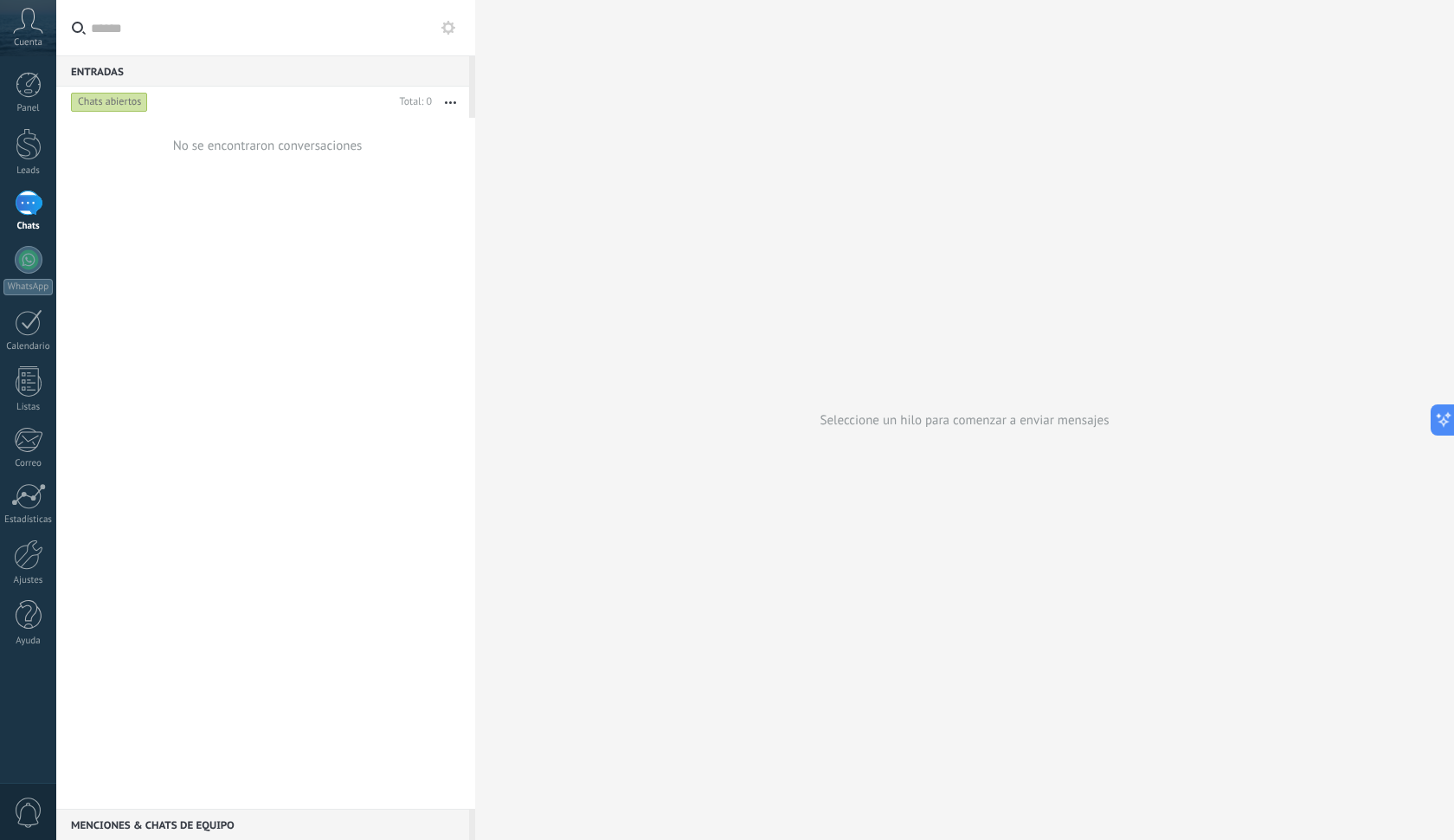
click at [174, 159] on div "No se encontraron conversaciones" at bounding box center [266, 146] width 193 height 56
click at [19, 395] on div at bounding box center [28, 381] width 26 height 31
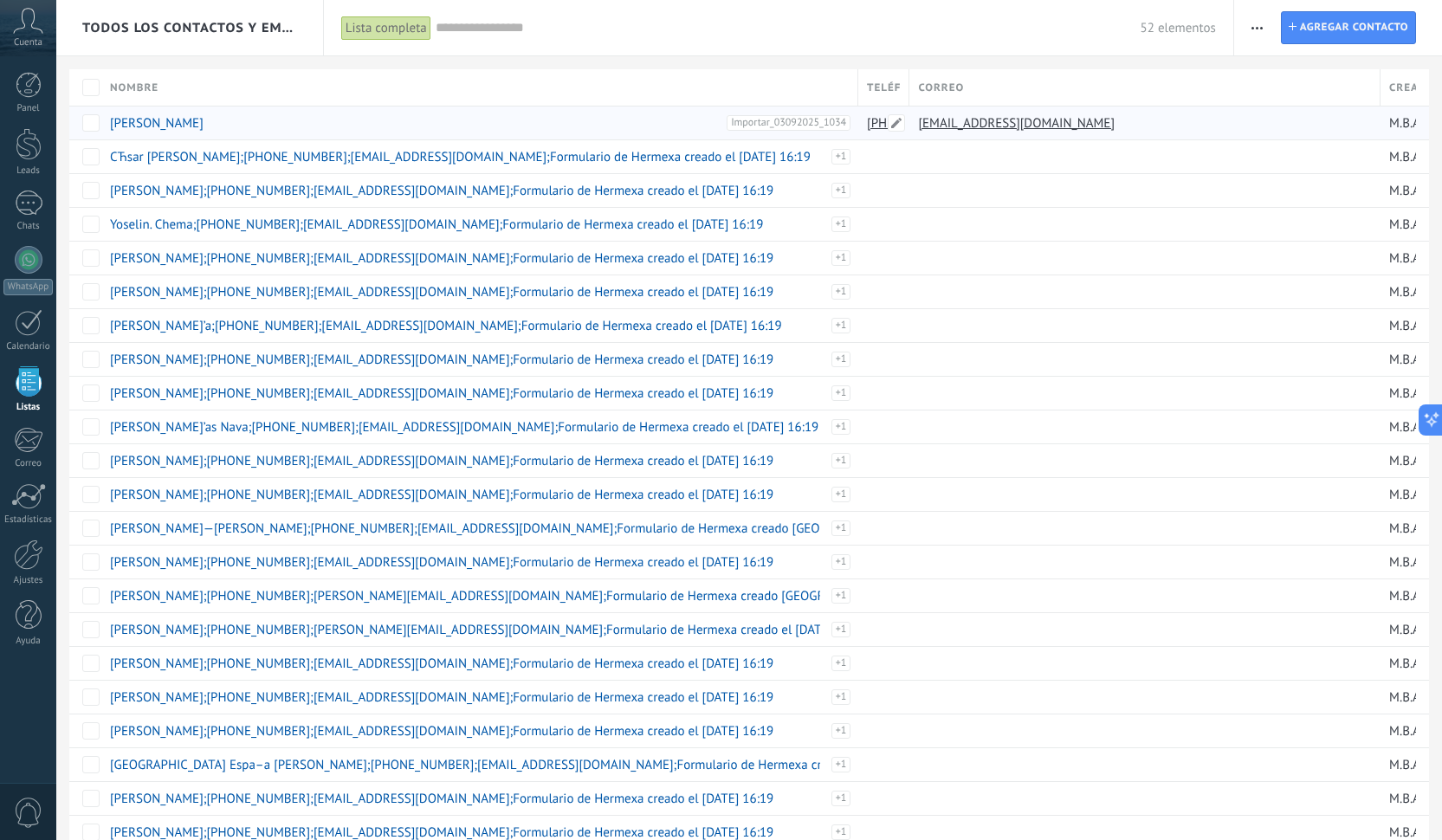
click at [877, 124] on link "[PHONE_NUMBER]" at bounding box center [921, 123] width 107 height 15
click at [1084, 155] on div at bounding box center [1140, 156] width 463 height 33
click at [894, 128] on span at bounding box center [896, 123] width 17 height 17
click at [974, 153] on button "Cancelar" at bounding box center [981, 162] width 58 height 33
click at [1252, 35] on span "button" at bounding box center [1257, 28] width 11 height 33
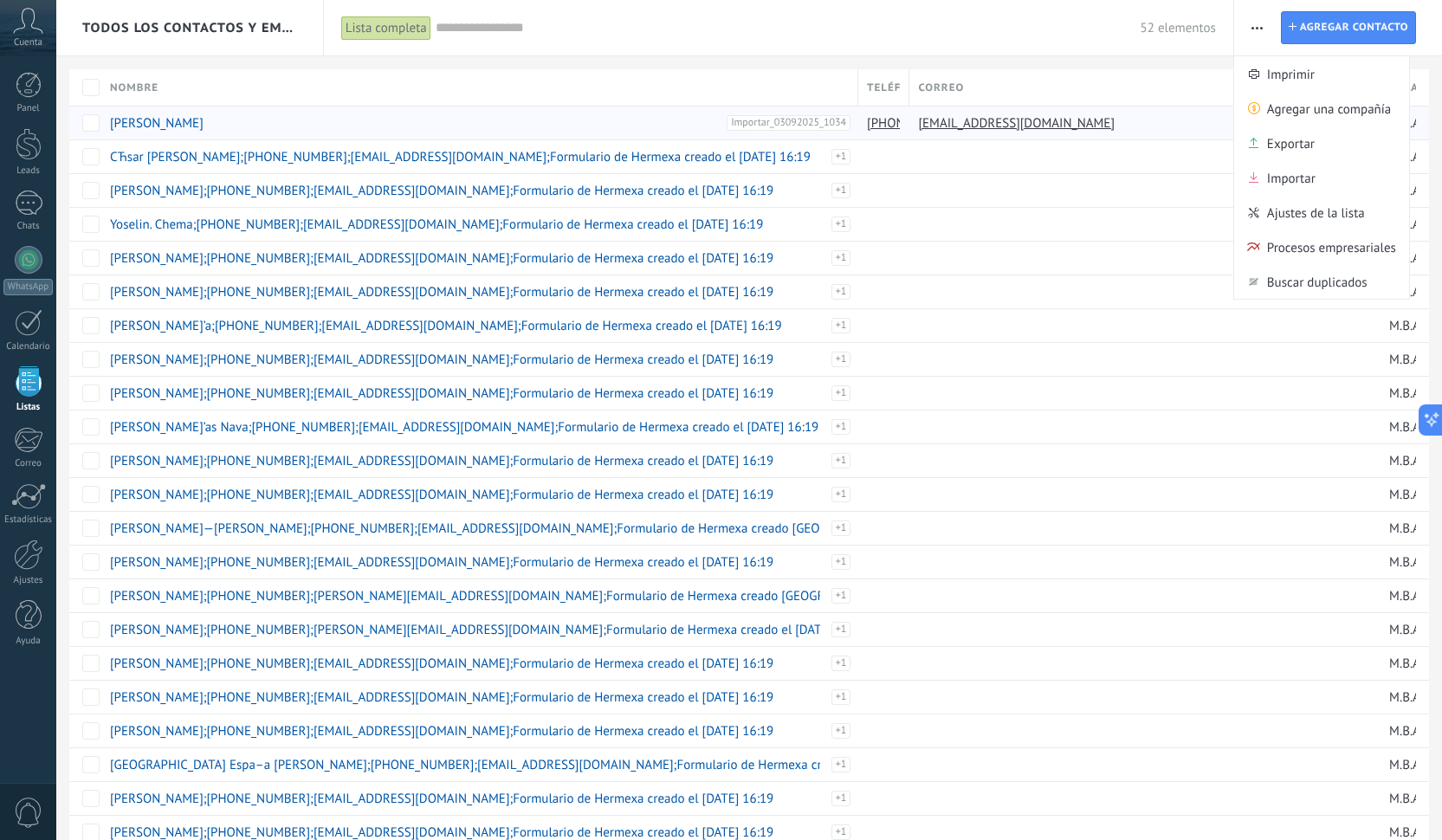
click at [739, 50] on div "52 elementos" at bounding box center [826, 28] width 780 height 56
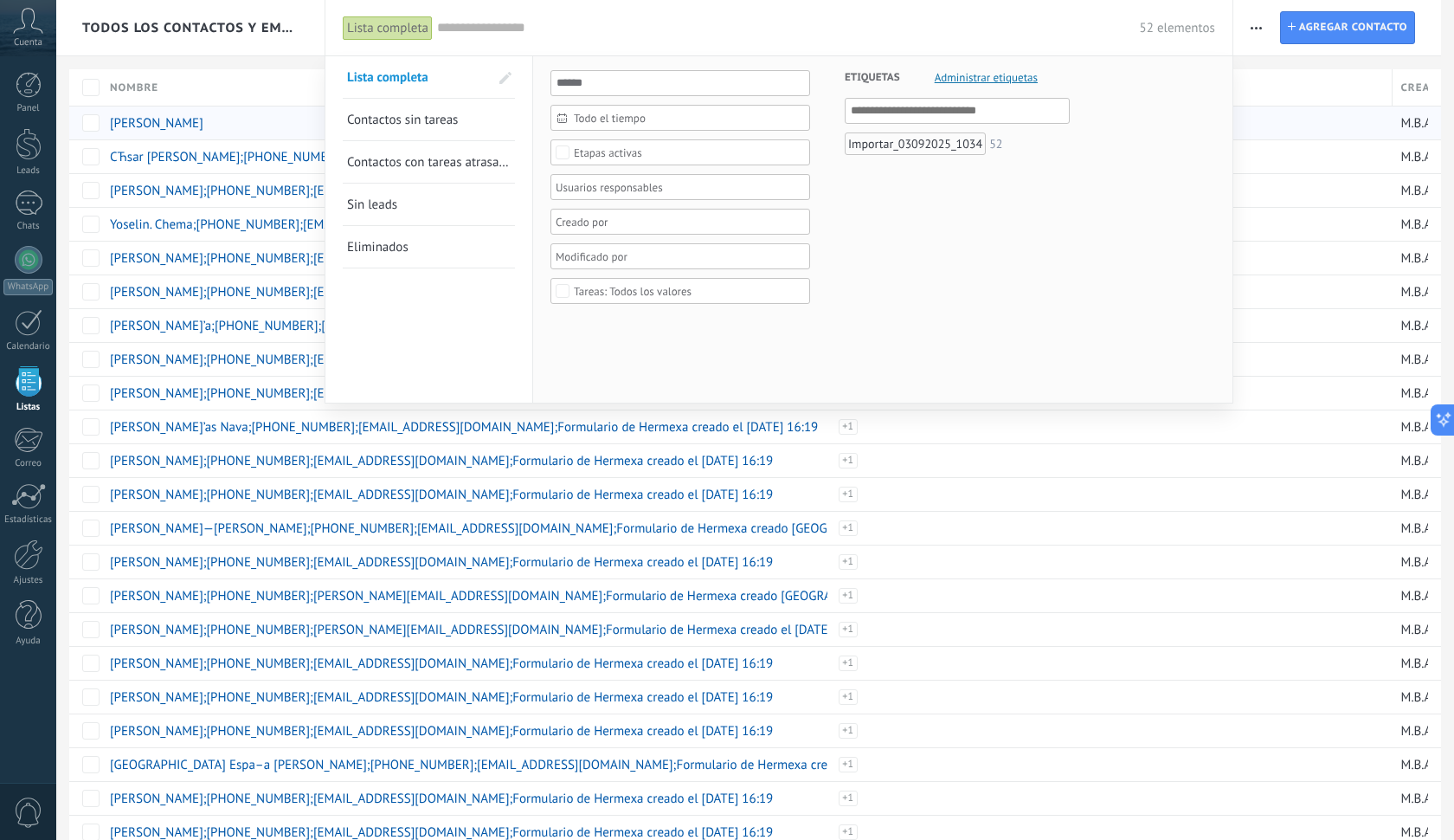
click at [945, 464] on div at bounding box center [727, 420] width 1454 height 840
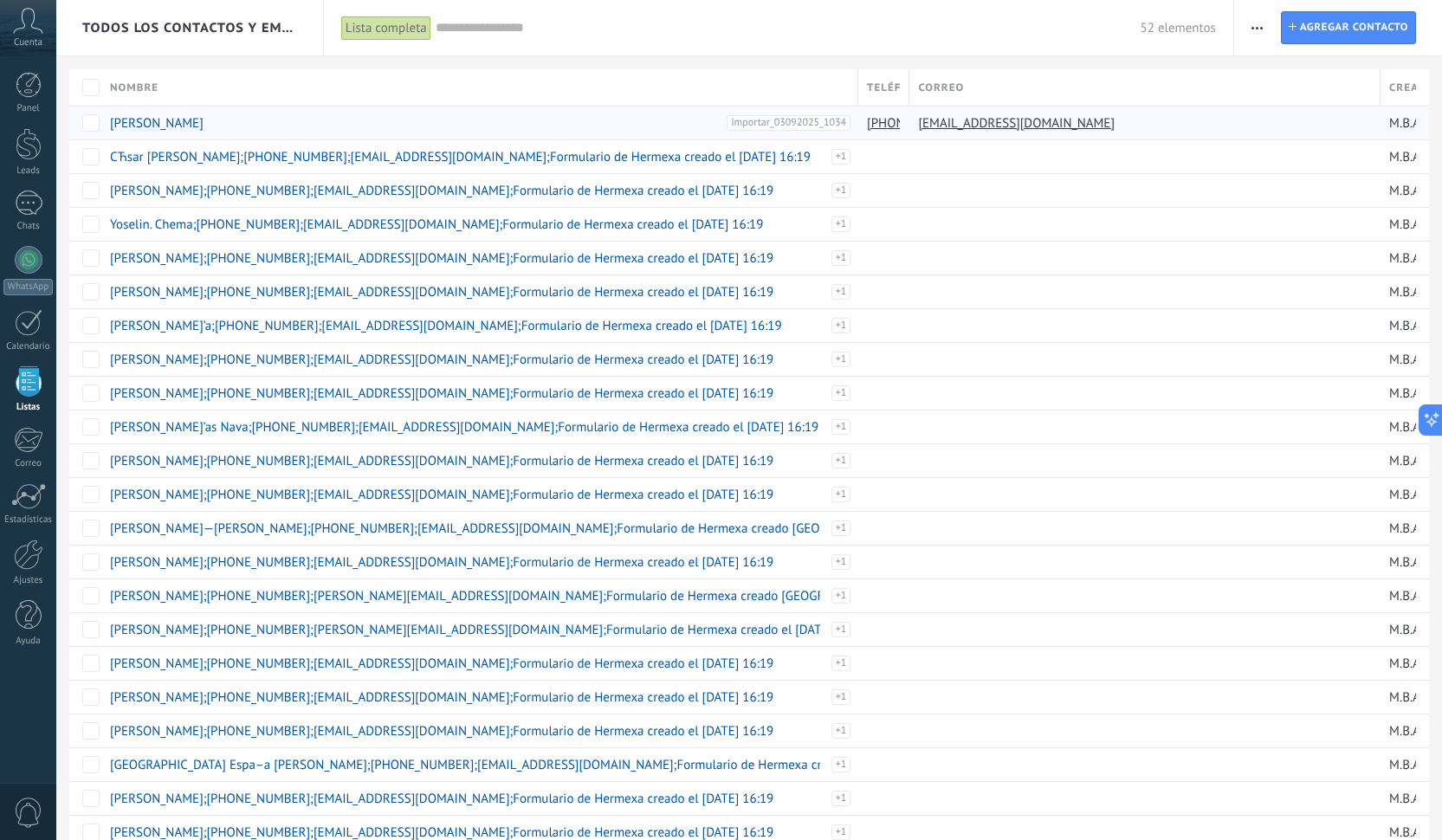
click at [1257, 28] on use "button" at bounding box center [1257, 28] width 11 height 3
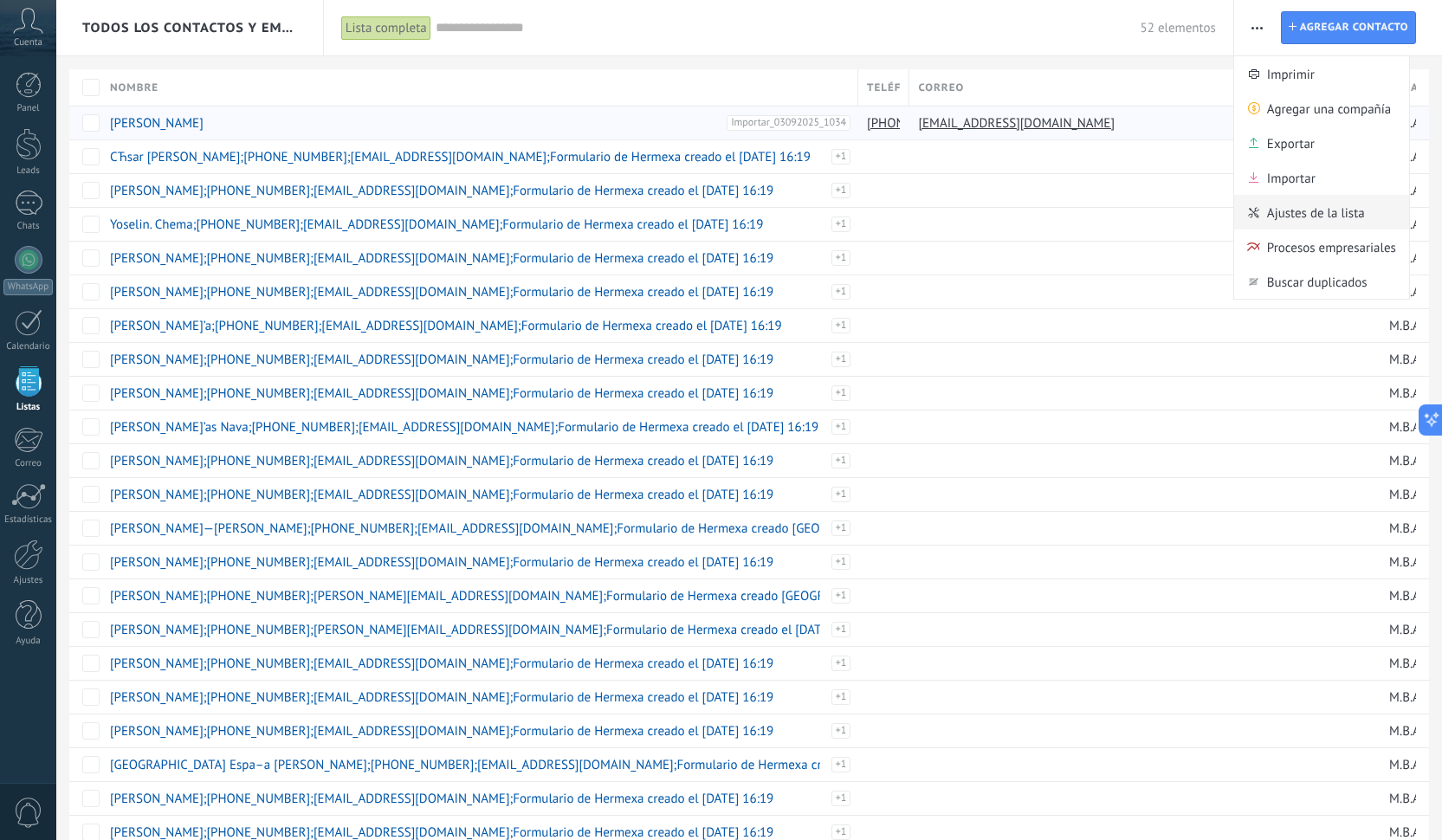
click at [1258, 202] on div "Ajustes de la lista" at bounding box center [1321, 212] width 175 height 34
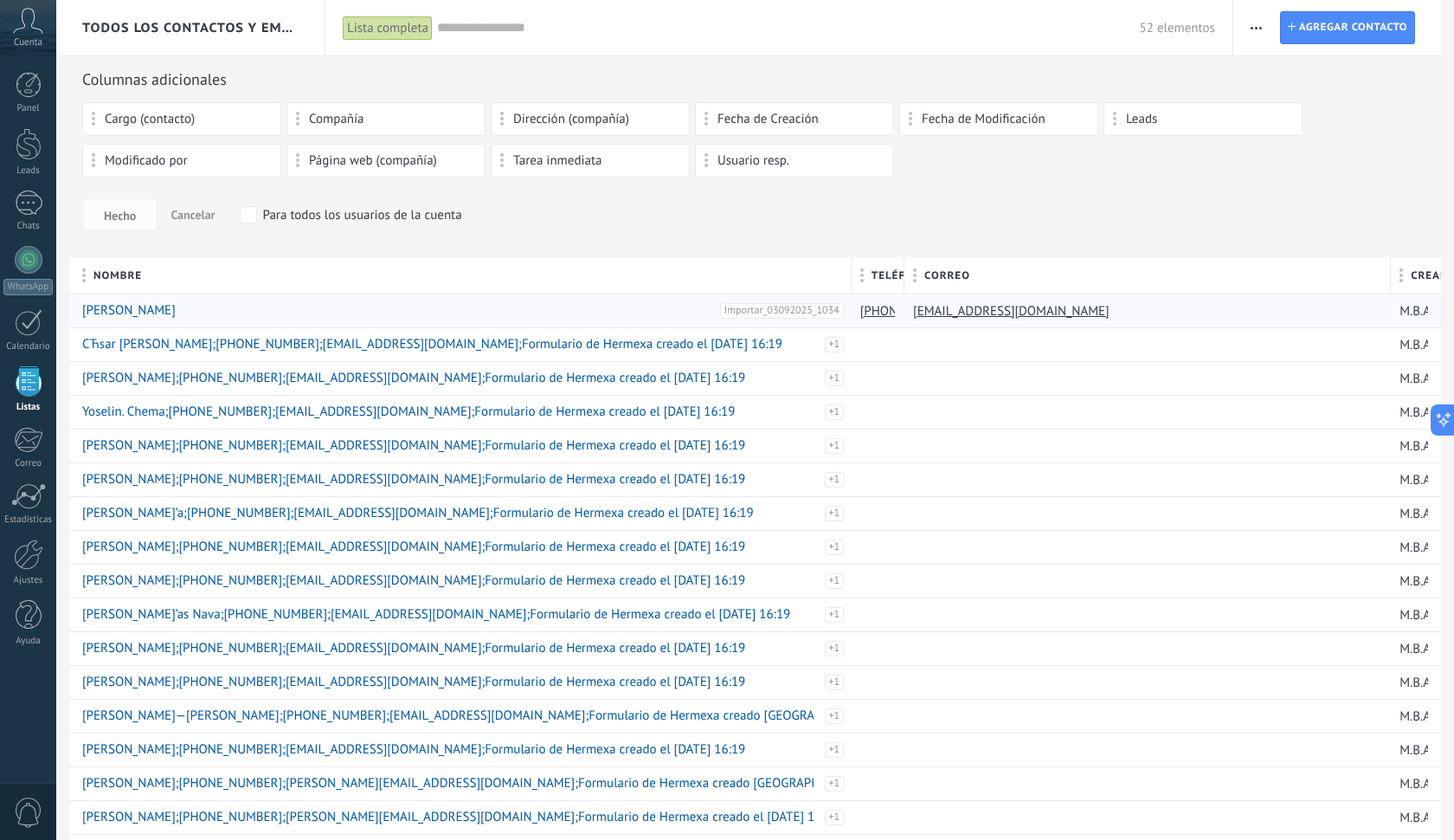
click at [494, 222] on div "Hecho Cancelar Para todos los usuarios de la cuenta" at bounding box center [755, 215] width 1346 height 33
click at [874, 313] on link "[PHONE_NUMBER]" at bounding box center [914, 310] width 107 height 15
click at [870, 316] on link "[PHONE_NUMBER]" at bounding box center [914, 310] width 107 height 15
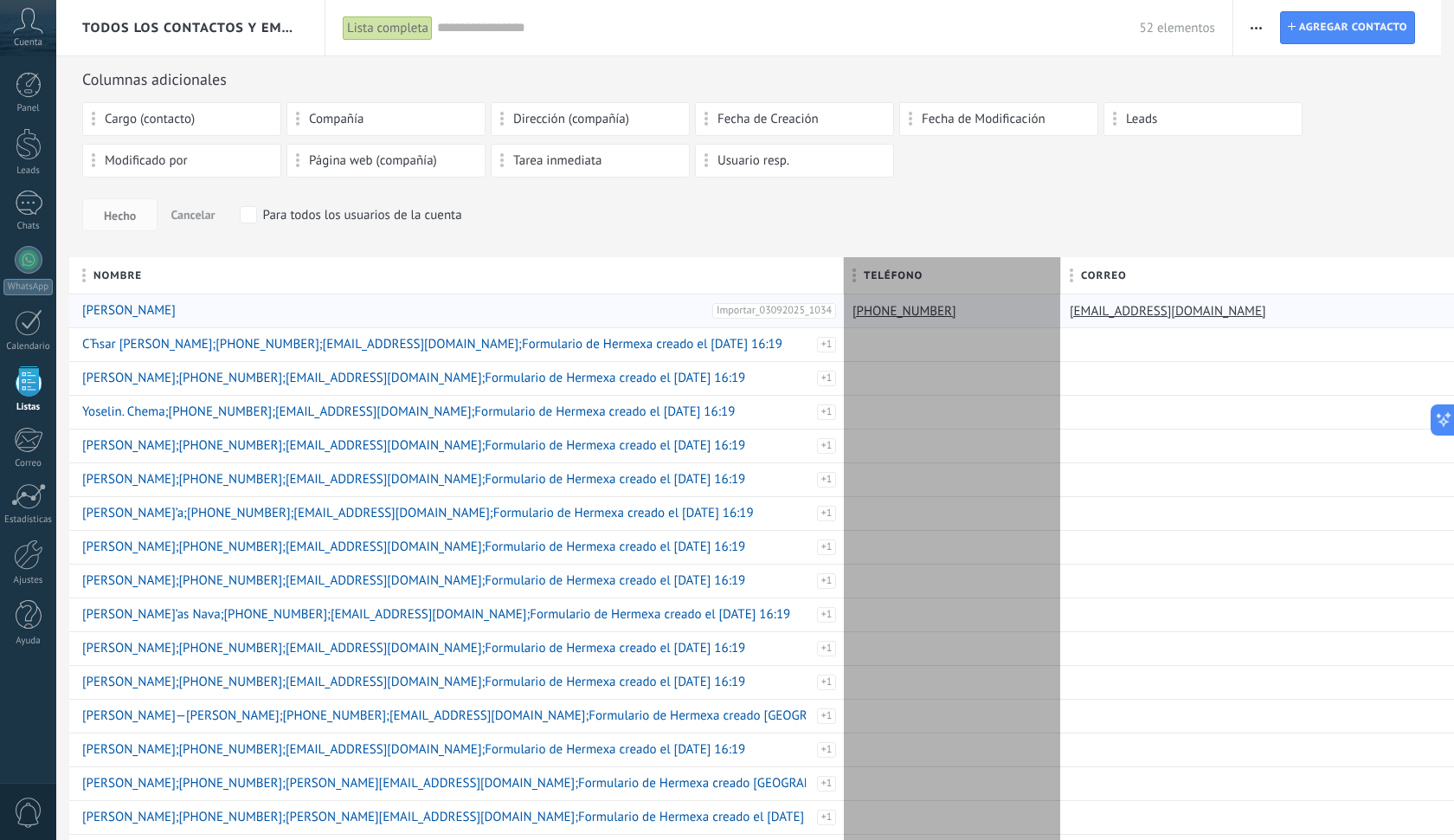
drag, startPoint x: 900, startPoint y: 275, endPoint x: 1084, endPoint y: 307, distance: 186.8
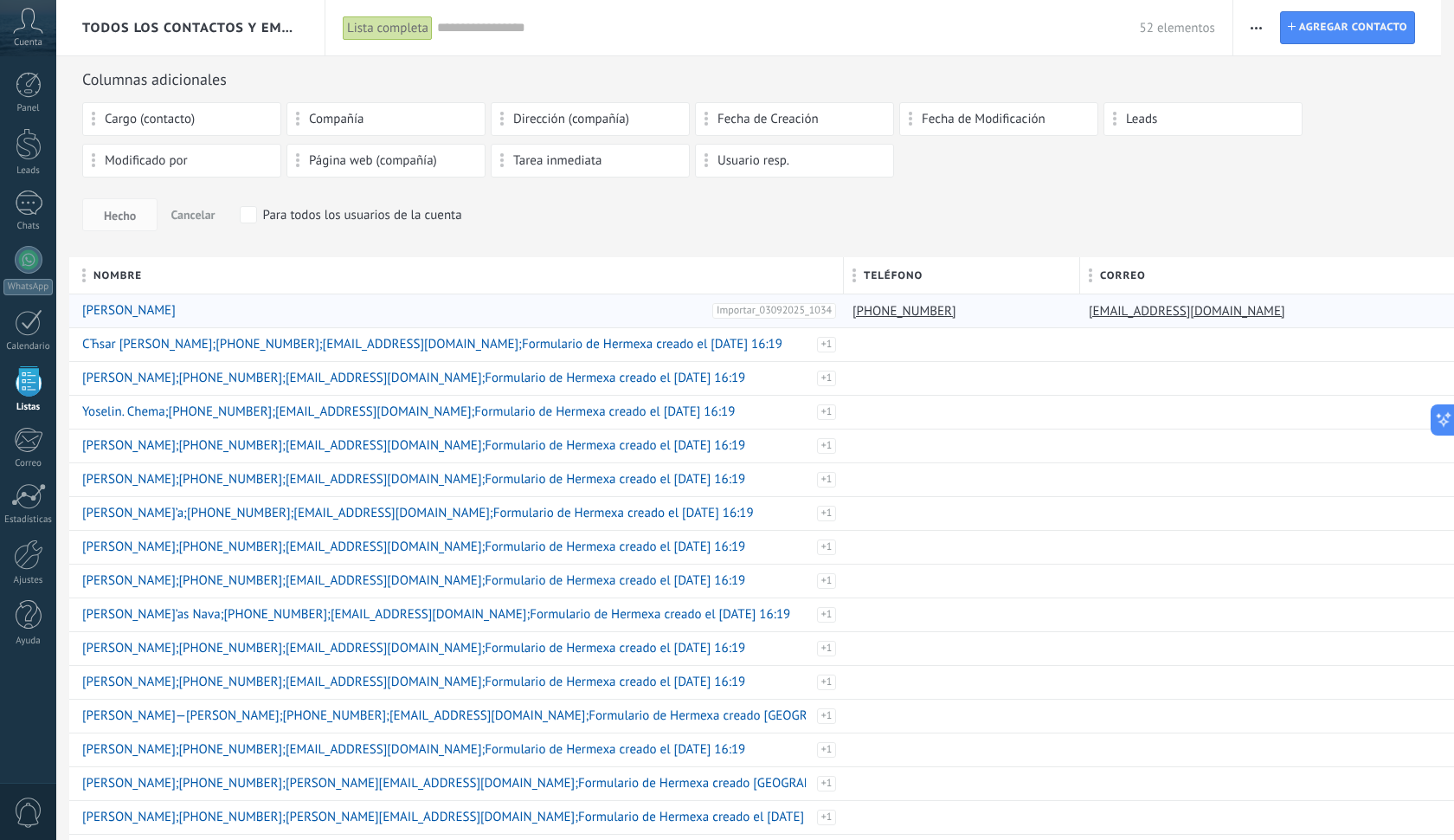
click at [980, 308] on div "[PHONE_NUMBER]" at bounding box center [958, 310] width 228 height 33
click at [27, 323] on div at bounding box center [28, 323] width 28 height 27
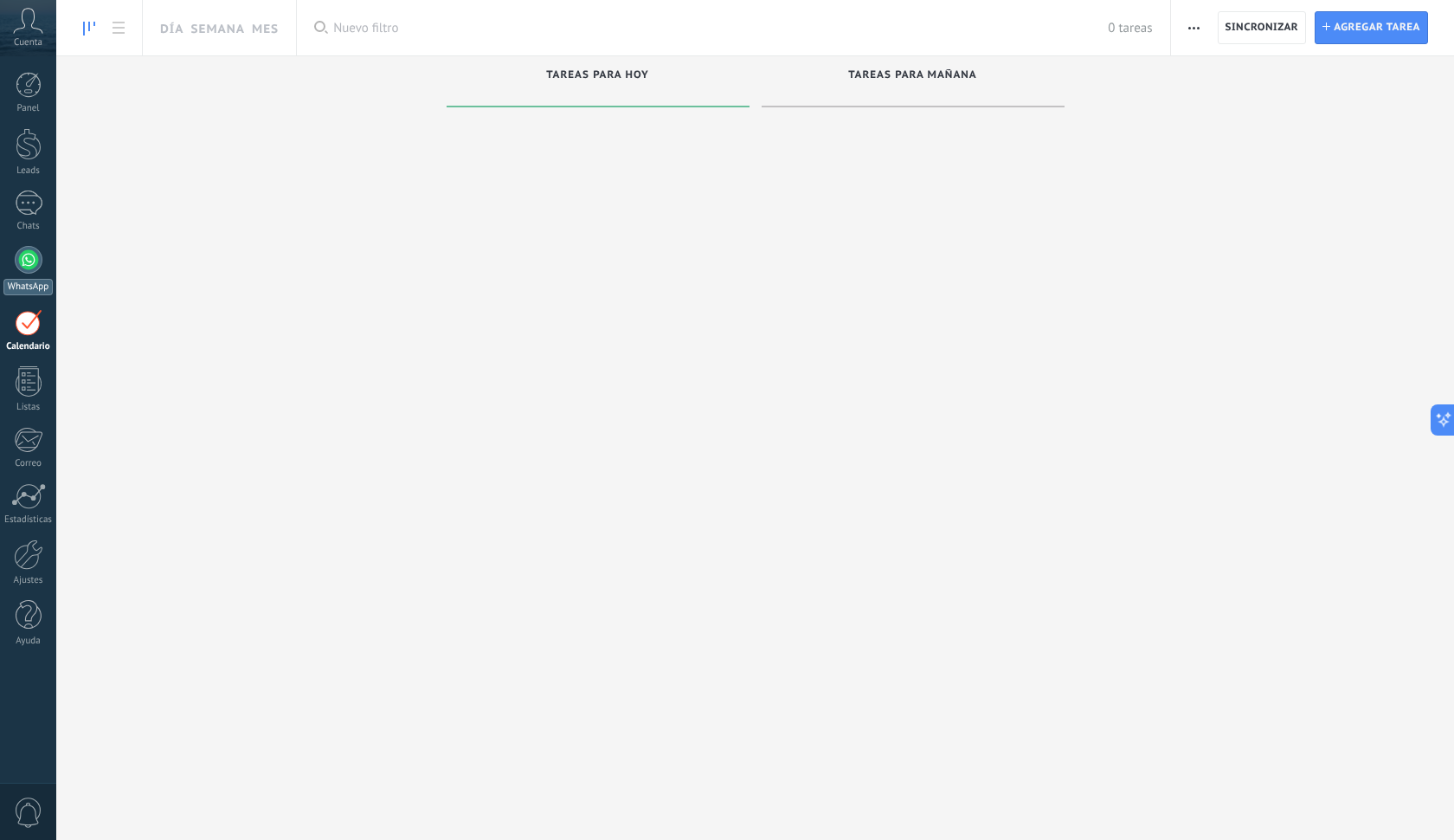
click at [21, 263] on div at bounding box center [28, 260] width 28 height 28
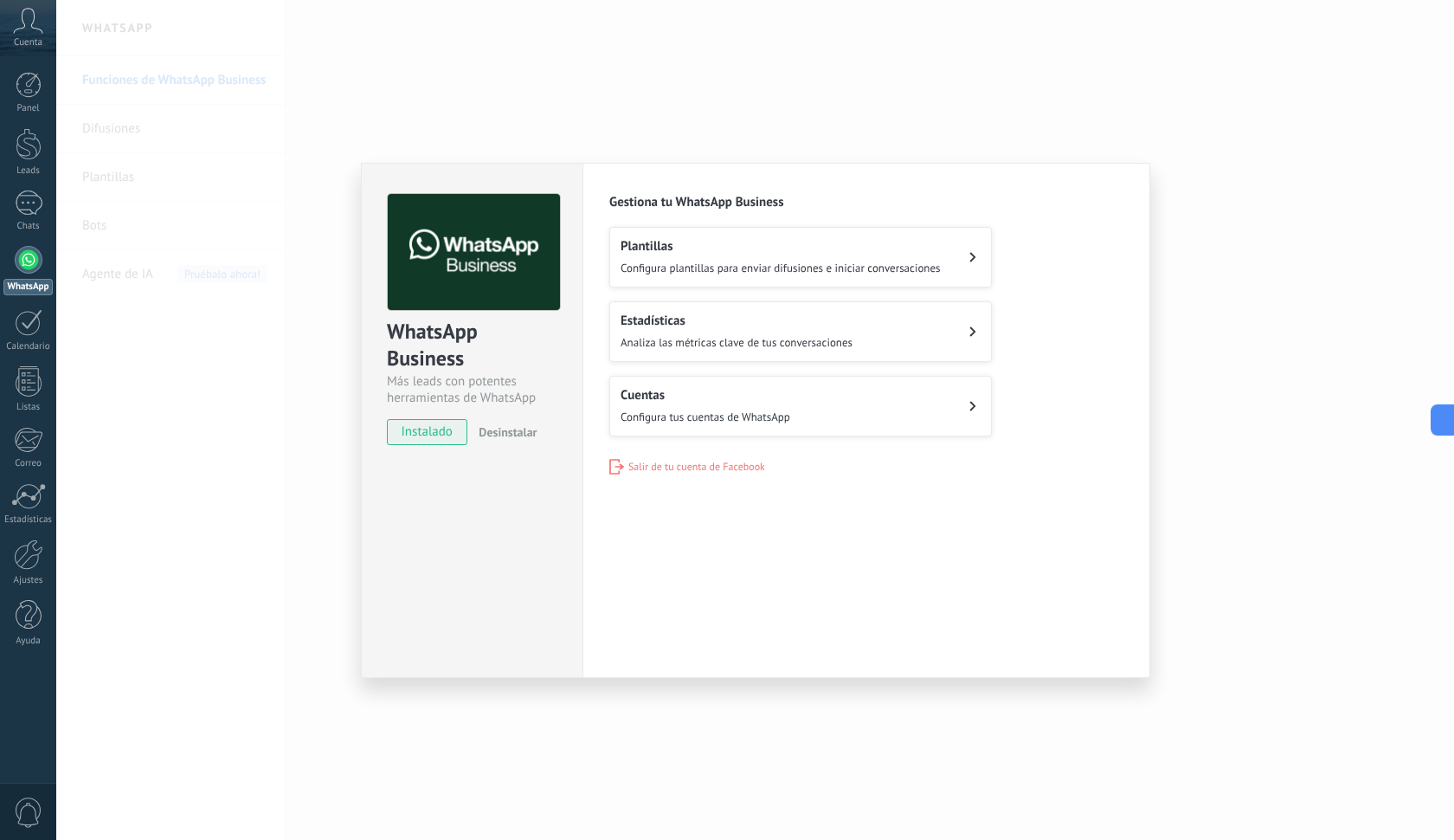
click at [681, 270] on span "Configura plantillas para enviar difusiones e iniciar conversaciones" at bounding box center [781, 267] width 320 height 14
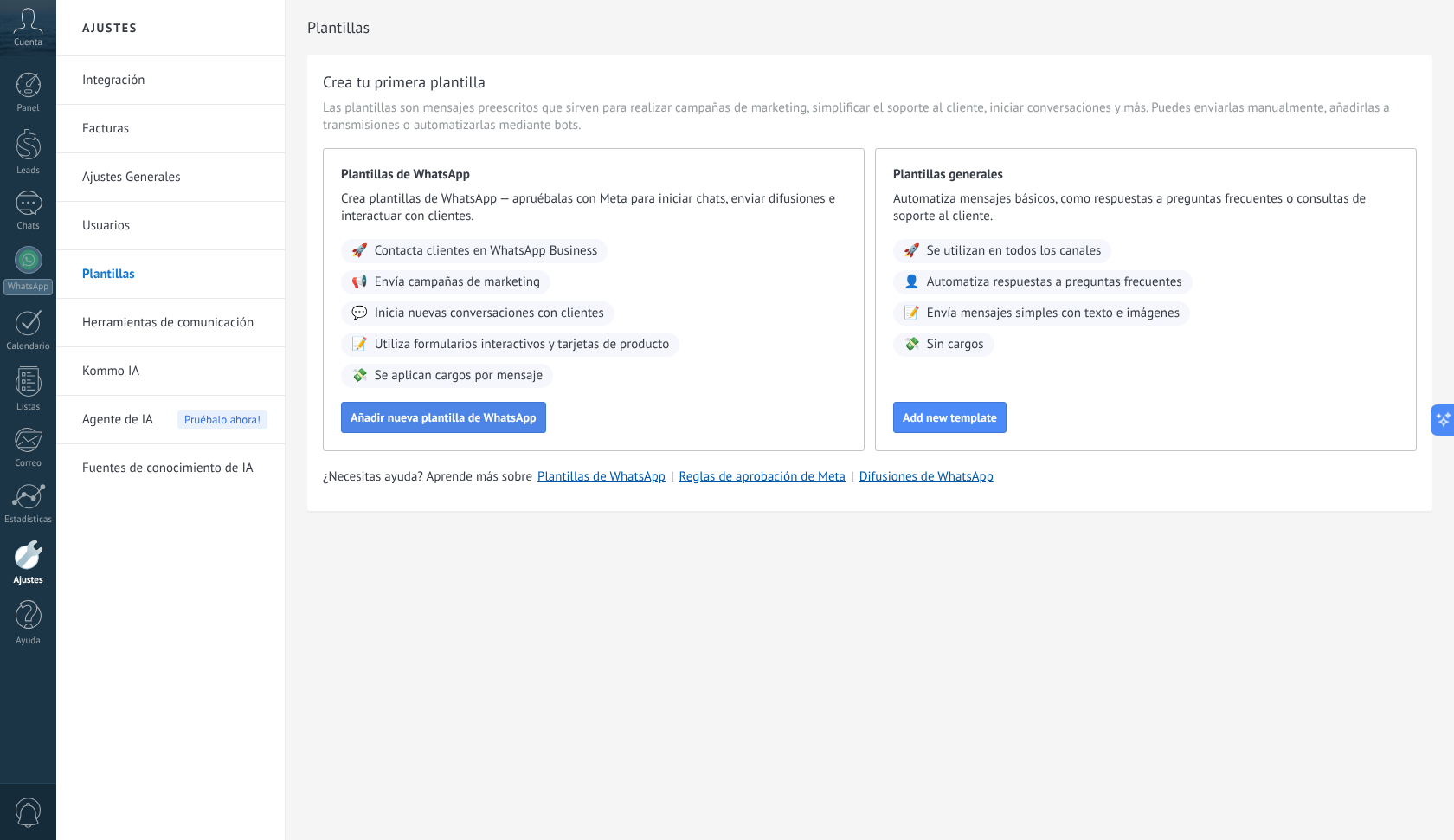
click at [498, 423] on span "Añadir nueva plantilla de WhatsApp" at bounding box center [443, 417] width 186 height 12
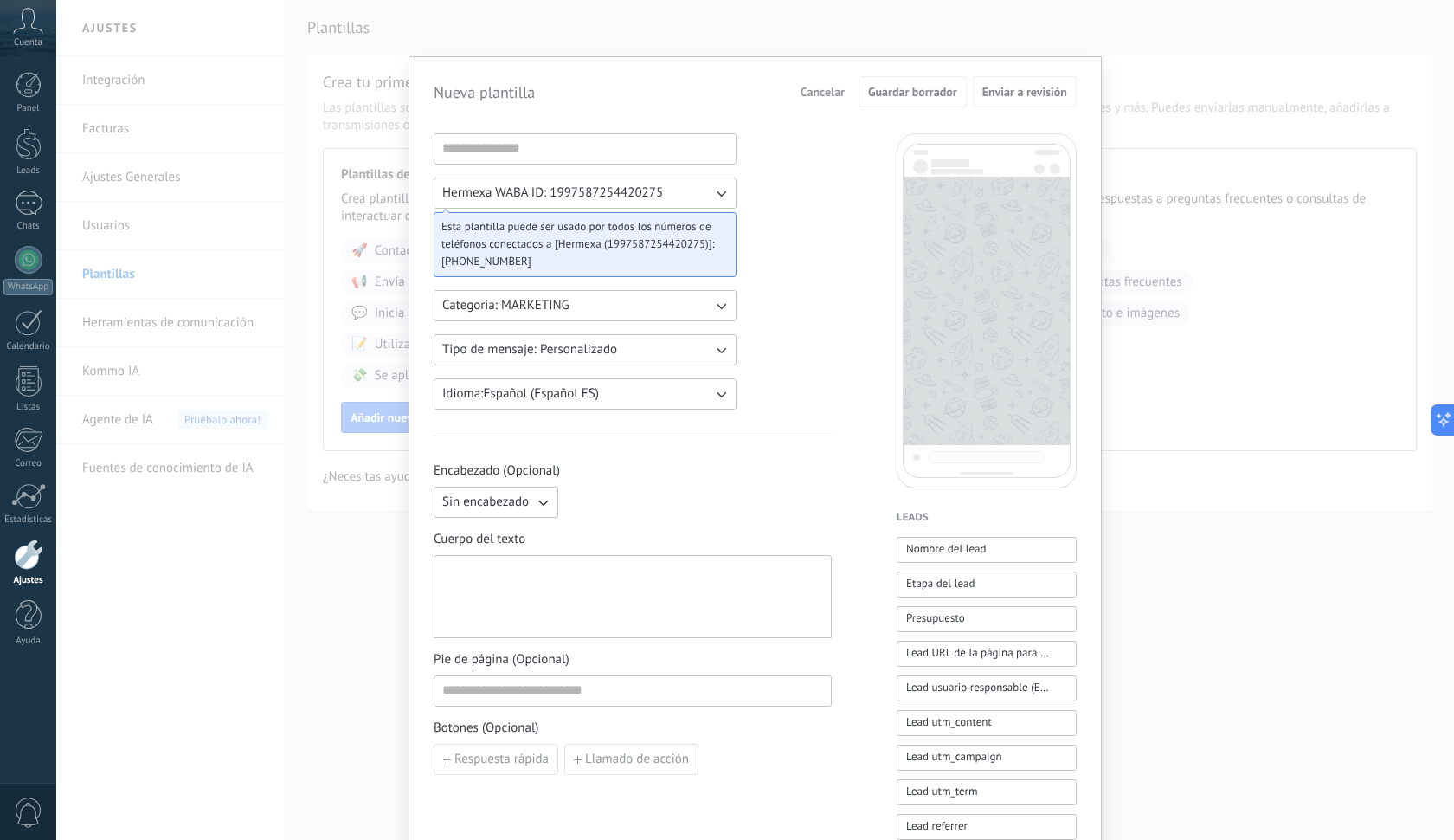
click at [541, 306] on span "Categoria: MARKETING" at bounding box center [506, 306] width 127 height 17
click at [793, 337] on div "Hermexa WABA ID: 1997587254420275 Esta plantilla puede ser usado por todos los …" at bounding box center [633, 717] width 398 height 1169
click at [557, 144] on input at bounding box center [585, 148] width 302 height 28
type input "********"
click at [994, 105] on button "Enviar a revisión" at bounding box center [1025, 92] width 103 height 32
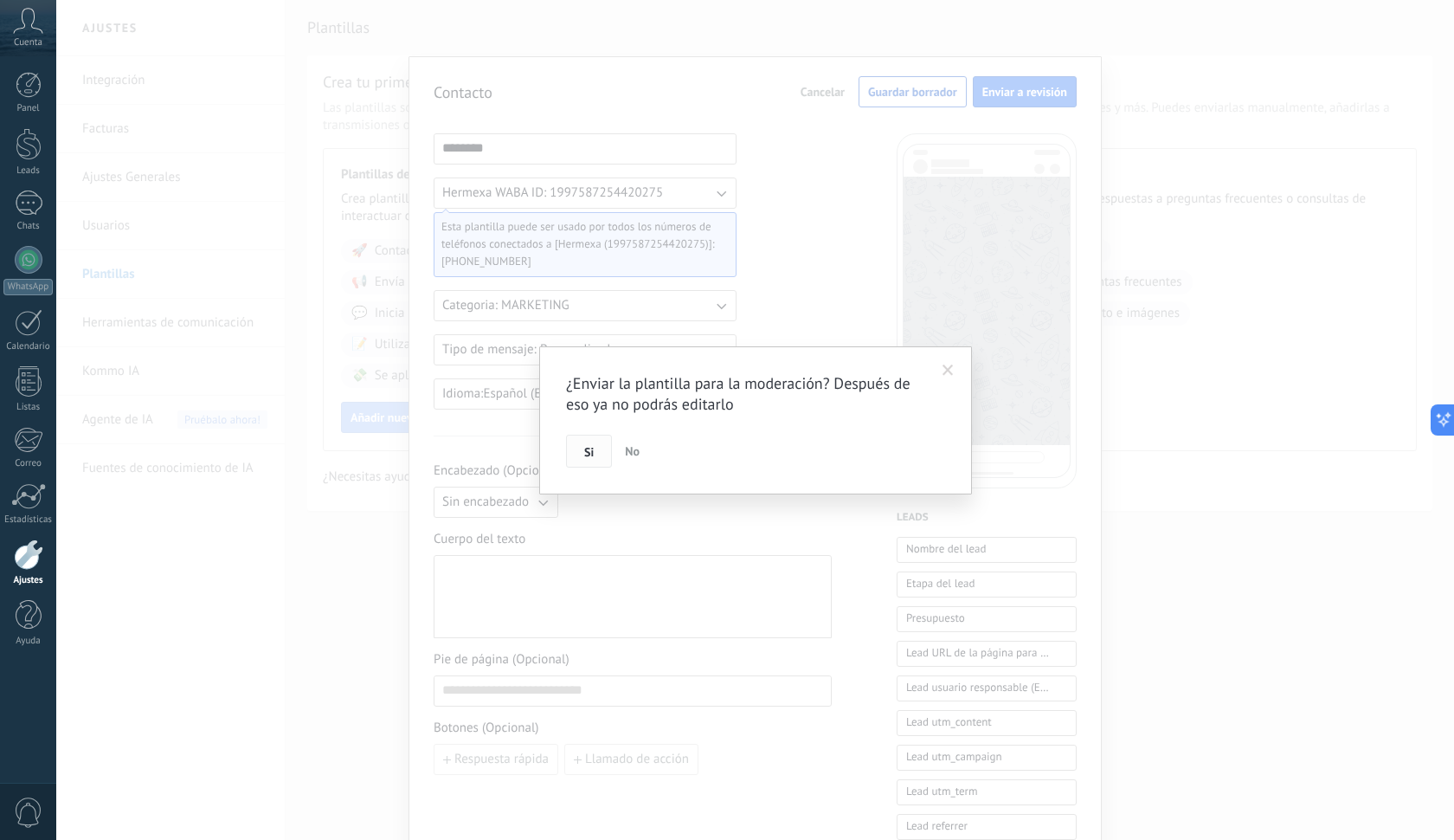
click at [601, 450] on button "Si" at bounding box center [589, 451] width 46 height 33
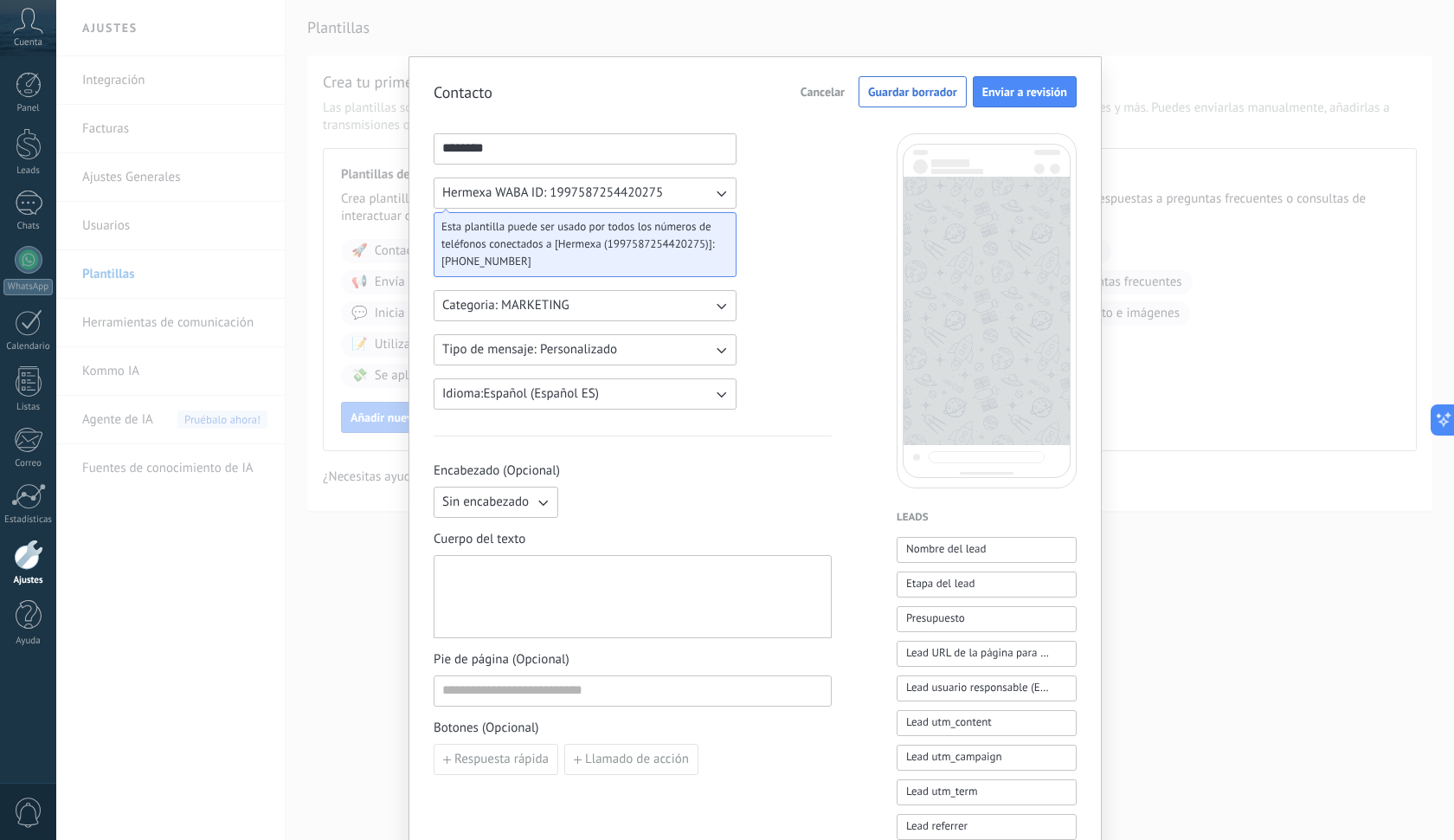
click at [808, 93] on span "Cancelar" at bounding box center [823, 91] width 44 height 12
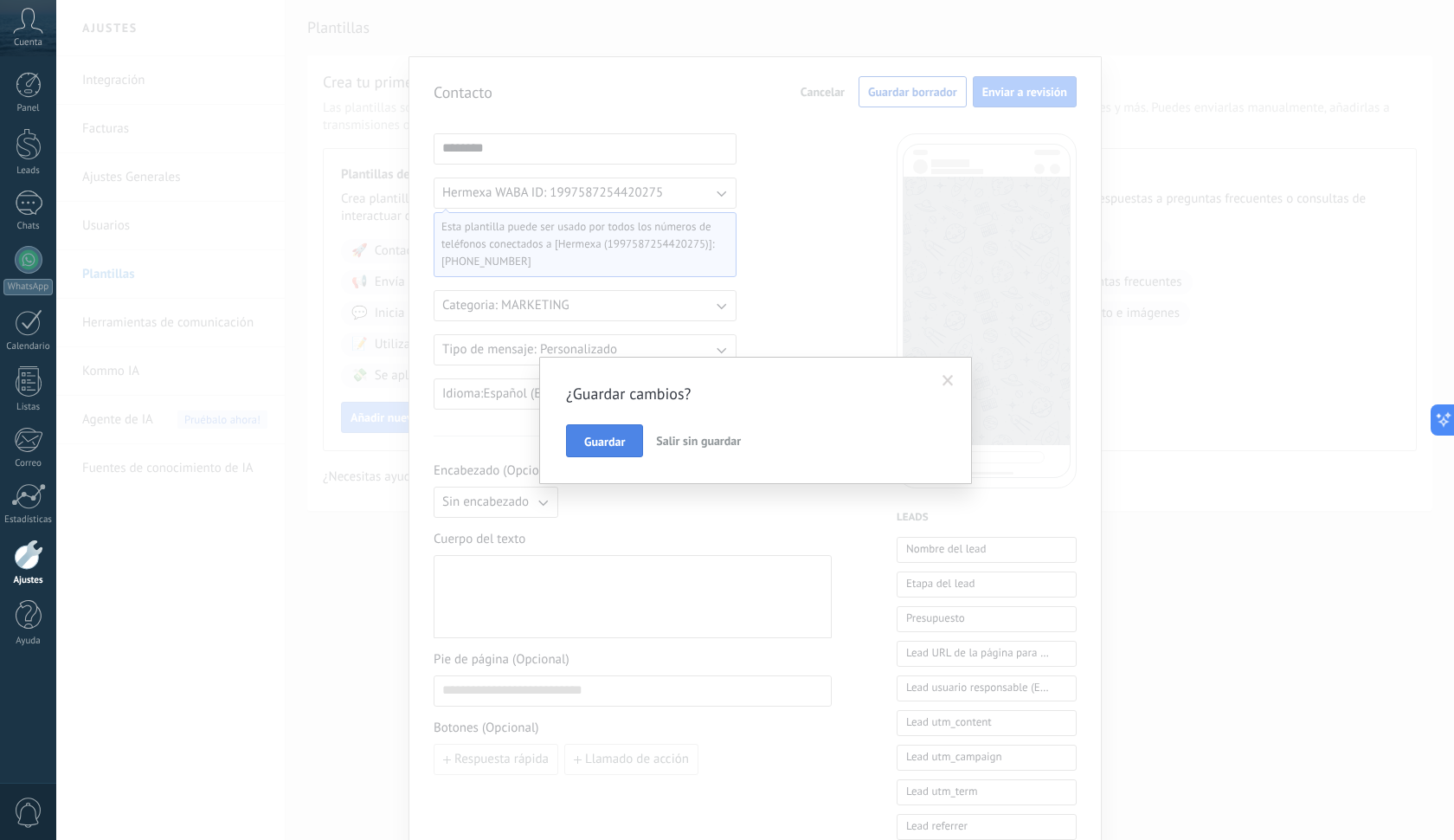
click at [633, 438] on button "Guardar" at bounding box center [604, 441] width 77 height 33
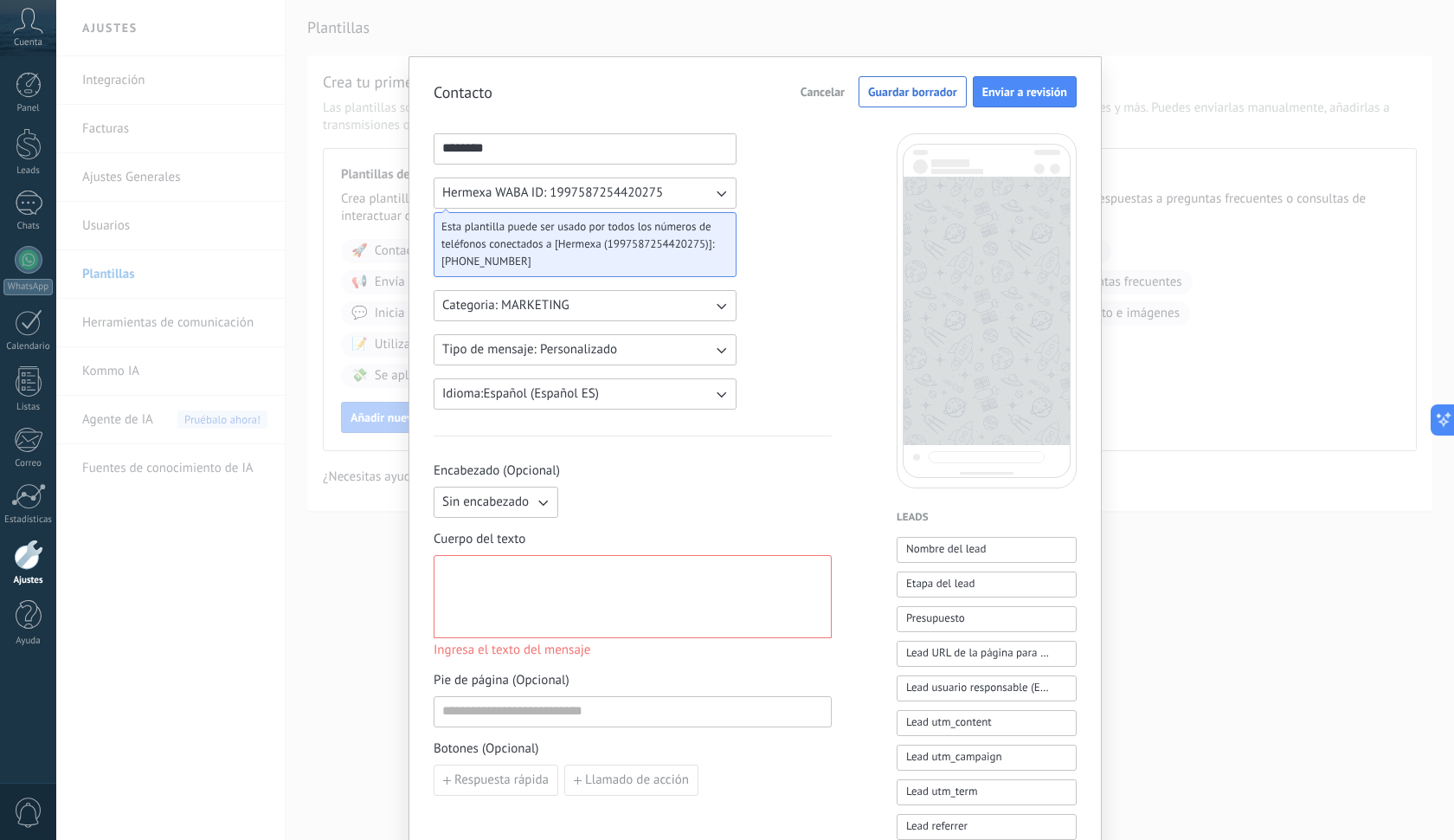
click at [811, 104] on div "Cancelar Guardar borrador Enviar a revisión" at bounding box center [935, 92] width 284 height 32
click at [812, 98] on span "Cancelar" at bounding box center [823, 91] width 44 height 12
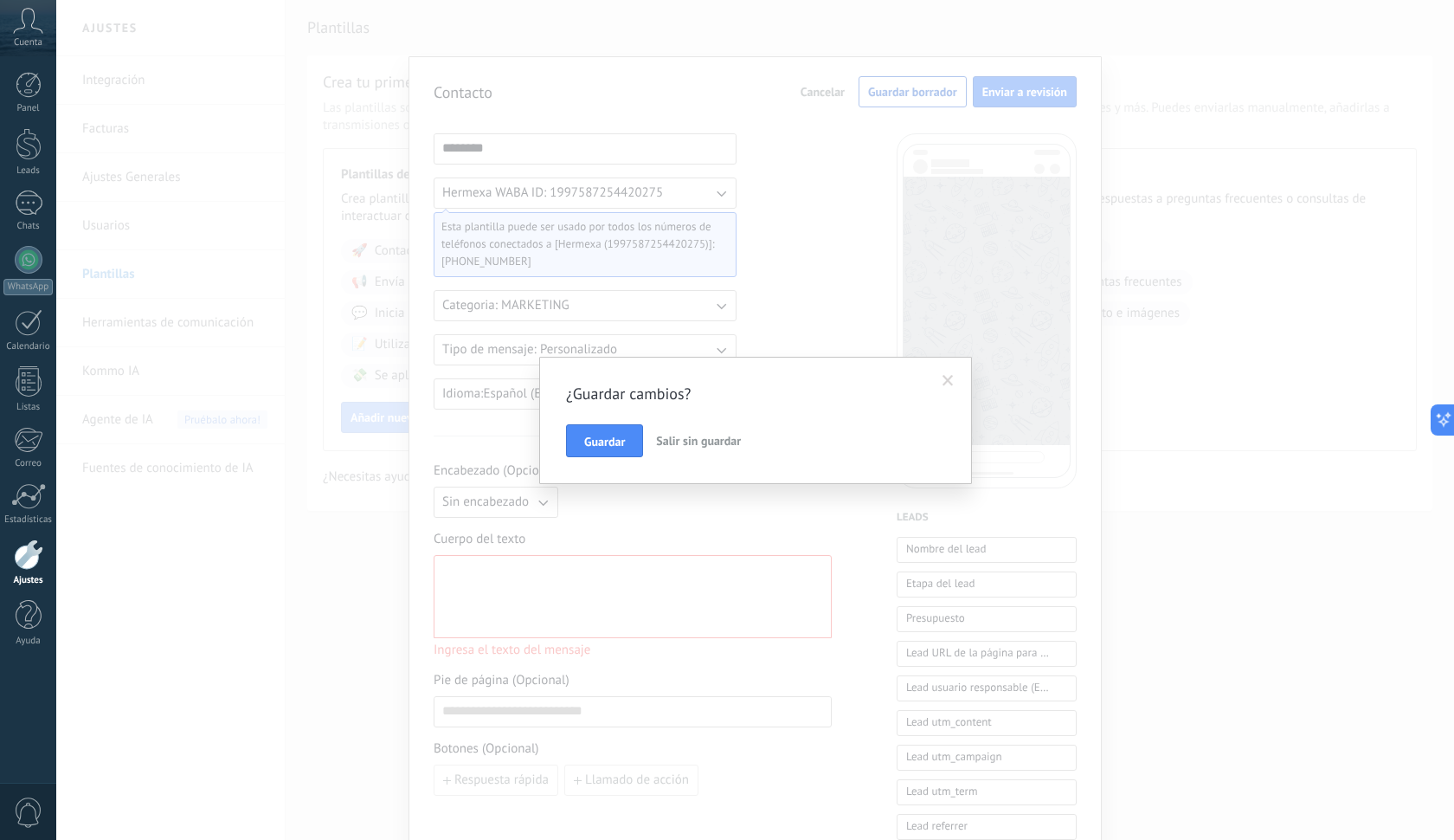
click at [697, 432] on button "Salir sin guardar" at bounding box center [698, 441] width 99 height 33
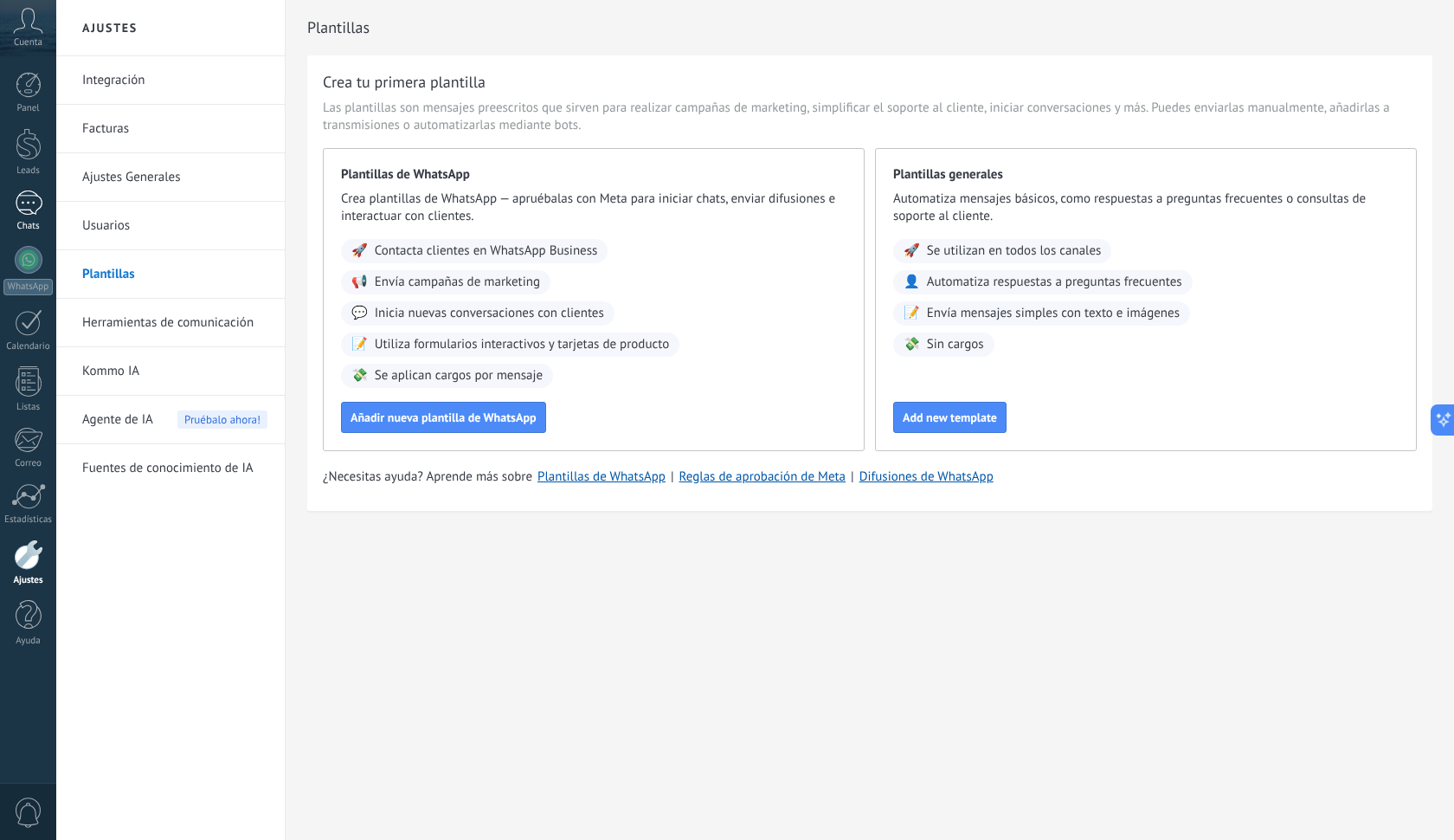
click at [28, 213] on div at bounding box center [28, 203] width 28 height 25
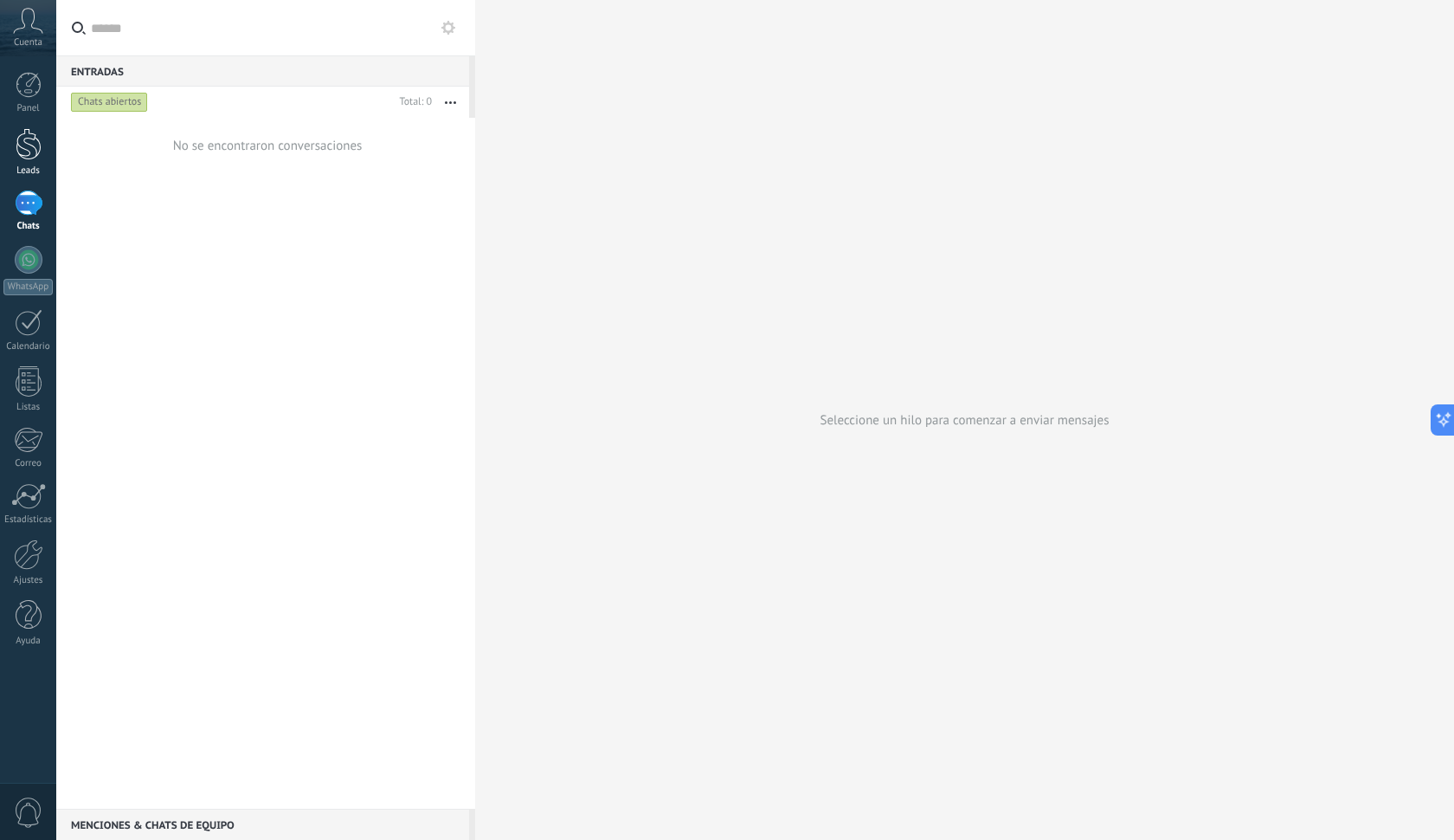
click at [27, 164] on link "Leads" at bounding box center [28, 152] width 57 height 49
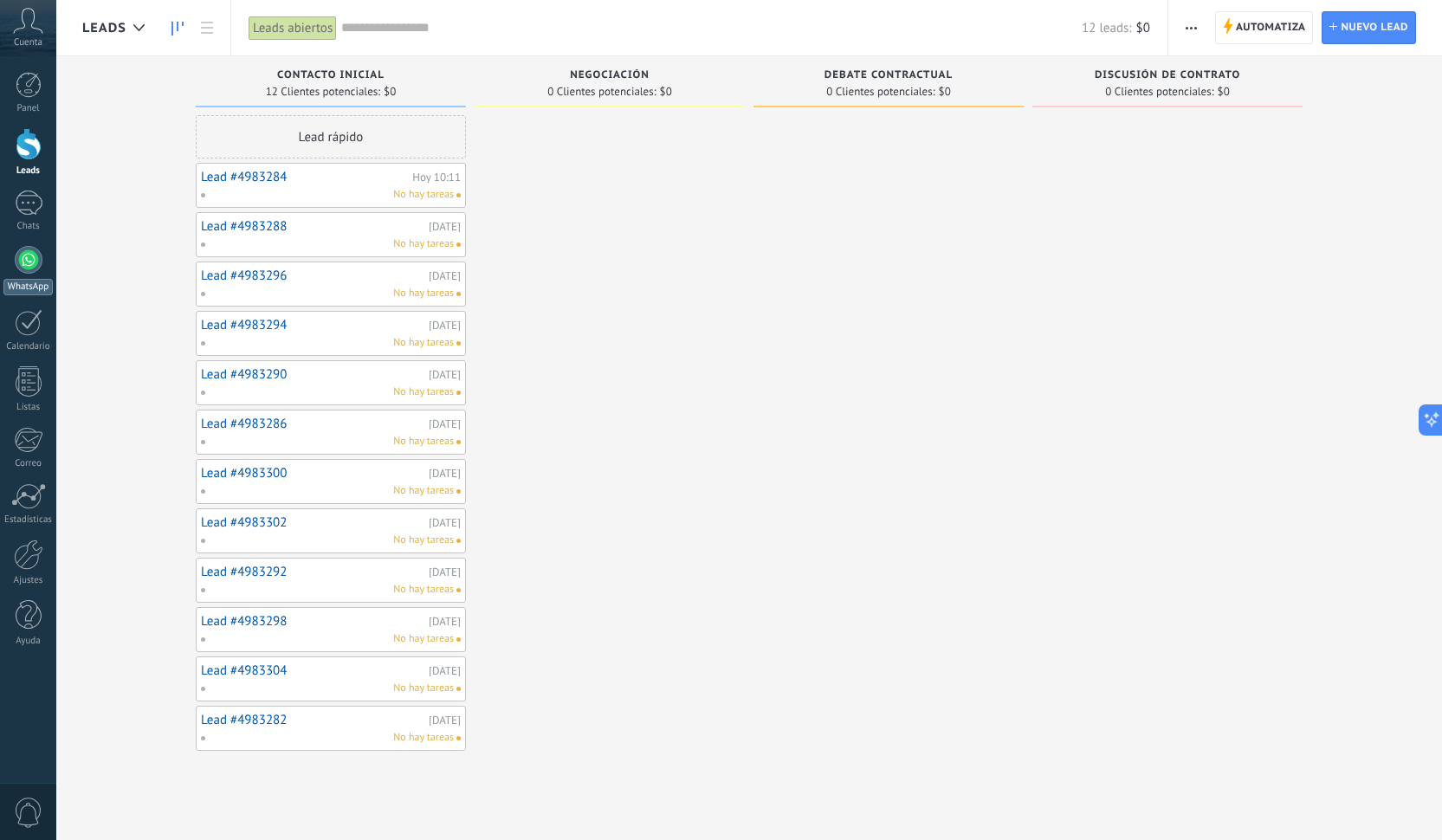
click at [18, 262] on div at bounding box center [28, 260] width 28 height 28
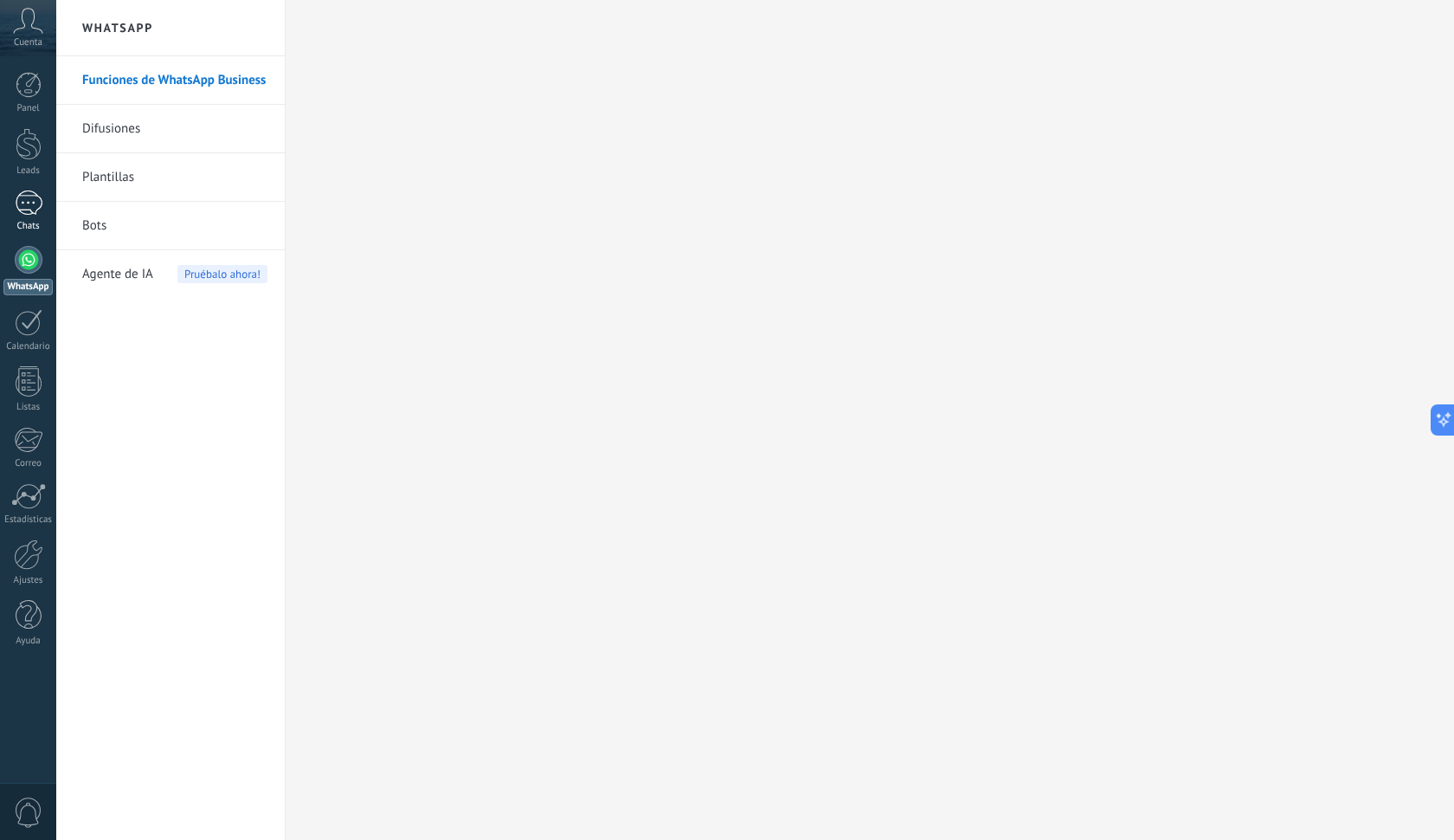
click at [29, 213] on div at bounding box center [28, 203] width 28 height 25
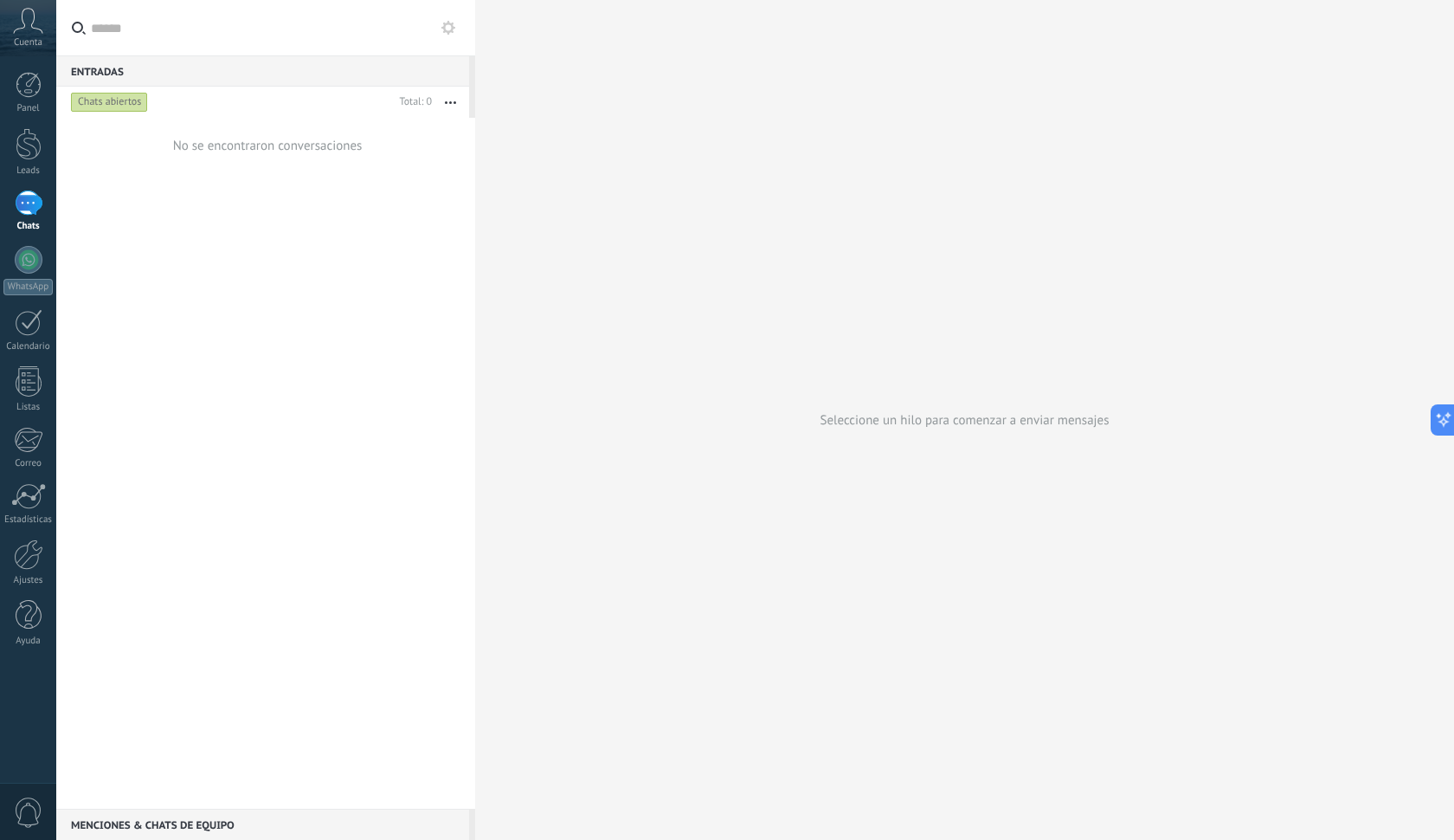
click at [446, 103] on button "button" at bounding box center [450, 102] width 37 height 32
click at [276, 285] on div "No se encontraron conversaciones" at bounding box center [265, 463] width 419 height 691
click at [142, 829] on div "Menciones & Chats de equipo 0" at bounding box center [262, 824] width 413 height 32
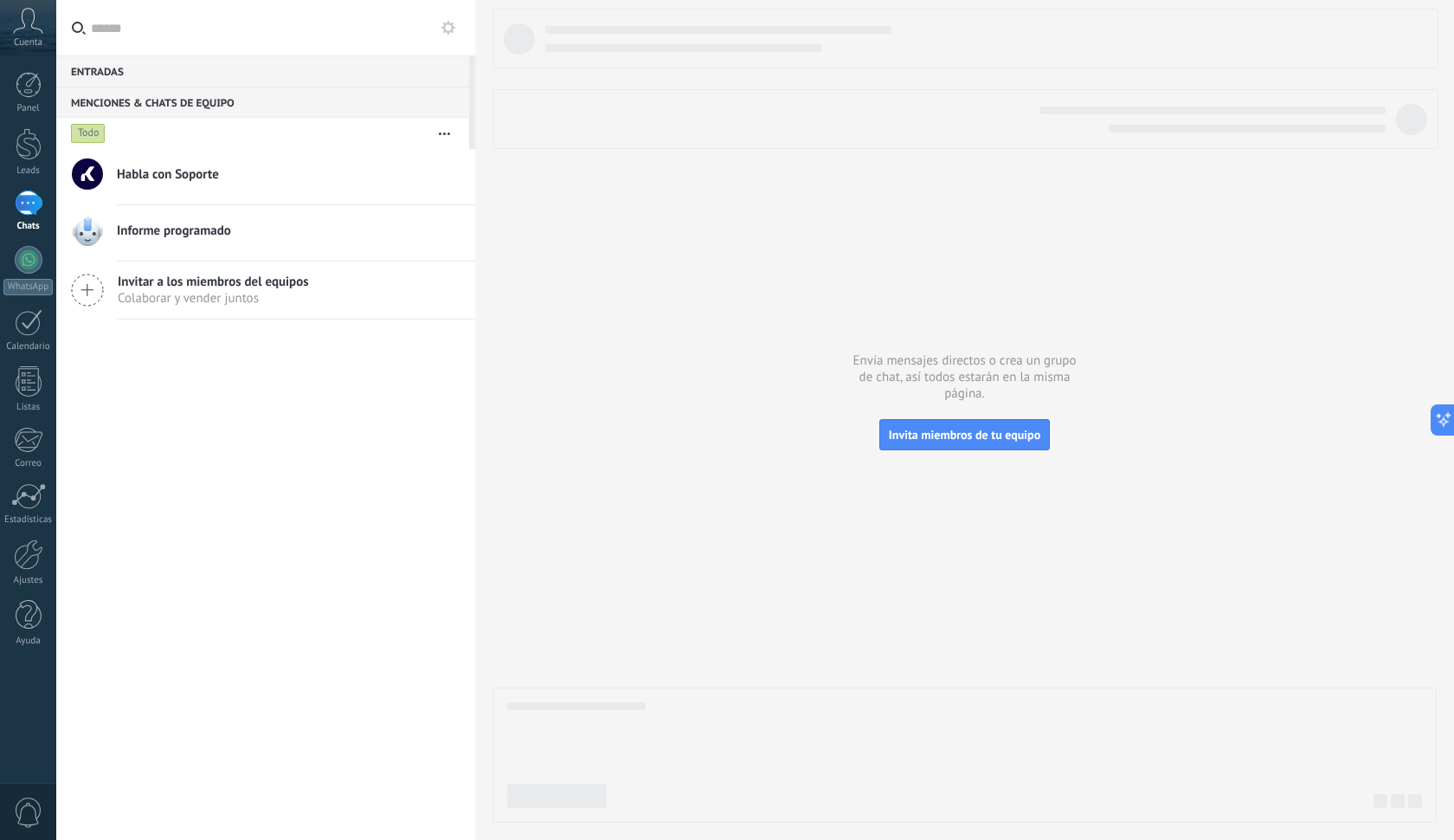
click at [141, 73] on div "Entradas 0" at bounding box center [262, 71] width 413 height 32
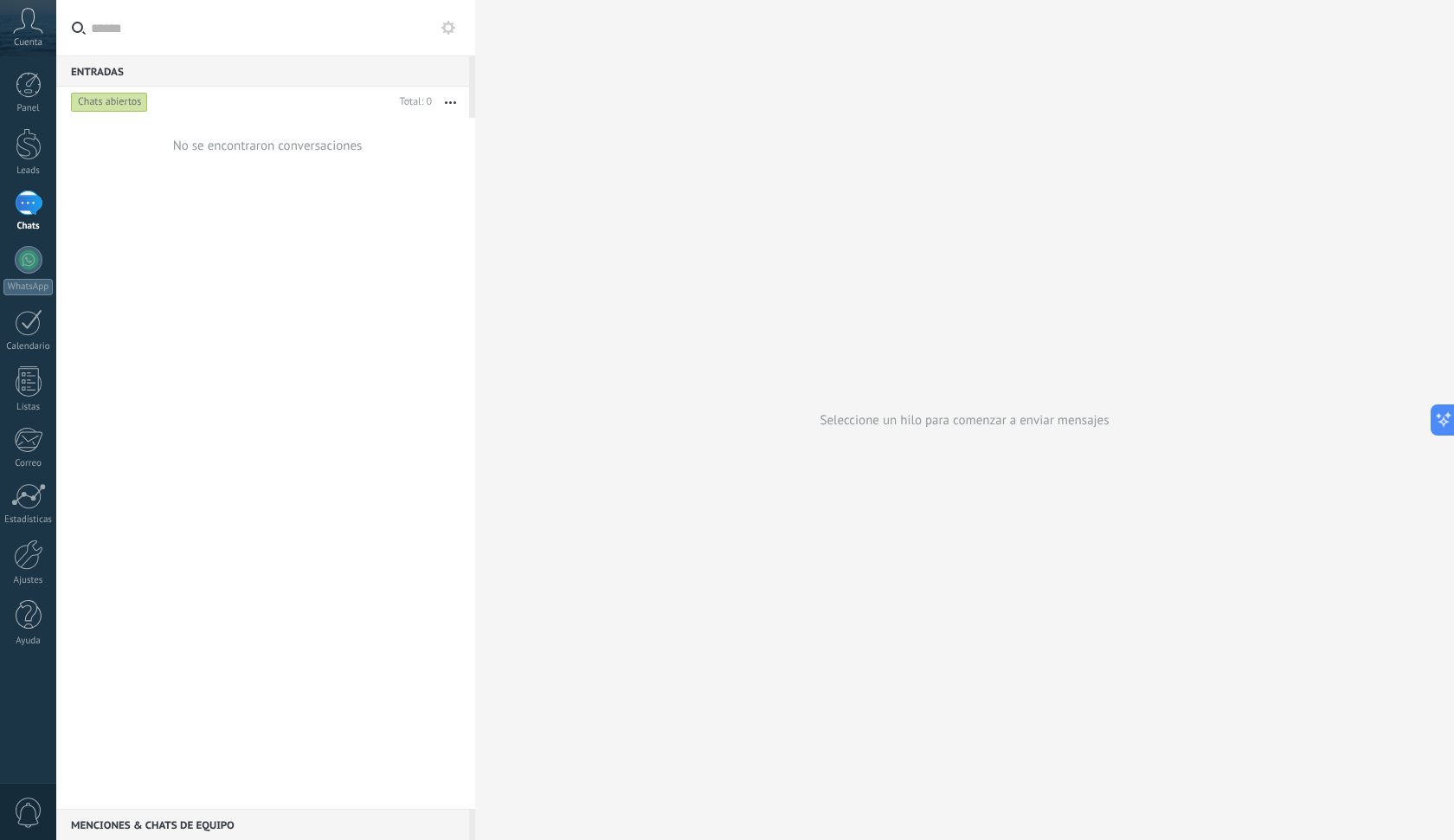
click at [148, 132] on div "No se encontraron conversaciones" at bounding box center [265, 146] width 419 height 56
click at [33, 155] on div at bounding box center [28, 144] width 26 height 32
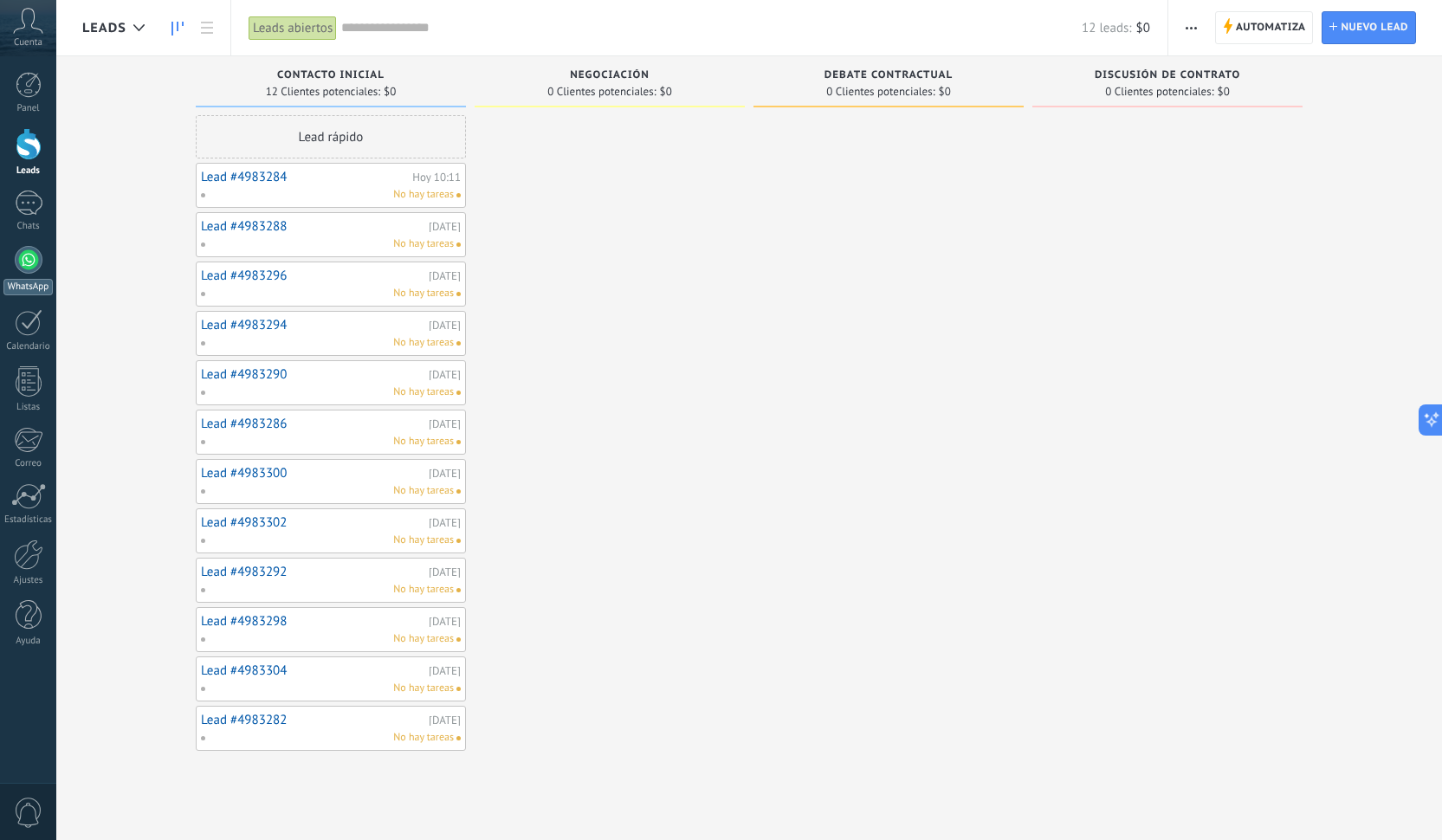
click at [23, 280] on div "WhatsApp" at bounding box center [29, 286] width 50 height 16
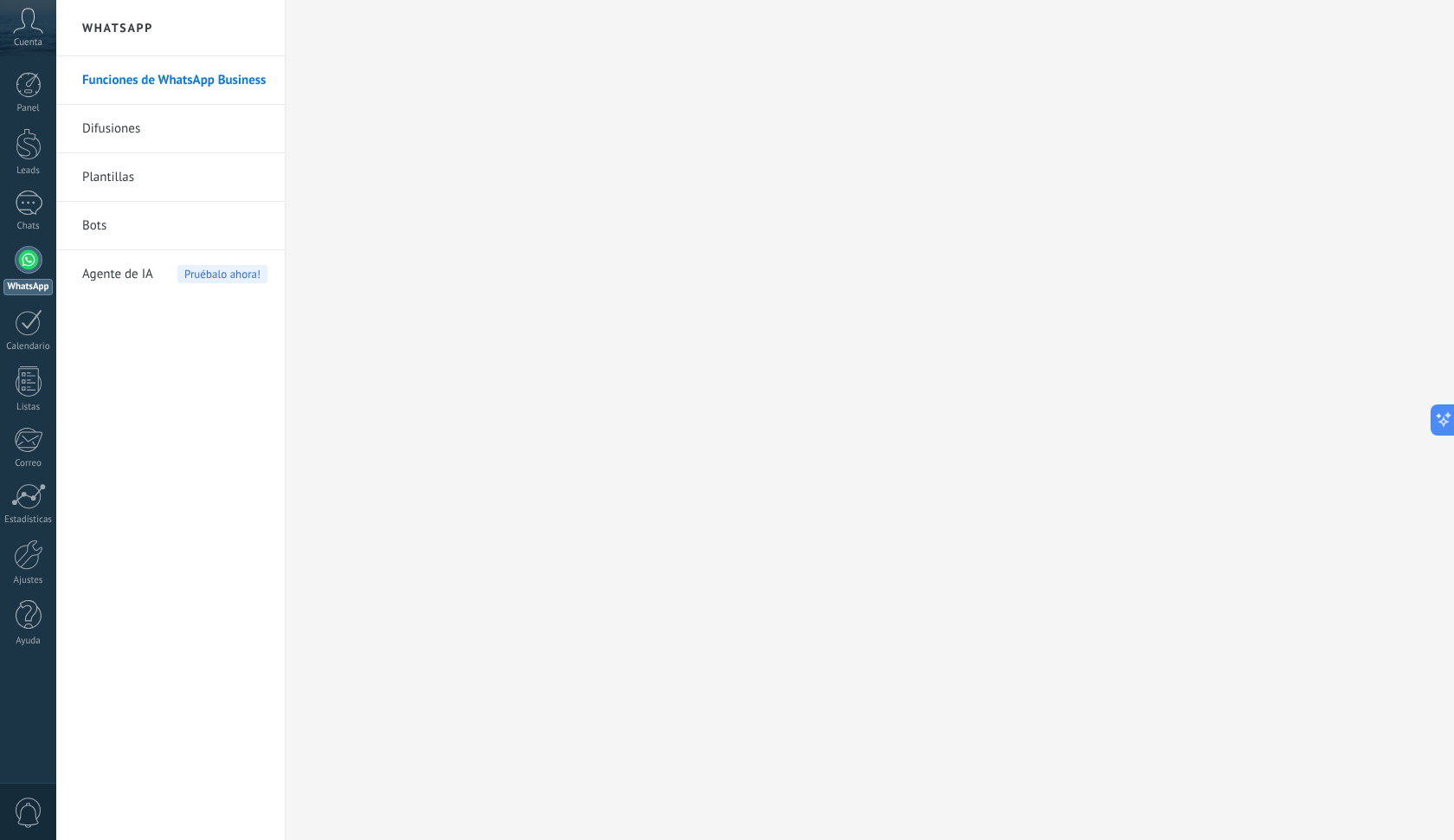
click at [139, 129] on link "Difusiones" at bounding box center [174, 128] width 185 height 49
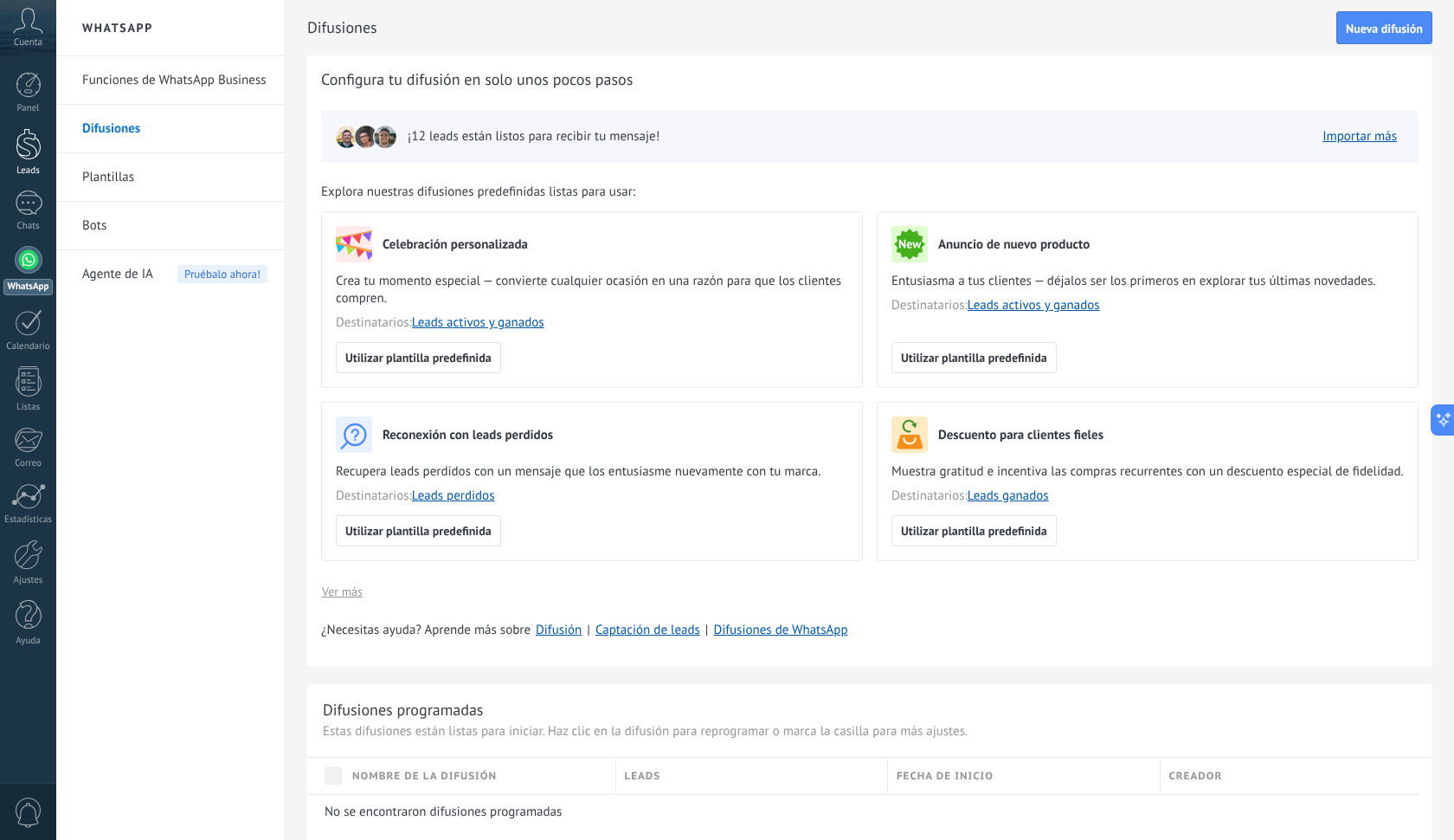
click at [22, 164] on link "Leads" at bounding box center [28, 152] width 57 height 49
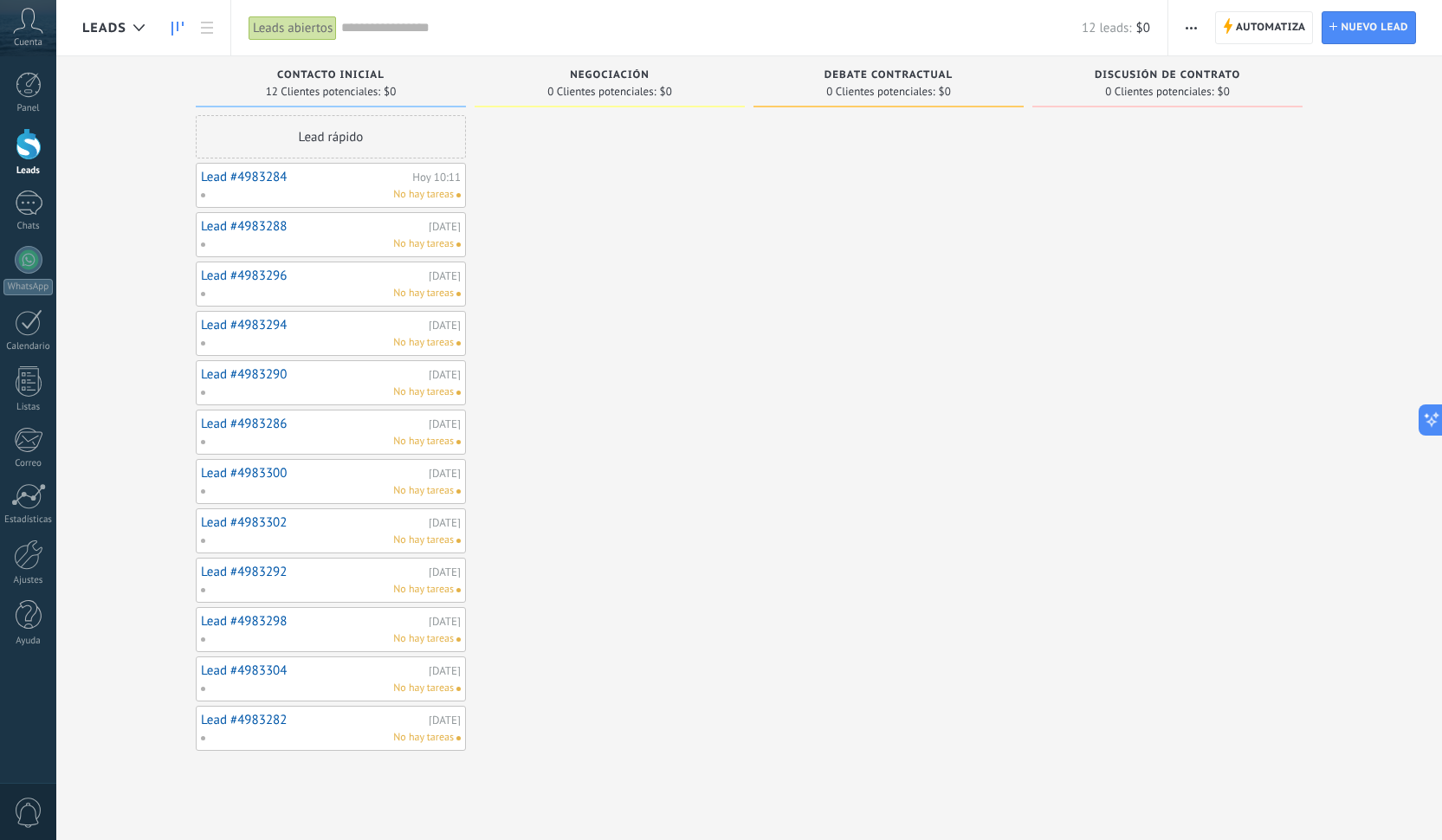
click at [322, 193] on div "No hay tareas" at bounding box center [327, 194] width 254 height 15
click at [254, 175] on link "Lead #4983284" at bounding box center [305, 176] width 207 height 14
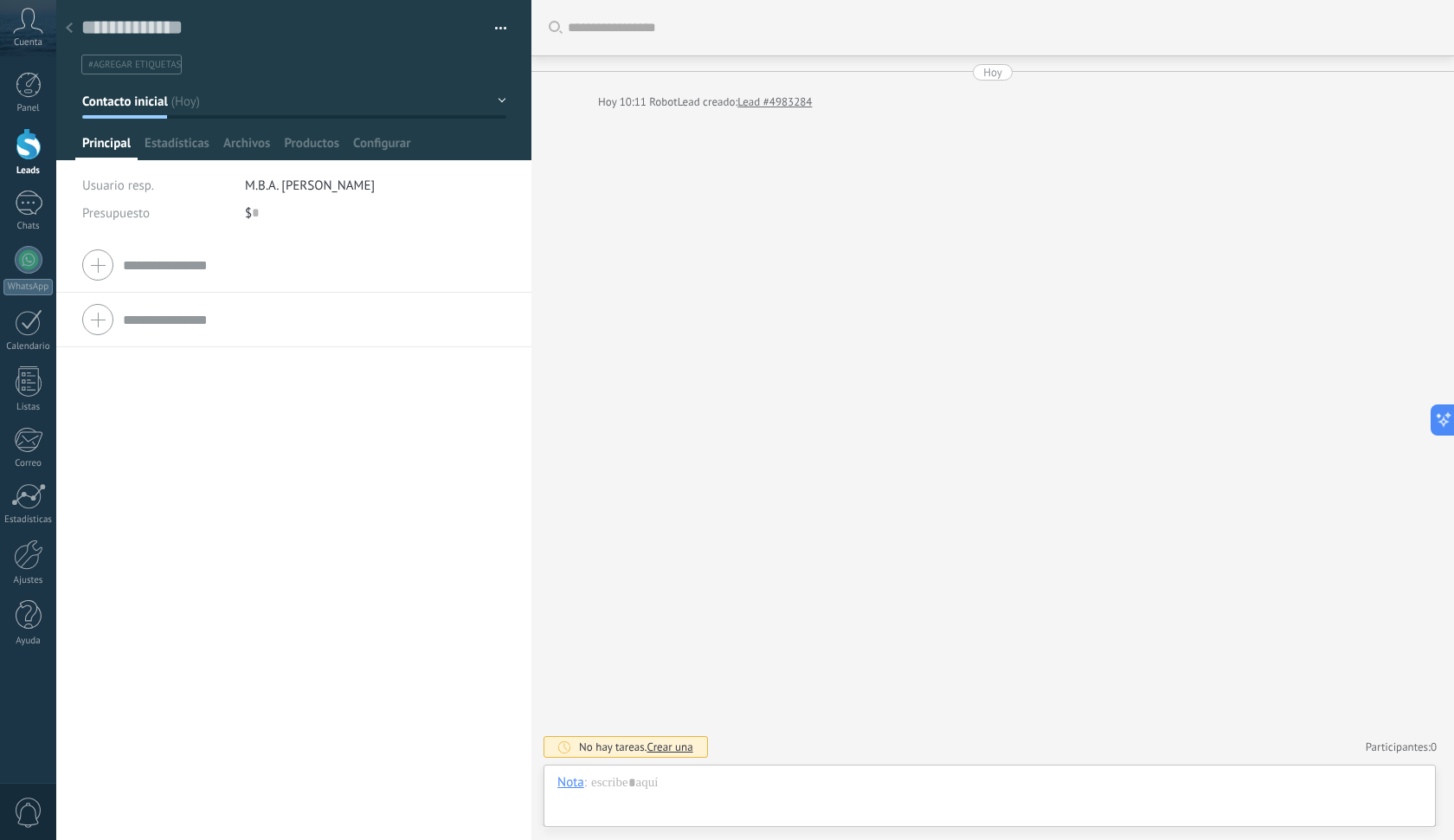
scroll to position [26, 0]
click at [193, 141] on span "Estadísticas" at bounding box center [177, 148] width 65 height 25
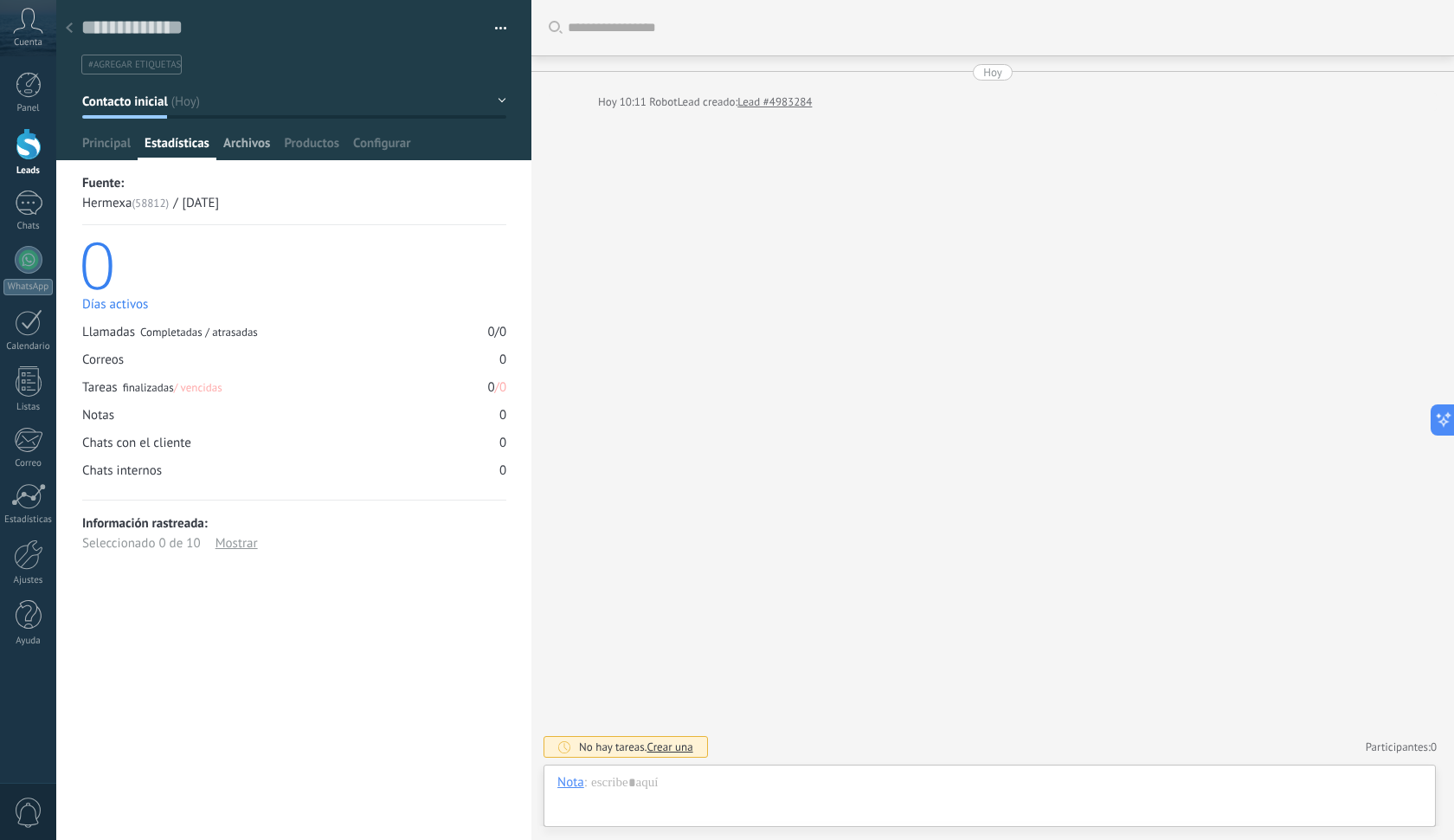
click at [261, 142] on span "Archivos" at bounding box center [246, 148] width 47 height 25
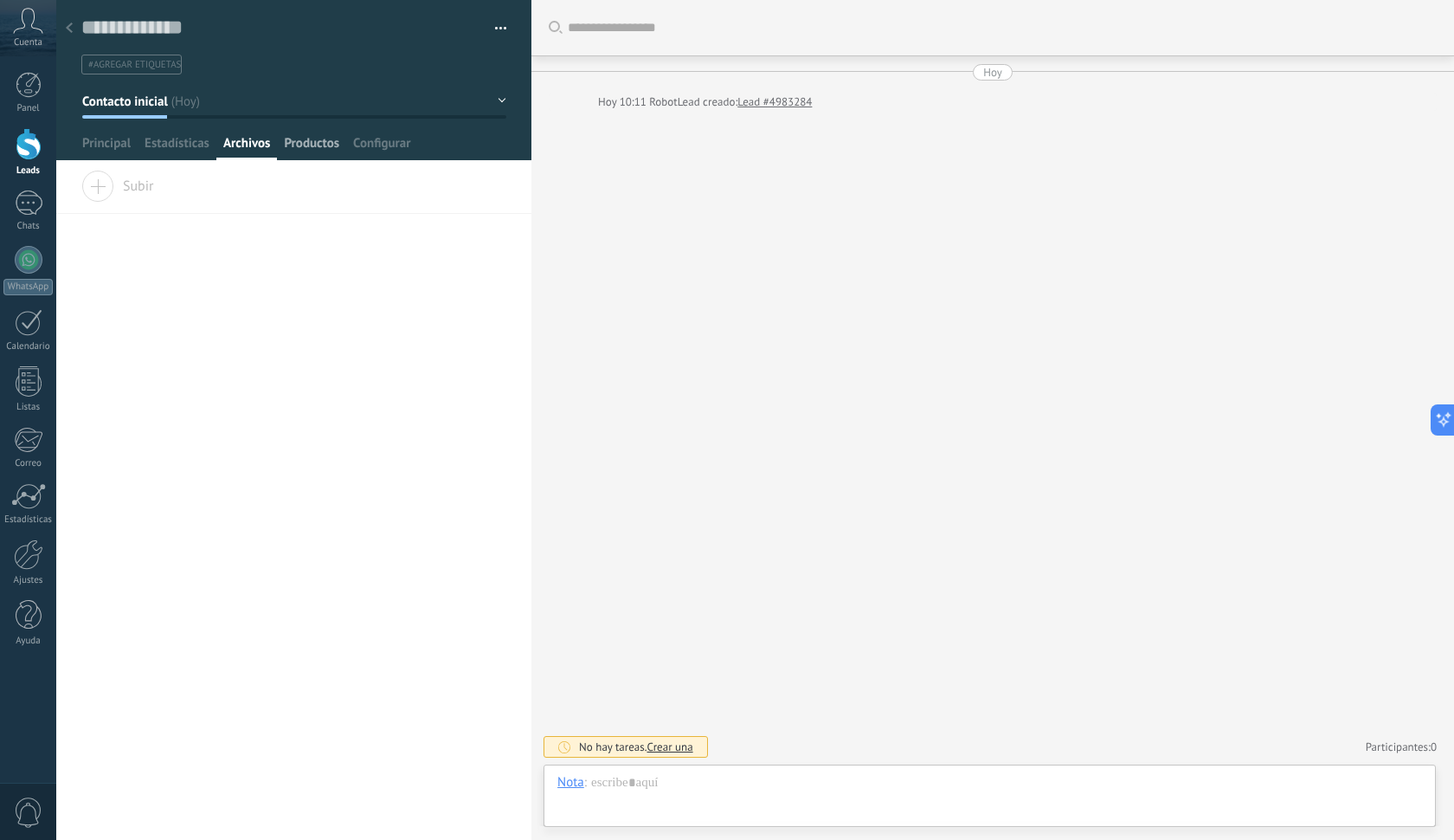
click at [307, 141] on span "Productos" at bounding box center [311, 148] width 56 height 25
click at [74, 32] on div at bounding box center [69, 29] width 24 height 34
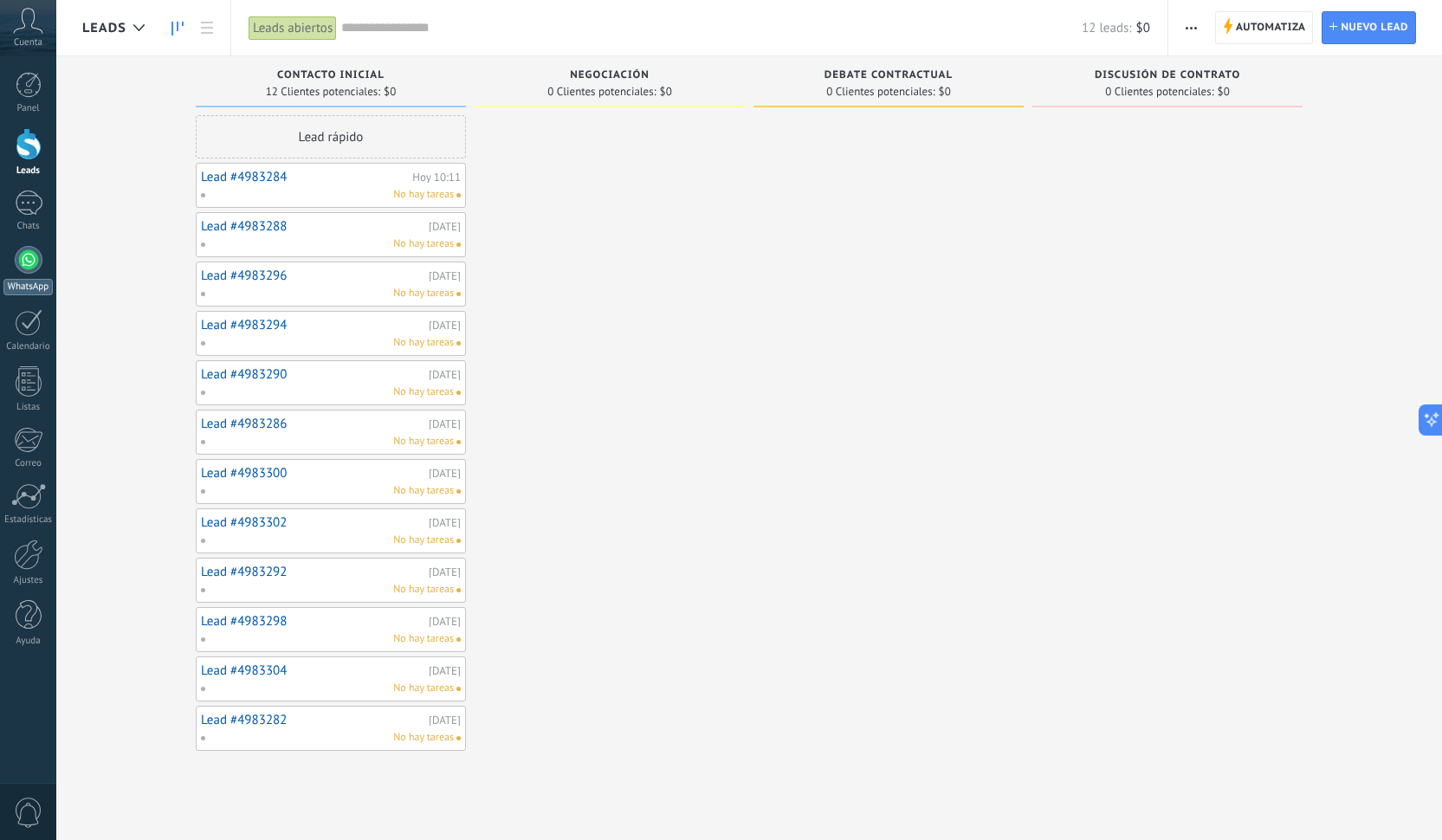
click at [26, 258] on div at bounding box center [28, 260] width 28 height 28
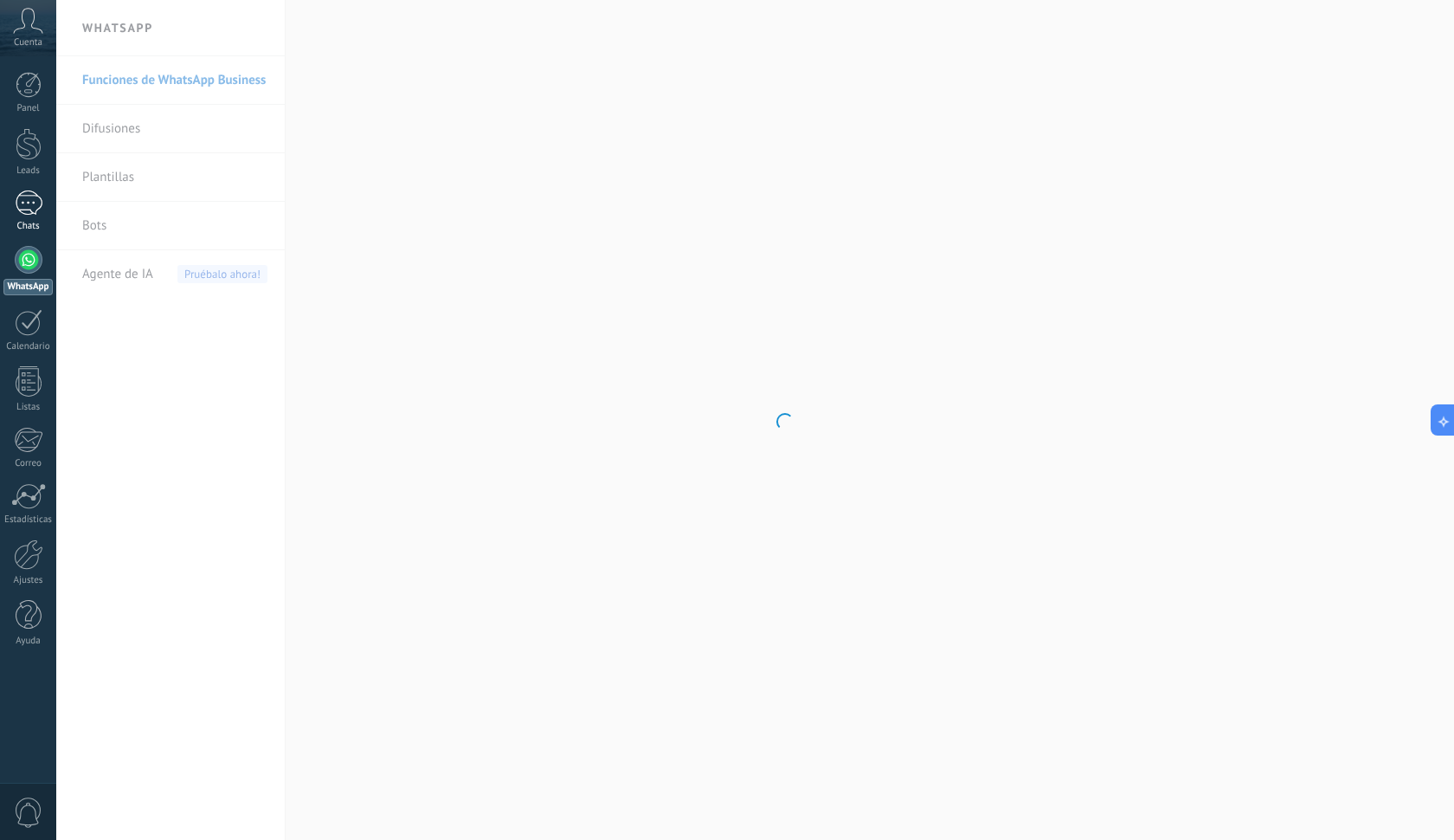
click at [26, 217] on link "Chats" at bounding box center [28, 211] width 57 height 41
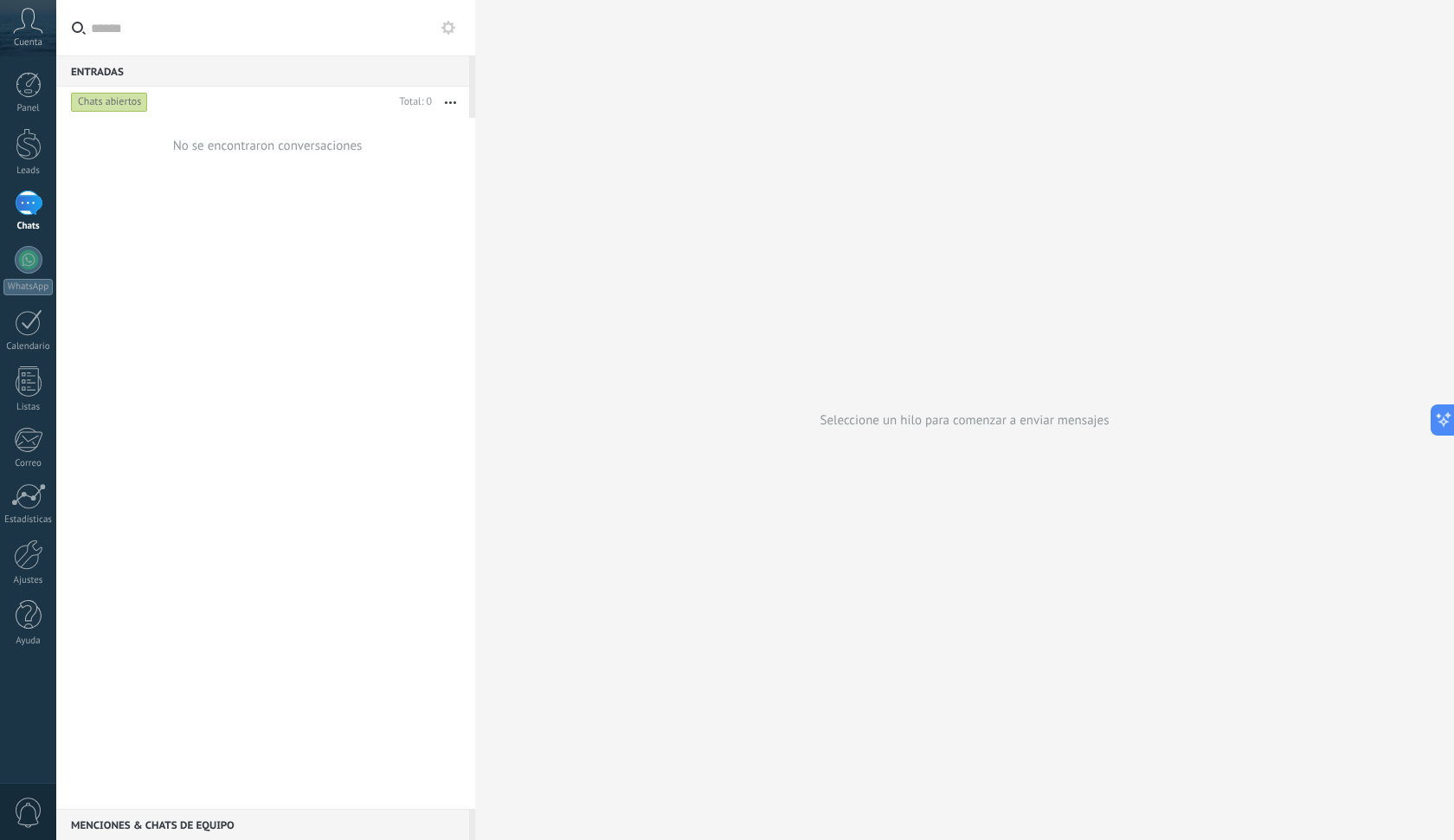
click at [220, 272] on div "No se encontraron conversaciones" at bounding box center [265, 463] width 419 height 691
click at [204, 265] on div "No se encontraron conversaciones" at bounding box center [265, 463] width 419 height 691
click at [32, 562] on div at bounding box center [28, 555] width 30 height 31
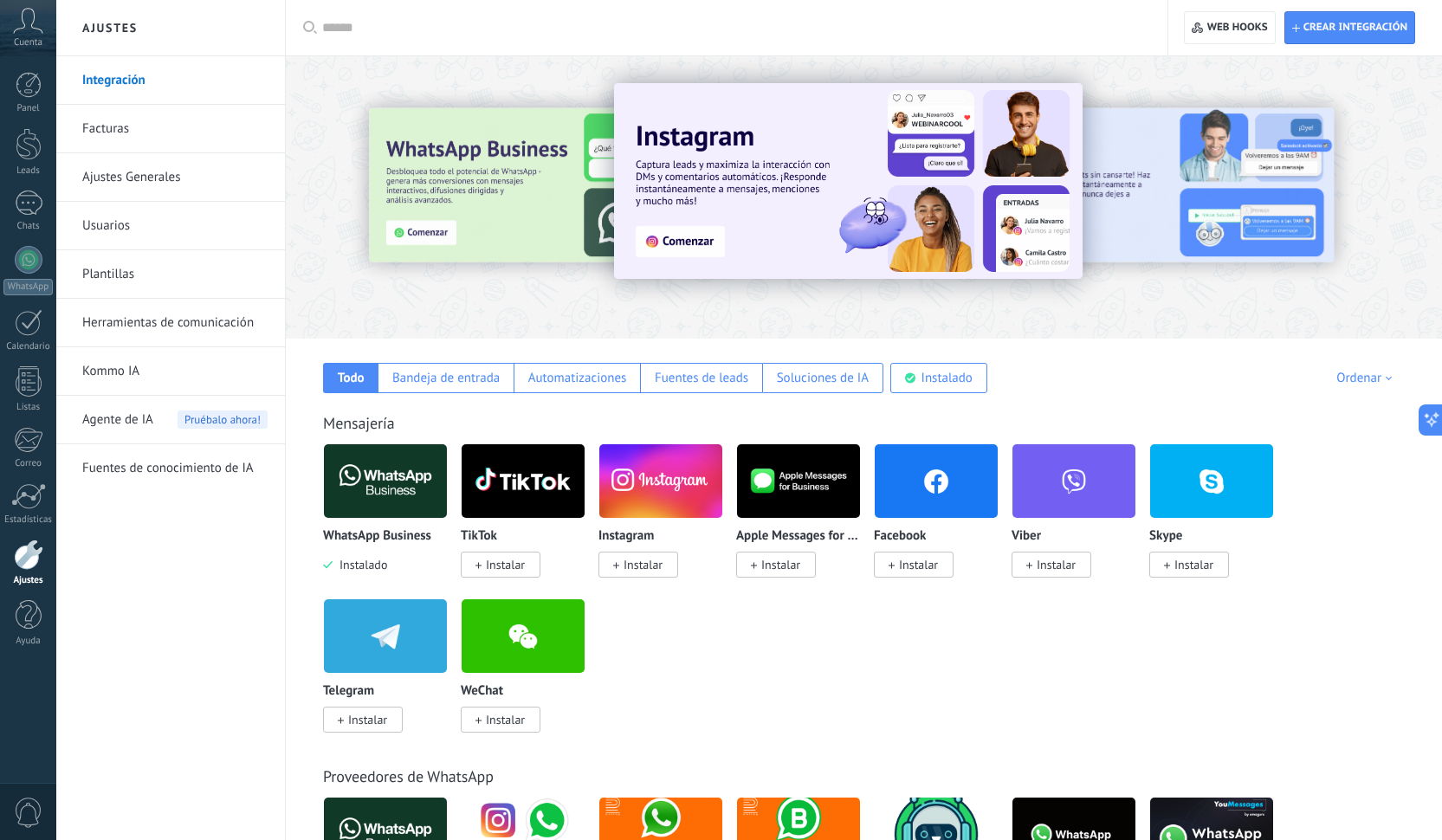
click at [784, 561] on span "Instalar" at bounding box center [780, 564] width 39 height 15
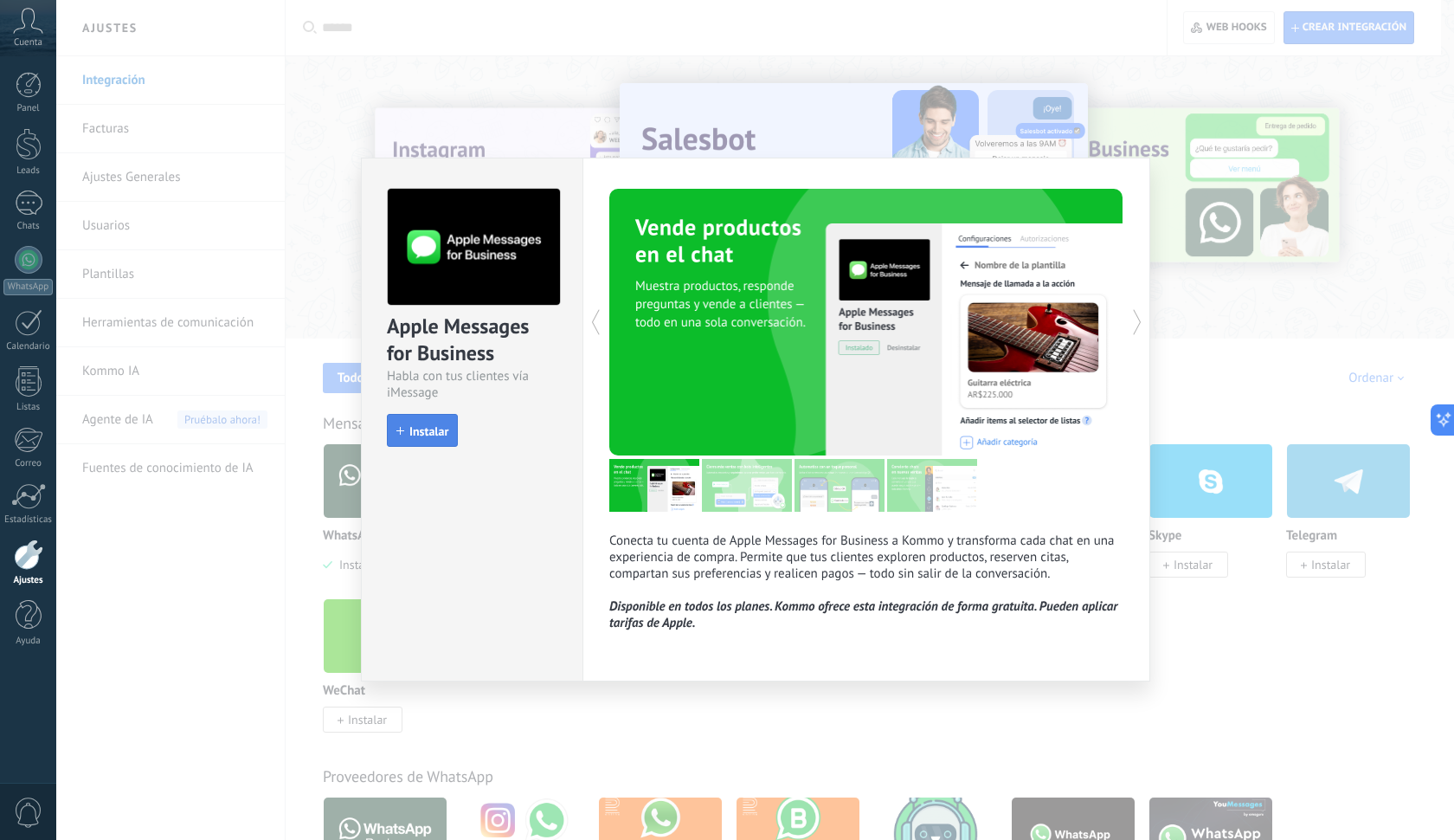
click at [400, 427] on icon "button" at bounding box center [400, 431] width 8 height 8
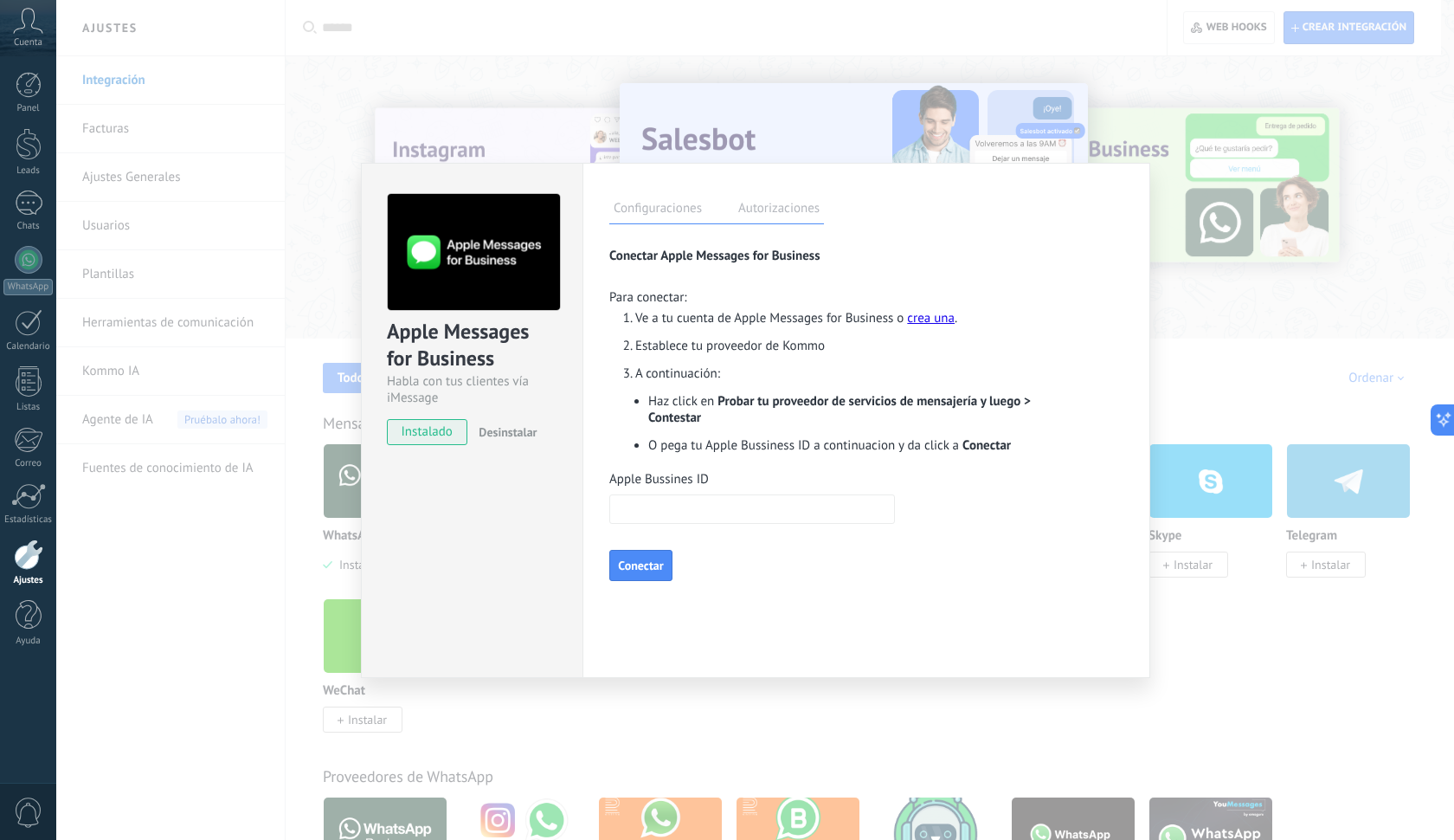
click at [1267, 556] on div "Apple Messages for Business Habla con tus clientes vía iMessage instalado Desin…" at bounding box center [756, 420] width 1398 height 840
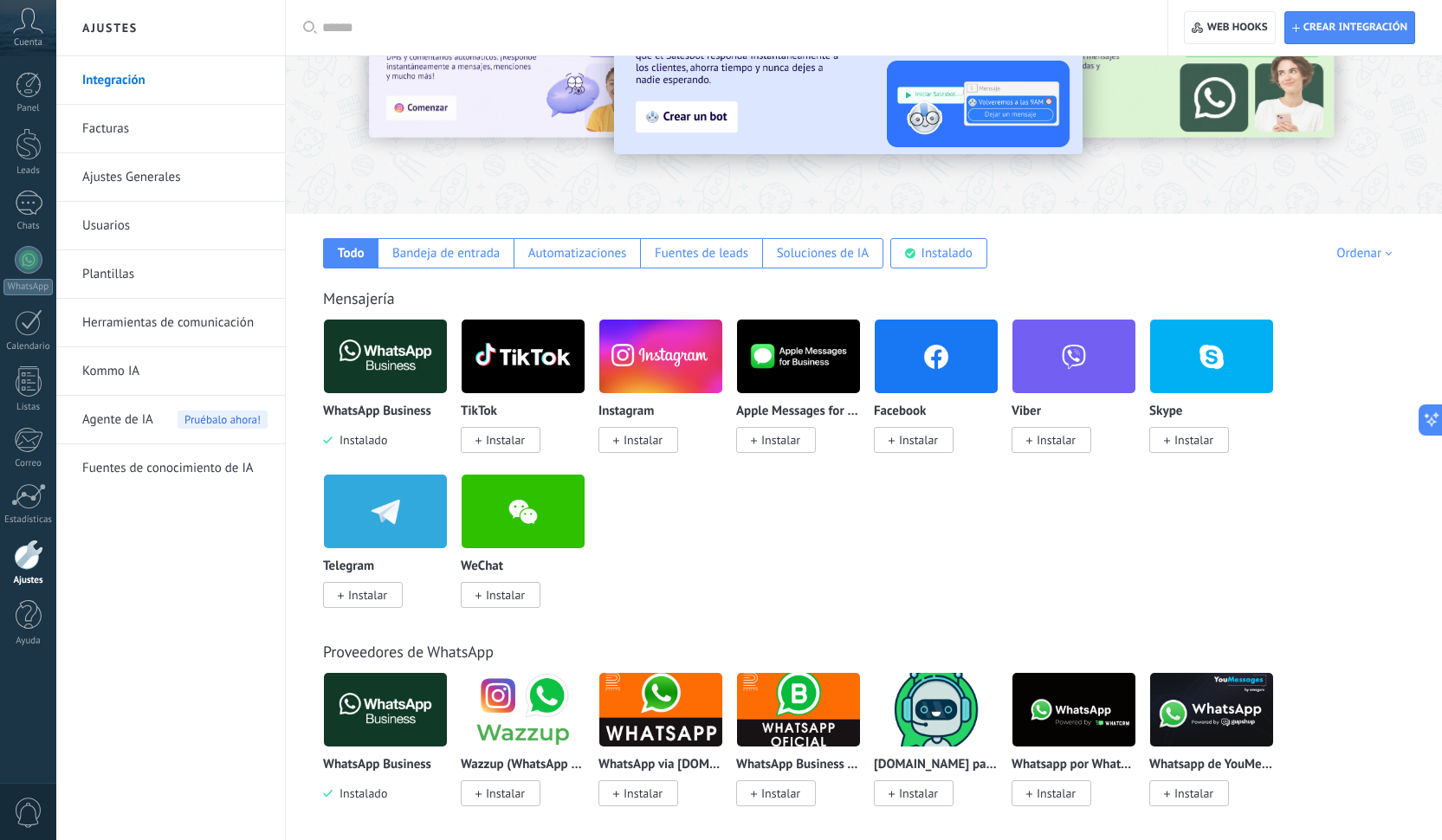
scroll to position [125, 0]
click at [938, 436] on span "Instalar" at bounding box center [918, 440] width 39 height 15
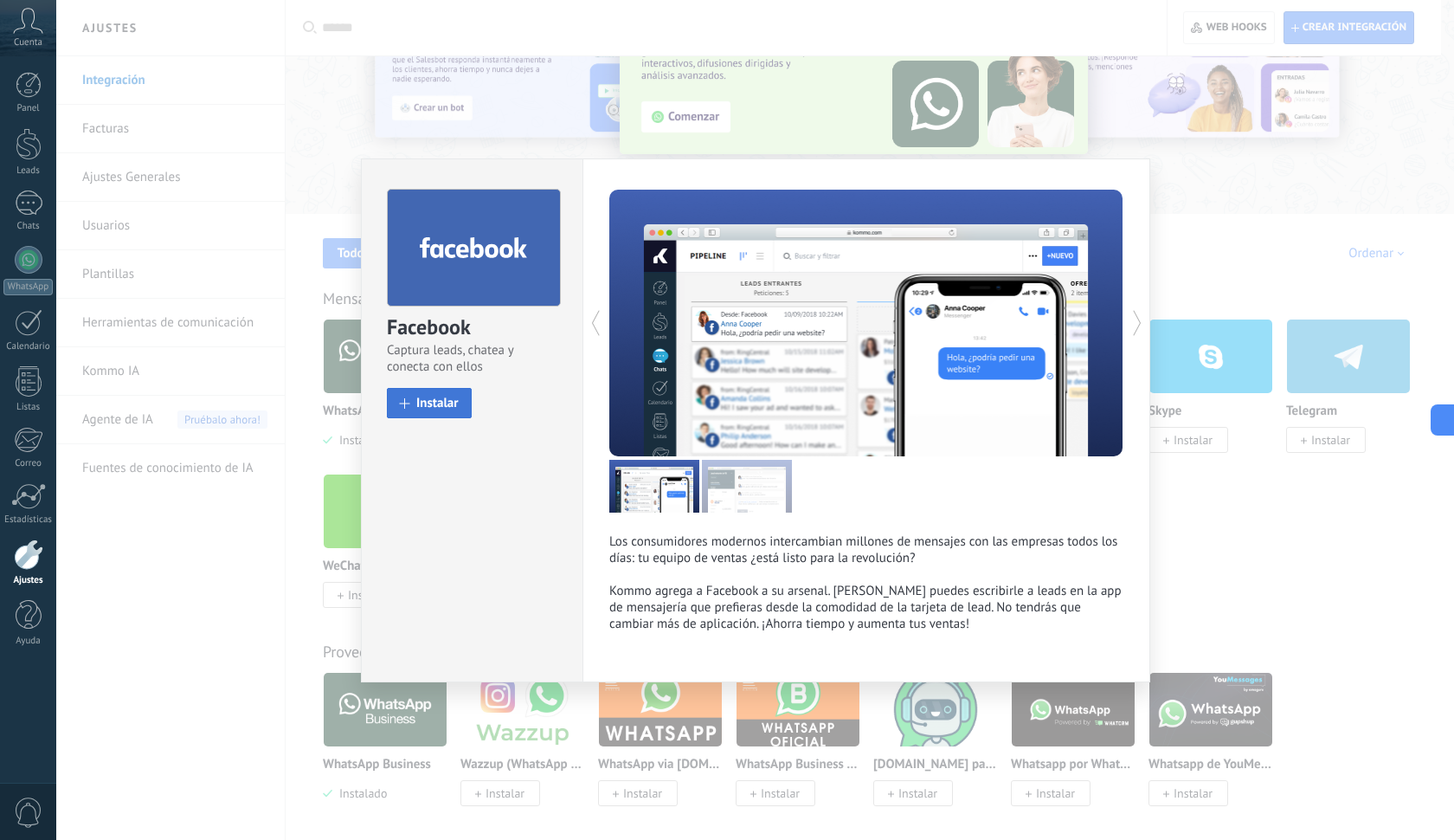
click at [448, 406] on span "Instalar" at bounding box center [438, 403] width 42 height 13
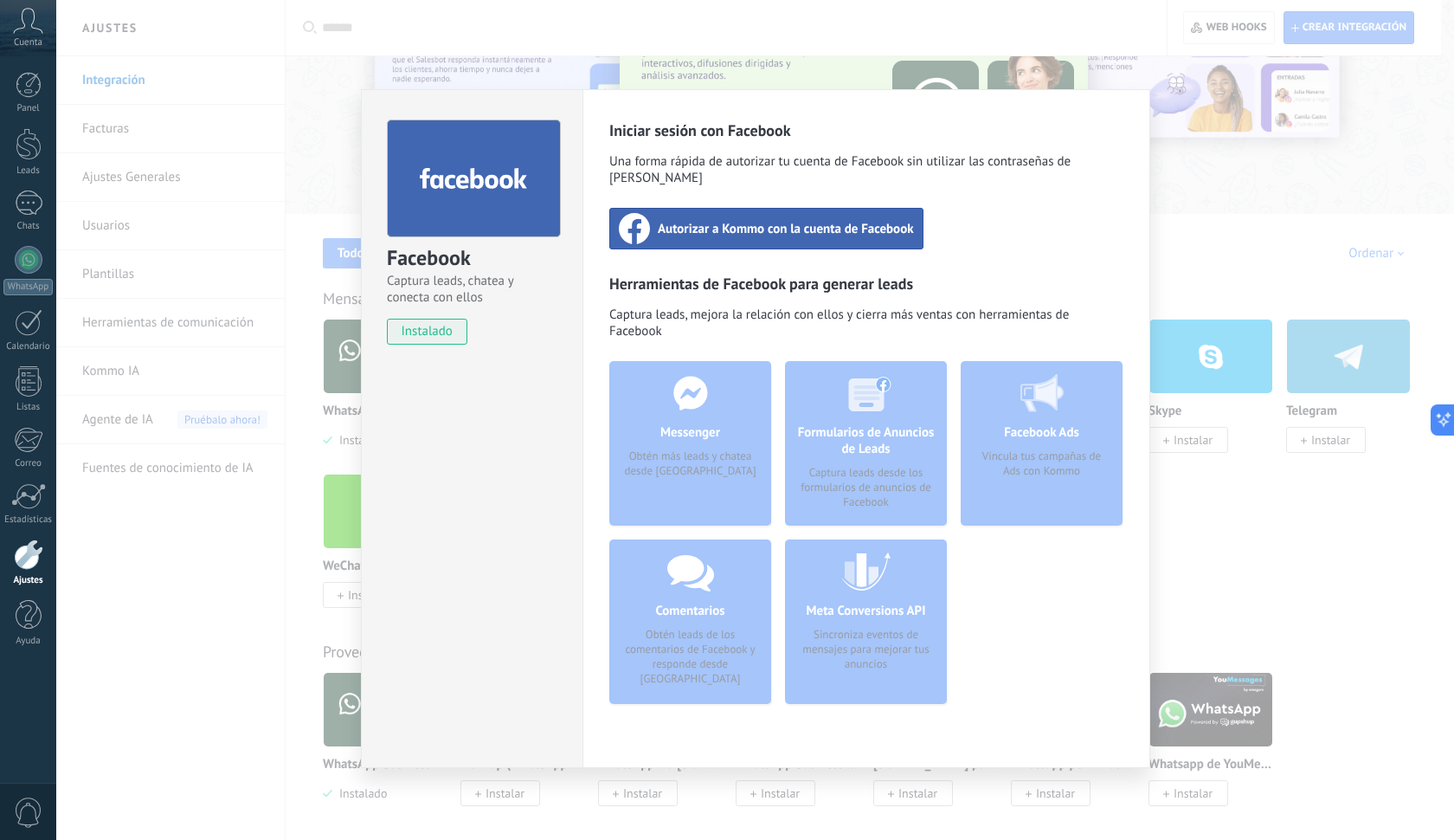
click at [699, 223] on div "Autorizar a Kommo con la cuenta de Facebook" at bounding box center [766, 228] width 314 height 41
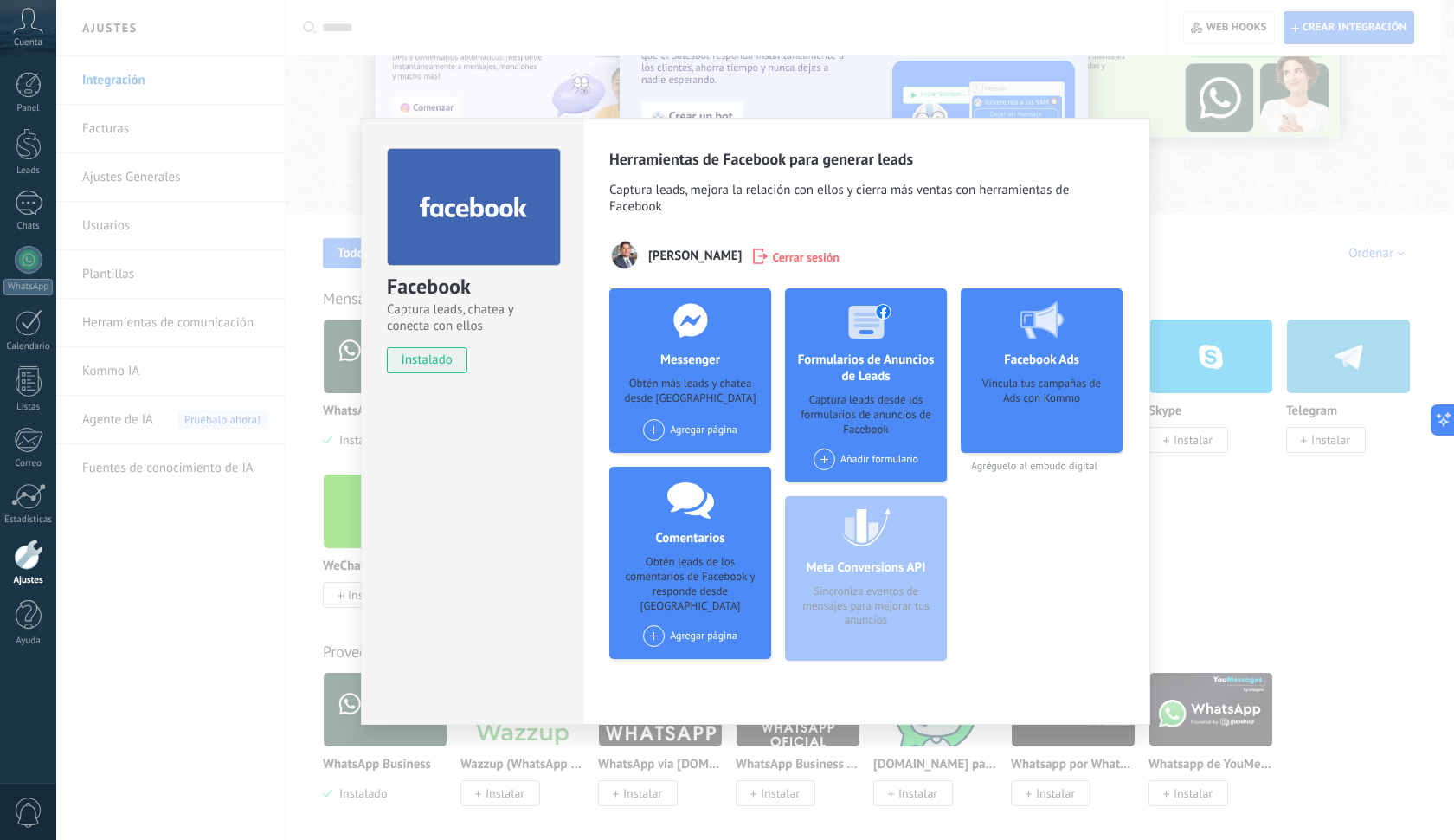
click at [1263, 545] on div "Facebook Captura leads, chatea y conecta con ellos instalado Desinstalar Herram…" at bounding box center [756, 420] width 1398 height 840
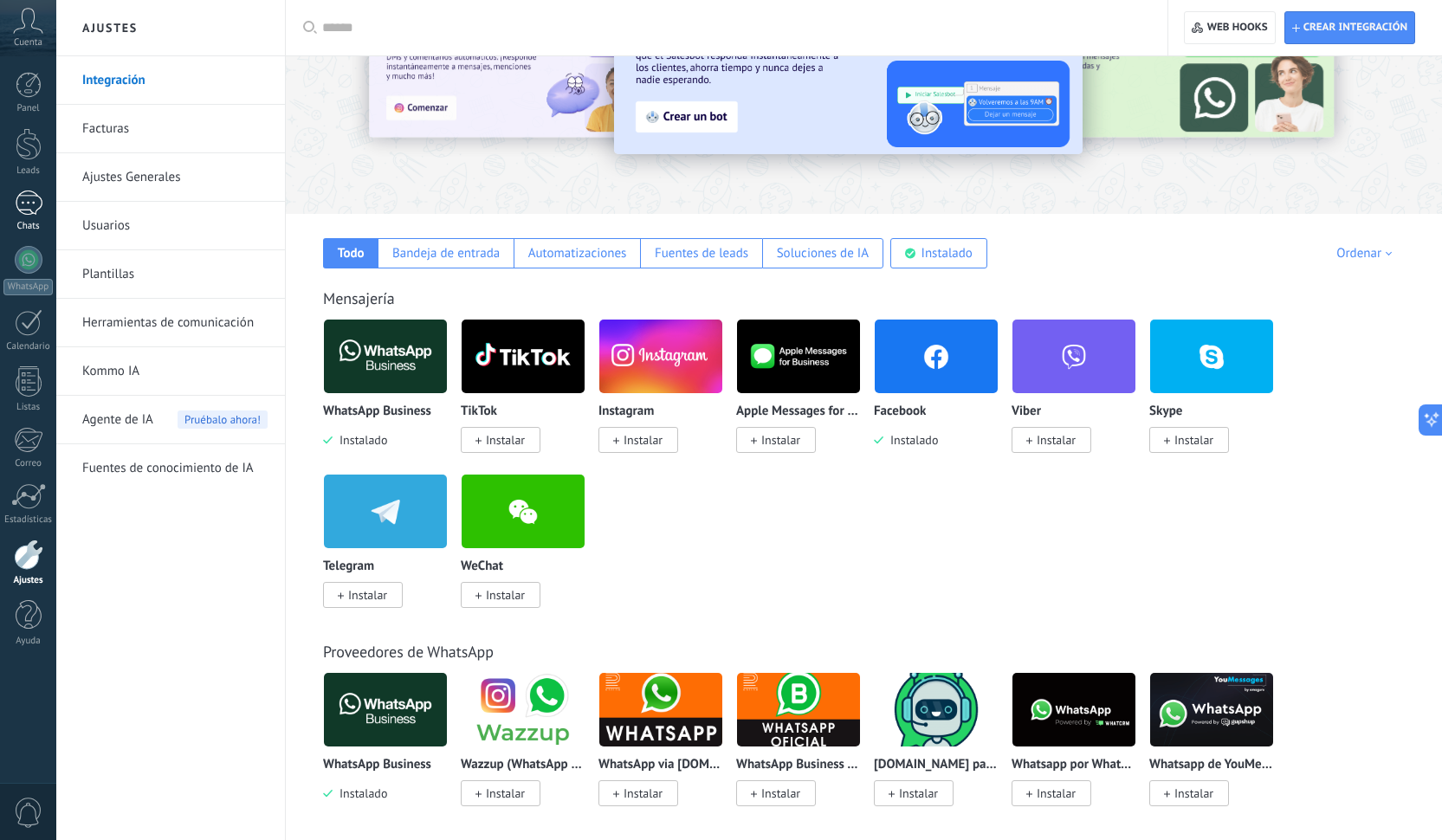
click at [18, 223] on div "Chats" at bounding box center [29, 226] width 50 height 11
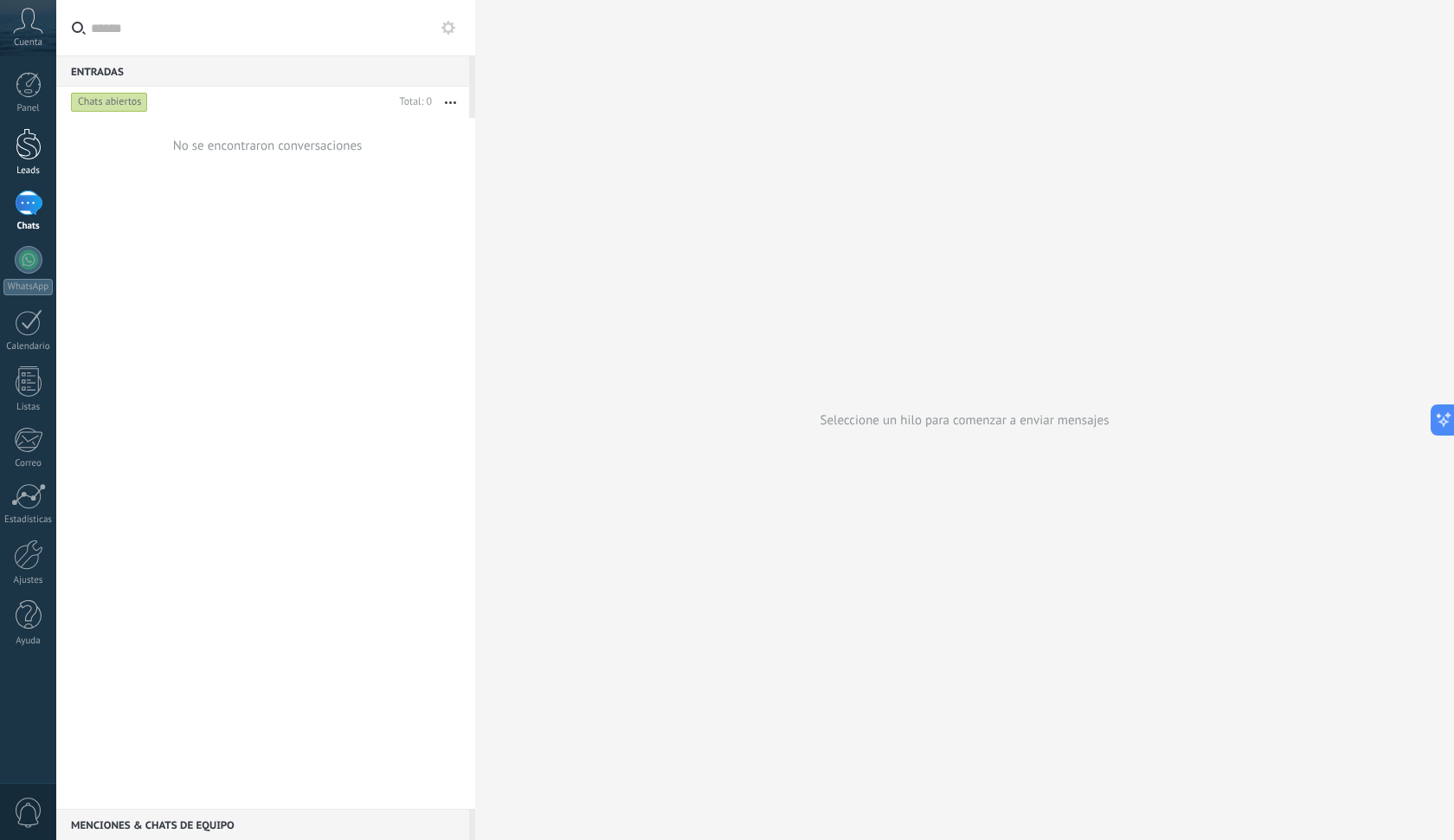
click at [23, 170] on div "Leads" at bounding box center [29, 171] width 50 height 11
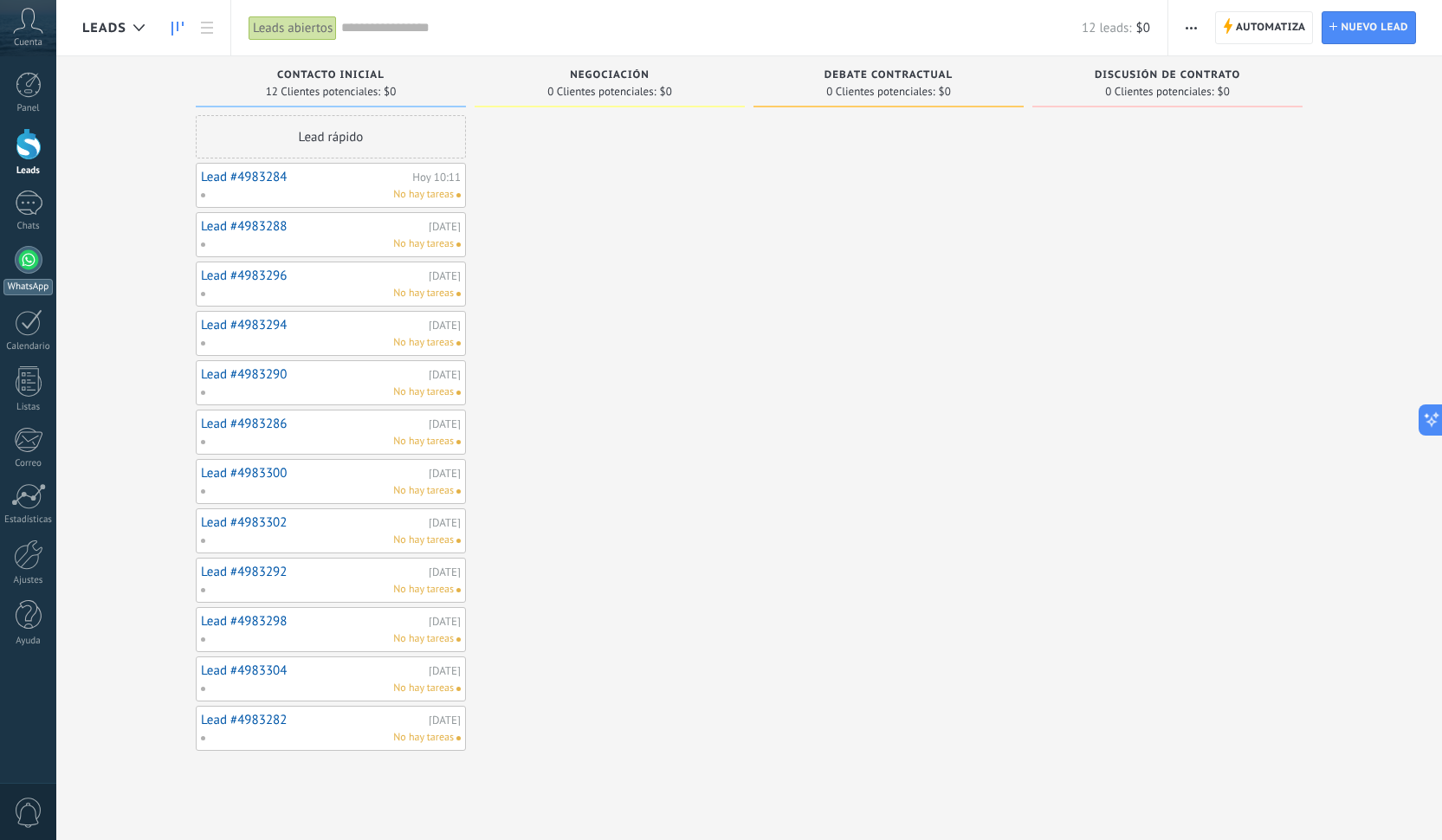
click at [26, 268] on div at bounding box center [28, 260] width 28 height 28
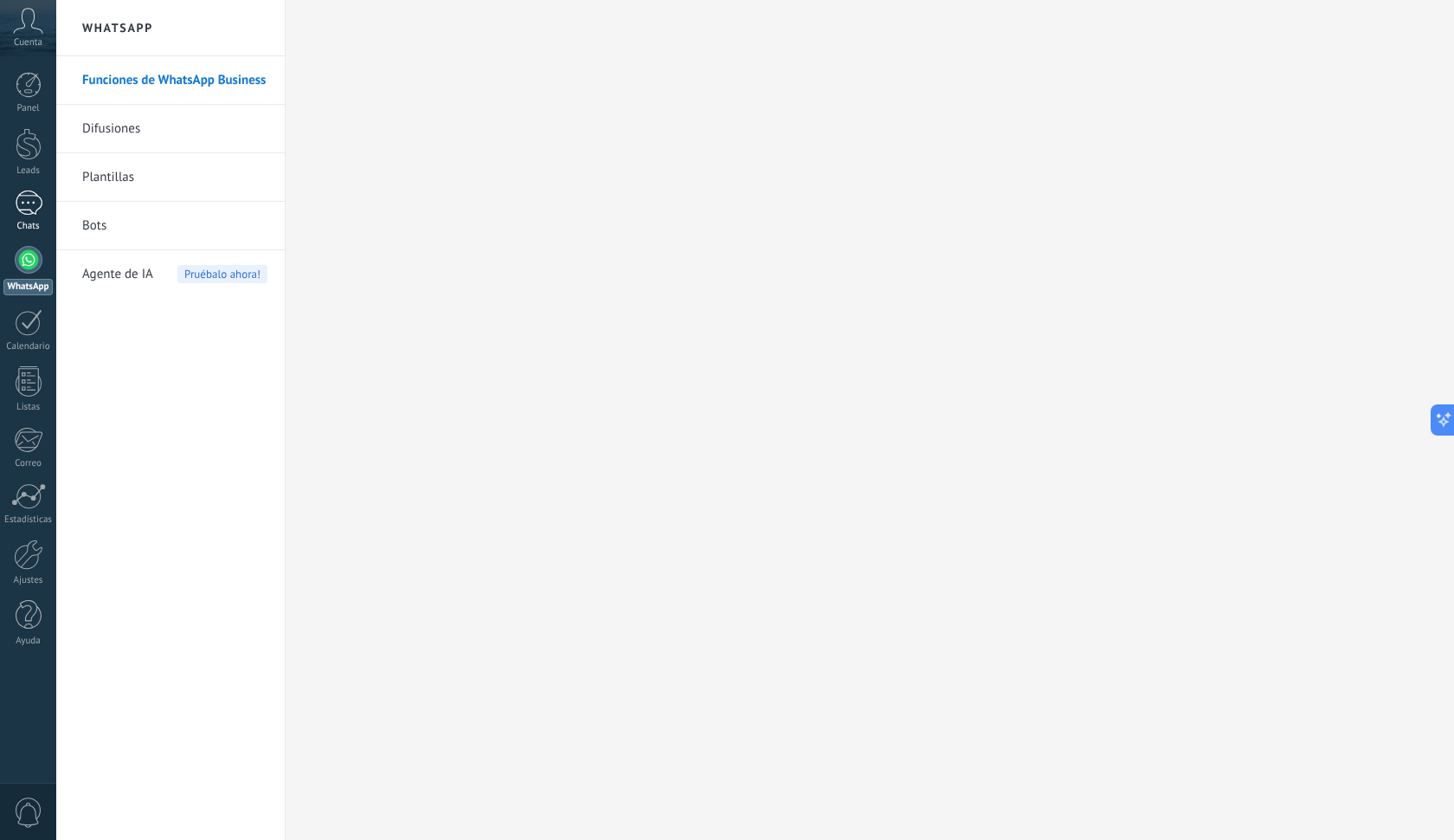
click at [30, 196] on div at bounding box center [28, 203] width 28 height 25
